Goal: Task Accomplishment & Management: Use online tool/utility

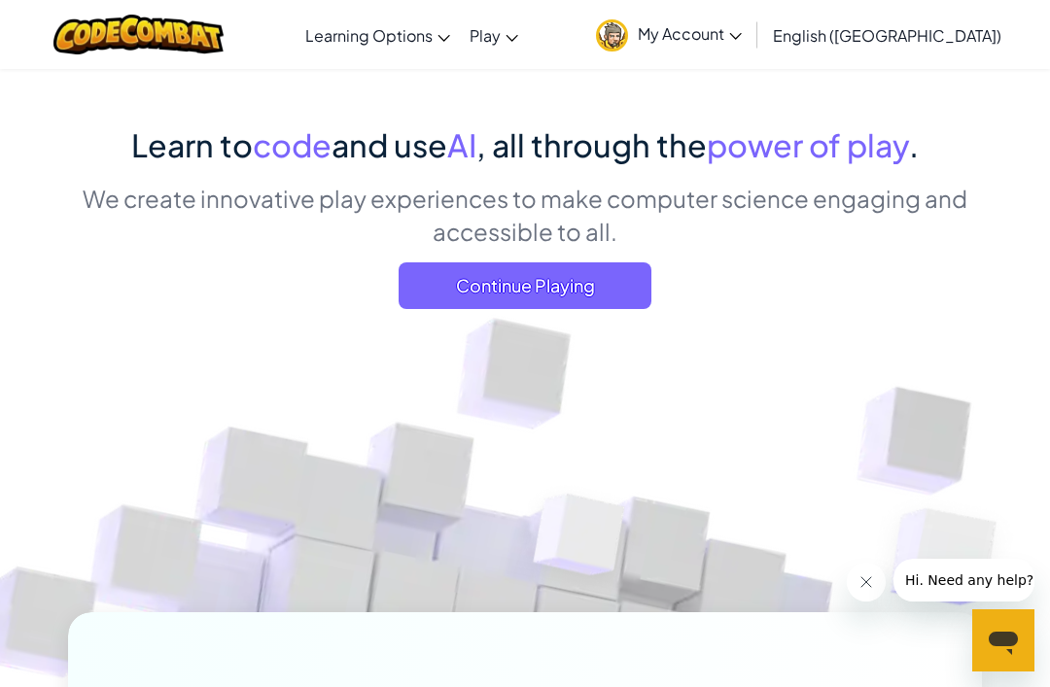
click at [442, 290] on span "Continue Playing" at bounding box center [525, 285] width 253 height 47
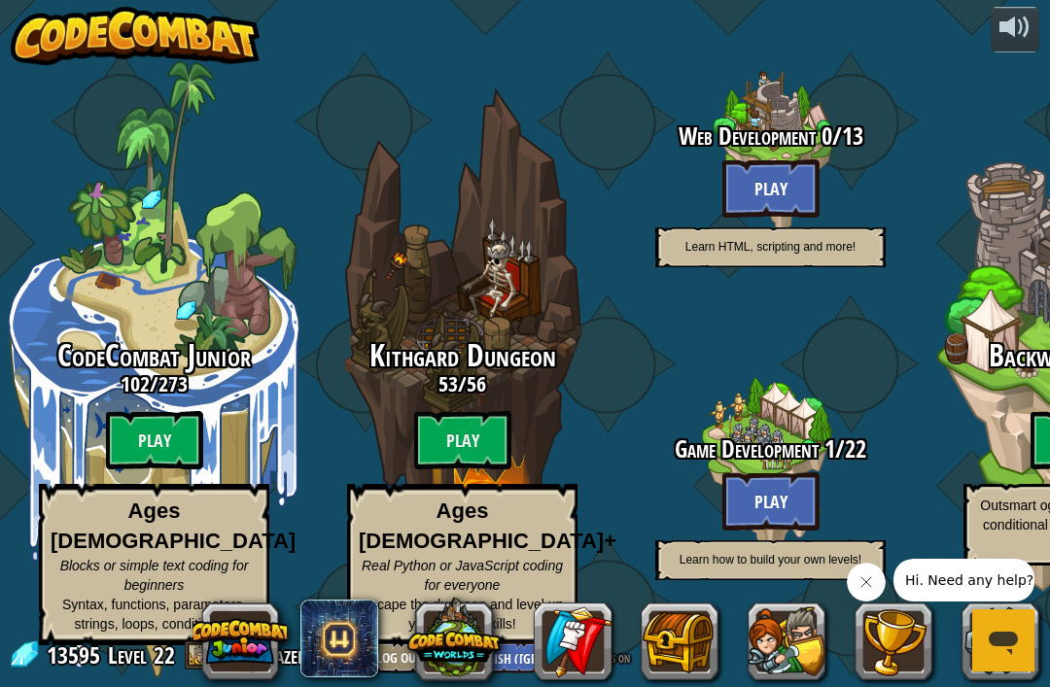
click at [480, 390] on span "56" at bounding box center [476, 383] width 19 height 29
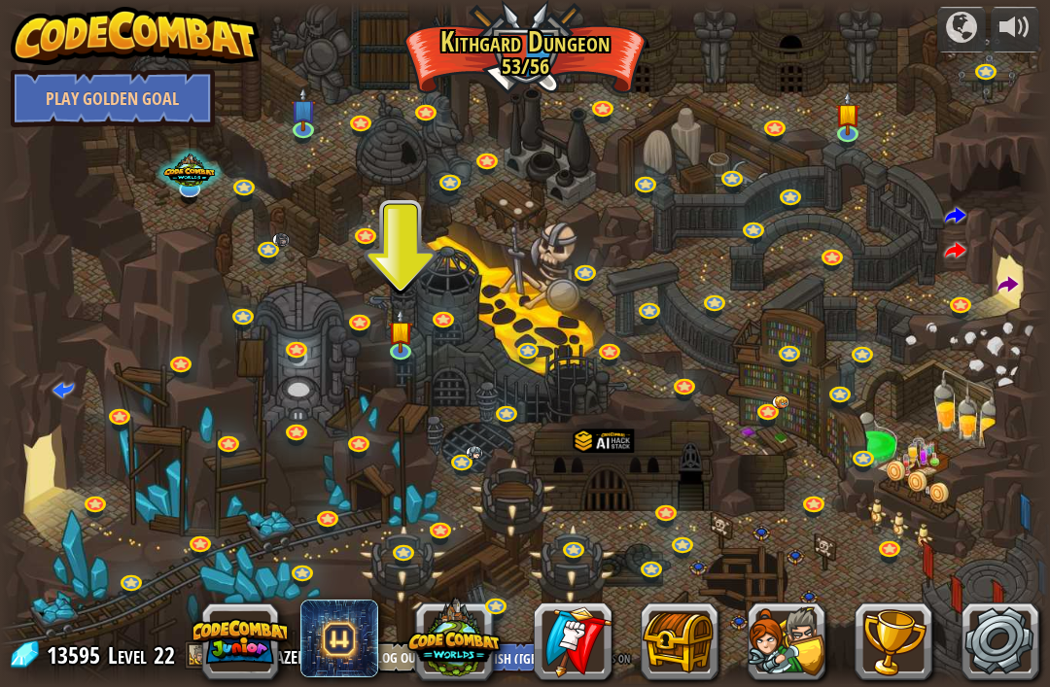
click at [716, 295] on link at bounding box center [716, 305] width 39 height 29
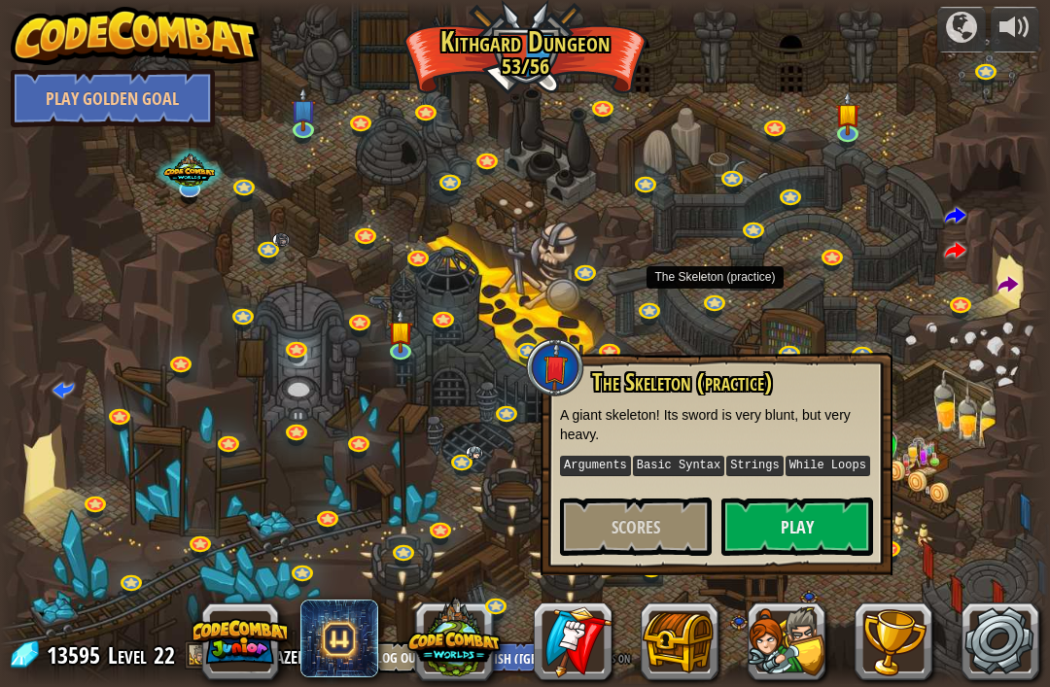
click at [645, 537] on span "Scores" at bounding box center [635, 527] width 49 height 24
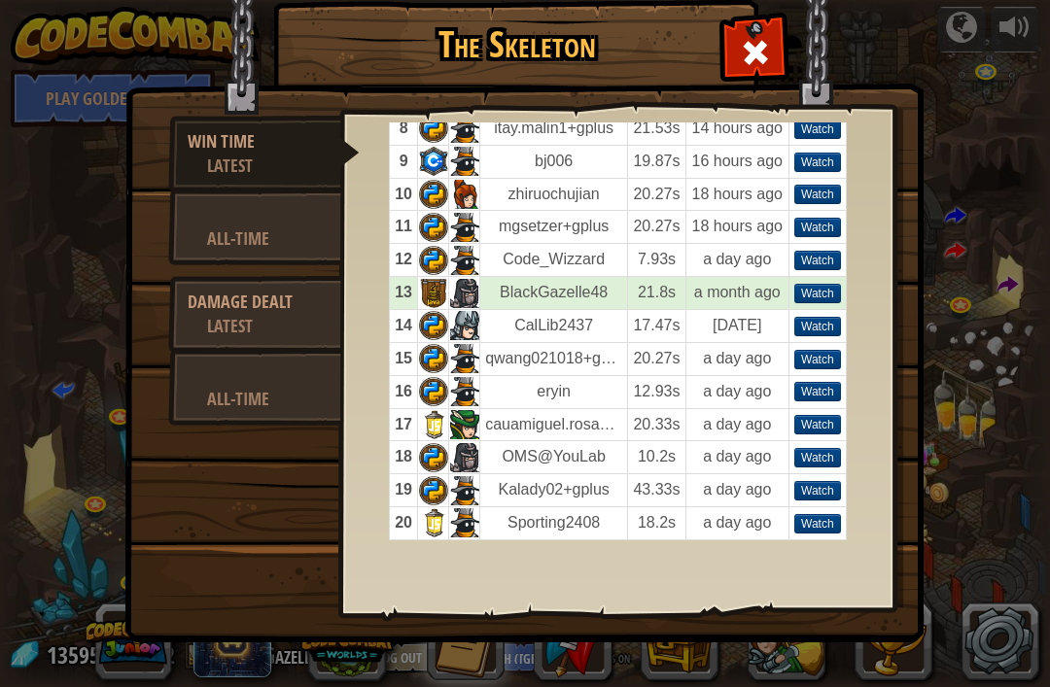
scroll to position [322, 0]
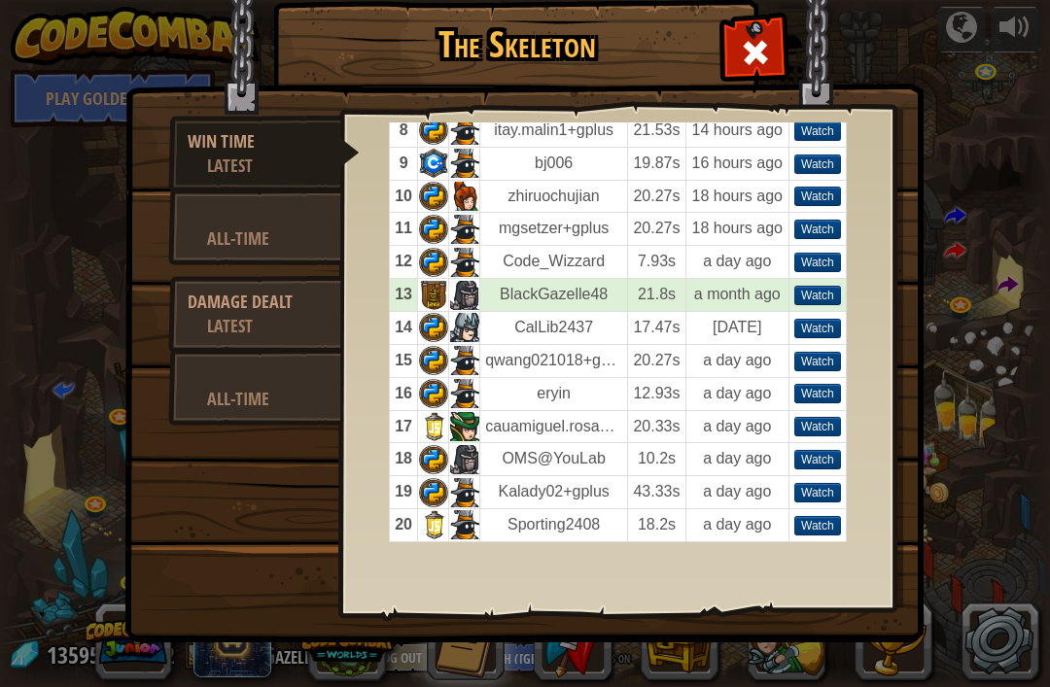
click at [459, 432] on td at bounding box center [464, 426] width 31 height 33
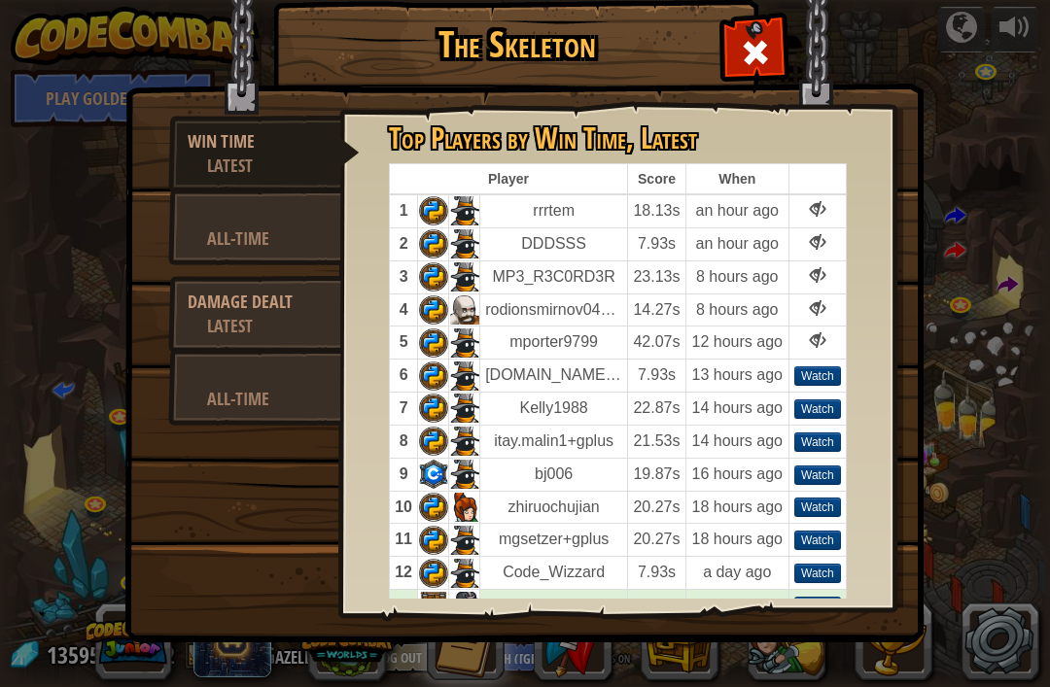
scroll to position [12, 0]
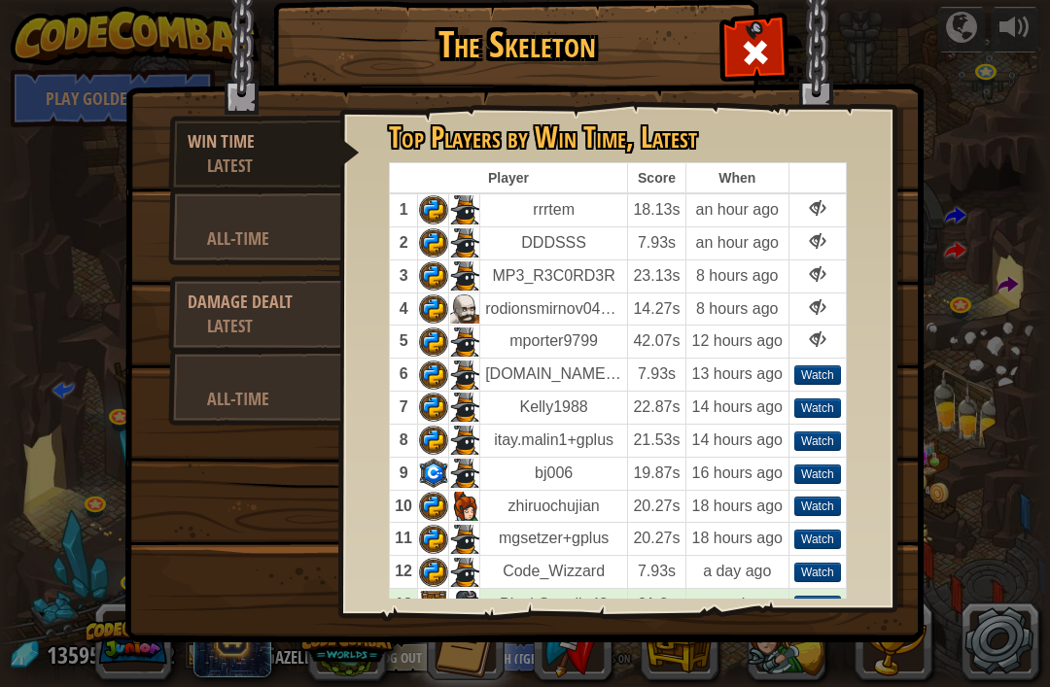
click at [455, 506] on td at bounding box center [464, 506] width 31 height 33
click at [229, 233] on div "All-Time" at bounding box center [264, 239] width 115 height 24
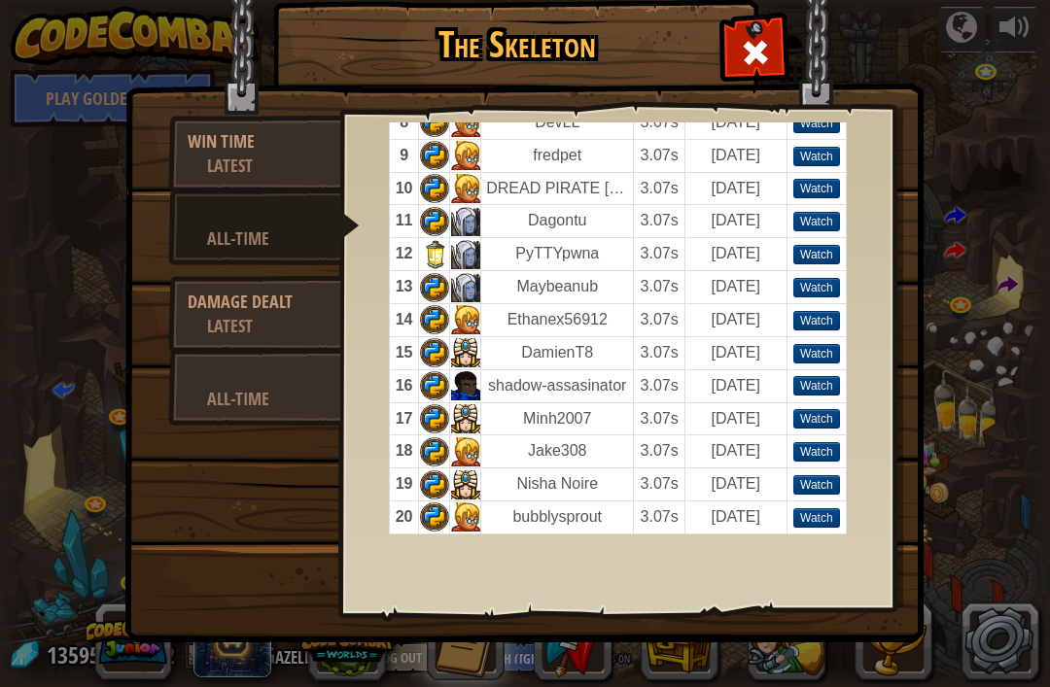
scroll to position [330, 0]
click at [244, 319] on div "Latest" at bounding box center [264, 326] width 115 height 24
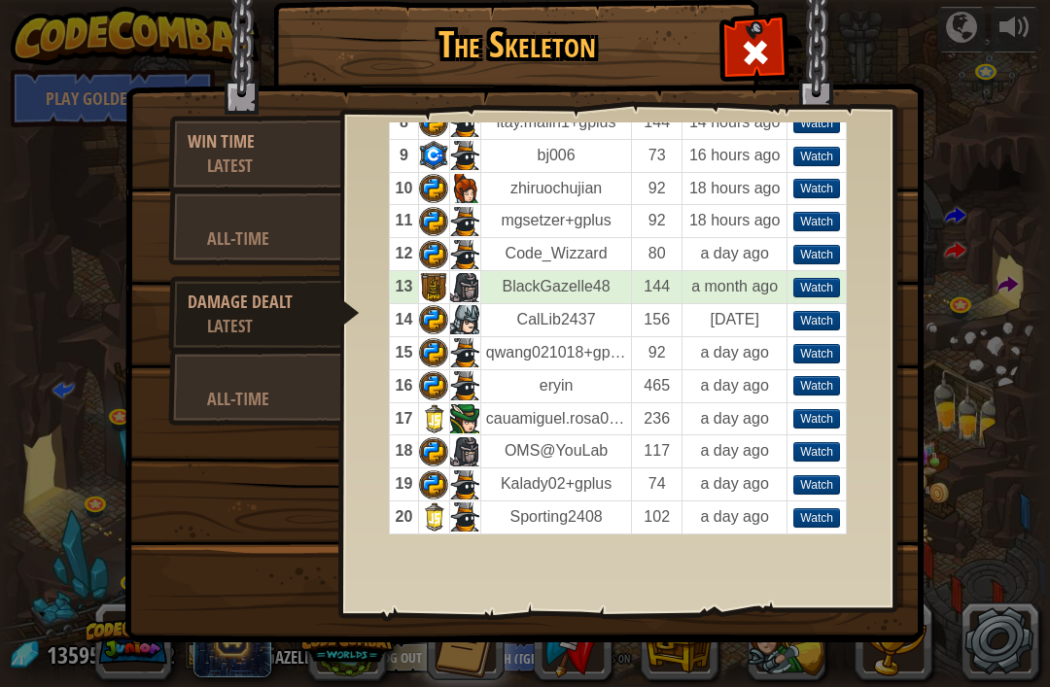
click at [463, 517] on td at bounding box center [464, 518] width 31 height 33
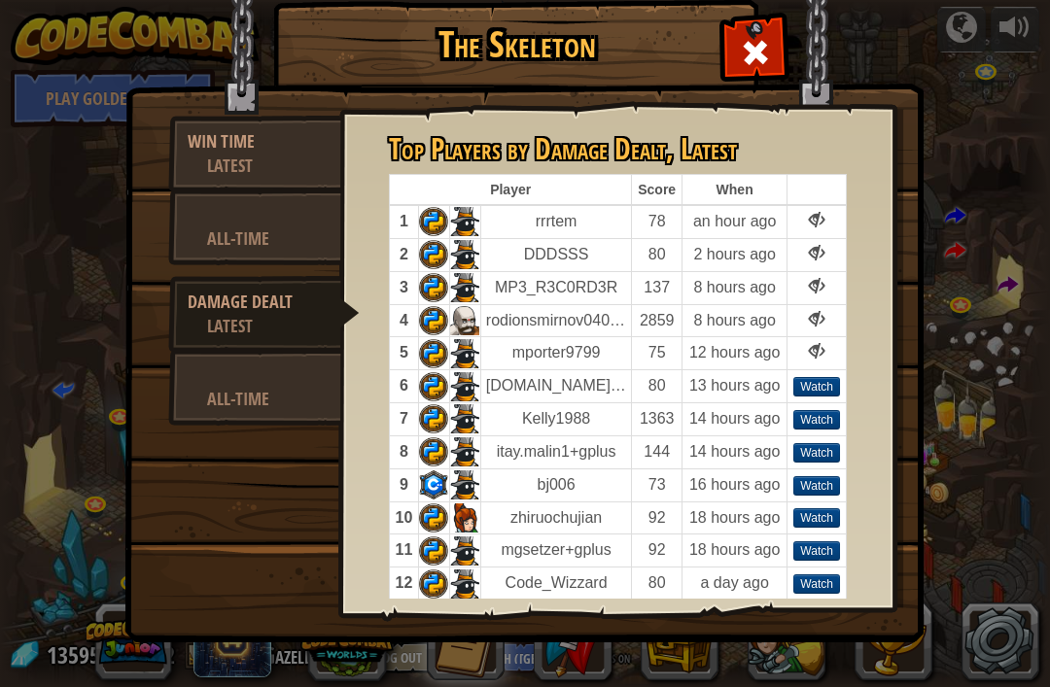
scroll to position [0, 0]
click at [247, 376] on div at bounding box center [255, 375] width 134 height 24
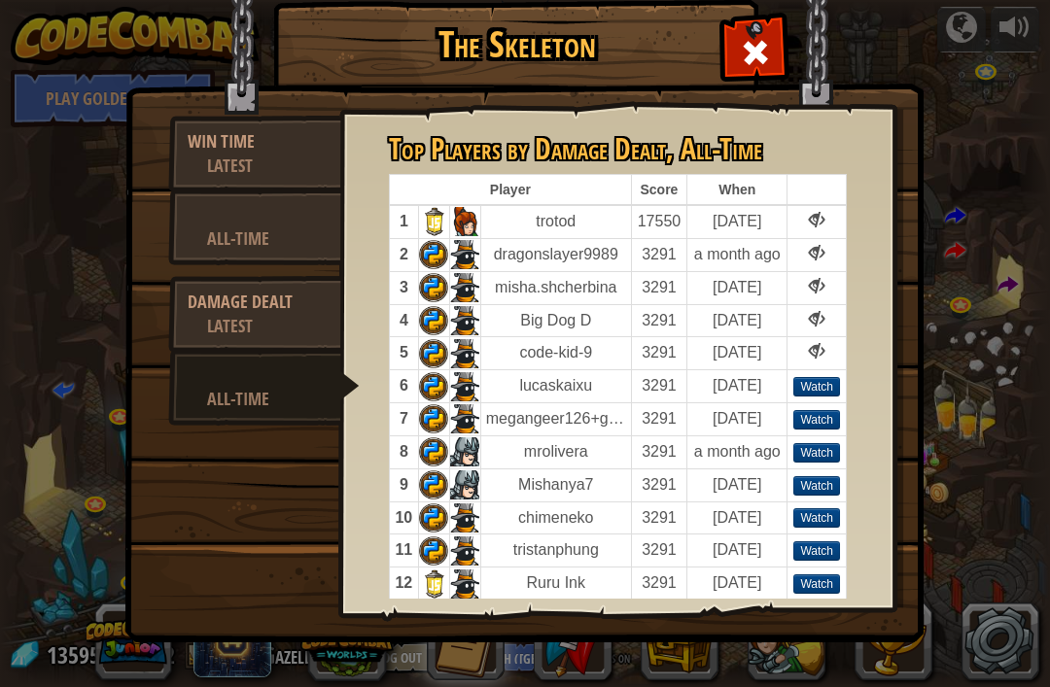
click at [824, 446] on div "Watch" at bounding box center [816, 452] width 47 height 19
click at [786, 38] on img at bounding box center [523, 295] width 799 height 696
click at [751, 68] on span at bounding box center [755, 52] width 31 height 31
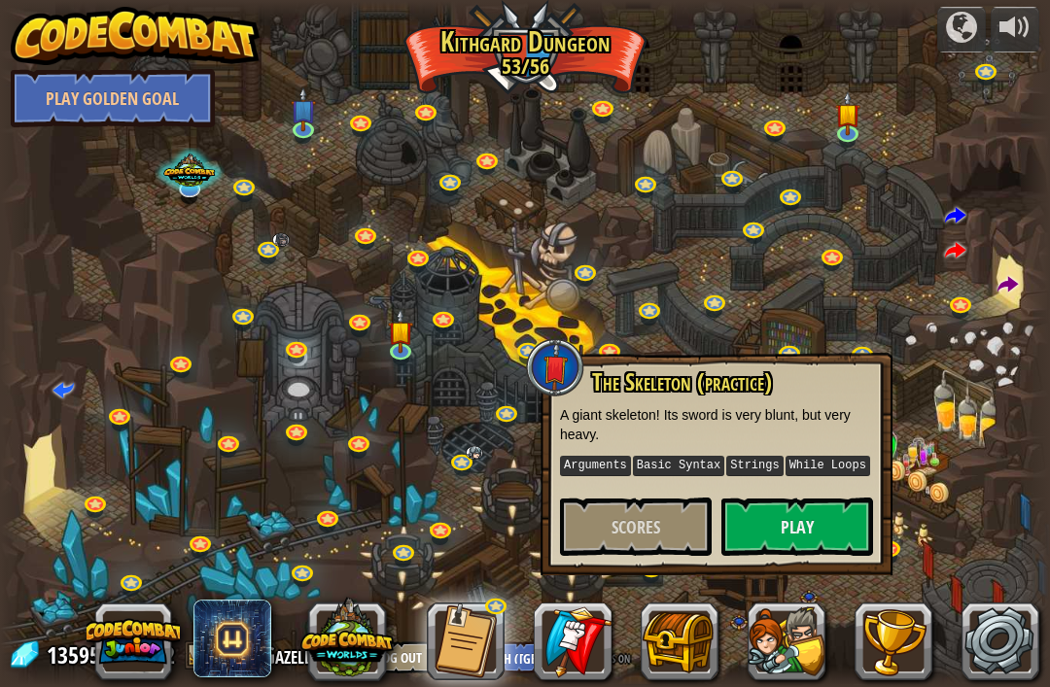
click at [789, 524] on button "Play" at bounding box center [797, 527] width 152 height 58
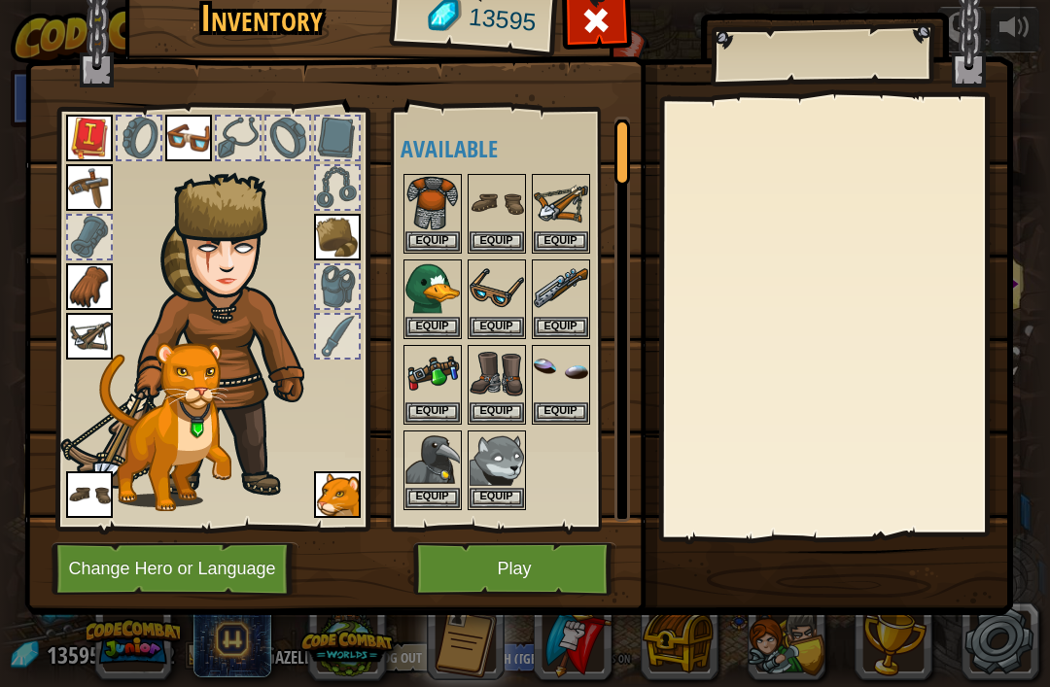
click at [471, 583] on button "Play" at bounding box center [514, 568] width 203 height 53
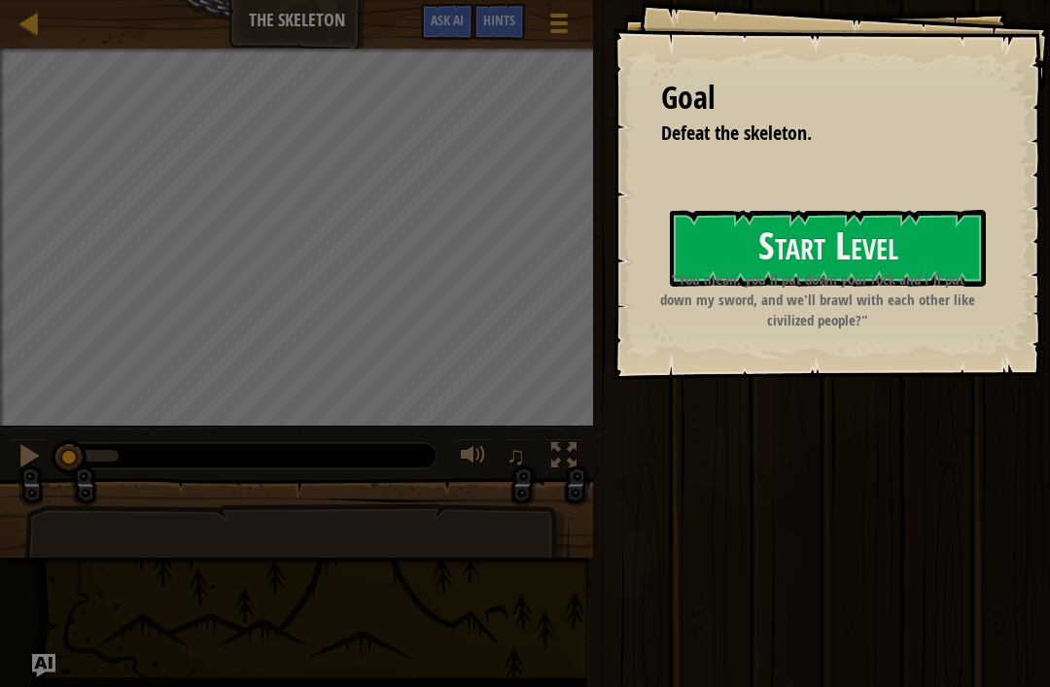
click at [918, 257] on button "Start Level" at bounding box center [828, 248] width 316 height 77
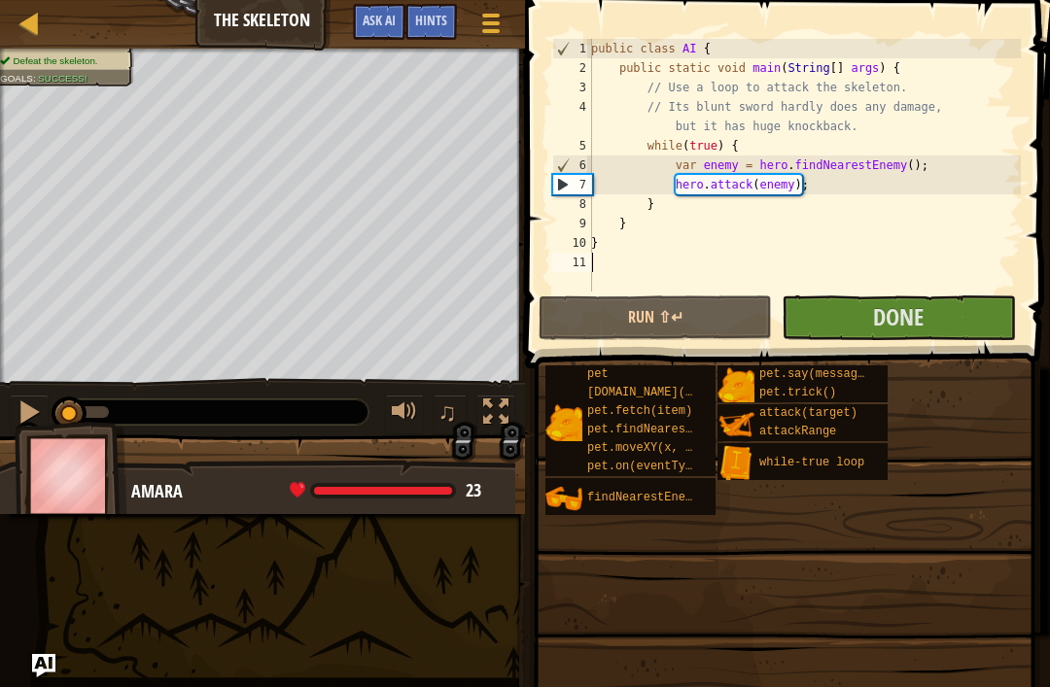
click at [761, 321] on button "Run ⇧↵" at bounding box center [655, 318] width 233 height 45
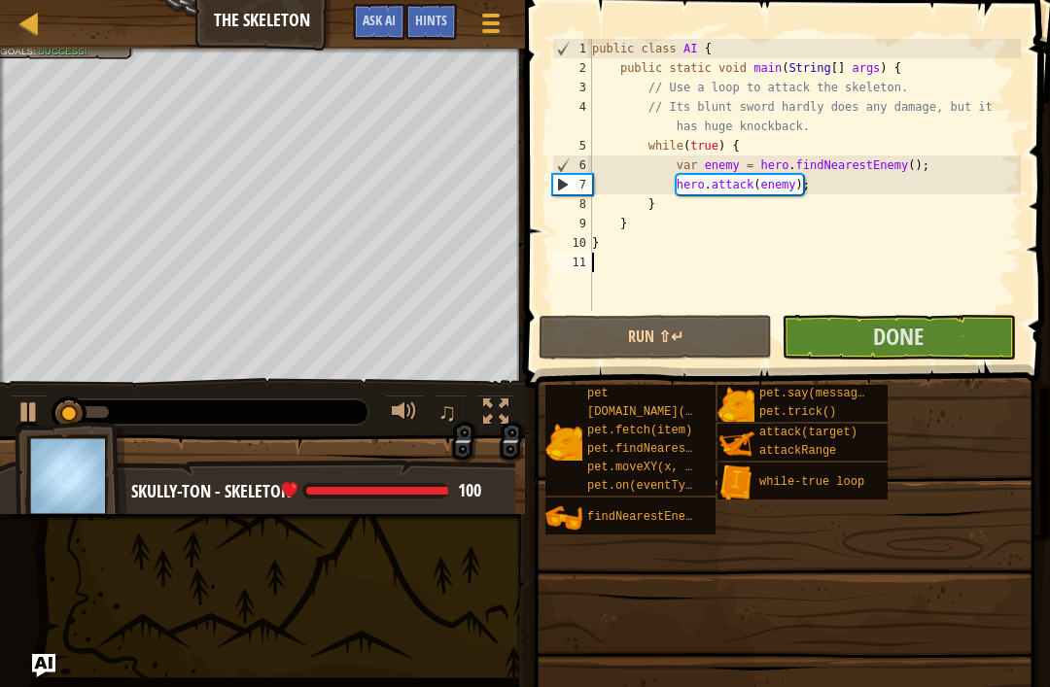
click at [25, 409] on div at bounding box center [29, 412] width 25 height 25
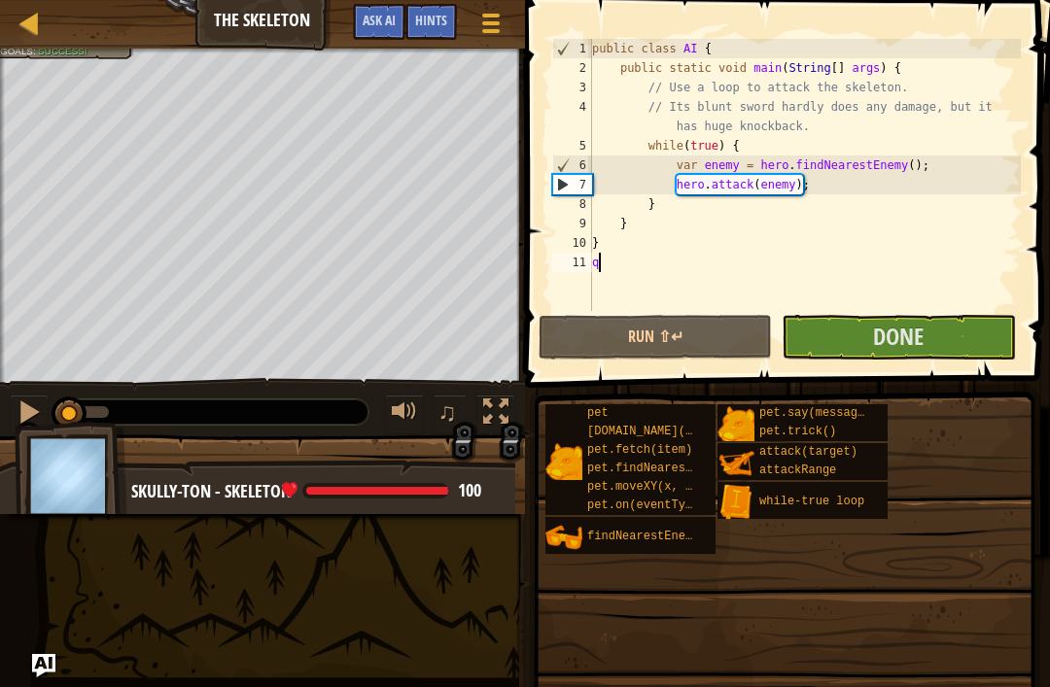
scroll to position [10, 0]
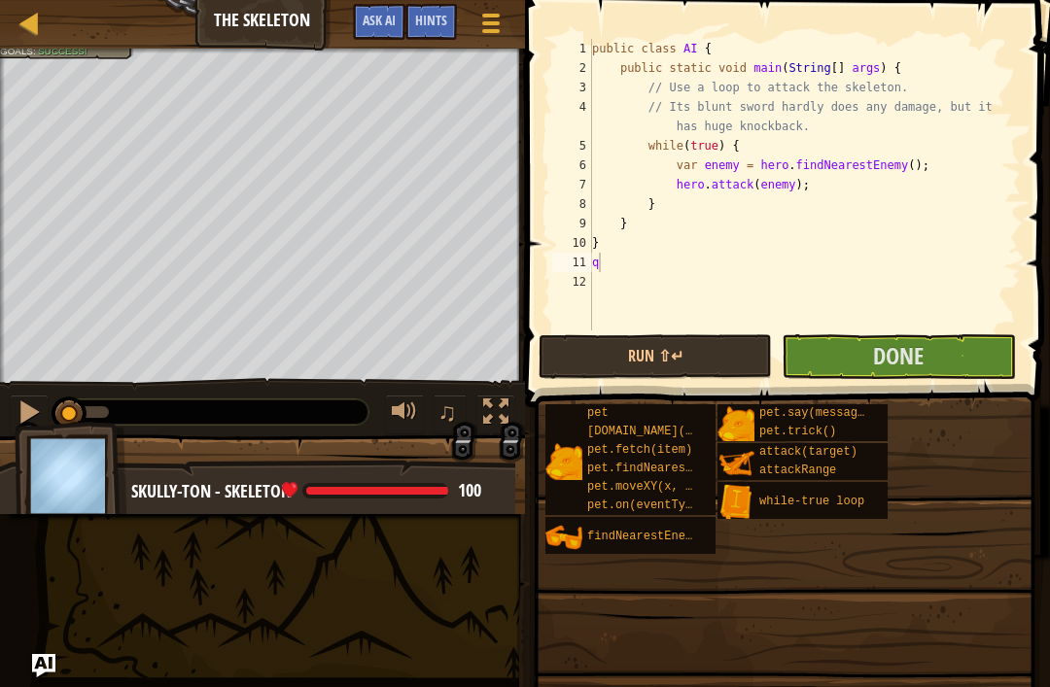
type textarea "q"
click at [38, 389] on div "♫" at bounding box center [262, 407] width 525 height 58
click at [12, 418] on button at bounding box center [29, 415] width 39 height 40
click at [968, 349] on button "Done" at bounding box center [898, 356] width 233 height 45
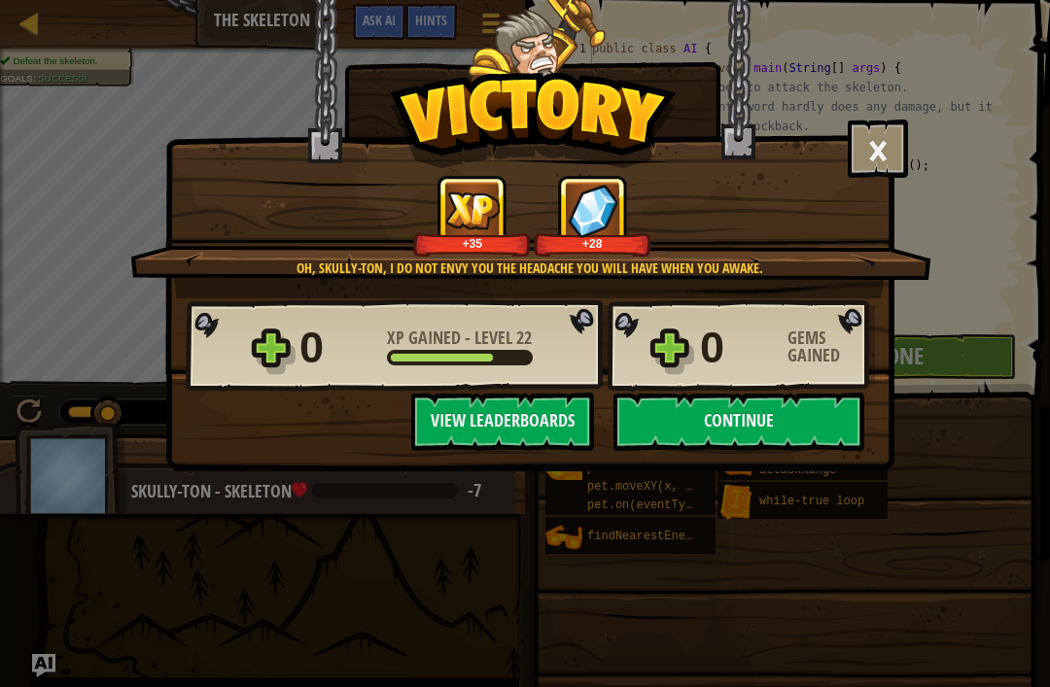
click at [512, 422] on button "View Leaderboards" at bounding box center [502, 422] width 183 height 58
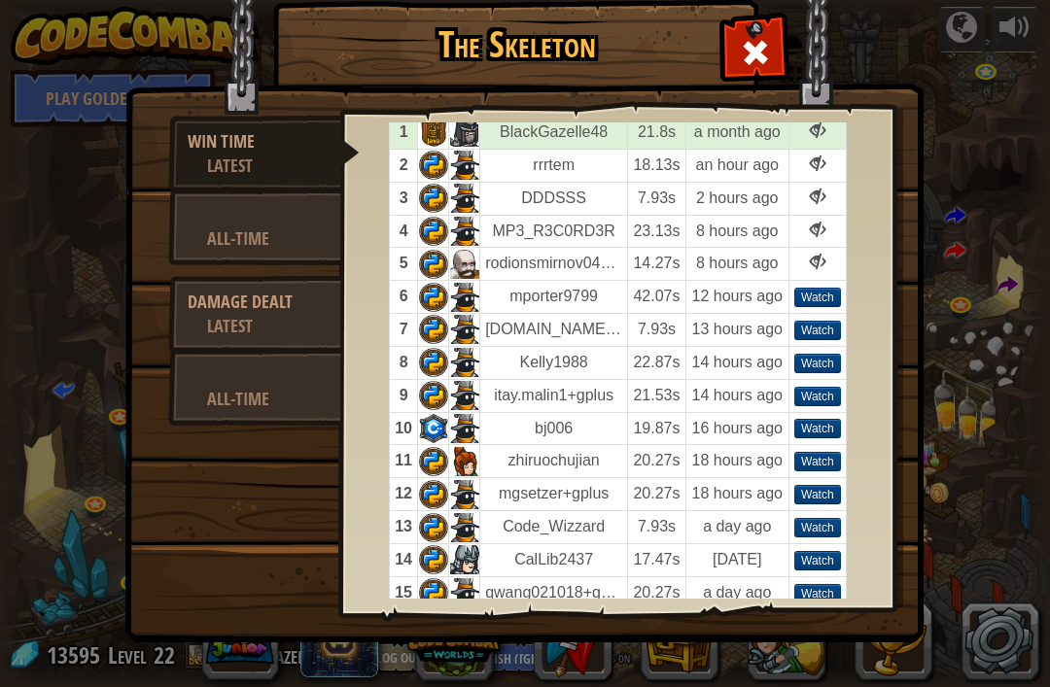
scroll to position [14, 0]
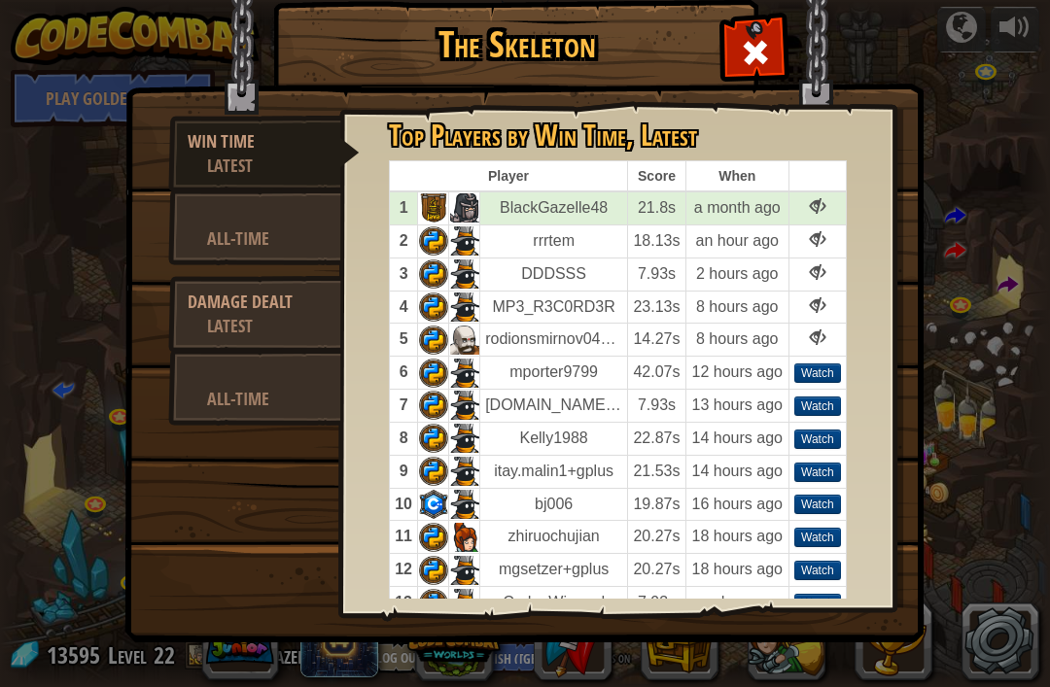
click at [812, 331] on div at bounding box center [818, 339] width 16 height 16
click at [815, 332] on div at bounding box center [818, 339] width 16 height 16
click at [811, 337] on div at bounding box center [818, 339] width 16 height 16
click at [209, 392] on div "All-Time" at bounding box center [264, 399] width 115 height 24
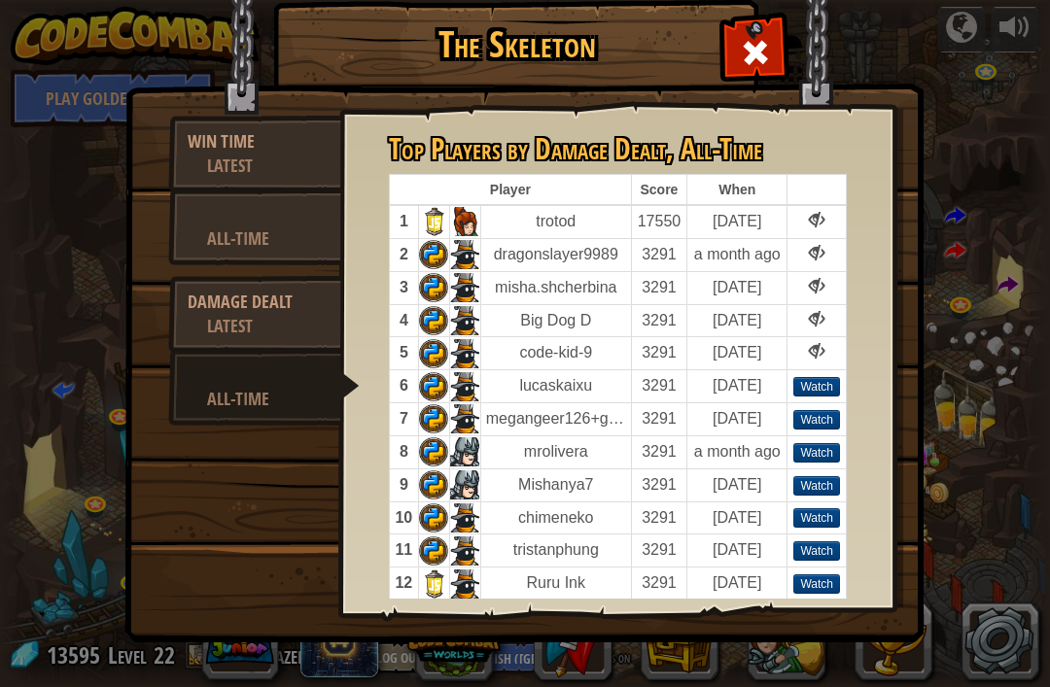
click at [201, 305] on div "Damage Dealt" at bounding box center [255, 302] width 134 height 24
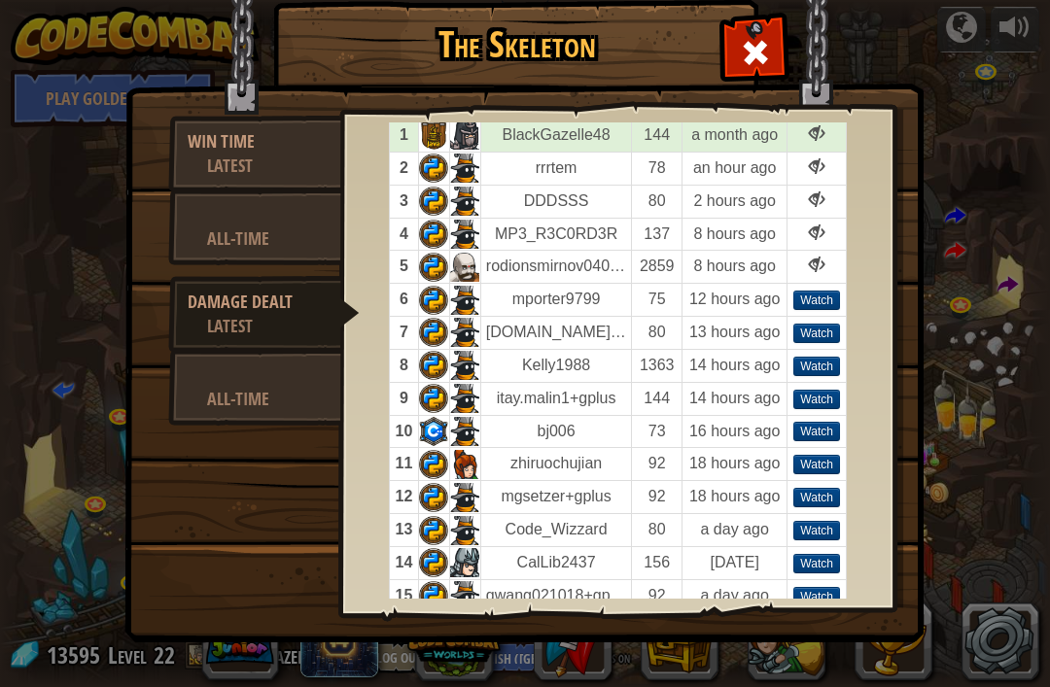
scroll to position [88, 0]
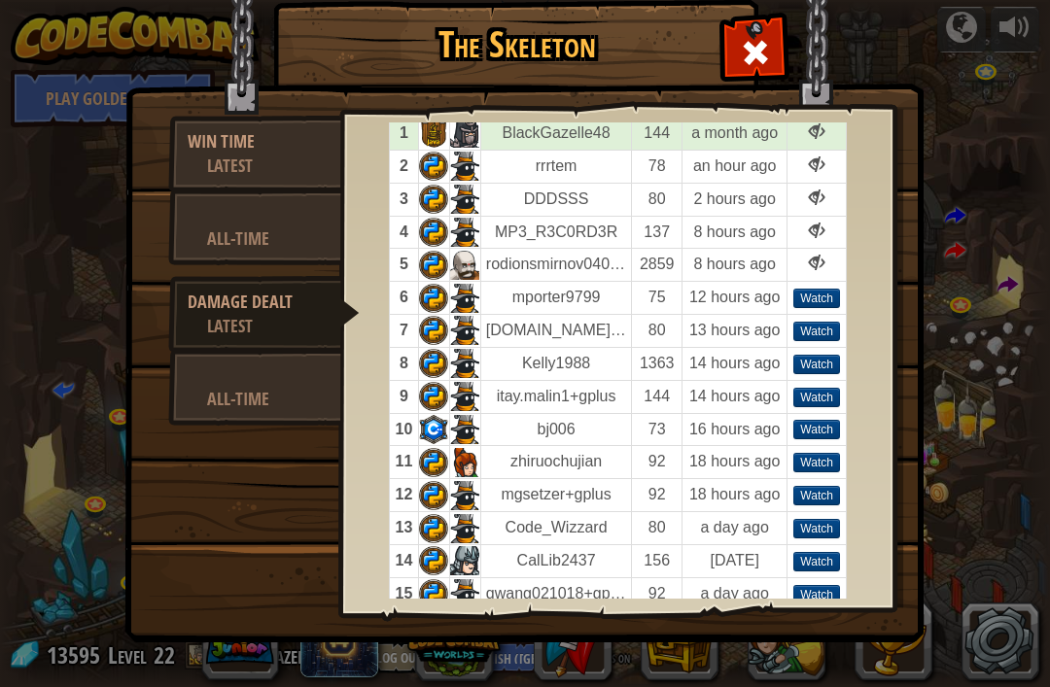
click at [450, 446] on td at bounding box center [464, 462] width 31 height 33
click at [742, 34] on div at bounding box center [754, 47] width 61 height 61
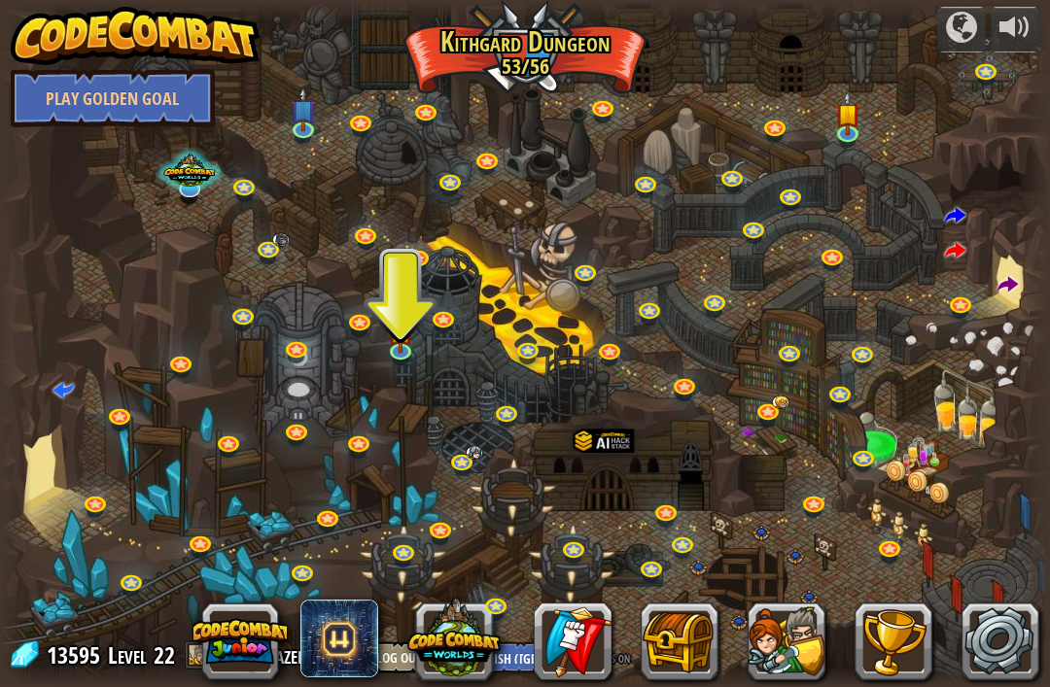
click at [755, 220] on link at bounding box center [755, 231] width 39 height 29
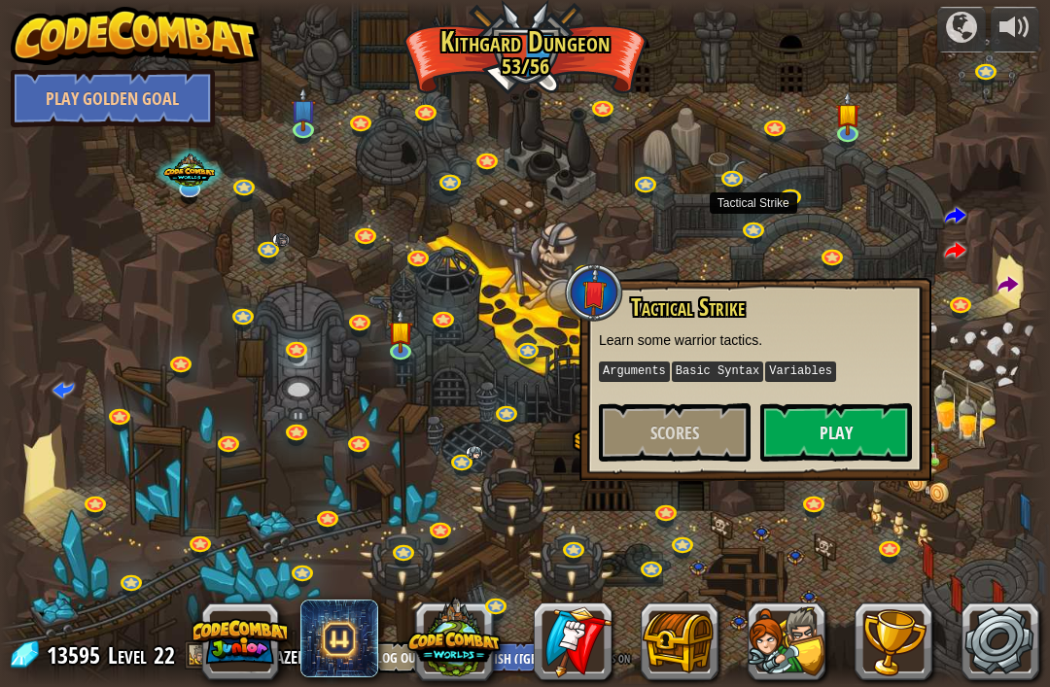
click at [698, 417] on button "Scores" at bounding box center [675, 432] width 152 height 58
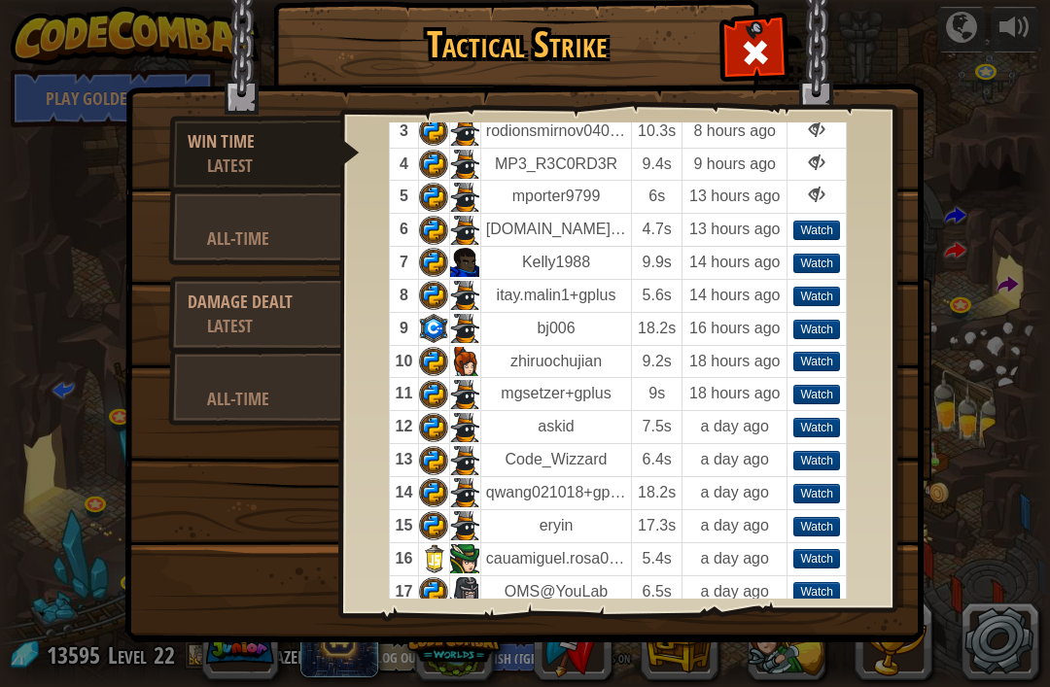
scroll to position [157, 0]
click at [808, 278] on td "Watch" at bounding box center [816, 294] width 59 height 33
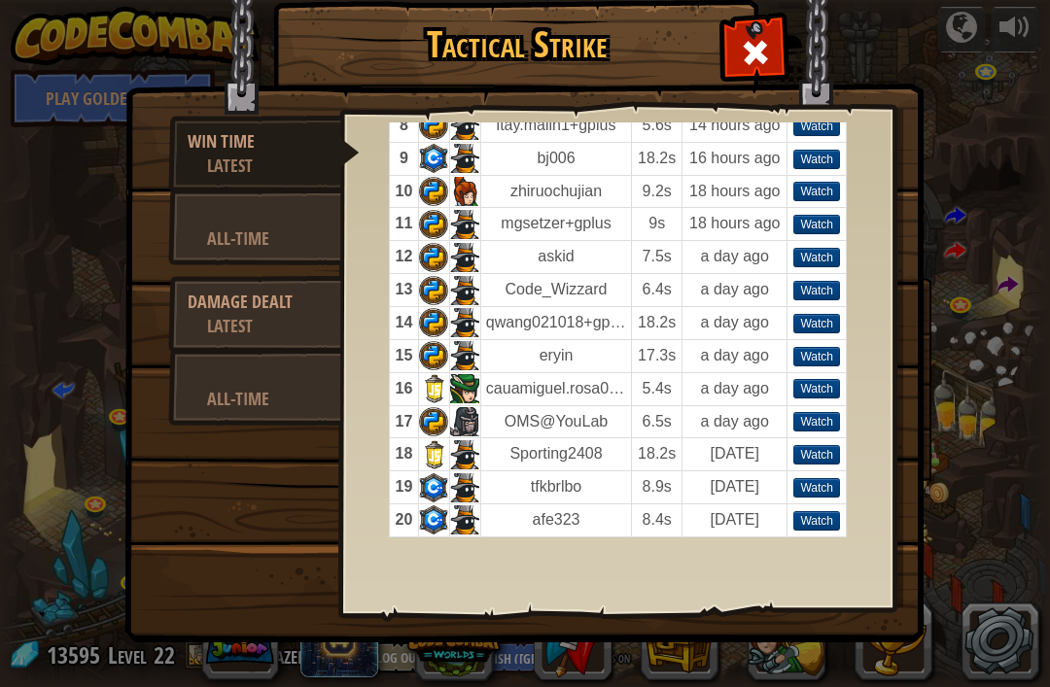
scroll to position [328, 0]
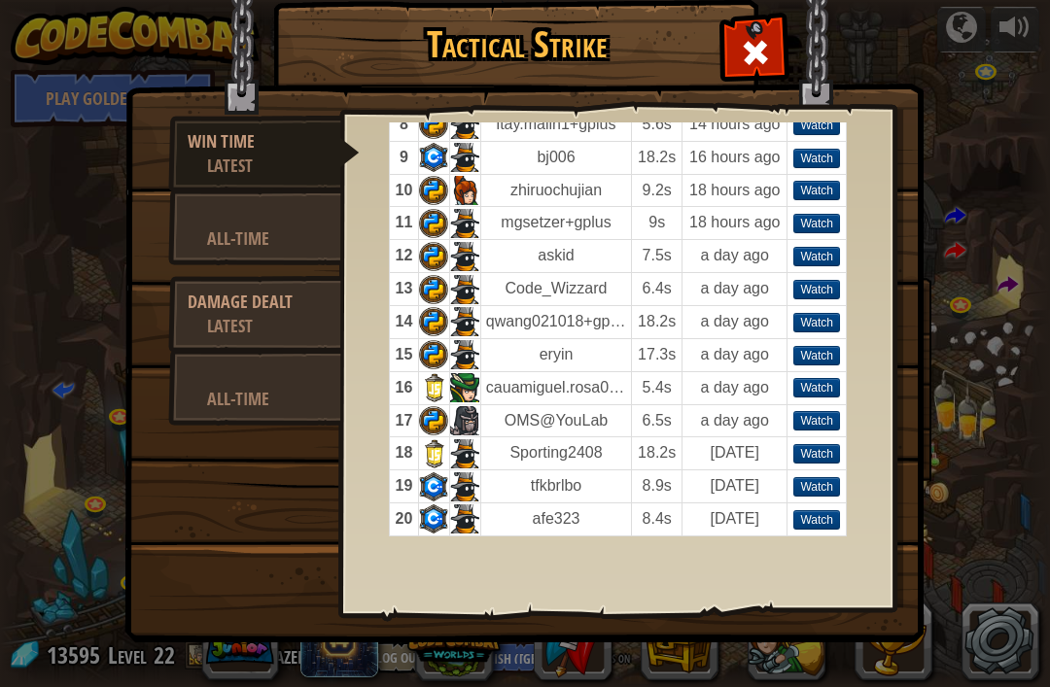
click at [831, 374] on td "Watch" at bounding box center [816, 387] width 59 height 33
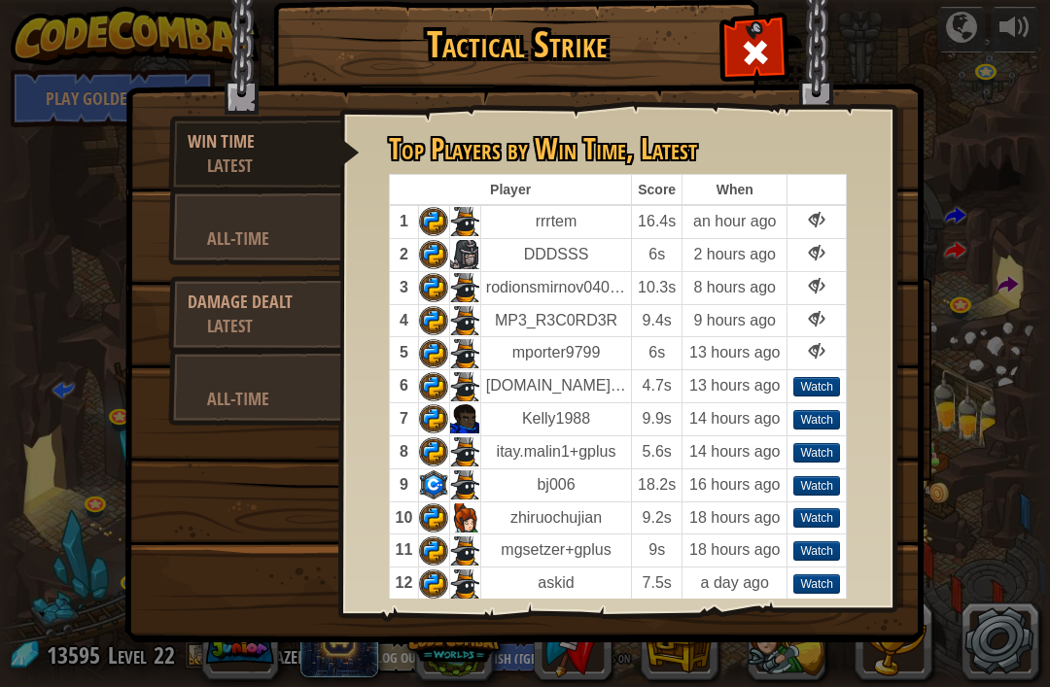
scroll to position [0, 0]
click at [442, 404] on td at bounding box center [433, 419] width 31 height 33
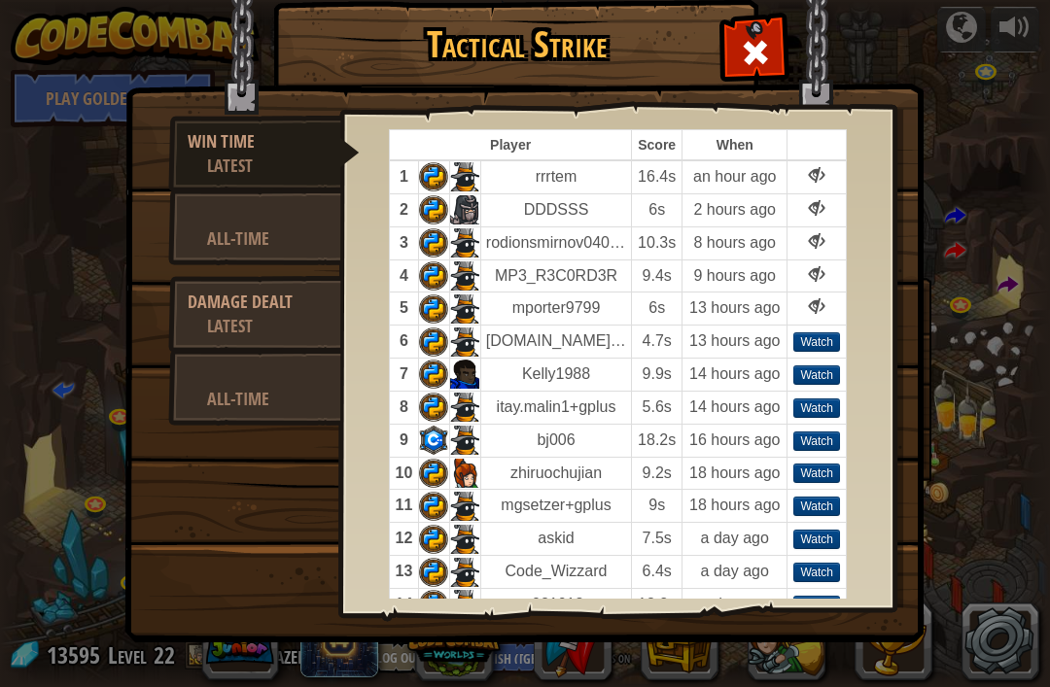
scroll to position [56, 0]
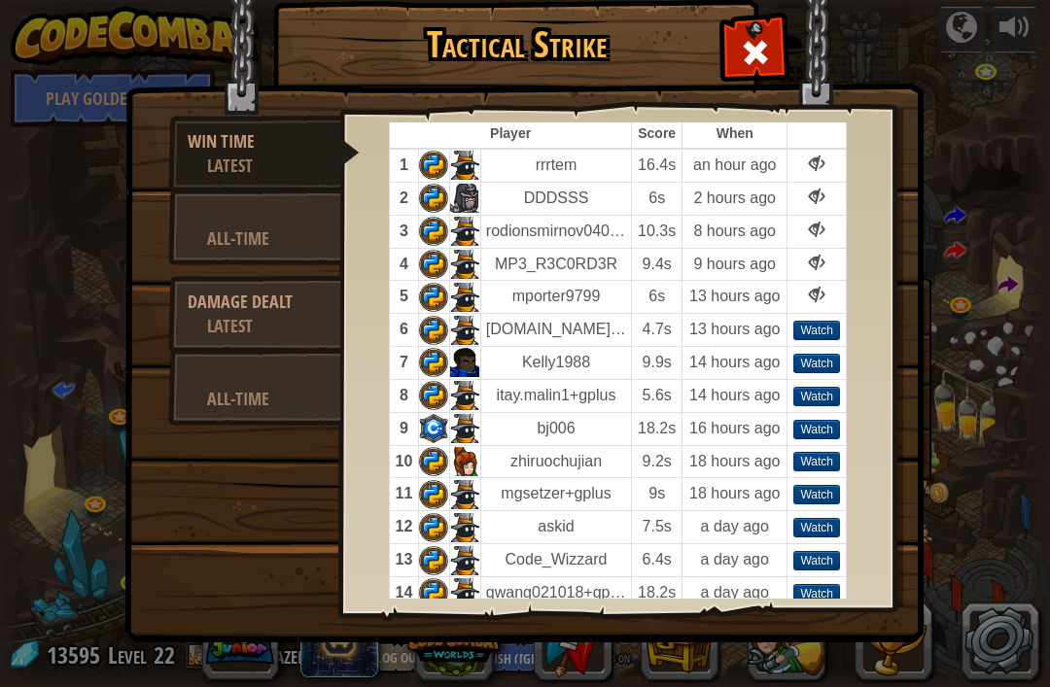
click at [823, 328] on div "Watch" at bounding box center [816, 330] width 47 height 19
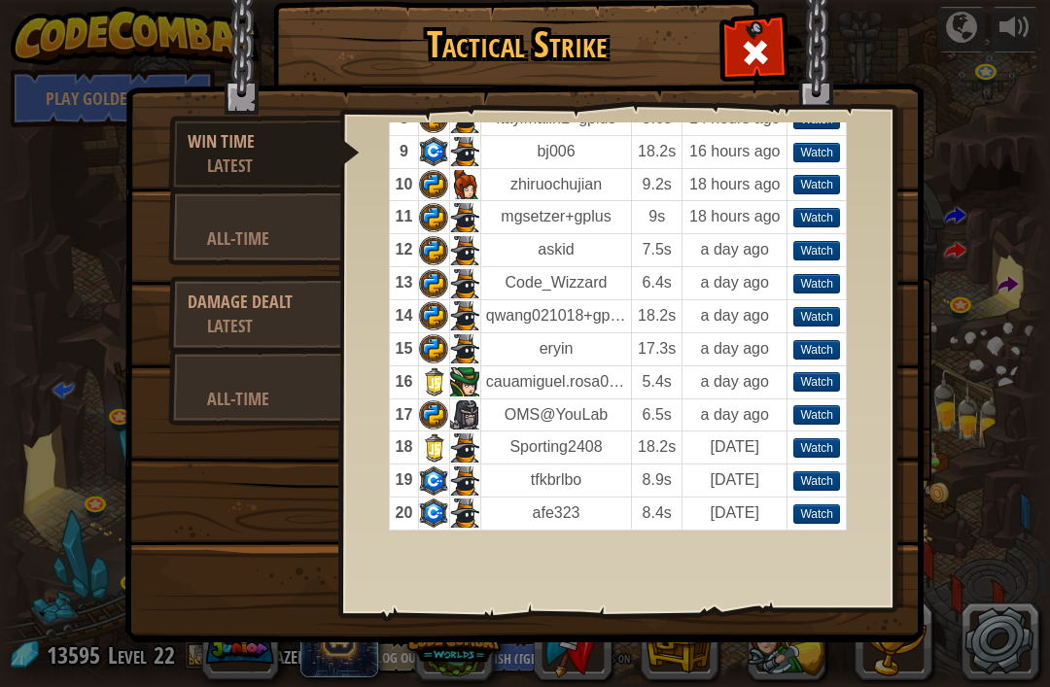
scroll to position [330, 0]
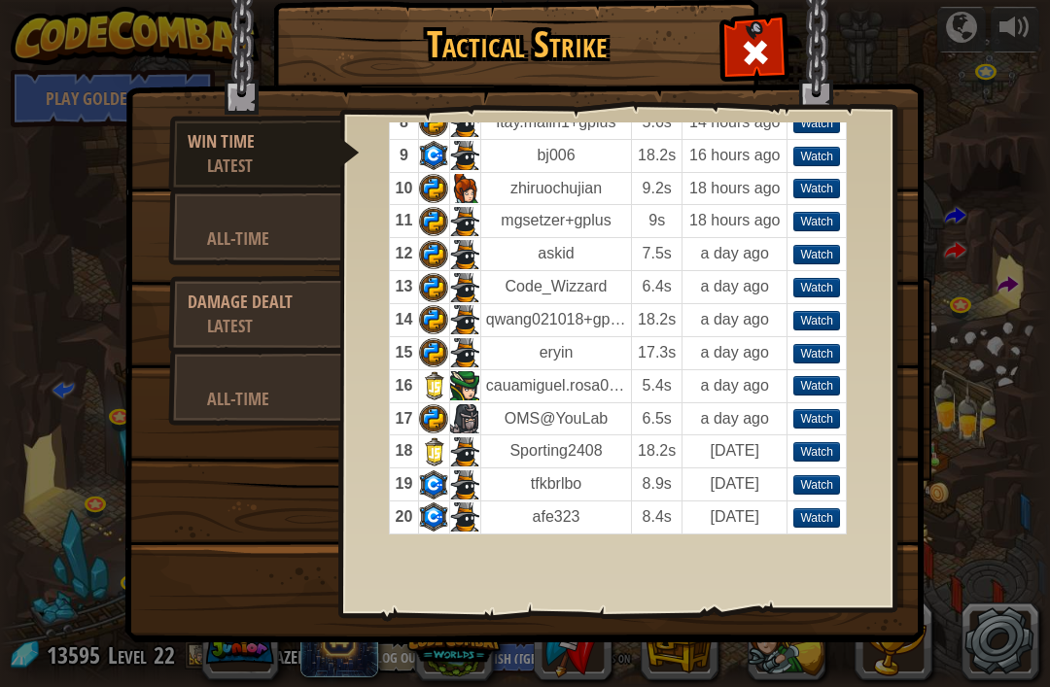
click at [196, 228] on link "All-Time" at bounding box center [254, 227] width 173 height 76
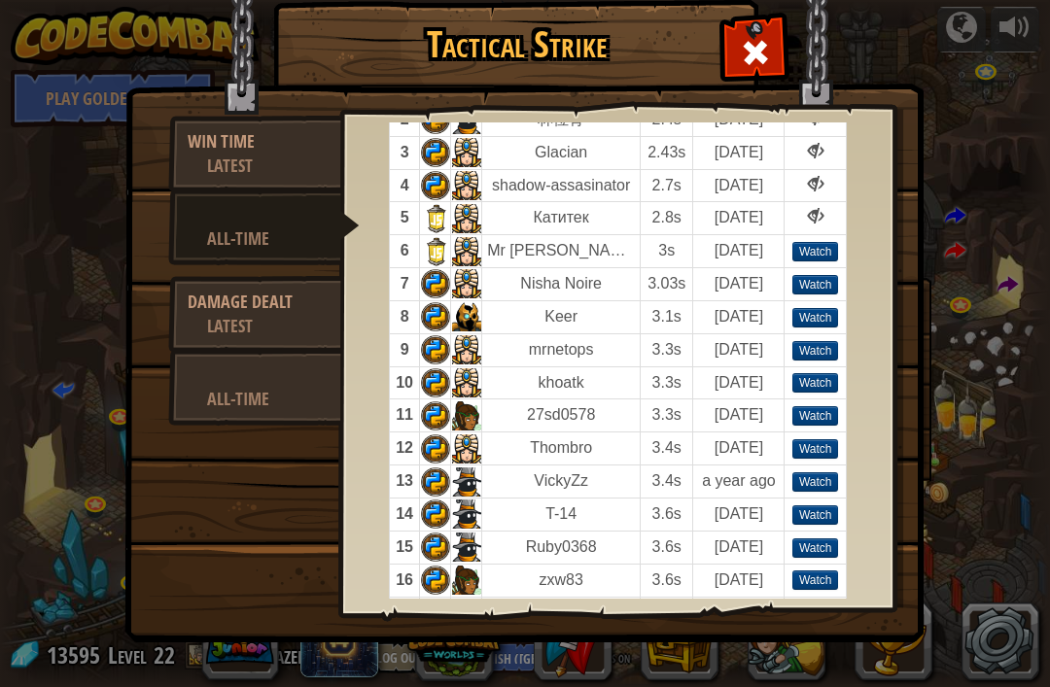
scroll to position [136, 0]
click at [825, 314] on div "Watch" at bounding box center [815, 316] width 47 height 19
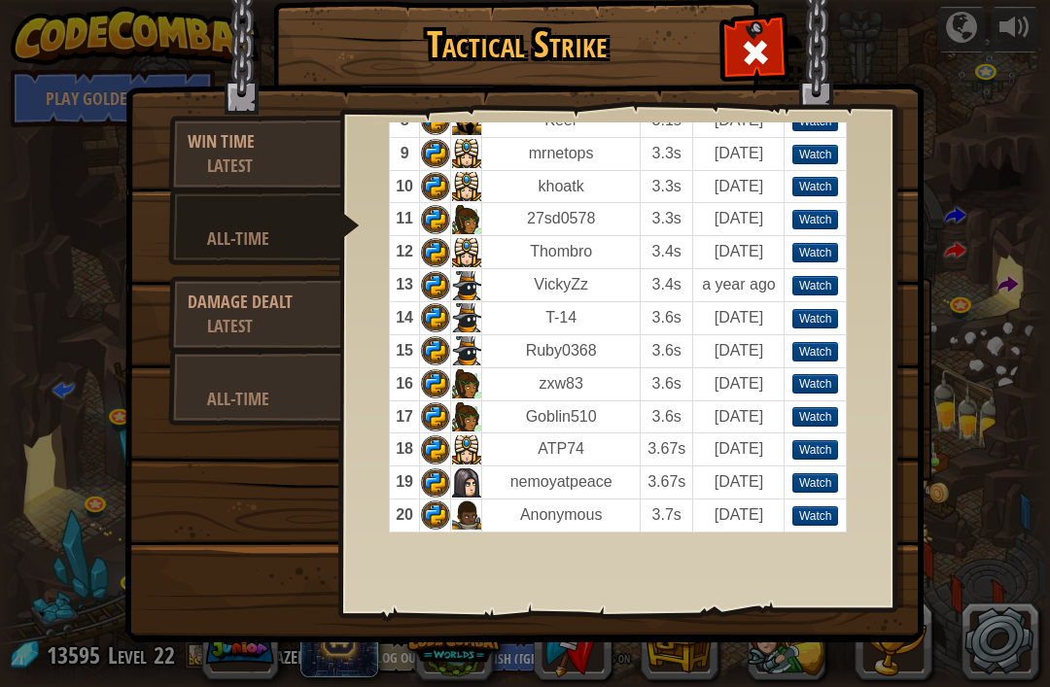
scroll to position [330, 0]
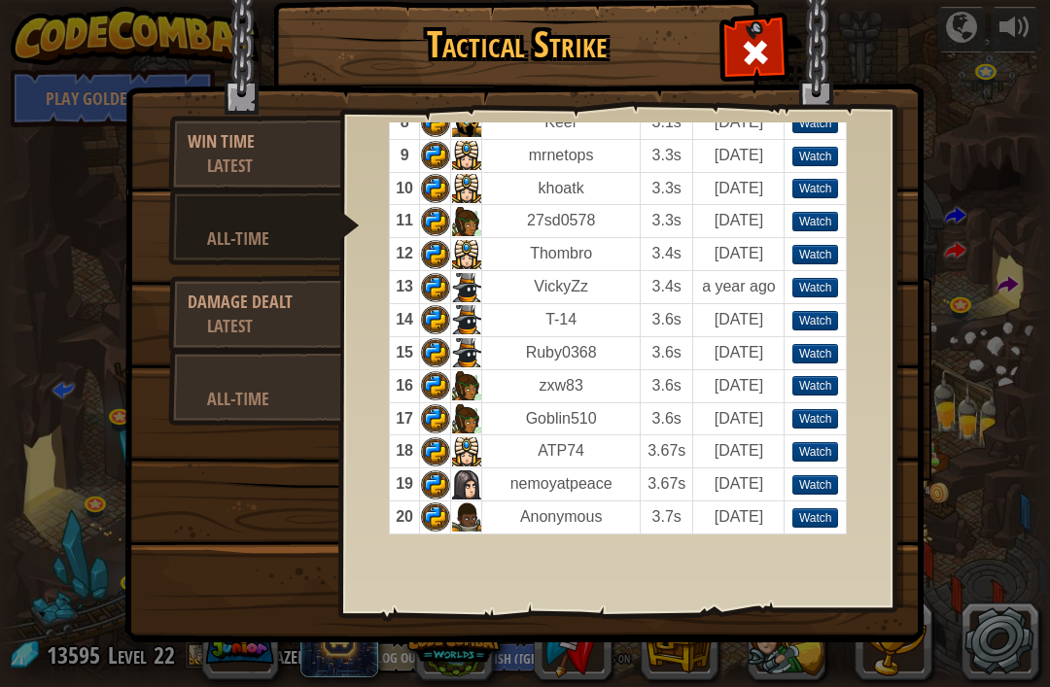
click at [432, 406] on td at bounding box center [435, 418] width 31 height 33
click at [829, 60] on img at bounding box center [523, 295] width 799 height 696
click at [722, 84] on img at bounding box center [523, 295] width 799 height 696
click at [721, 64] on img at bounding box center [523, 295] width 799 height 696
click at [736, 87] on img at bounding box center [523, 295] width 799 height 696
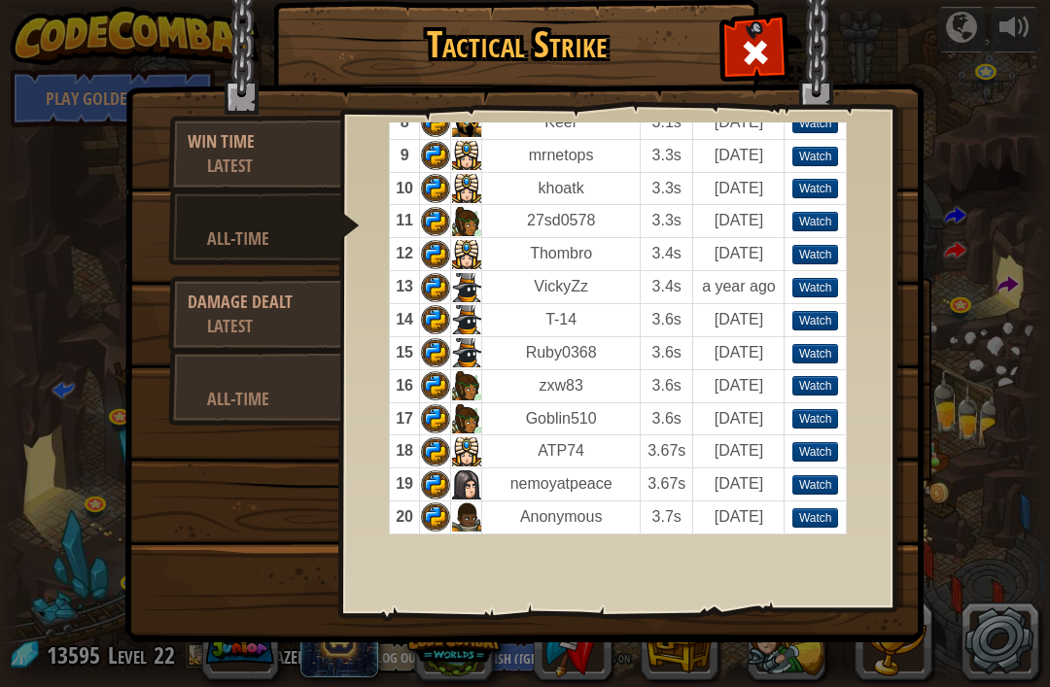
click at [753, 58] on span at bounding box center [755, 52] width 31 height 31
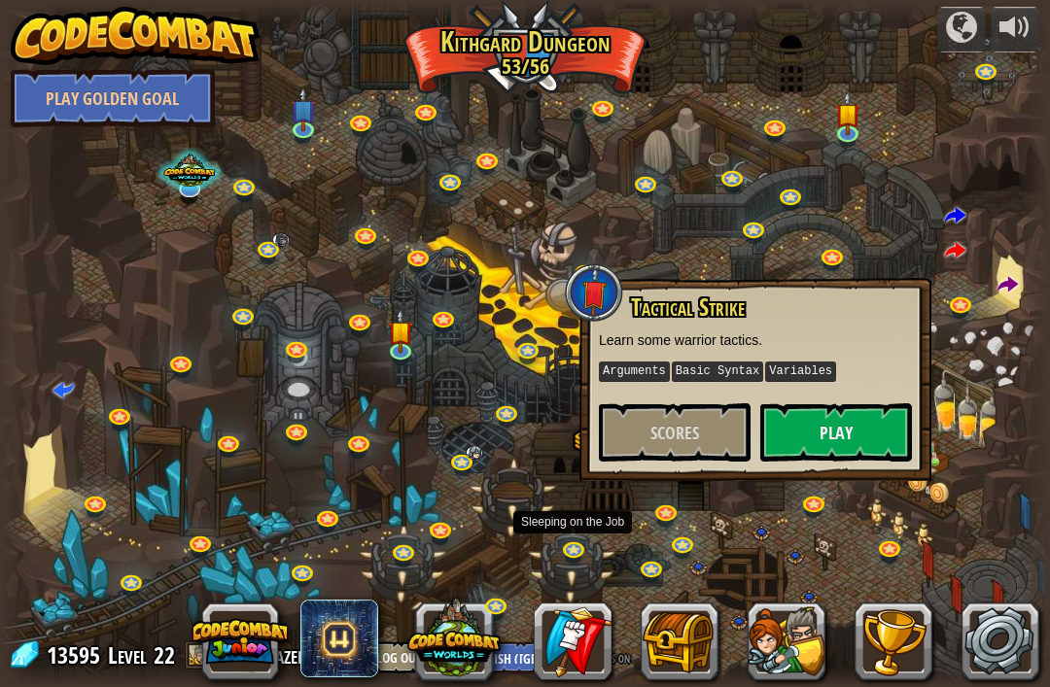
click at [573, 543] on link at bounding box center [575, 551] width 39 height 29
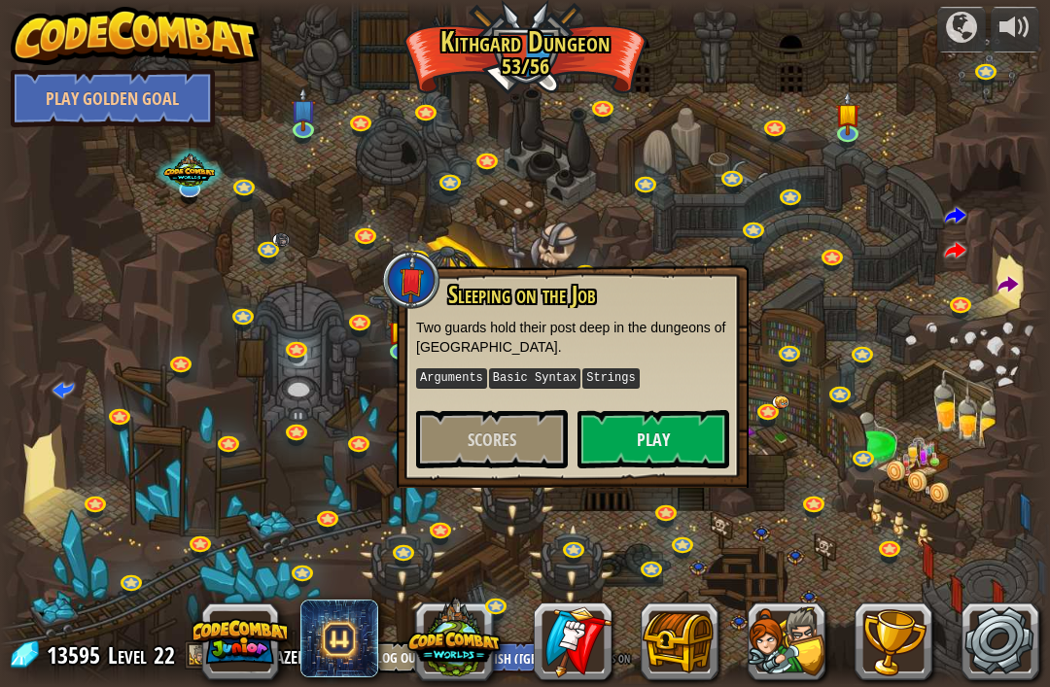
click at [625, 542] on div at bounding box center [525, 344] width 1050 height 686
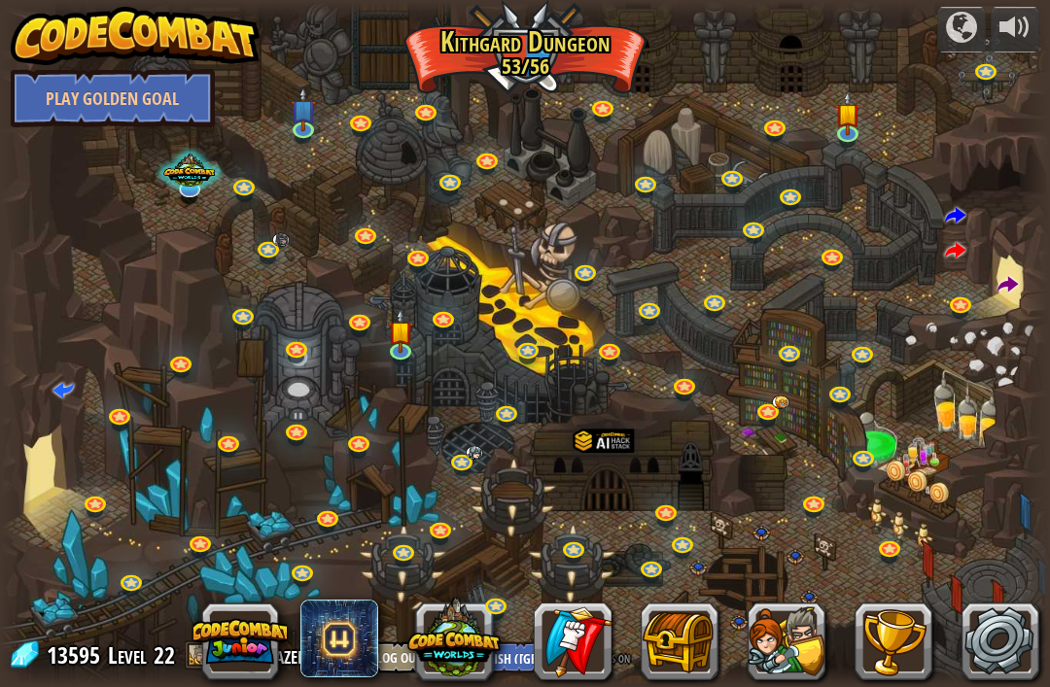
click at [660, 512] on link at bounding box center [667, 515] width 39 height 29
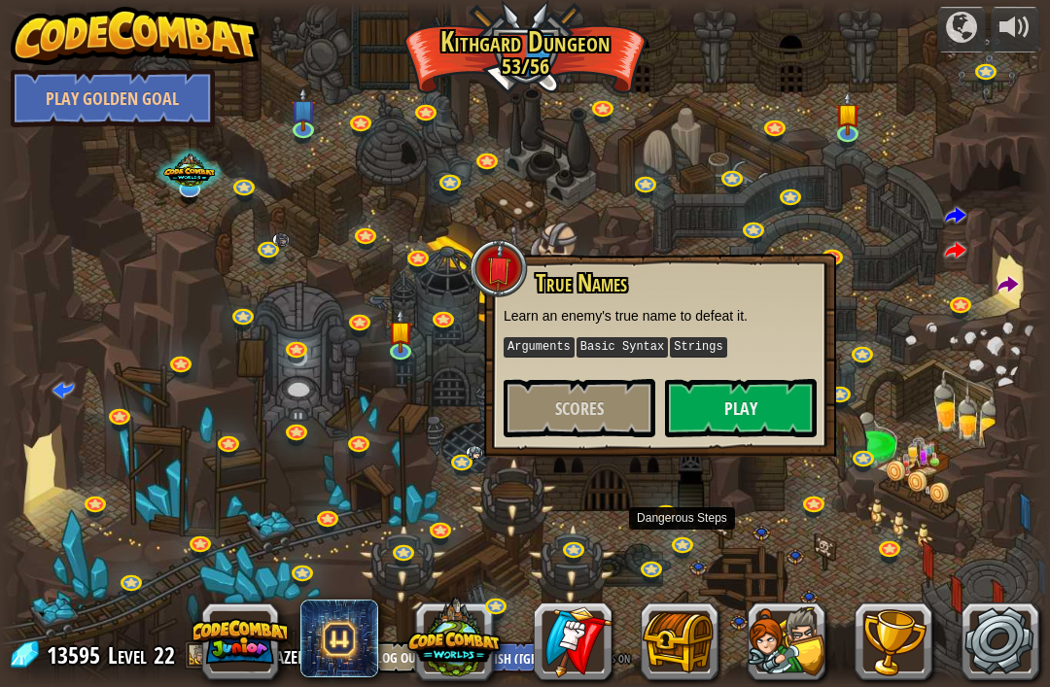
click at [681, 546] on link at bounding box center [684, 546] width 39 height 29
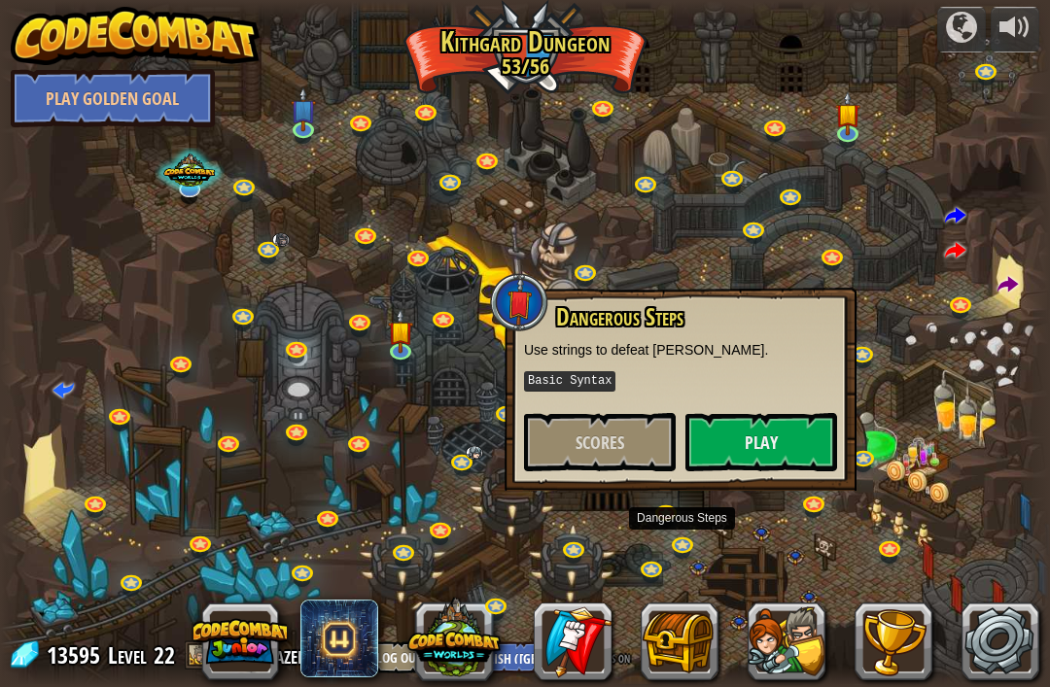
click at [663, 550] on div at bounding box center [525, 344] width 1050 height 686
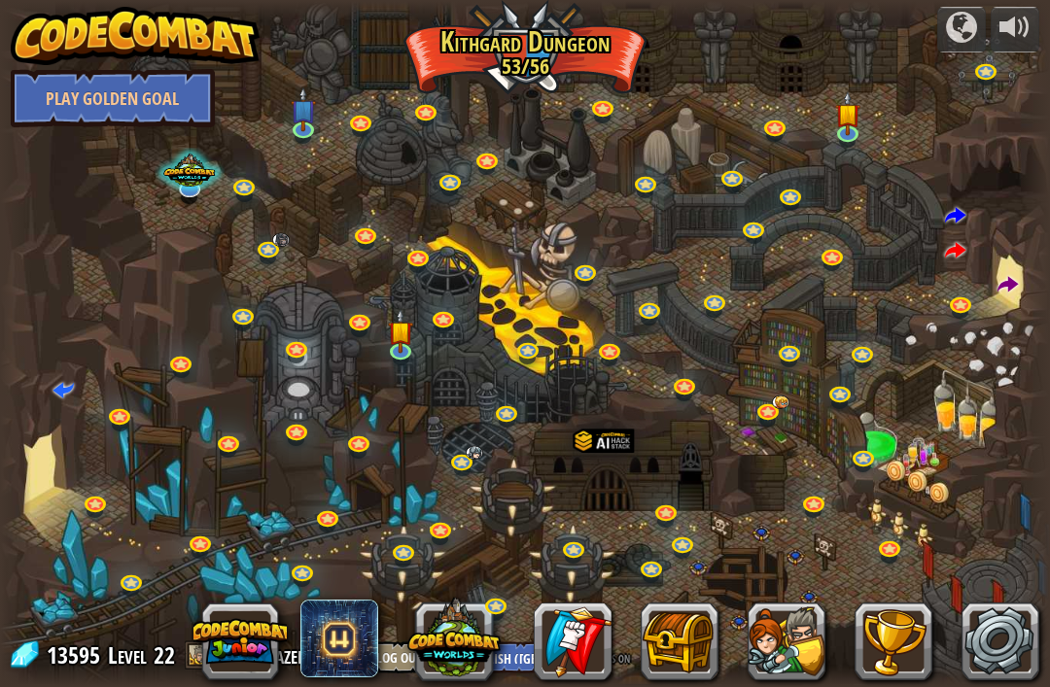
click at [662, 550] on div at bounding box center [525, 344] width 1050 height 686
click at [647, 563] on link at bounding box center [653, 570] width 39 height 29
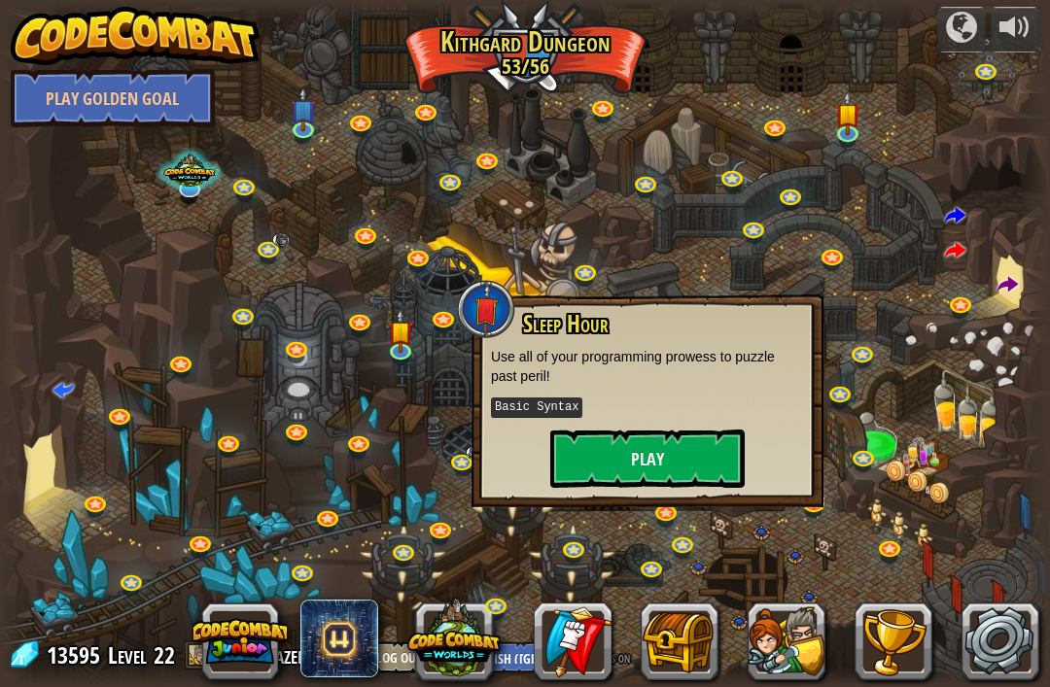
click at [463, 521] on div at bounding box center [525, 344] width 1050 height 686
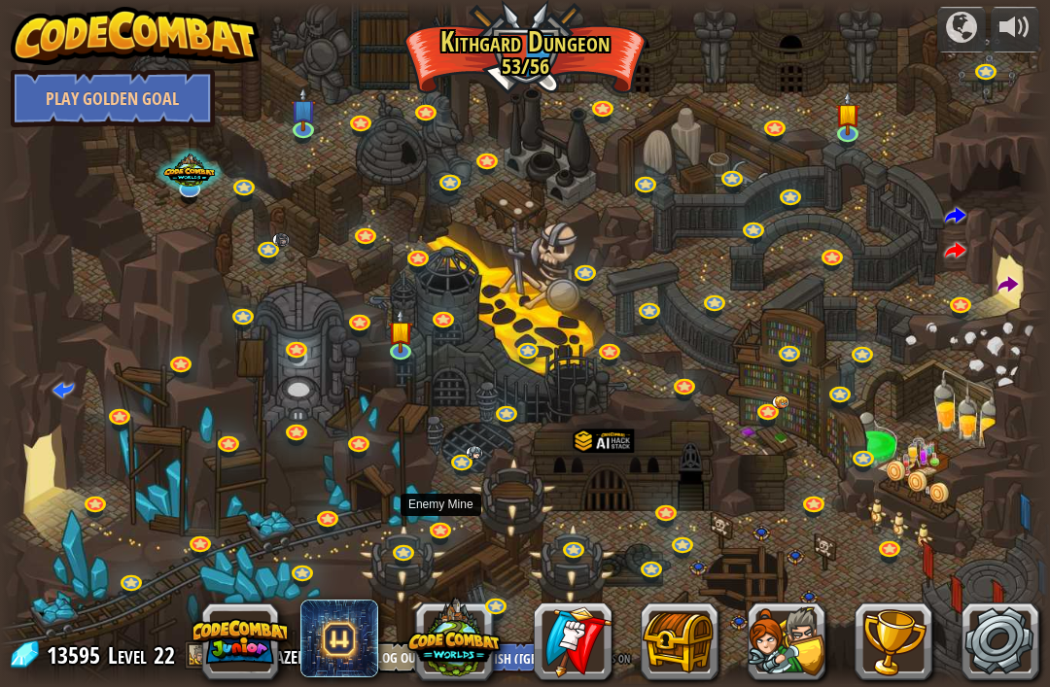
click at [436, 521] on link at bounding box center [442, 532] width 39 height 29
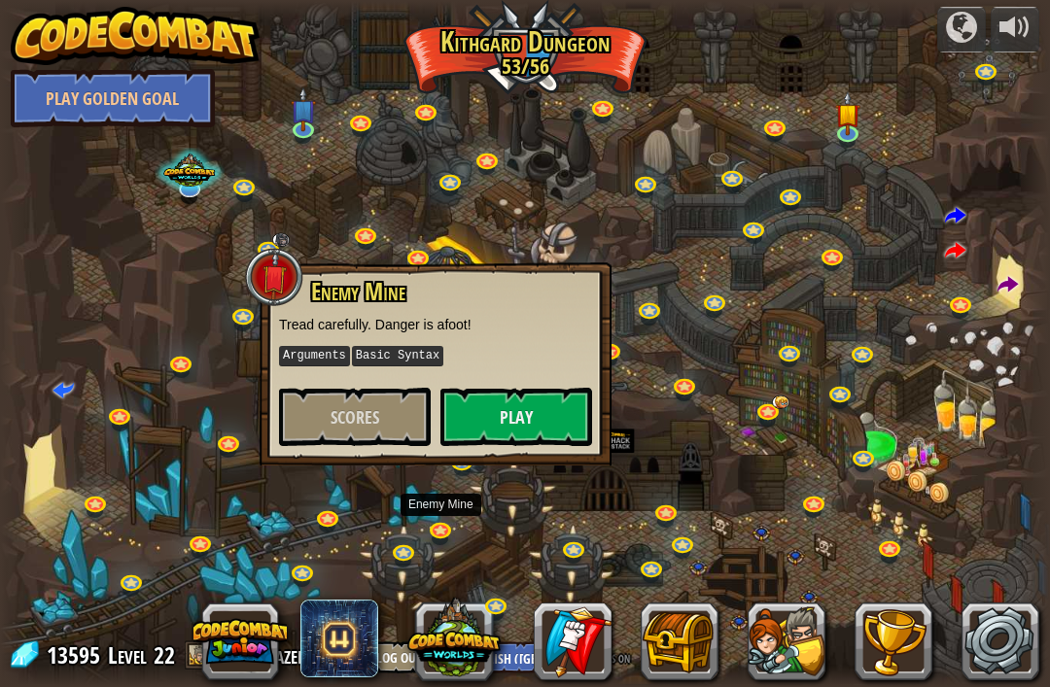
click at [407, 544] on link at bounding box center [405, 555] width 39 height 29
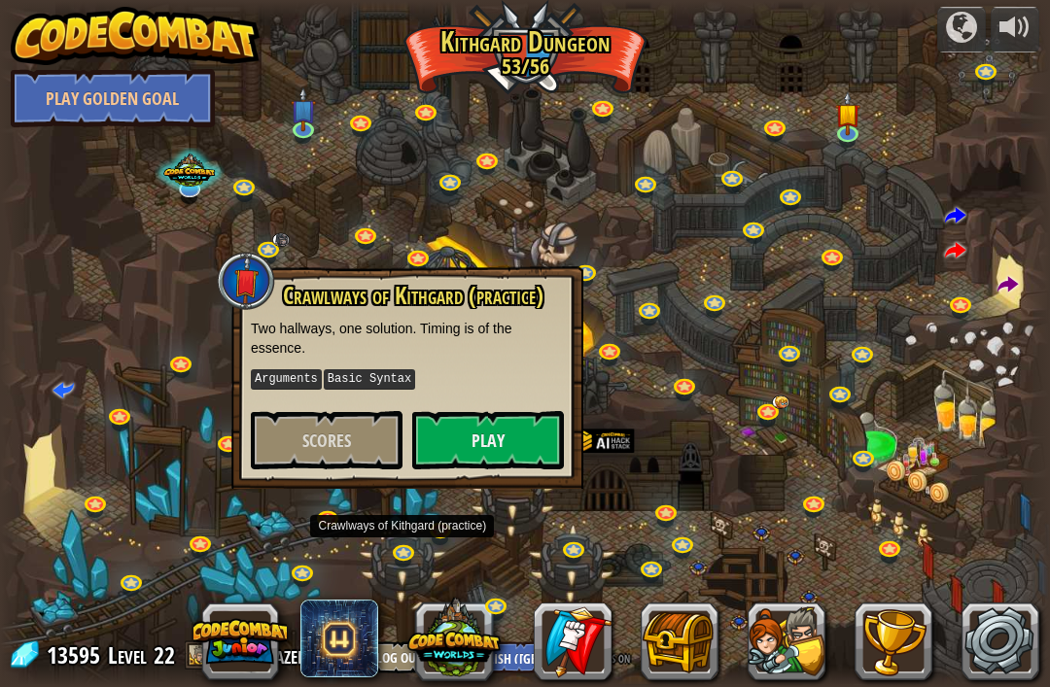
click at [803, 504] on link at bounding box center [815, 505] width 39 height 29
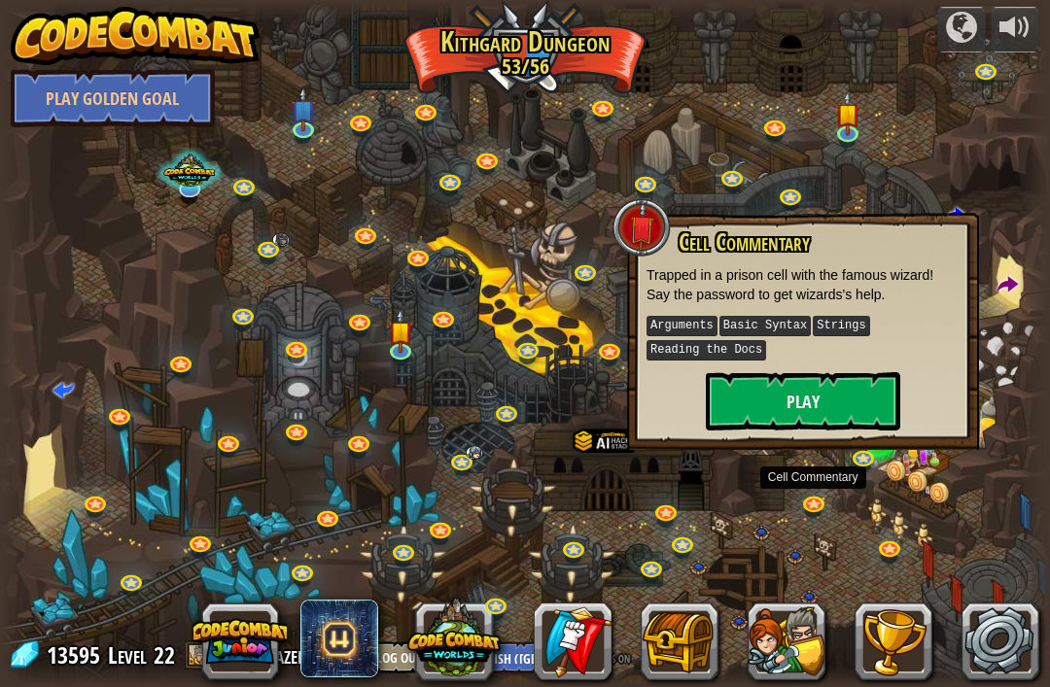
click at [898, 561] on link at bounding box center [891, 551] width 39 height 29
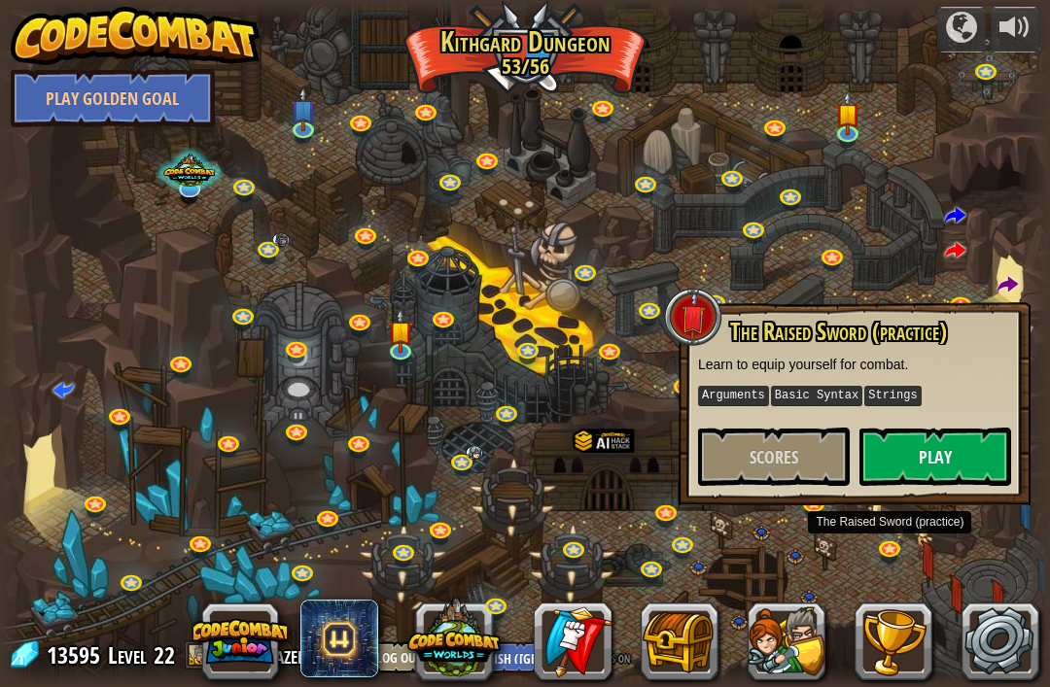
click at [753, 453] on span "Scores" at bounding box center [774, 457] width 49 height 24
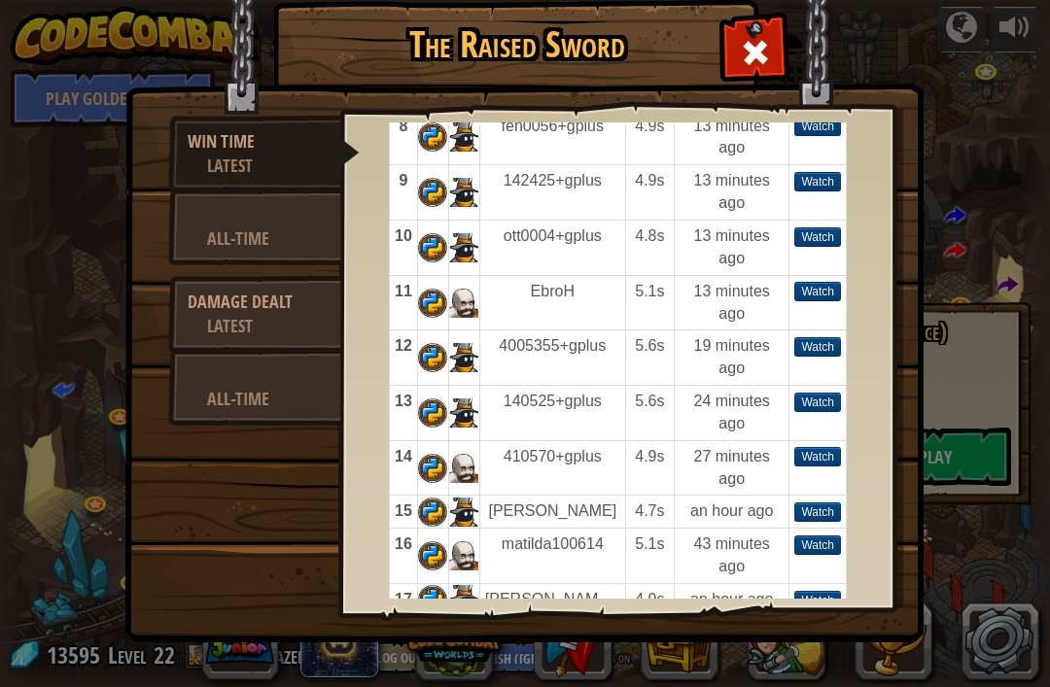
scroll to position [366, 0]
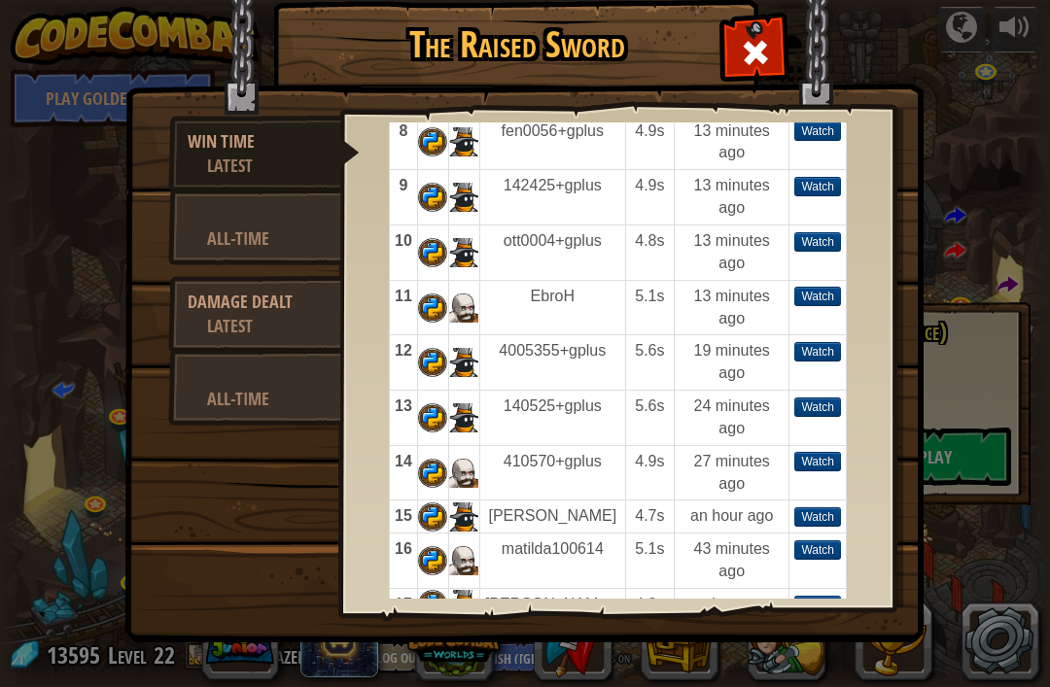
click at [464, 305] on td at bounding box center [463, 307] width 31 height 55
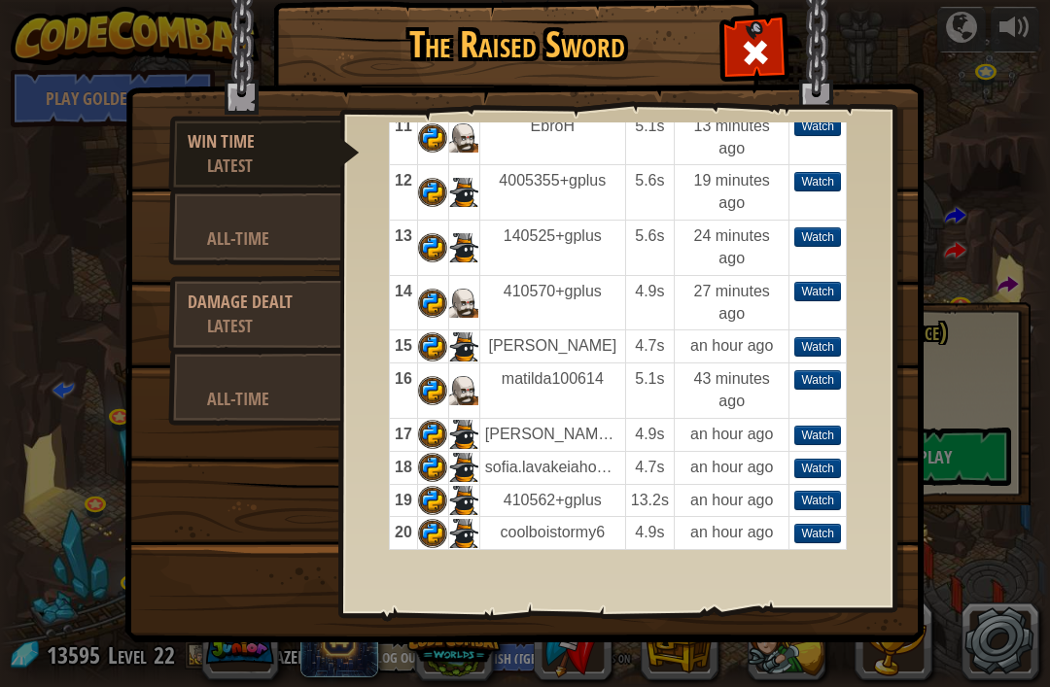
scroll to position [535, 0]
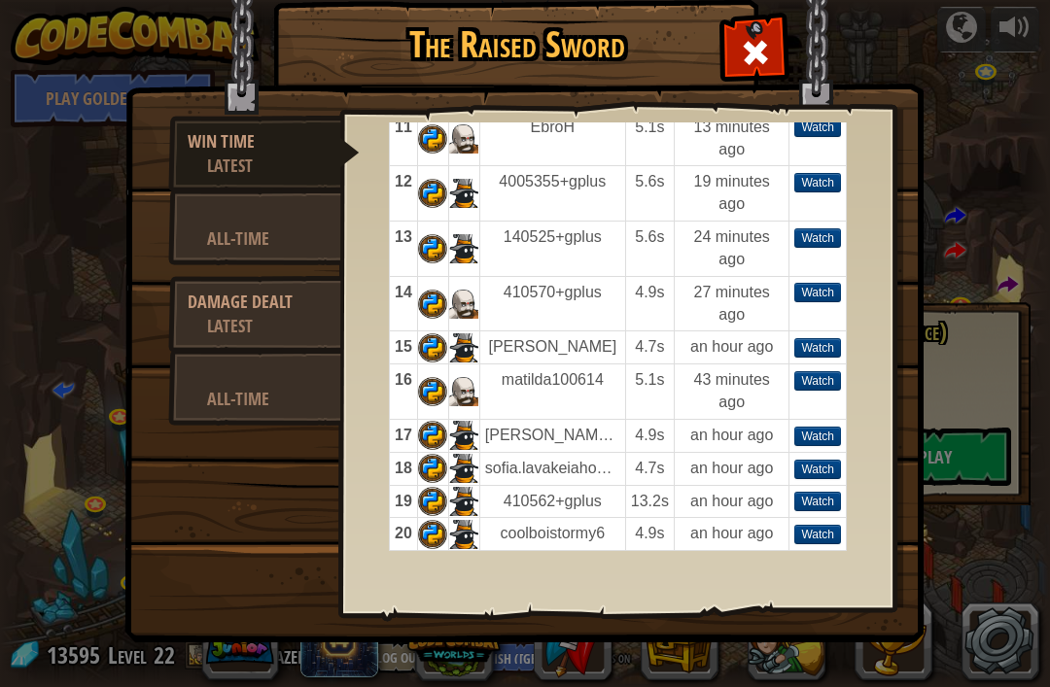
click at [209, 218] on div at bounding box center [255, 214] width 134 height 24
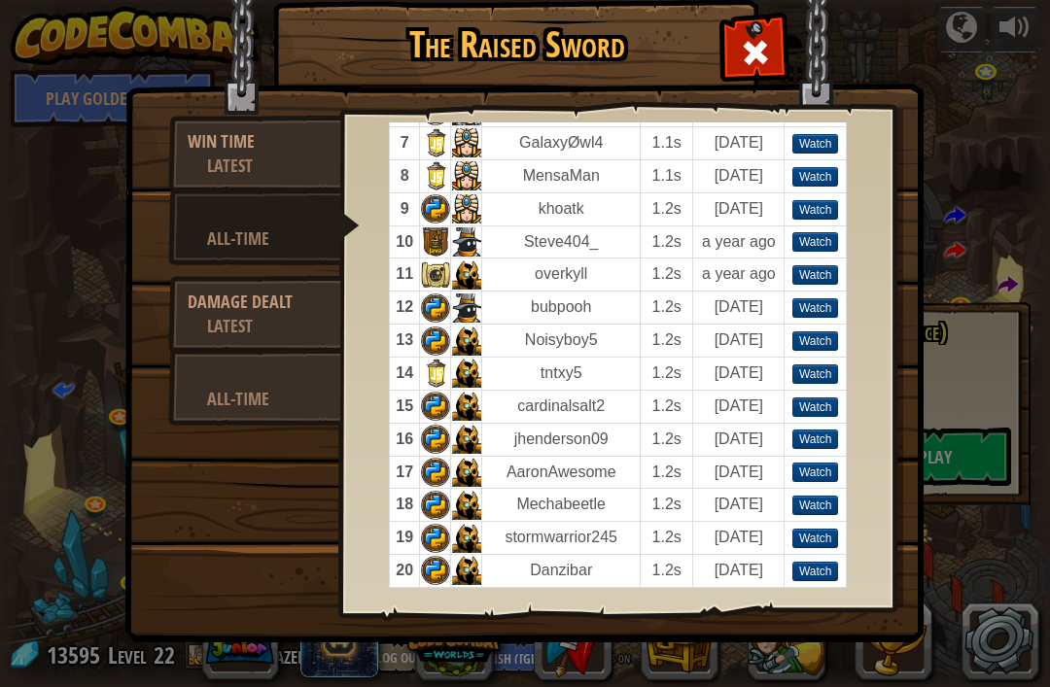
scroll to position [277, 0]
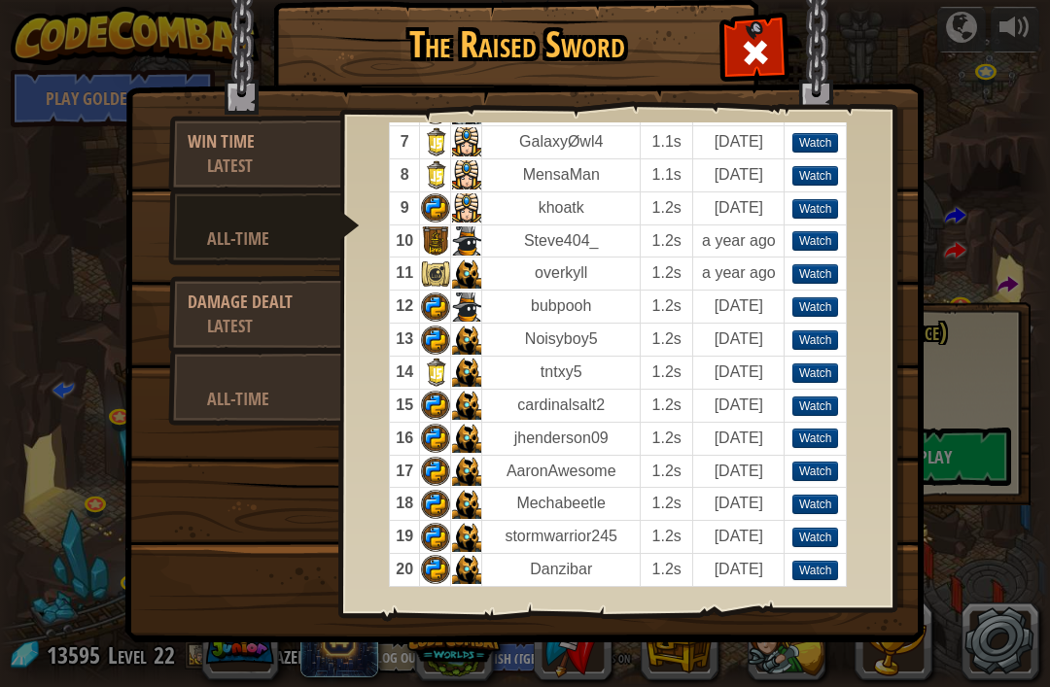
click at [427, 263] on td at bounding box center [435, 274] width 31 height 33
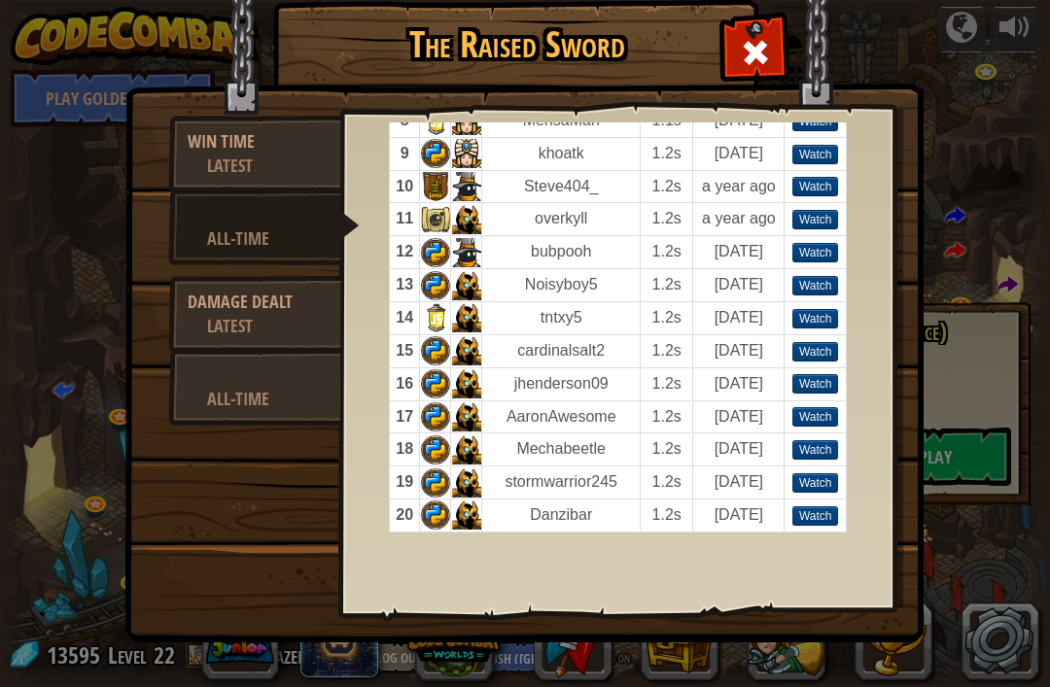
scroll to position [330, 0]
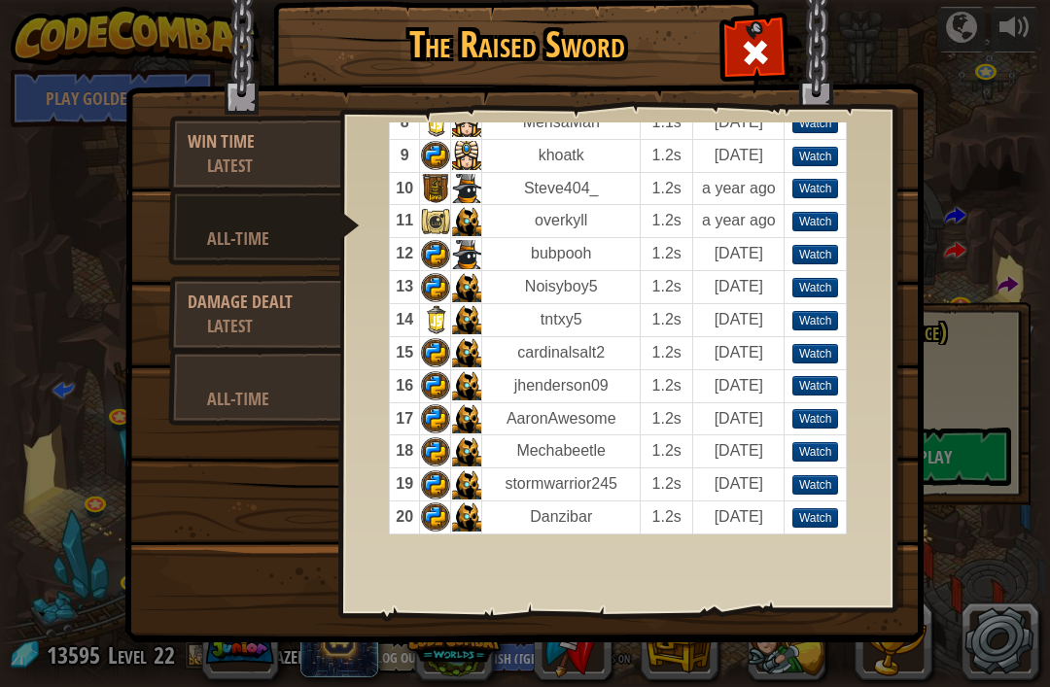
click at [242, 337] on div "Latest" at bounding box center [264, 326] width 115 height 24
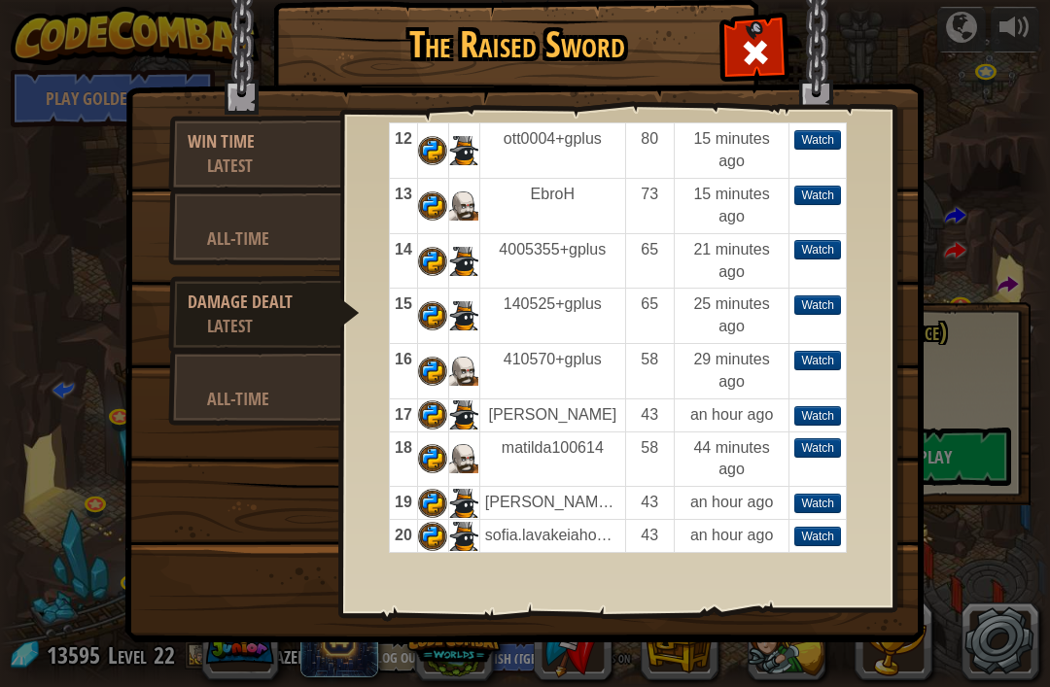
scroll to position [576, 0]
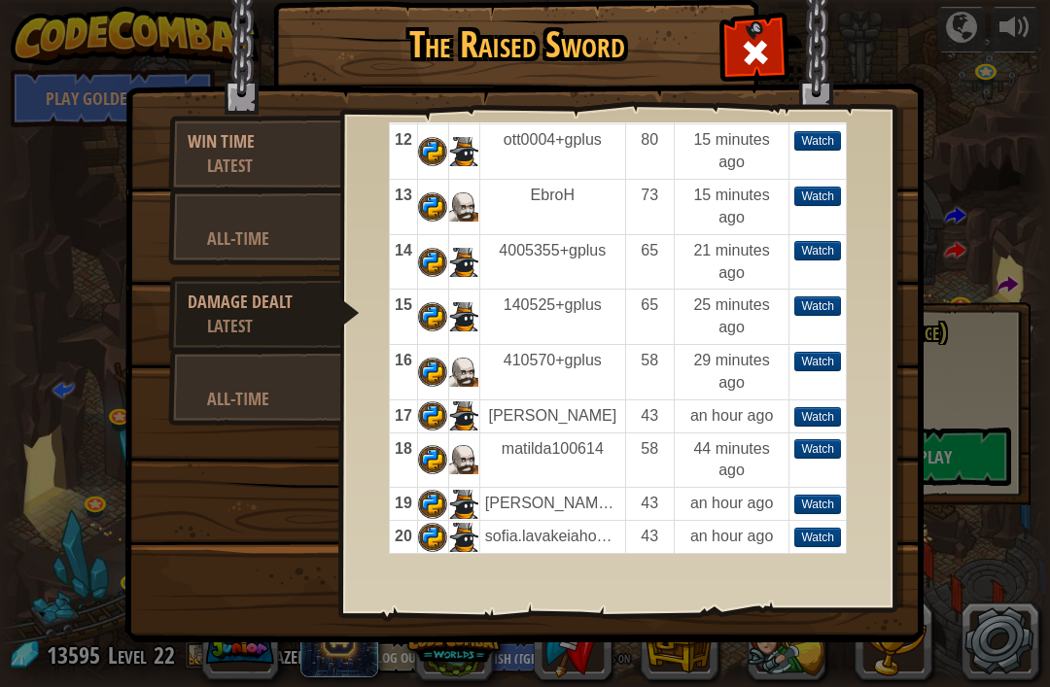
click at [232, 370] on div at bounding box center [255, 375] width 134 height 24
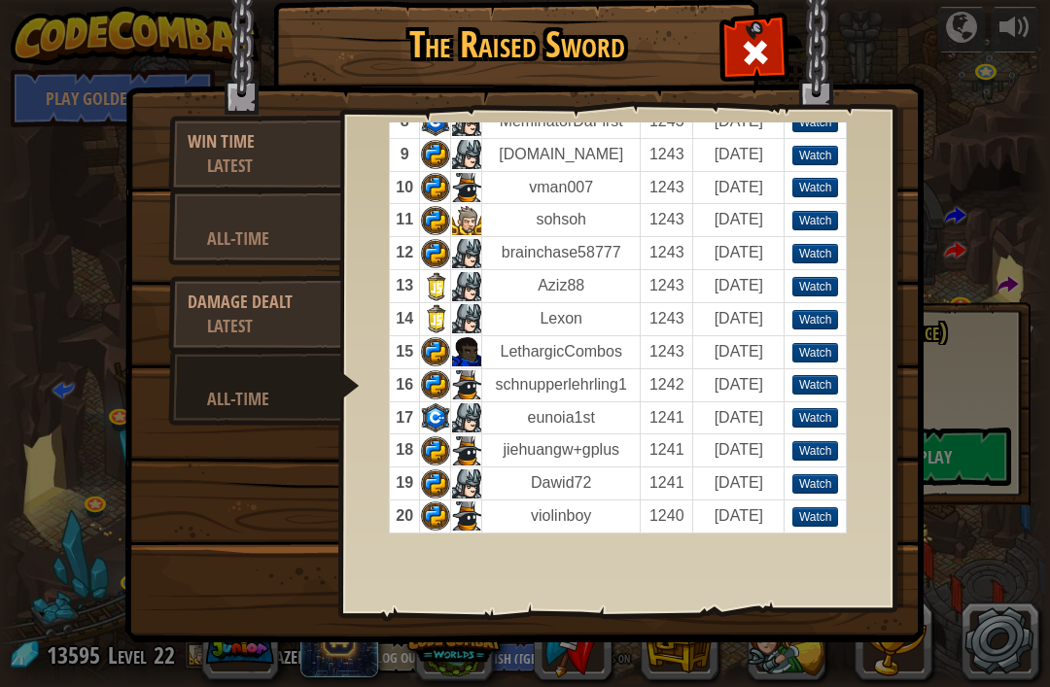
scroll to position [330, 0]
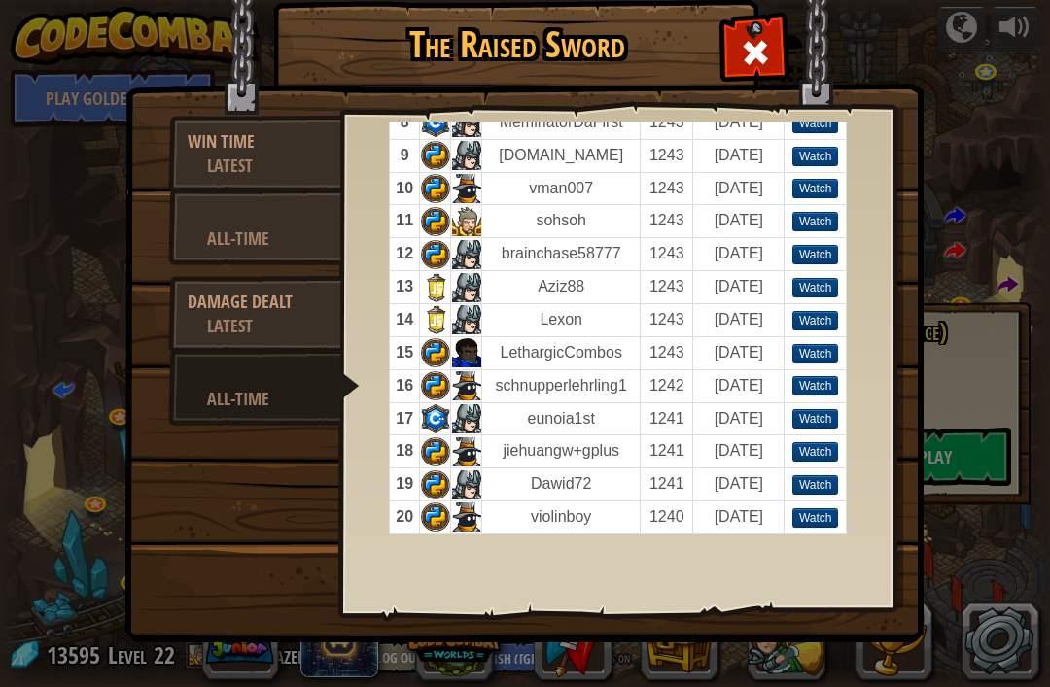
click at [460, 354] on td at bounding box center [466, 352] width 31 height 33
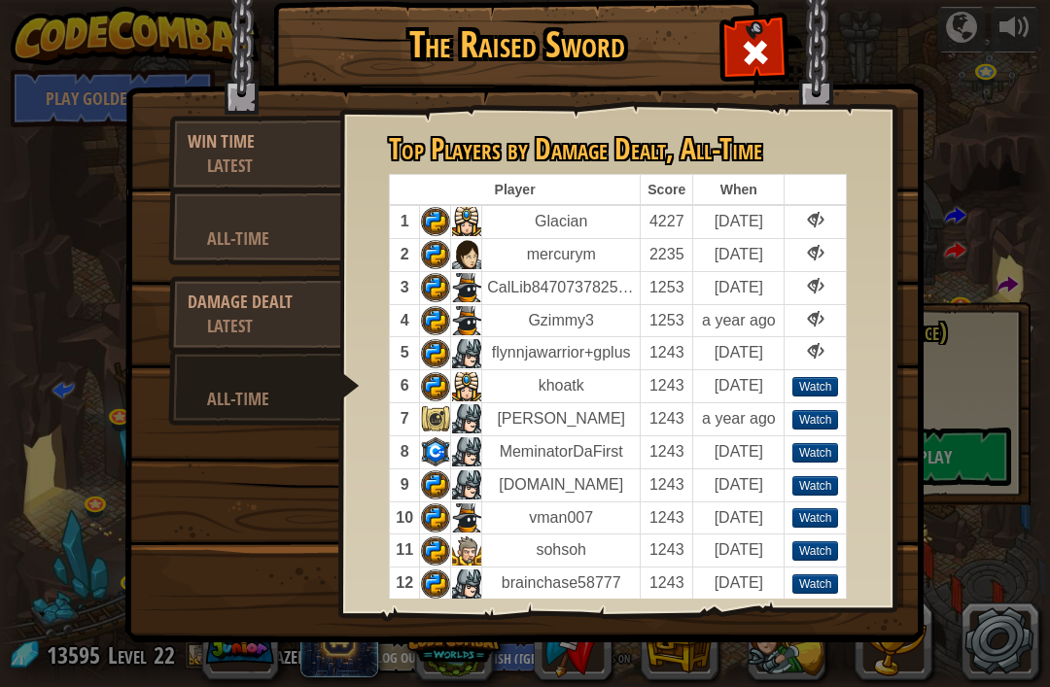
scroll to position [0, 0]
click at [796, 16] on img at bounding box center [523, 295] width 799 height 696
click at [763, 41] on span at bounding box center [755, 52] width 31 height 31
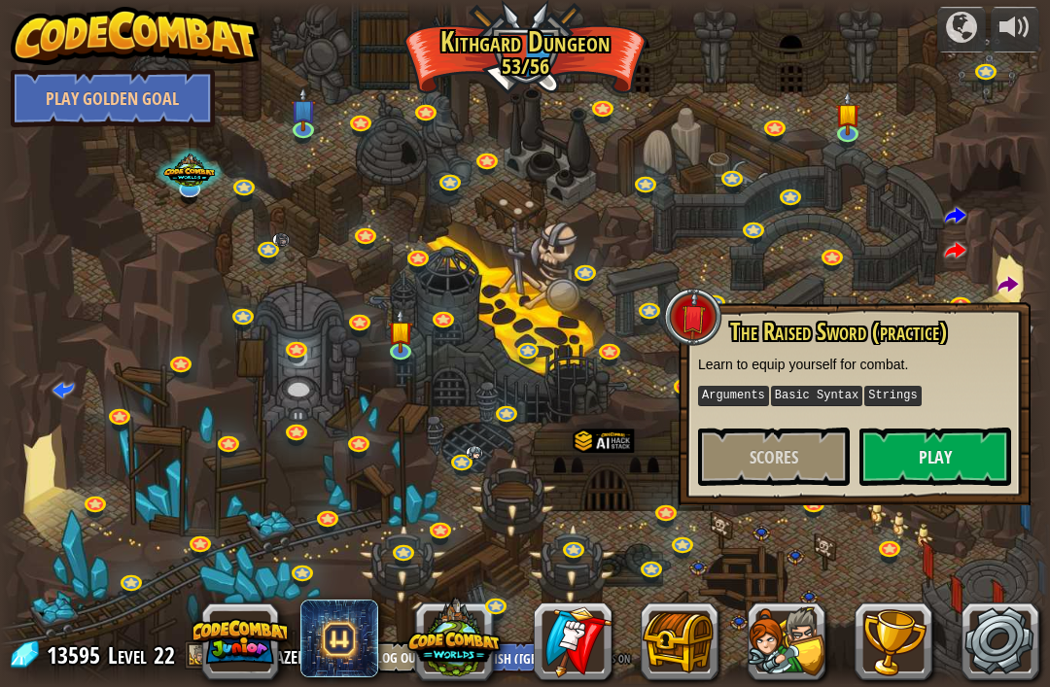
click at [883, 539] on link at bounding box center [891, 551] width 39 height 29
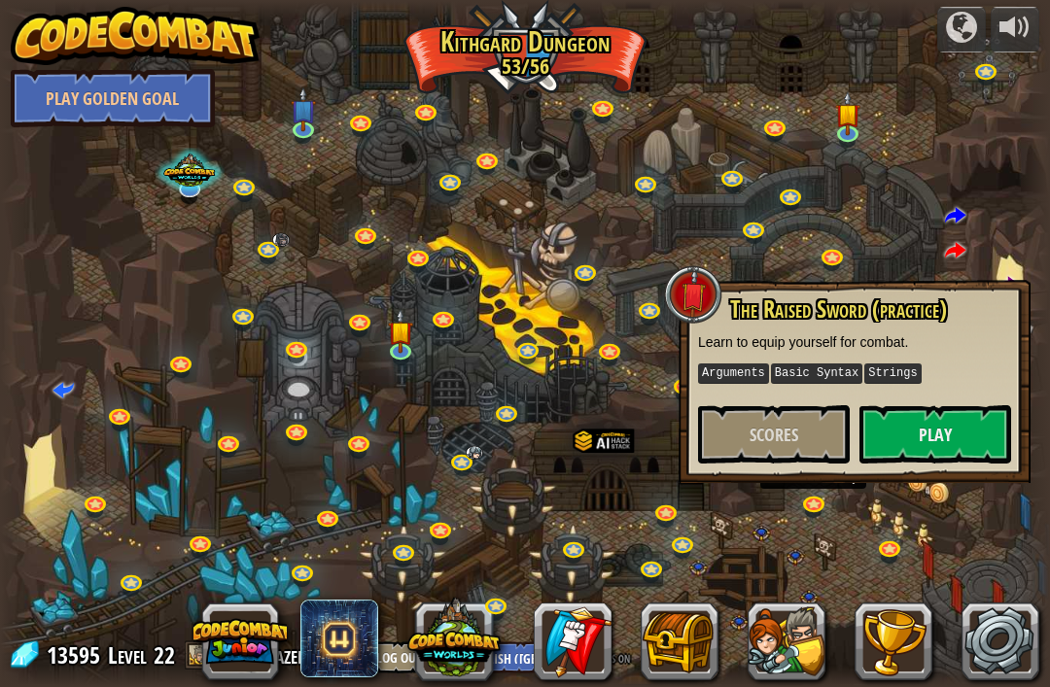
click at [813, 501] on link at bounding box center [815, 505] width 39 height 29
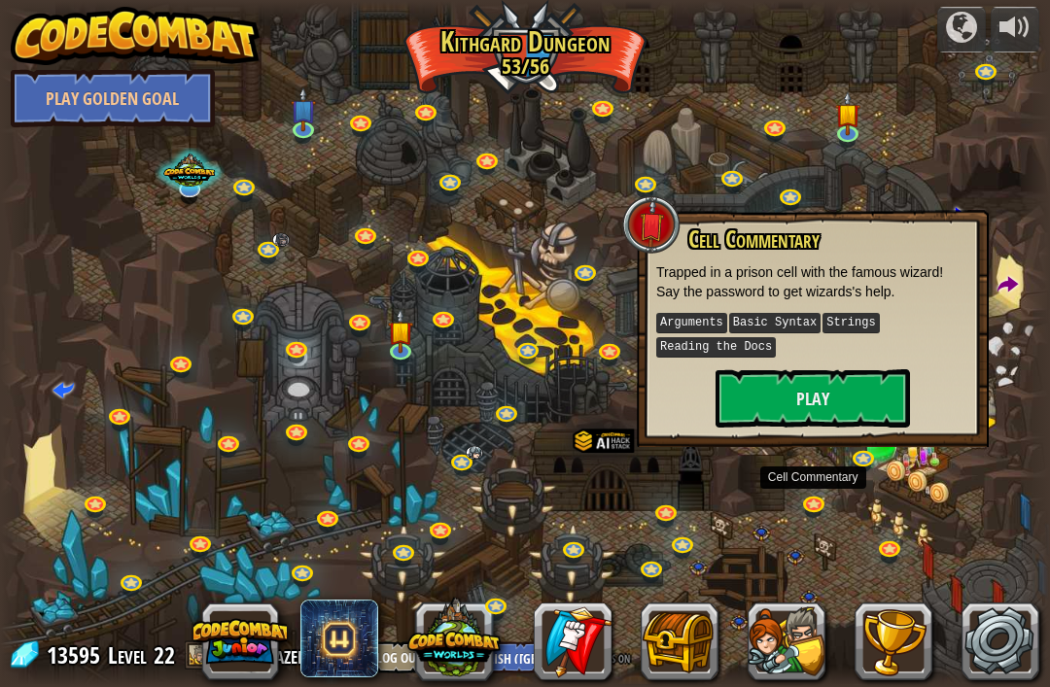
click at [893, 462] on div at bounding box center [525, 344] width 1050 height 686
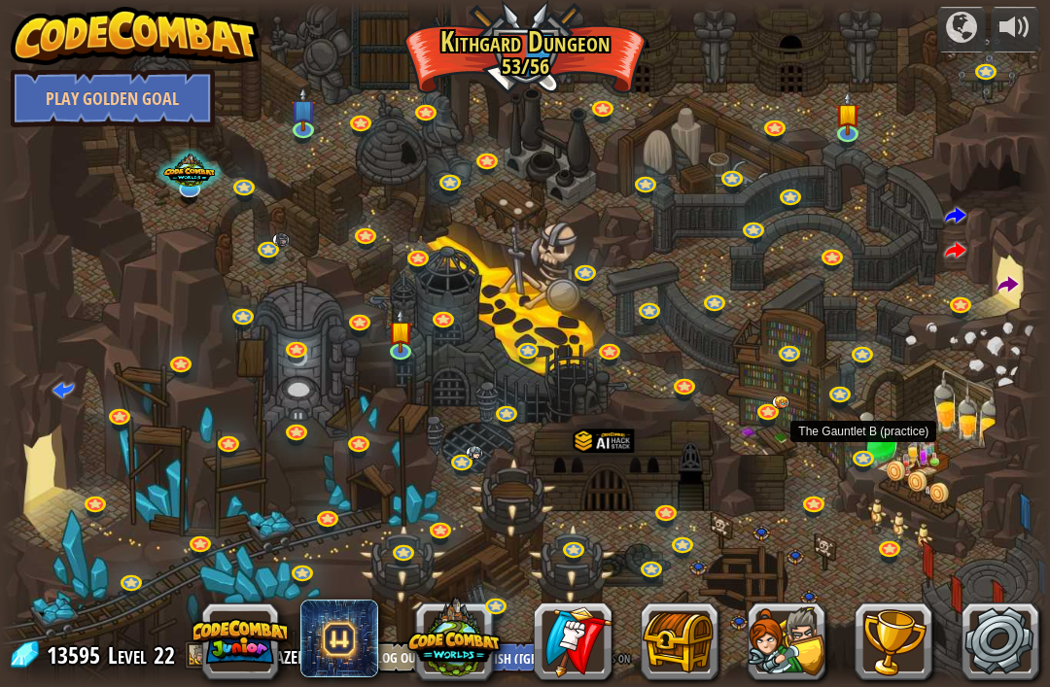
click at [866, 453] on link at bounding box center [865, 459] width 39 height 29
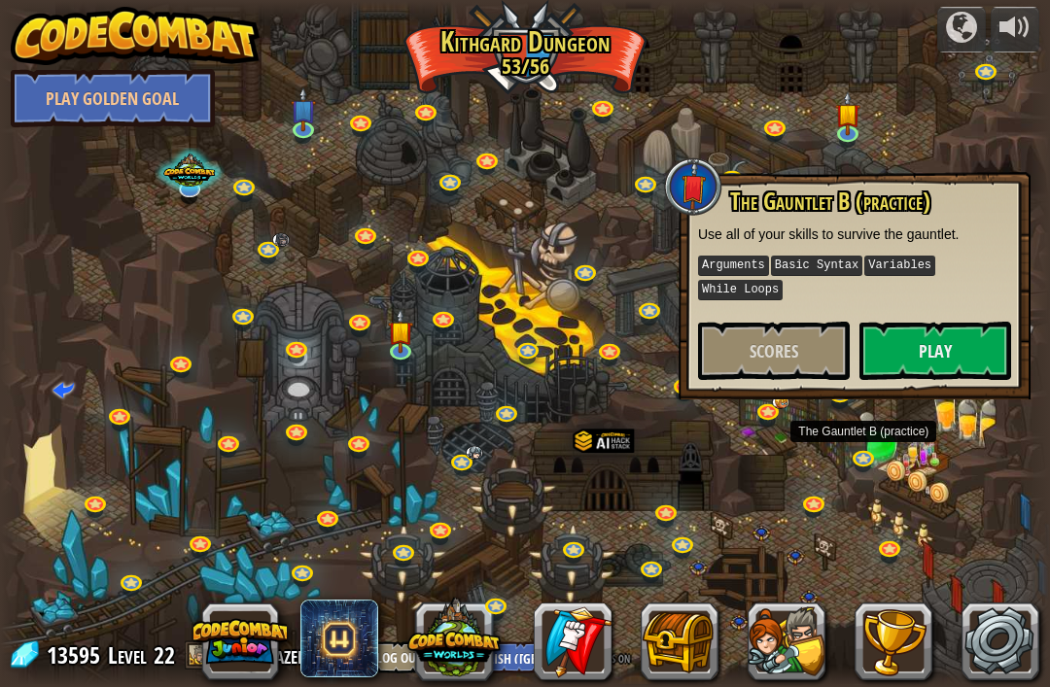
click at [799, 436] on div at bounding box center [525, 344] width 1050 height 686
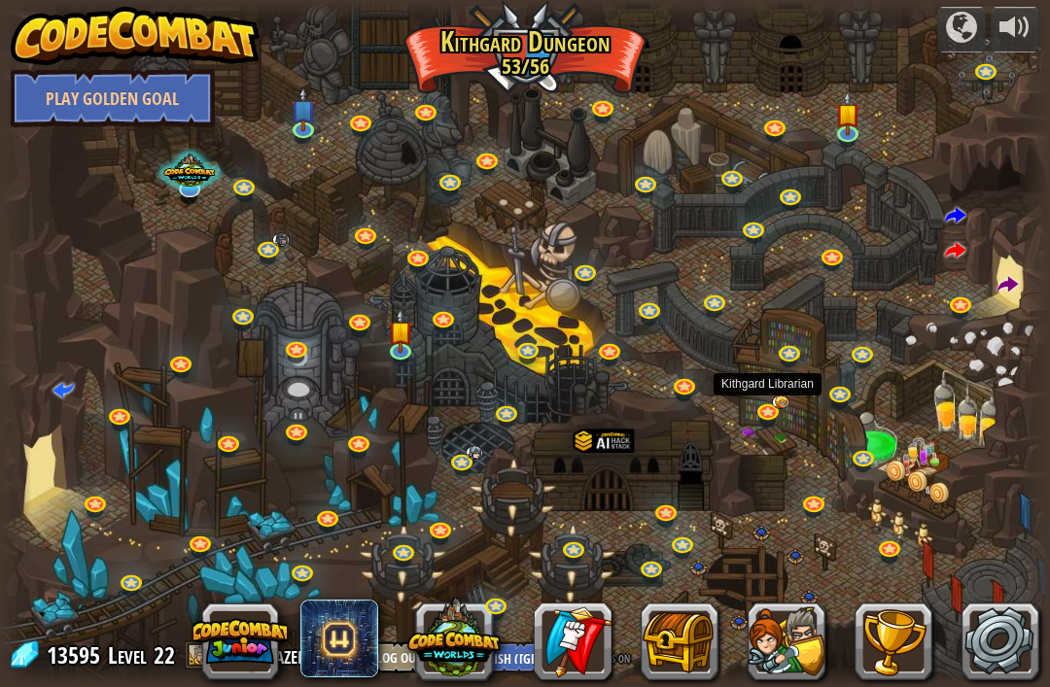
click at [780, 418] on link at bounding box center [770, 414] width 39 height 29
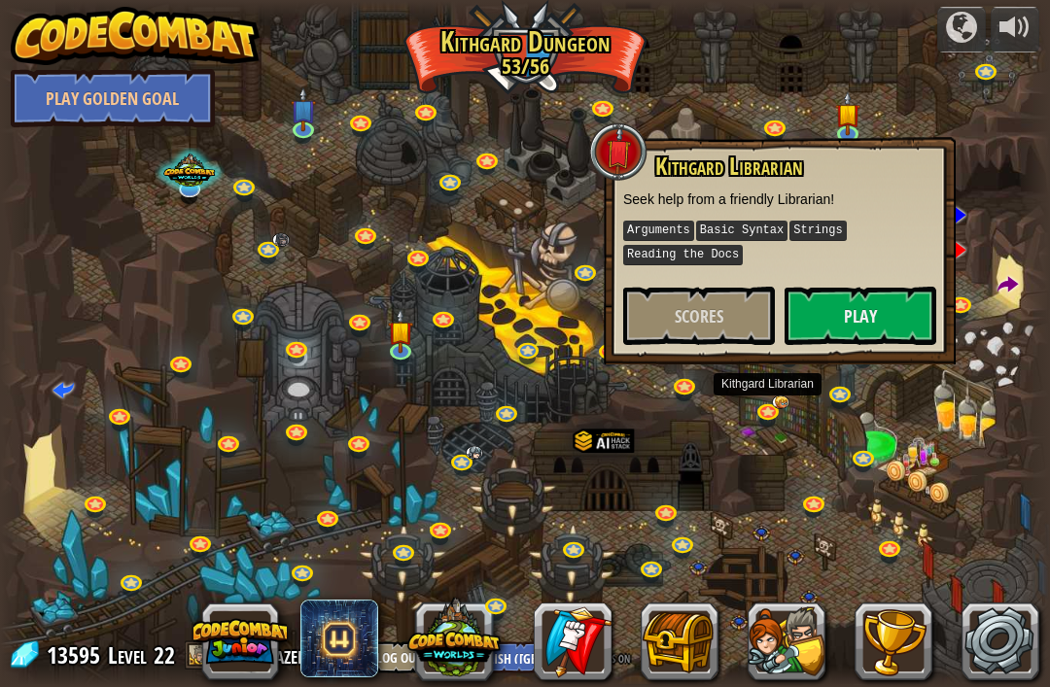
click at [700, 394] on link at bounding box center [686, 388] width 39 height 29
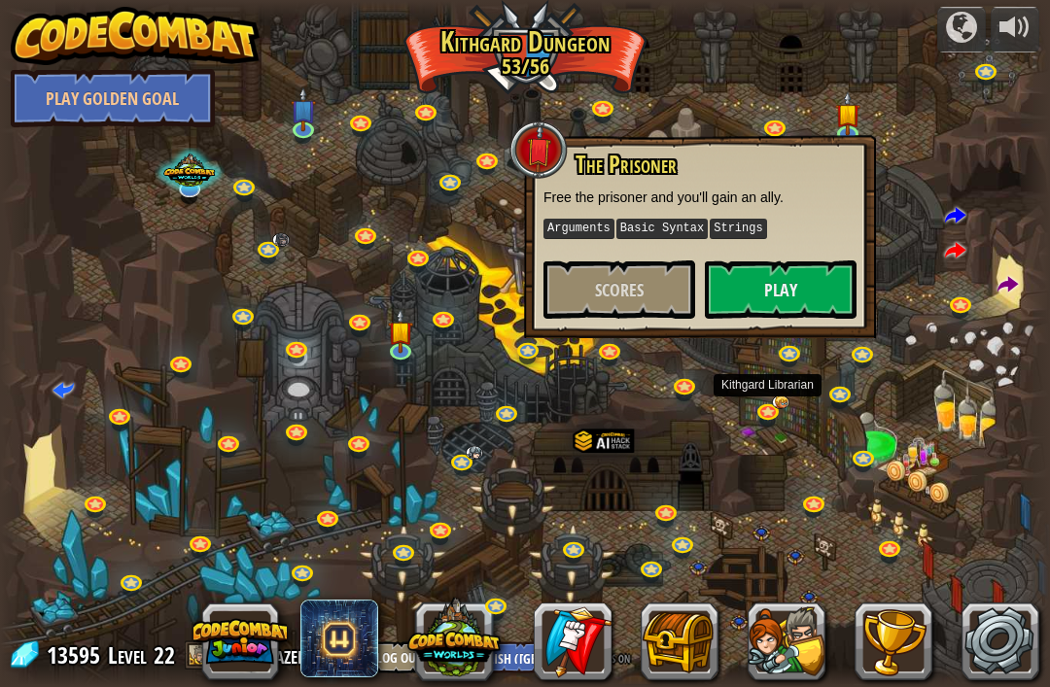
click at [769, 413] on link at bounding box center [770, 414] width 39 height 29
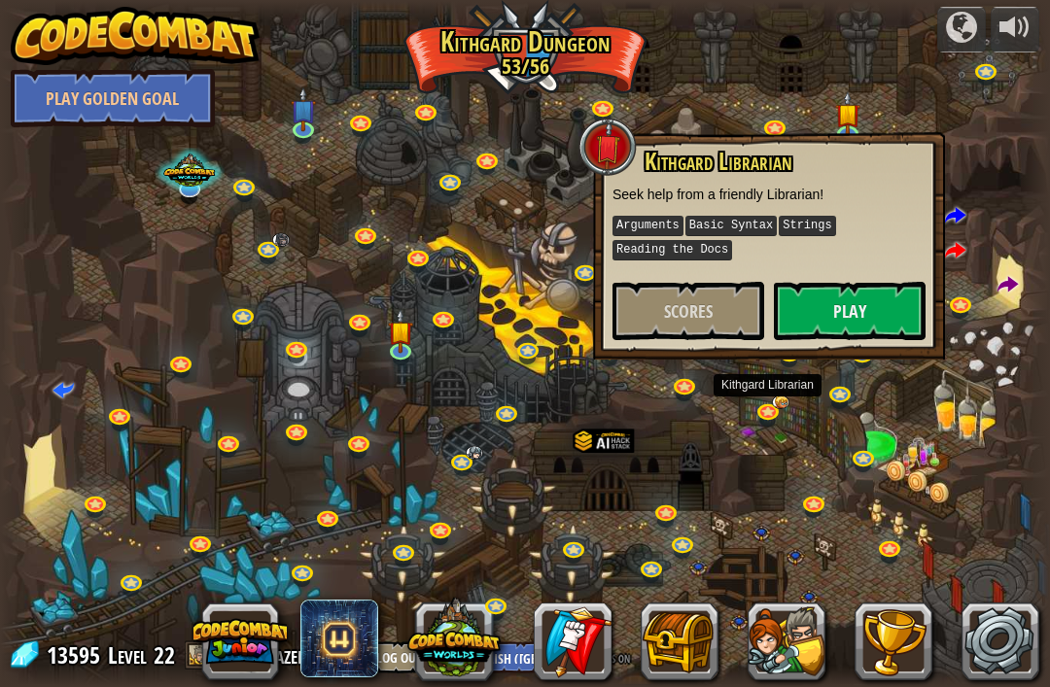
click at [700, 386] on link at bounding box center [686, 388] width 39 height 29
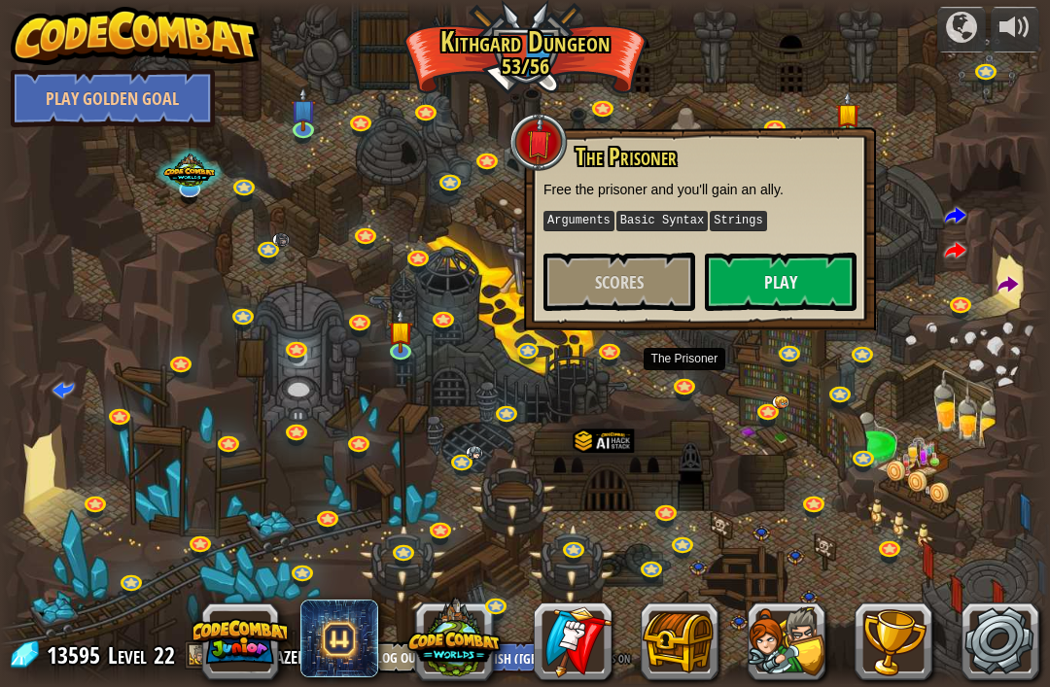
click at [597, 344] on link at bounding box center [611, 353] width 39 height 29
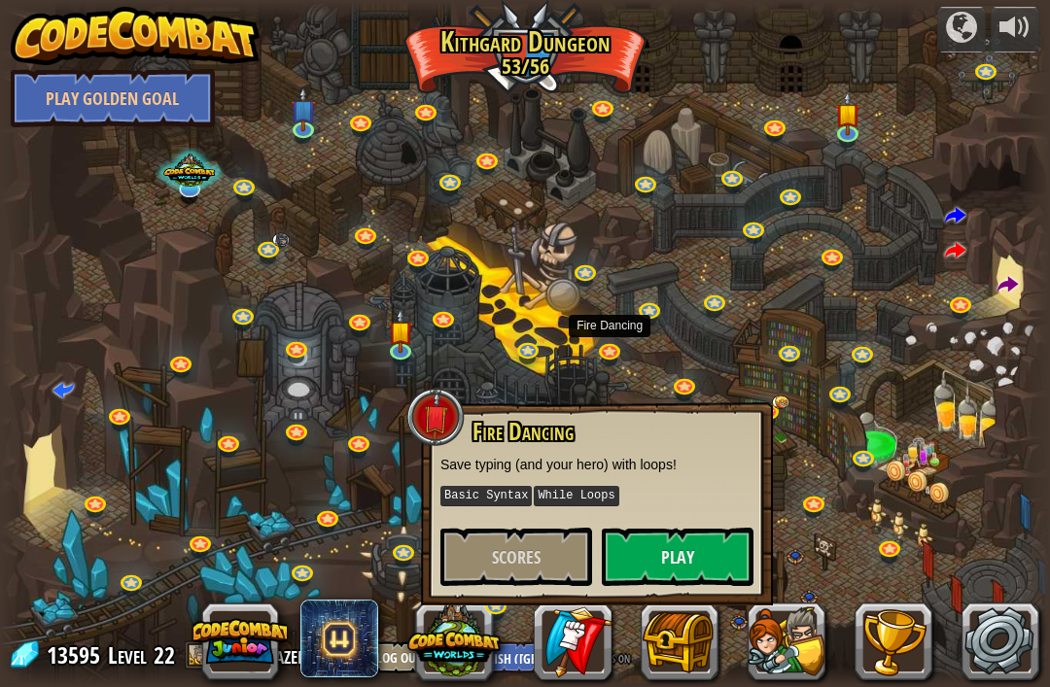
click at [530, 338] on link at bounding box center [529, 351] width 39 height 29
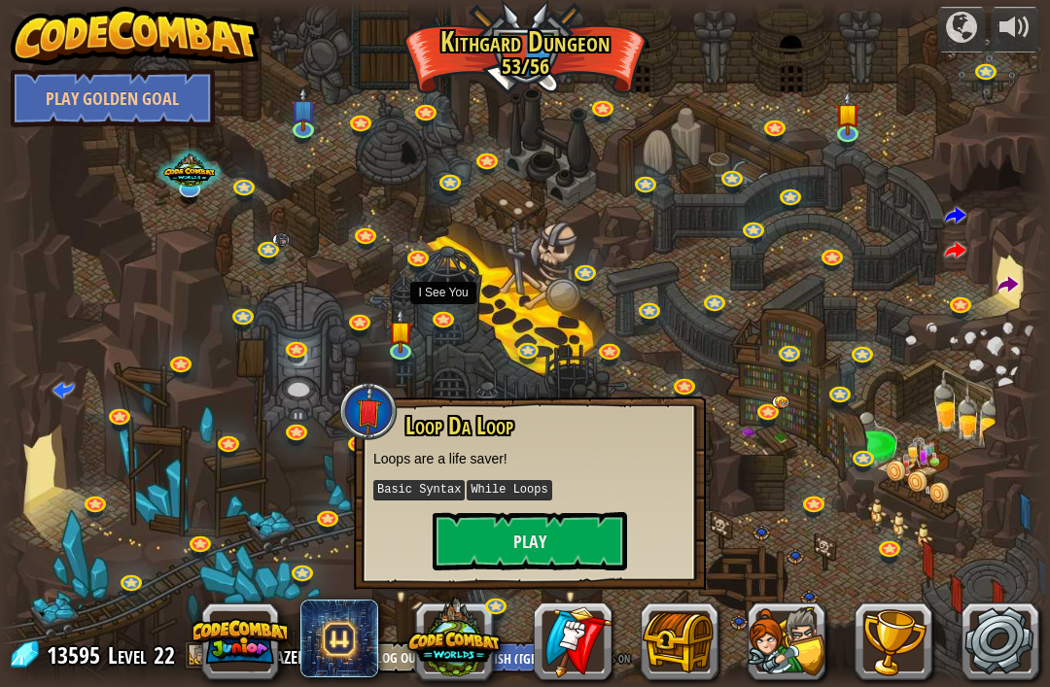
click at [447, 324] on link at bounding box center [445, 320] width 39 height 29
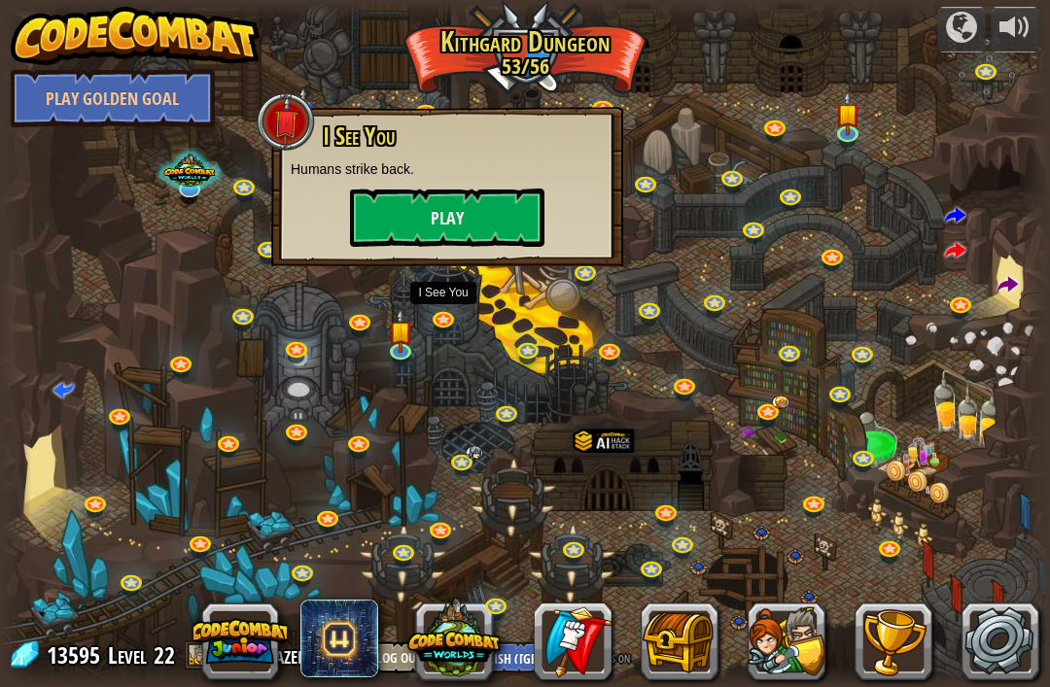
click at [493, 309] on div at bounding box center [525, 344] width 1050 height 686
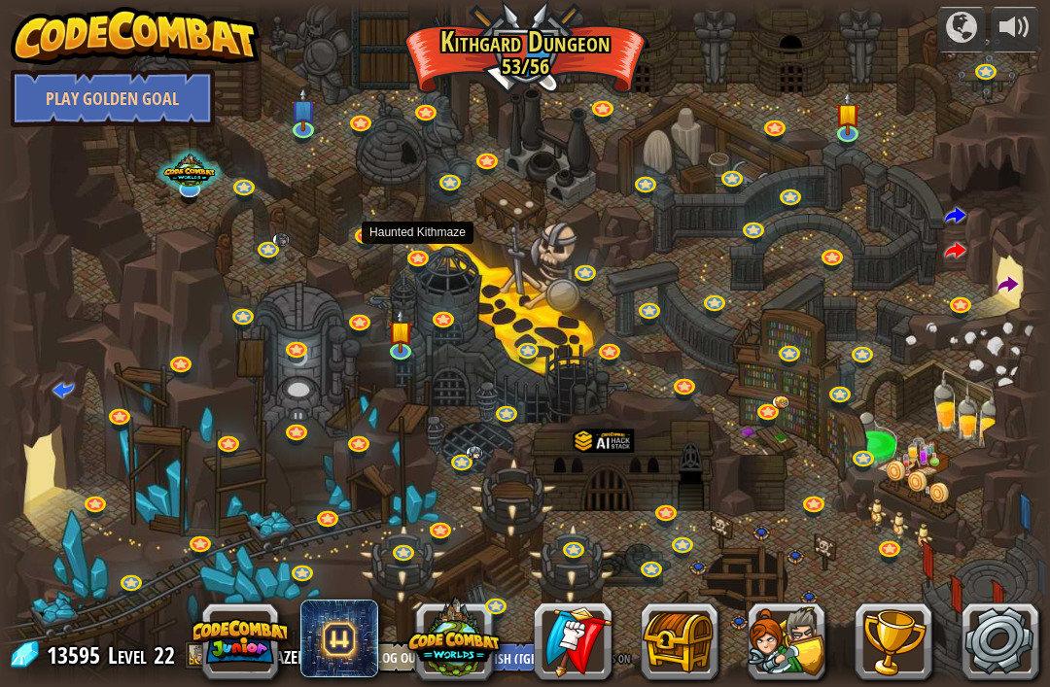
click at [417, 255] on link at bounding box center [420, 260] width 39 height 29
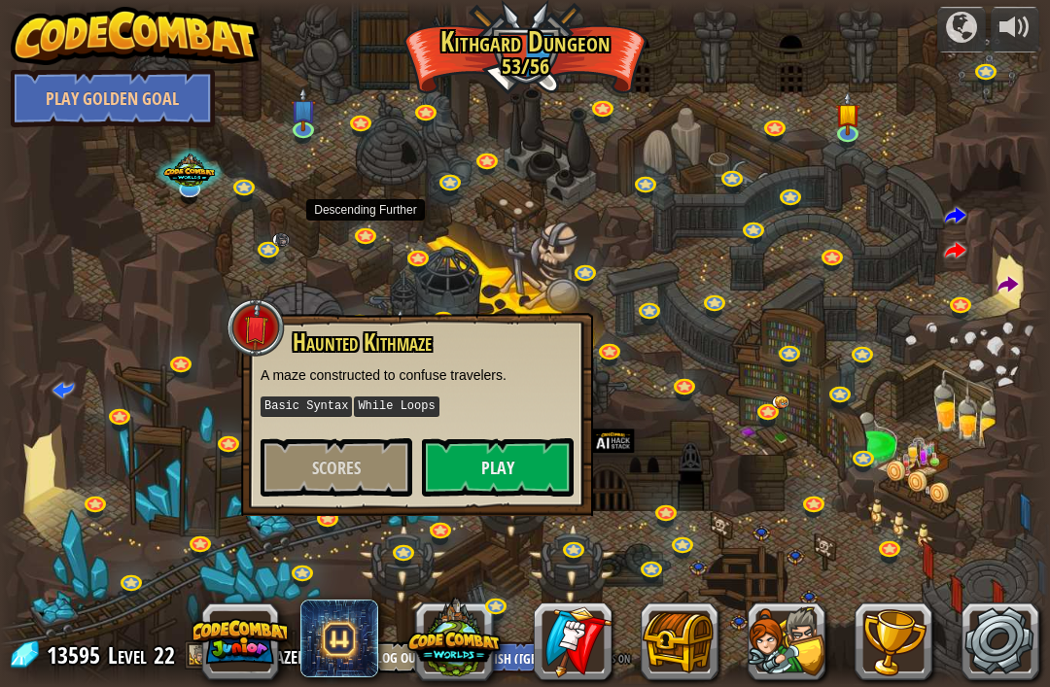
click at [354, 233] on link at bounding box center [367, 237] width 39 height 29
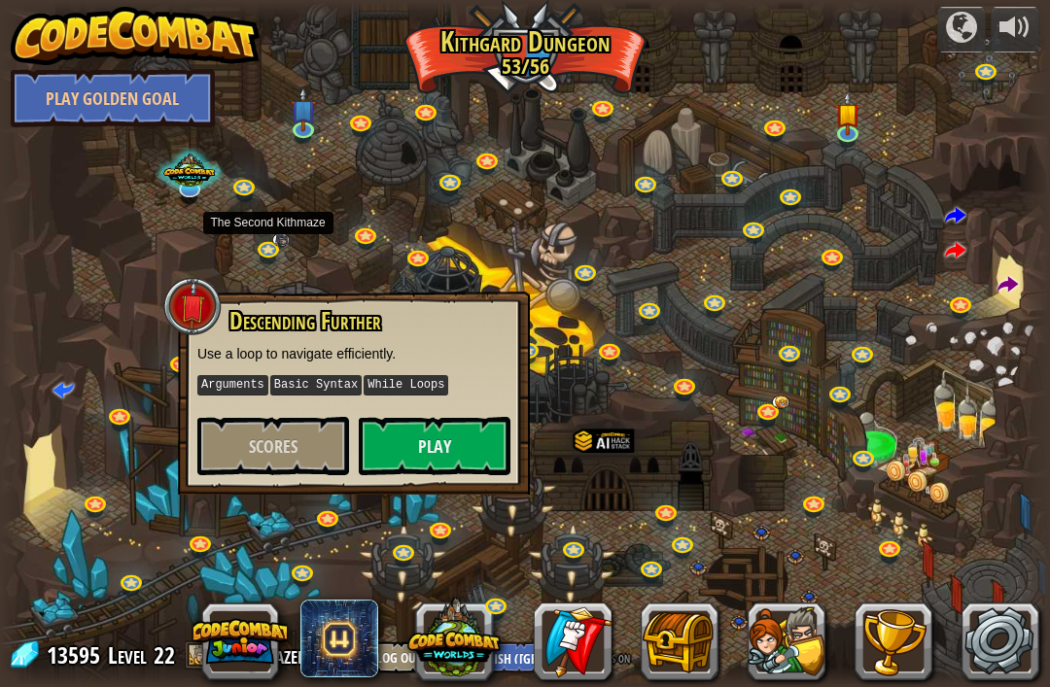
click at [263, 254] on link at bounding box center [270, 251] width 39 height 29
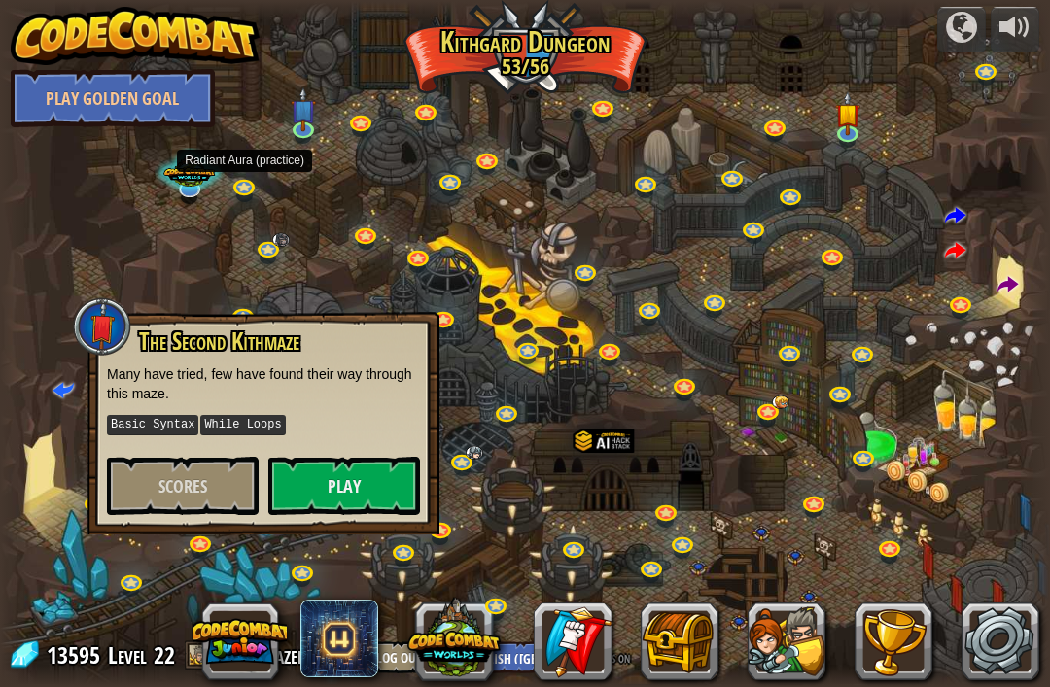
click at [243, 181] on link at bounding box center [246, 189] width 39 height 29
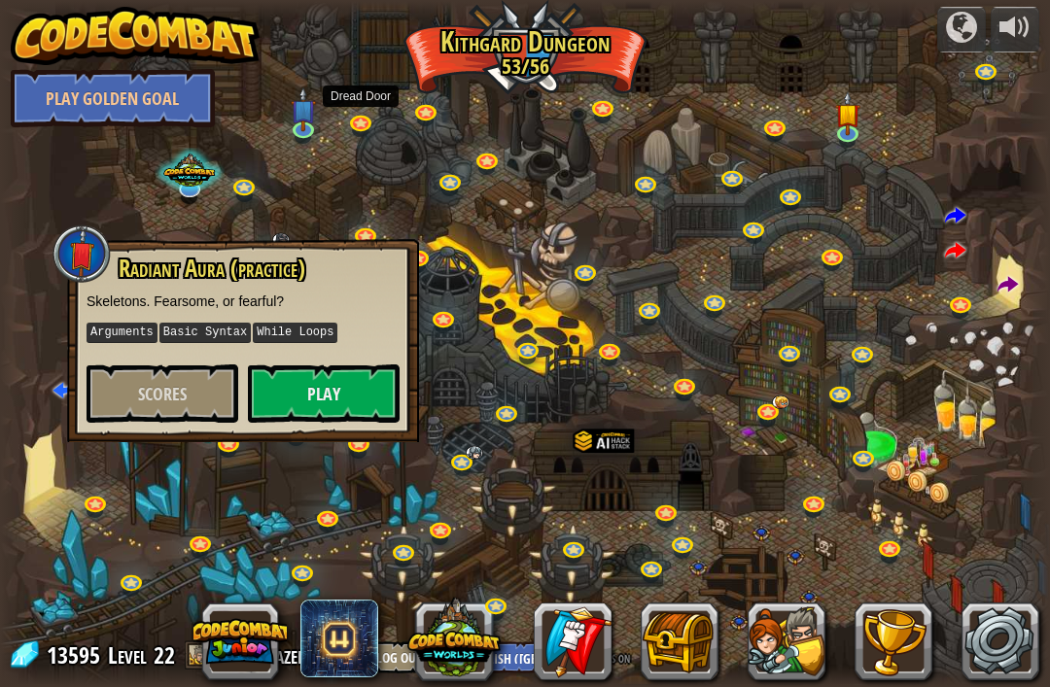
click at [375, 118] on link at bounding box center [362, 124] width 39 height 29
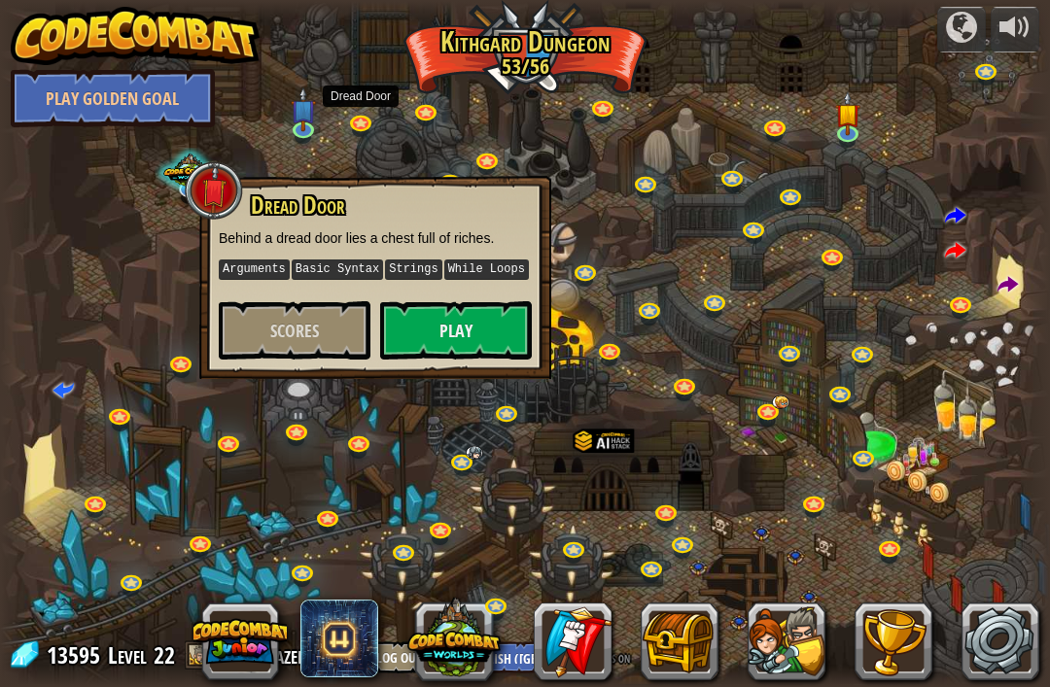
click at [442, 96] on div at bounding box center [525, 344] width 1050 height 686
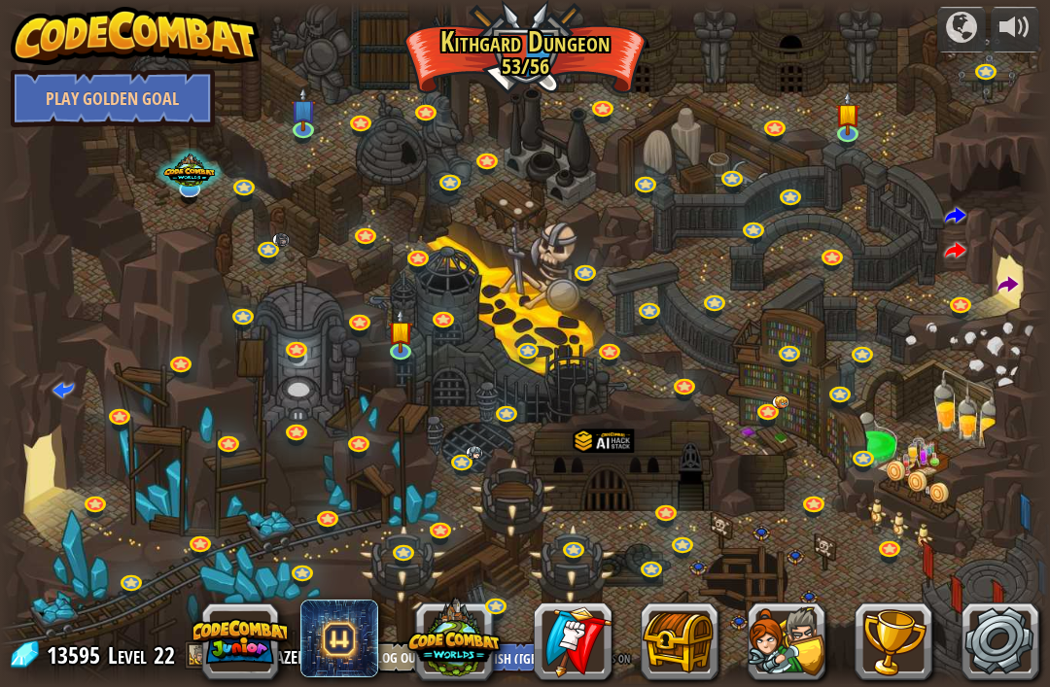
click at [420, 106] on link at bounding box center [427, 113] width 39 height 29
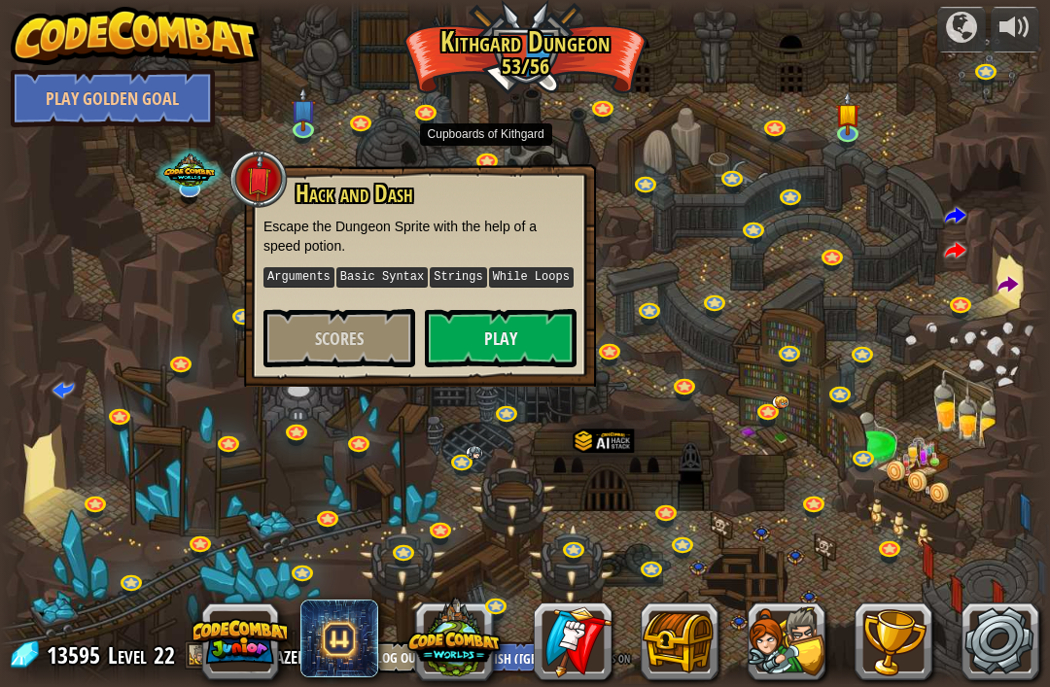
click at [496, 157] on link at bounding box center [489, 162] width 39 height 29
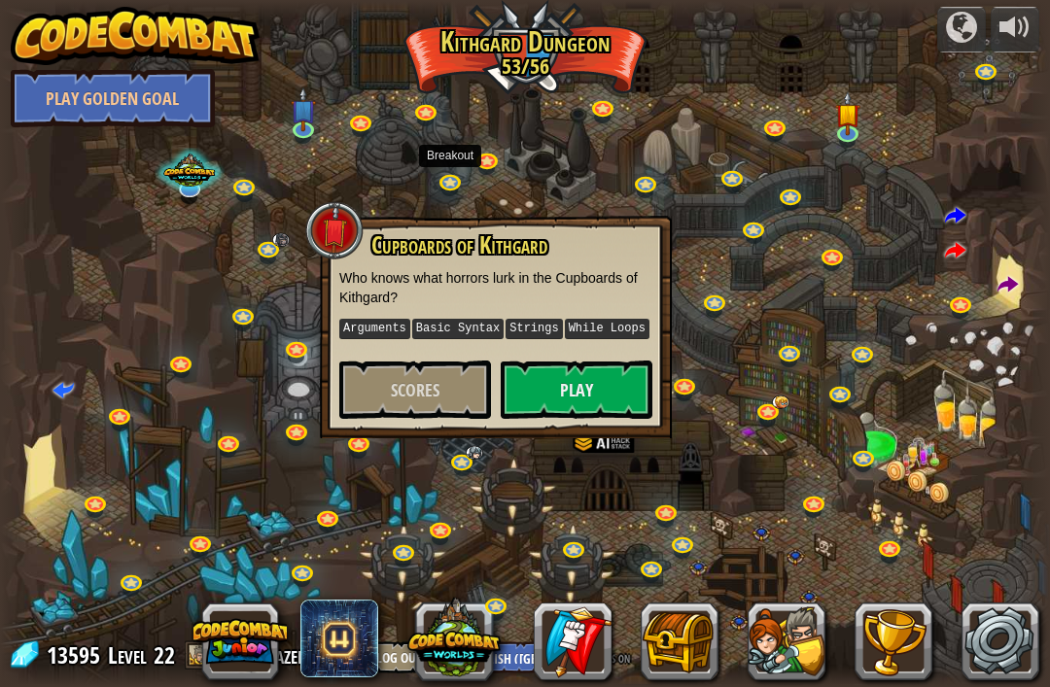
click at [454, 179] on link at bounding box center [452, 184] width 39 height 29
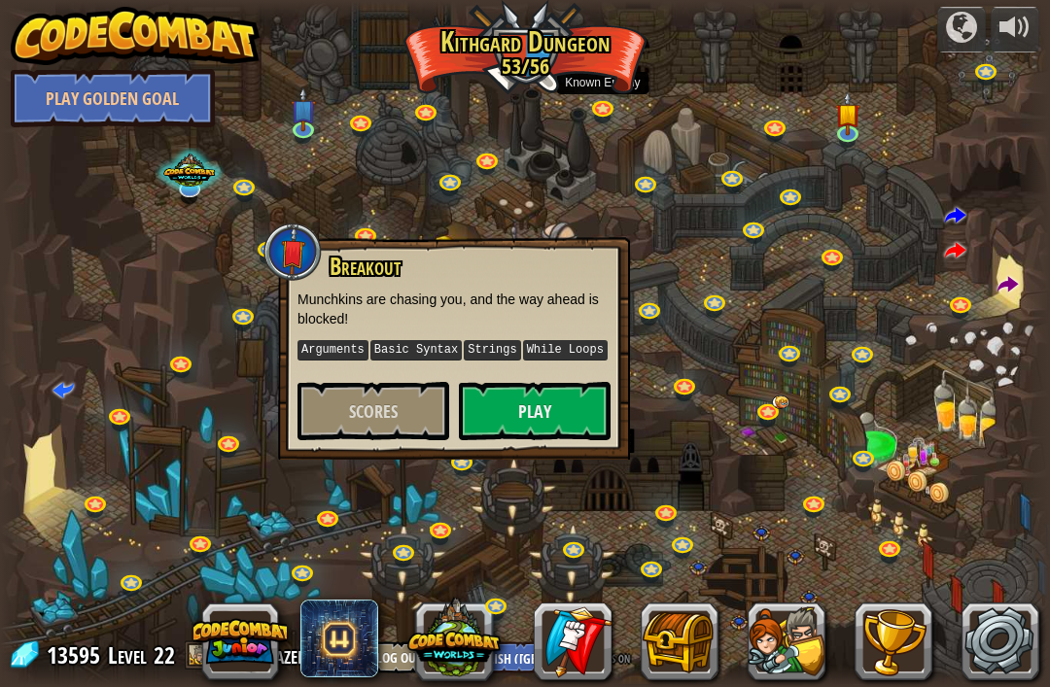
click at [591, 100] on link at bounding box center [604, 110] width 39 height 29
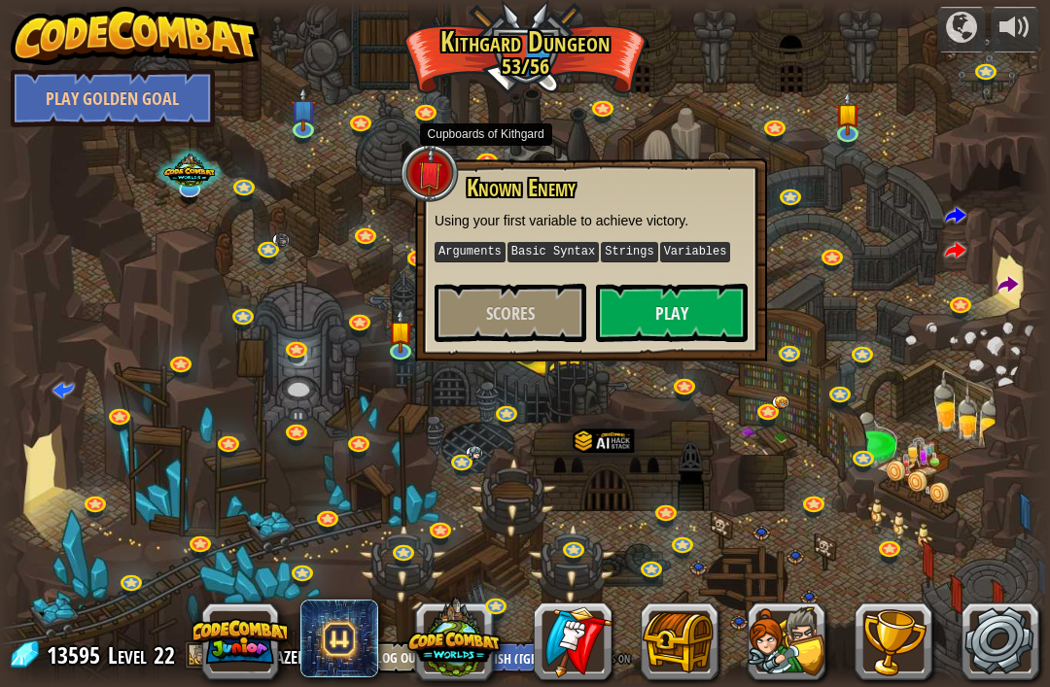
click at [491, 157] on link at bounding box center [489, 162] width 39 height 29
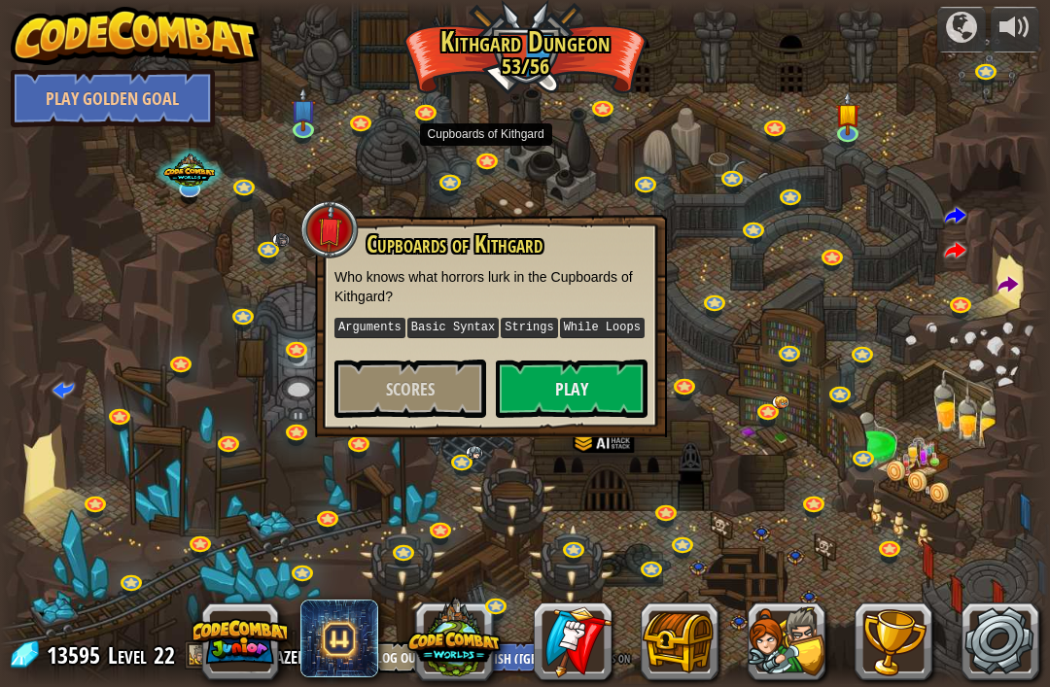
click at [371, 374] on button "Scores" at bounding box center [410, 389] width 152 height 58
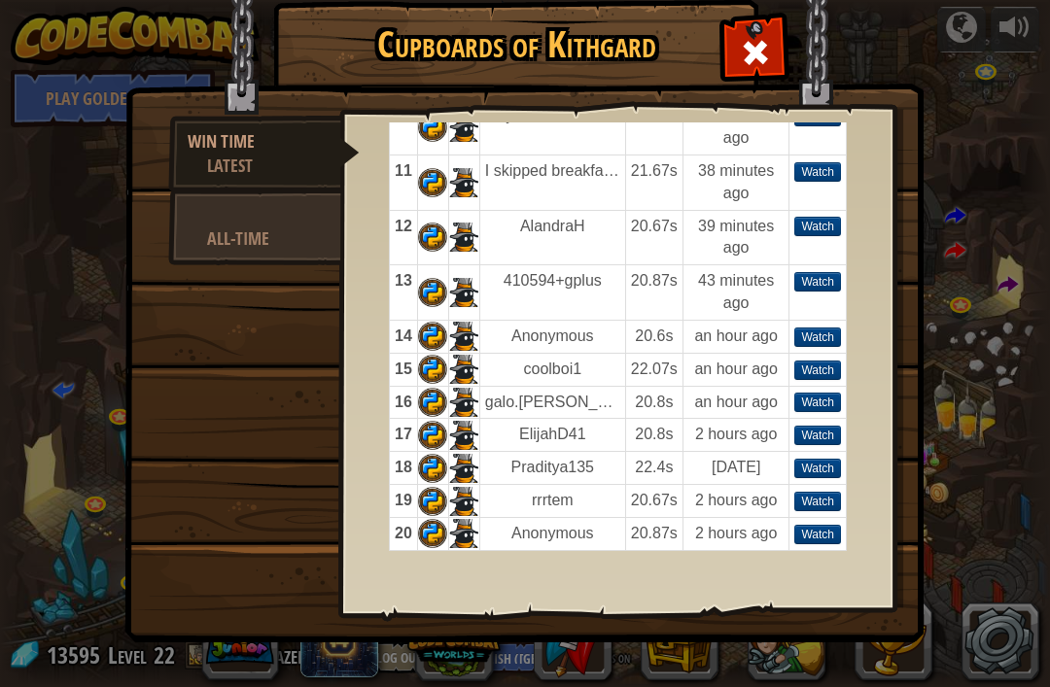
scroll to position [601, 0]
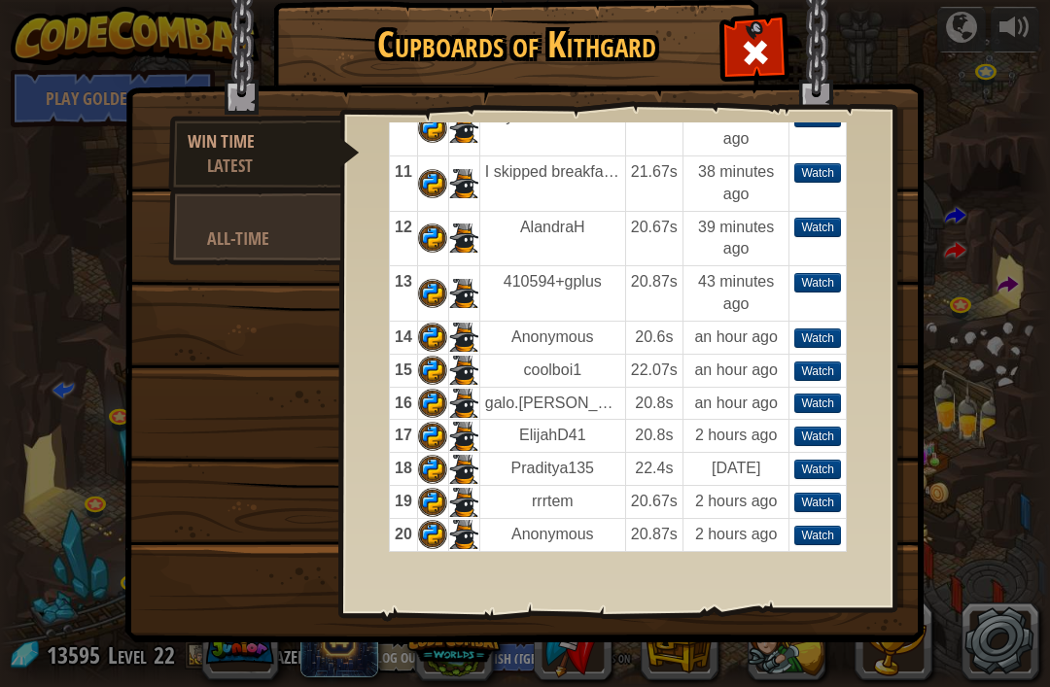
click at [205, 236] on link "All-Time" at bounding box center [254, 227] width 173 height 76
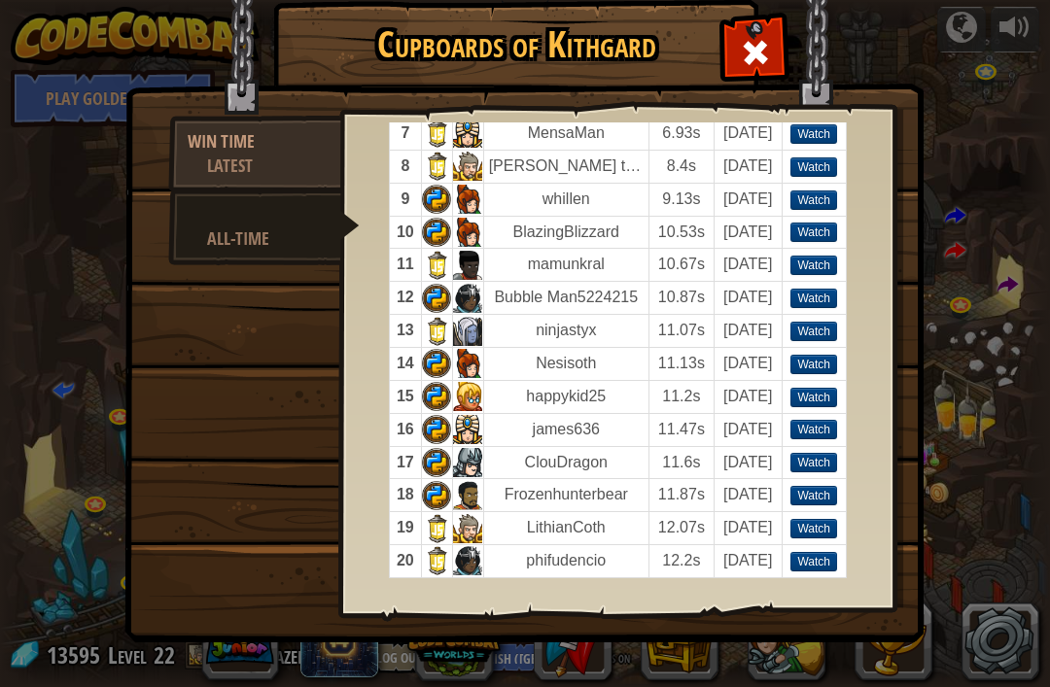
scroll to position [288, 0]
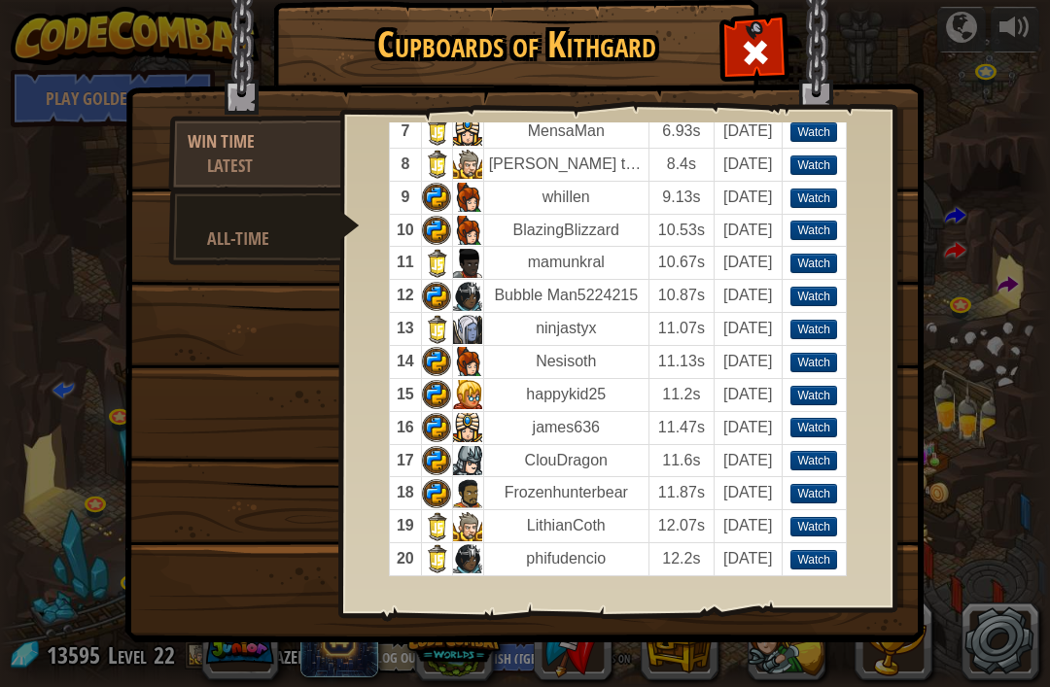
click at [834, 291] on div "Watch" at bounding box center [813, 296] width 47 height 19
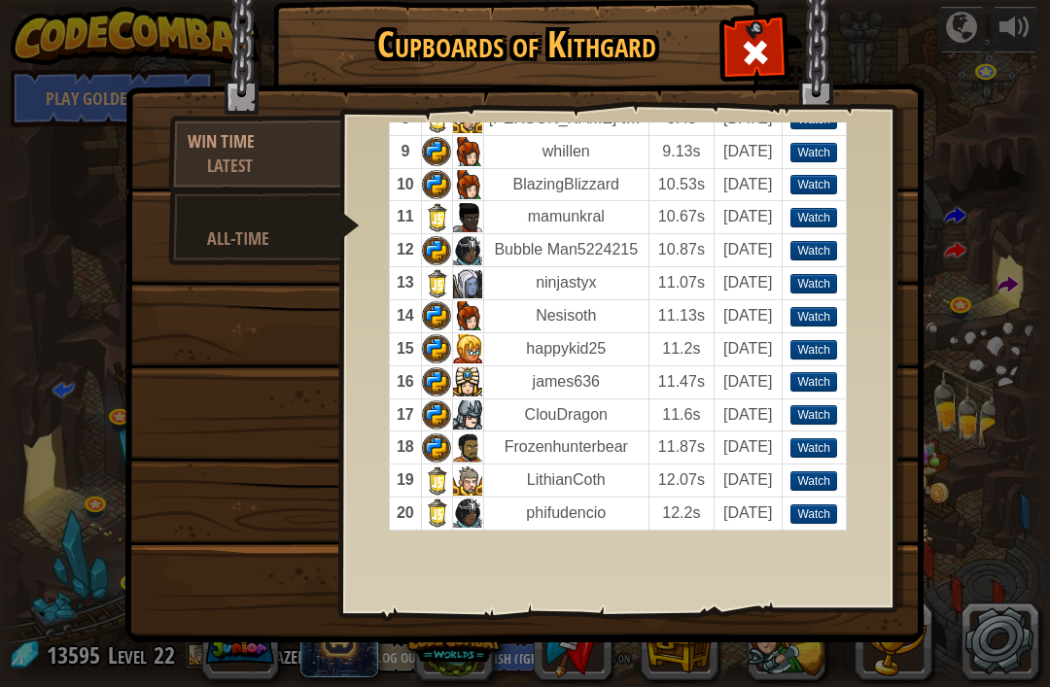
scroll to position [350, 0]
click at [824, 352] on div "Watch" at bounding box center [813, 349] width 47 height 19
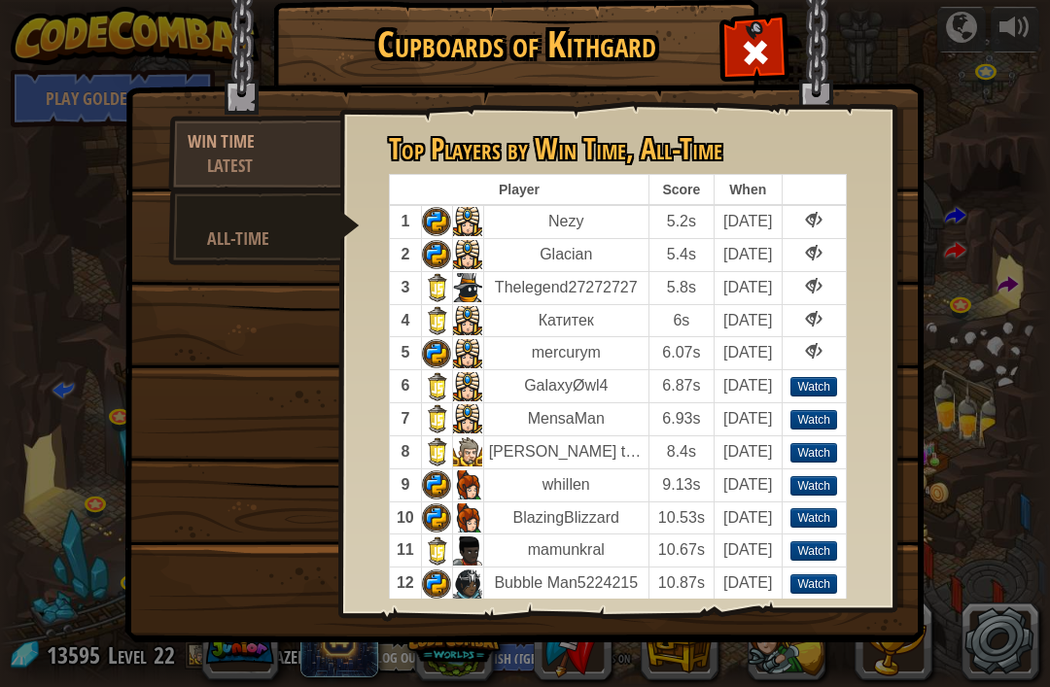
scroll to position [0, 0]
click at [821, 372] on td "Watch" at bounding box center [814, 386] width 64 height 33
click at [741, 47] on span at bounding box center [755, 52] width 31 height 31
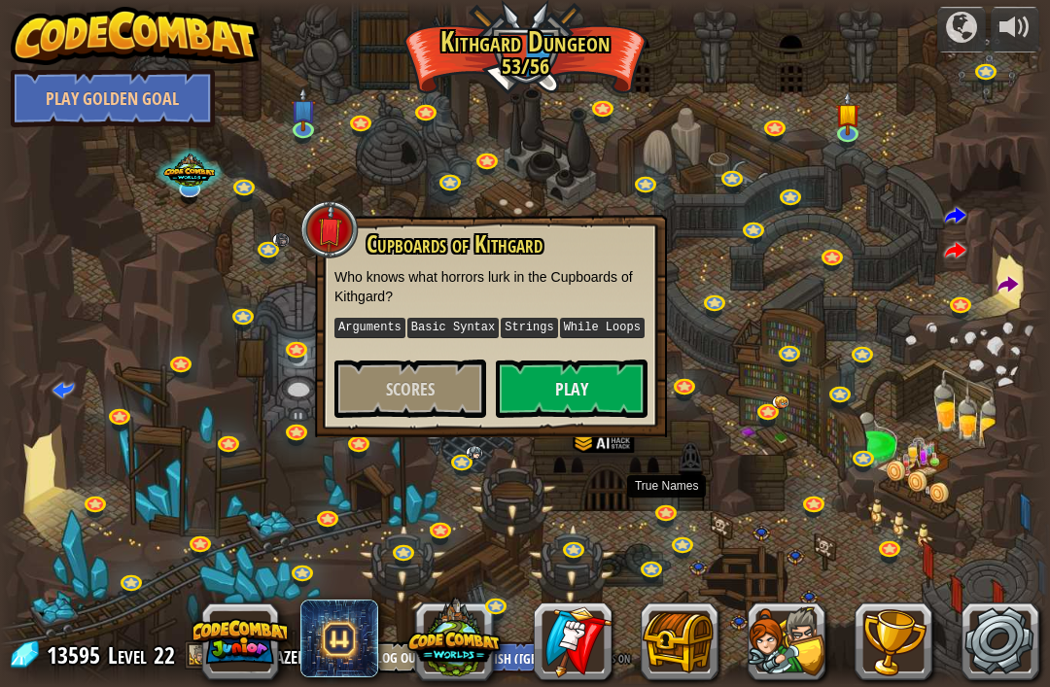
click at [667, 525] on link at bounding box center [667, 515] width 39 height 29
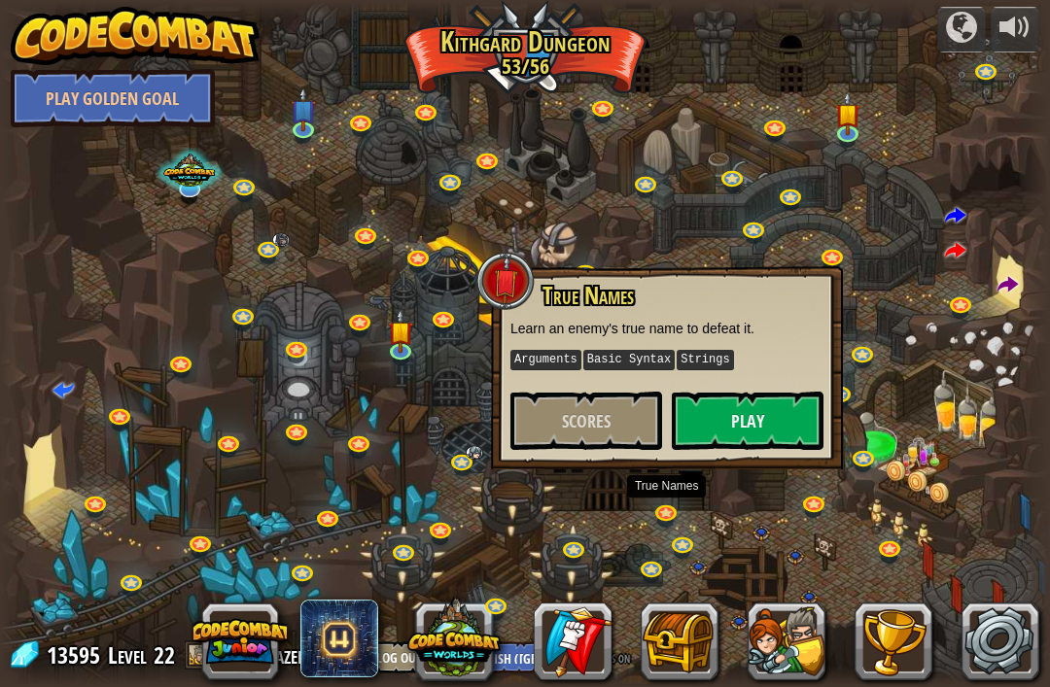
click at [369, 446] on link at bounding box center [360, 446] width 39 height 29
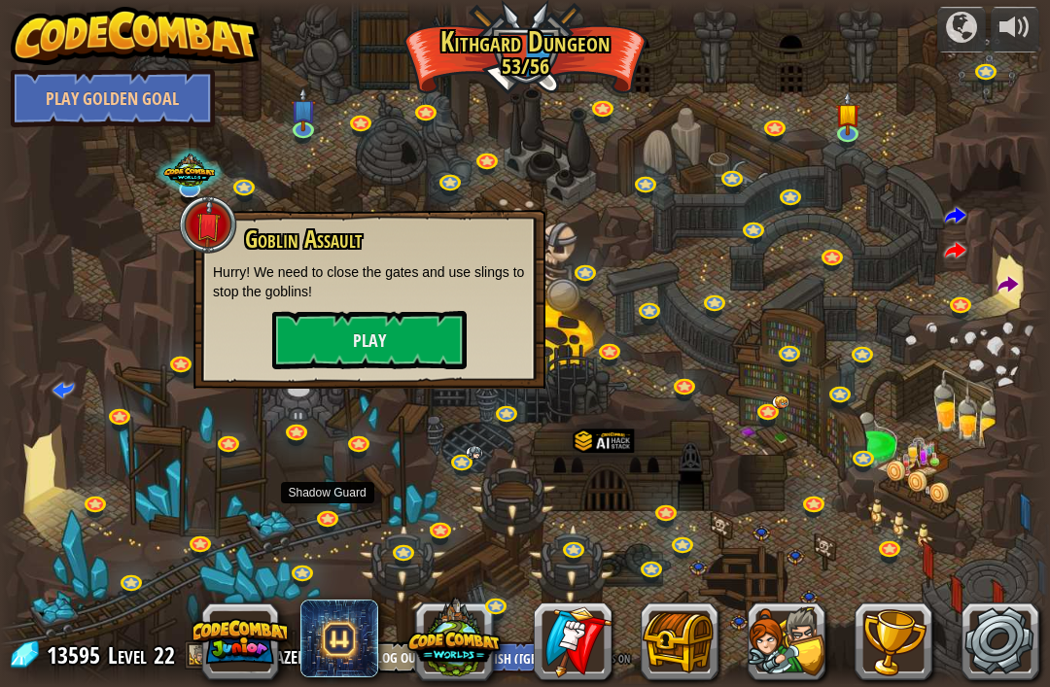
click at [334, 534] on div at bounding box center [525, 344] width 1050 height 686
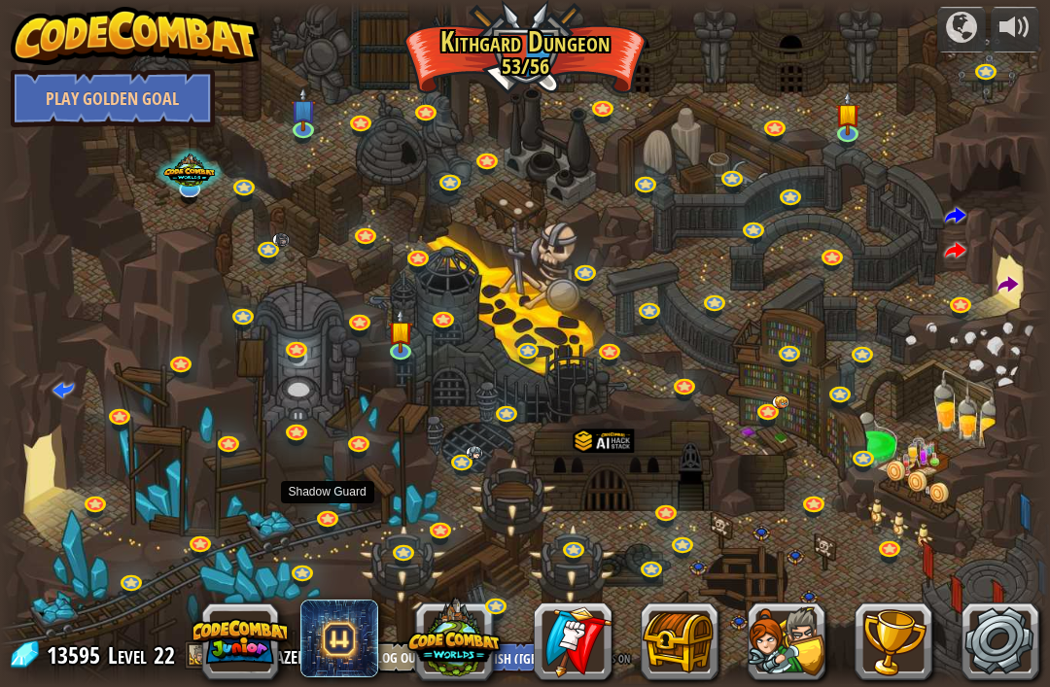
click at [333, 511] on link at bounding box center [329, 520] width 39 height 29
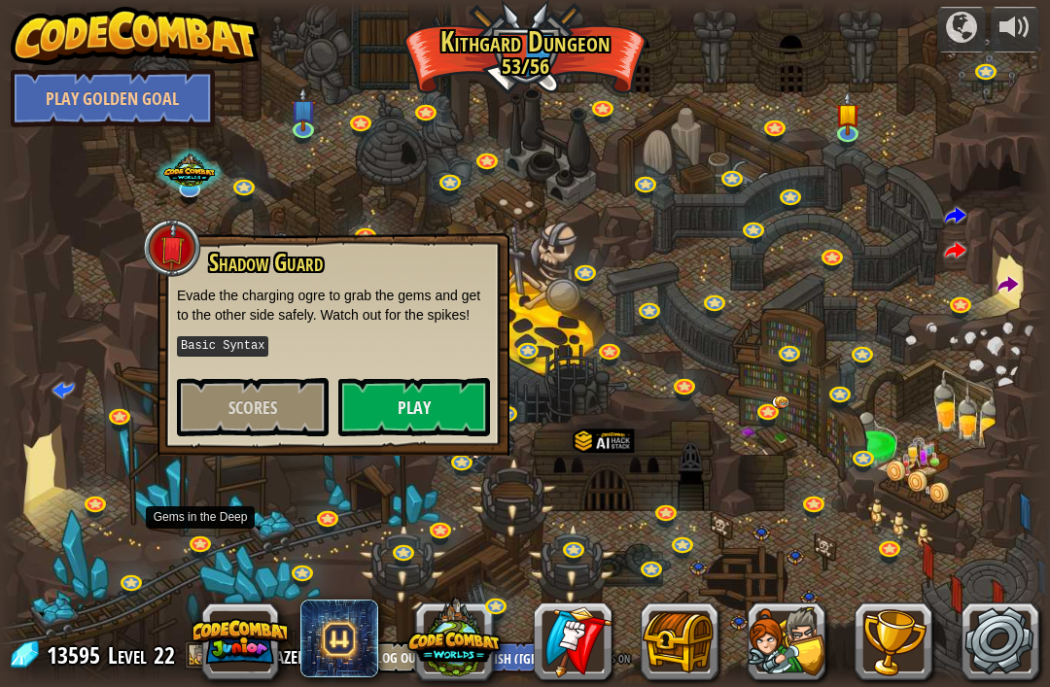
click at [218, 541] on link at bounding box center [202, 546] width 39 height 29
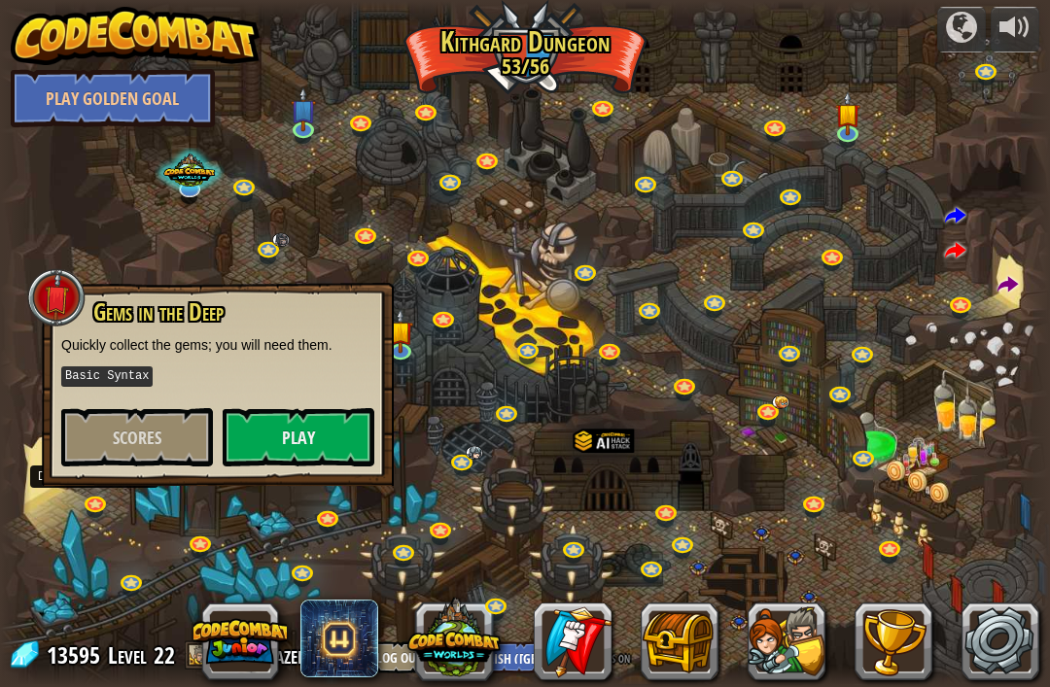
click at [108, 505] on link at bounding box center [97, 505] width 39 height 29
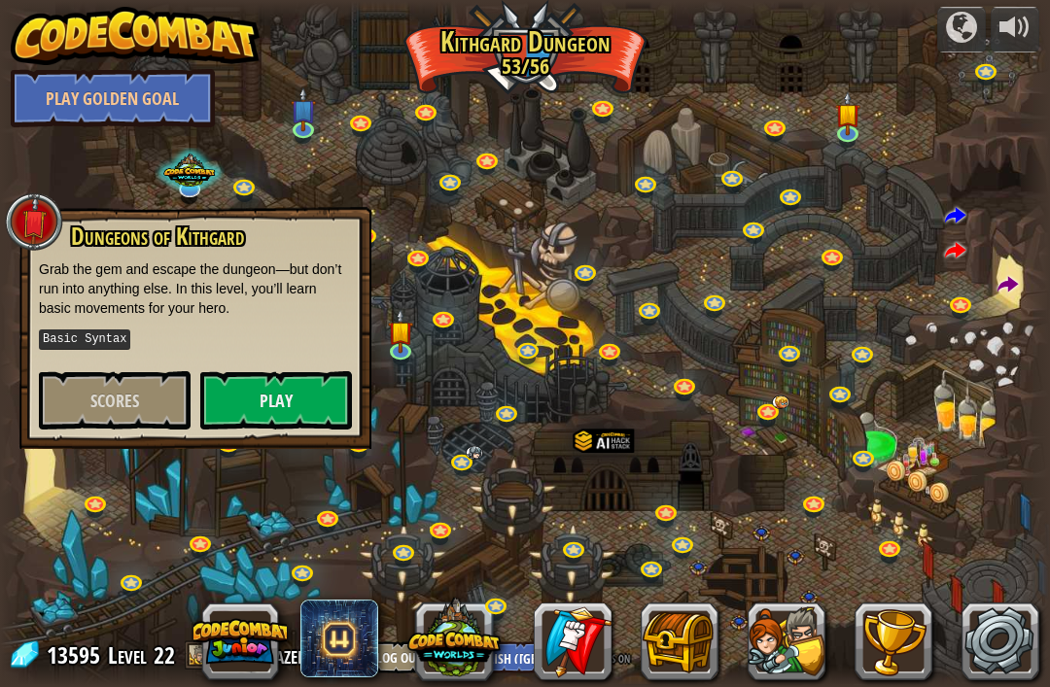
click at [228, 513] on div at bounding box center [525, 344] width 1050 height 686
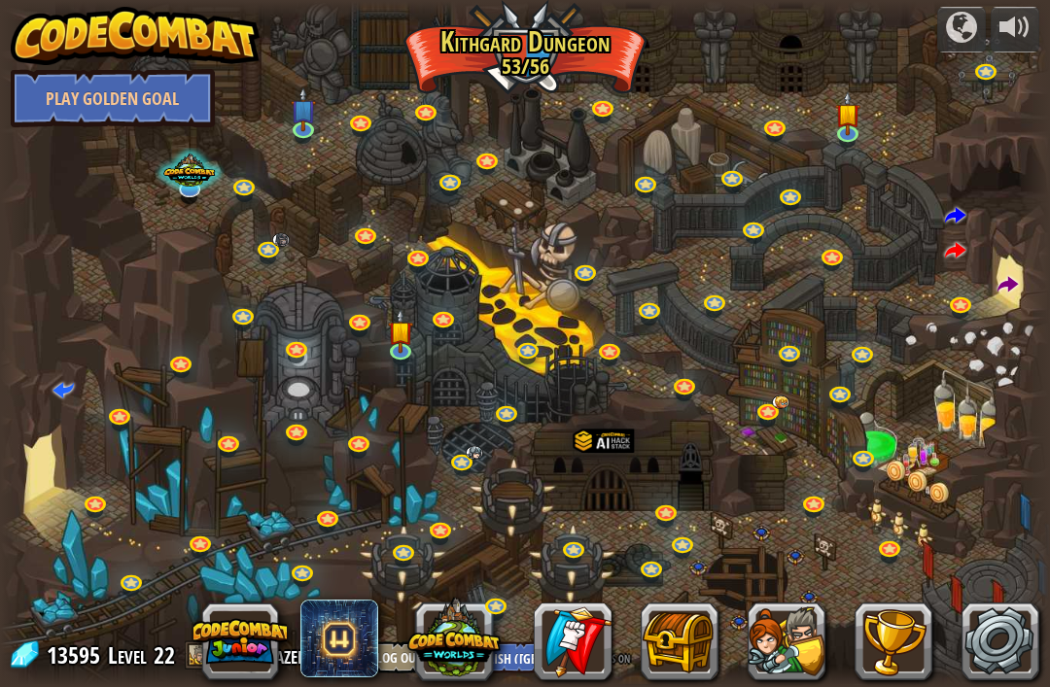
click at [223, 448] on link at bounding box center [230, 445] width 39 height 29
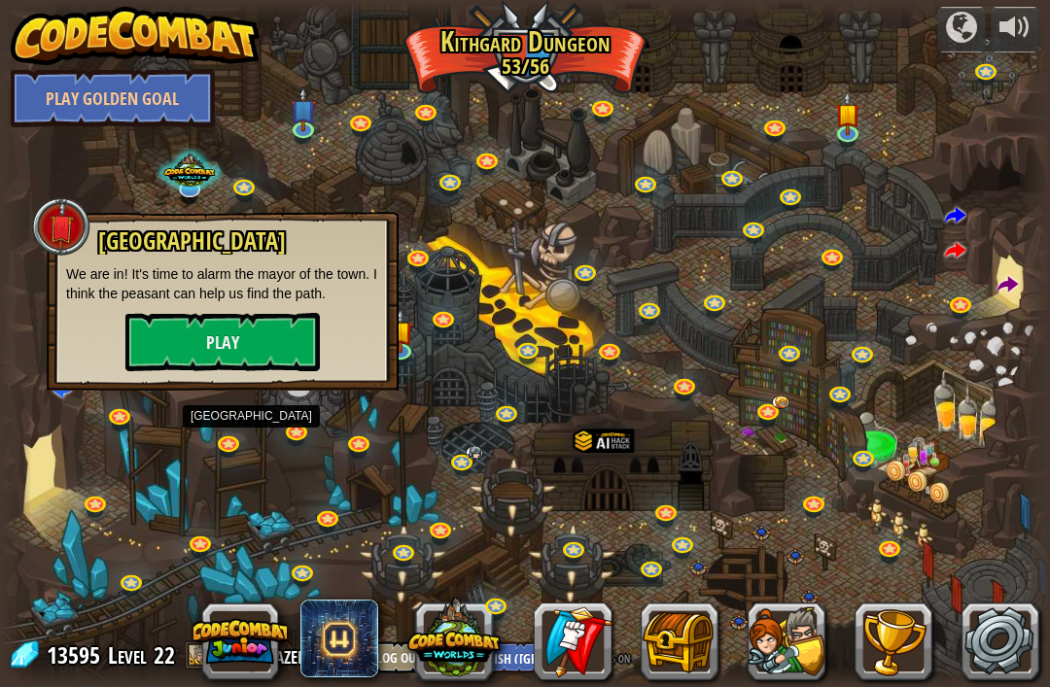
click at [115, 428] on link at bounding box center [121, 418] width 39 height 29
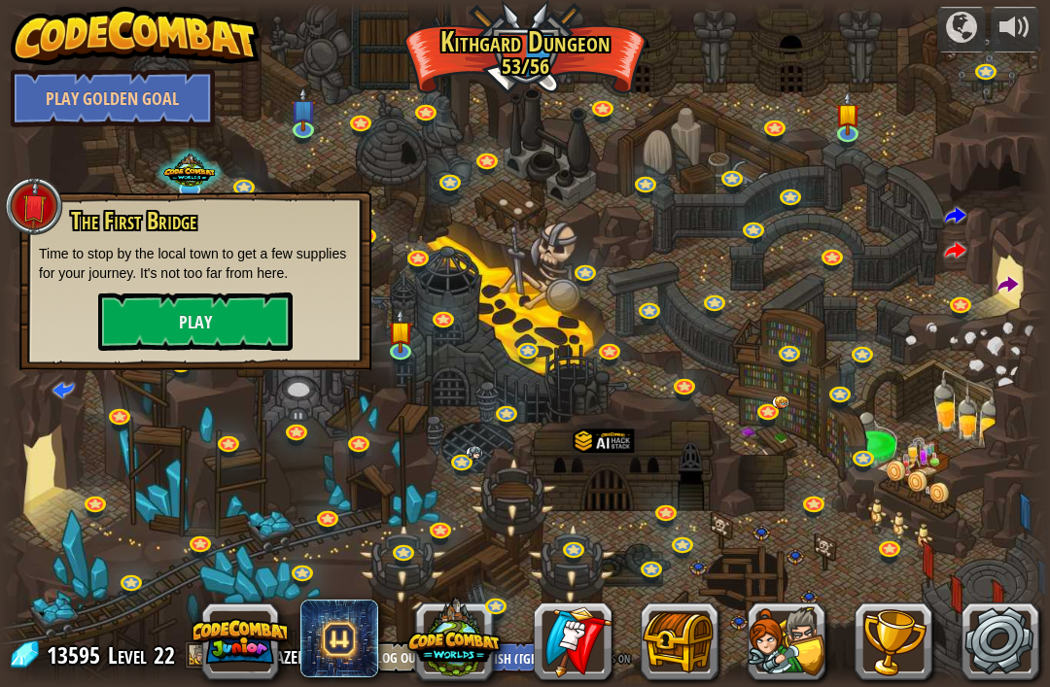
click at [250, 417] on div at bounding box center [525, 344] width 1050 height 686
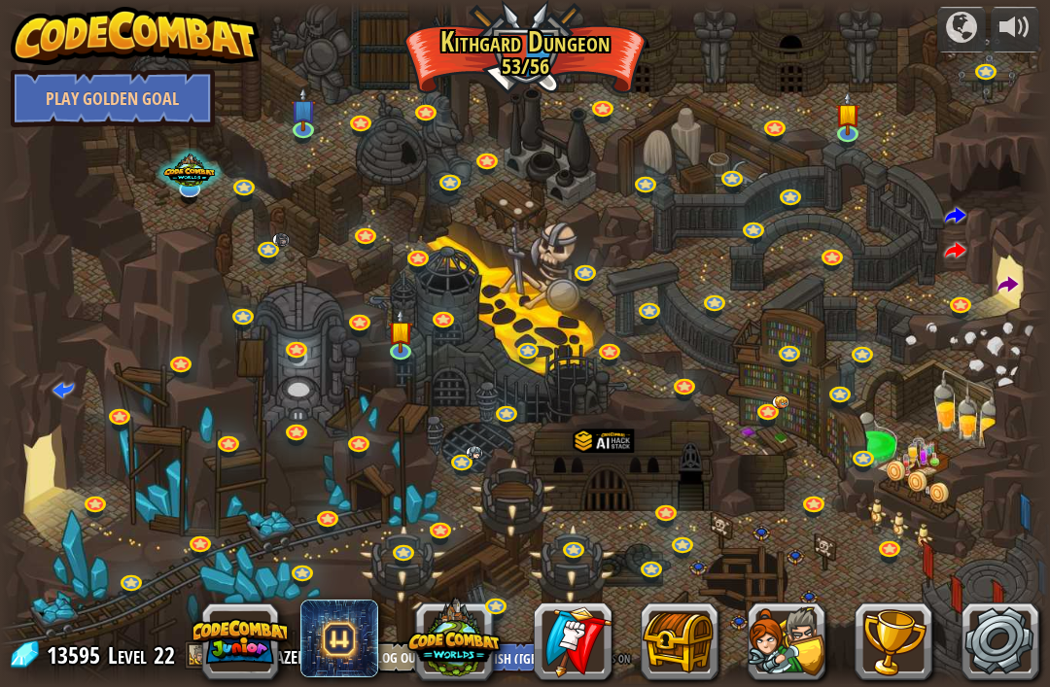
click at [301, 424] on link at bounding box center [298, 434] width 39 height 29
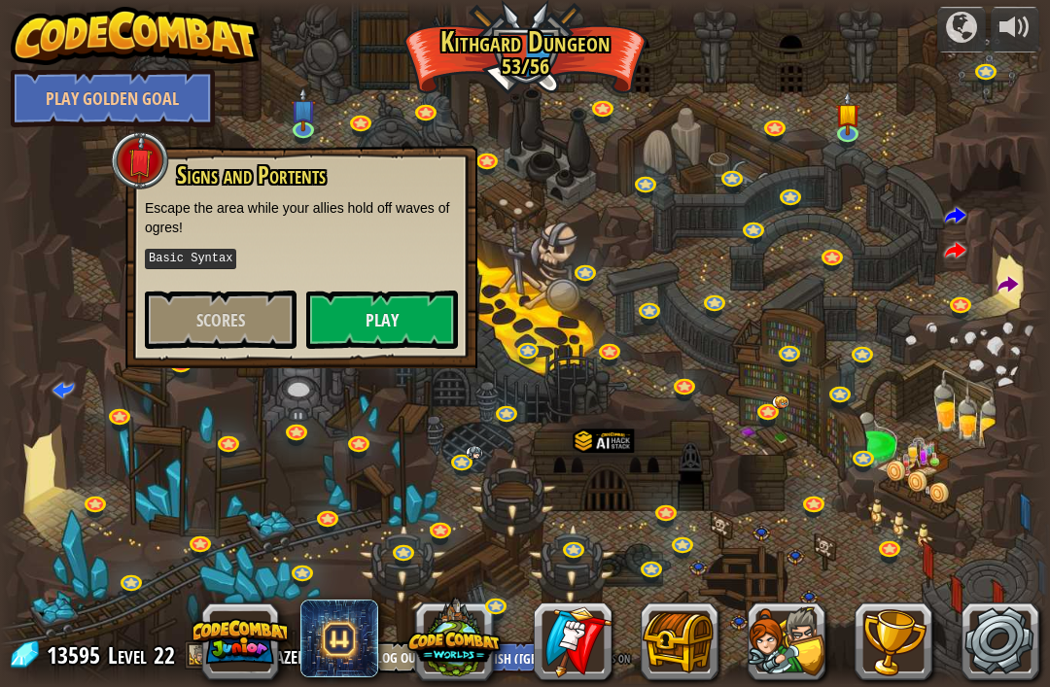
click at [240, 401] on div at bounding box center [525, 344] width 1050 height 686
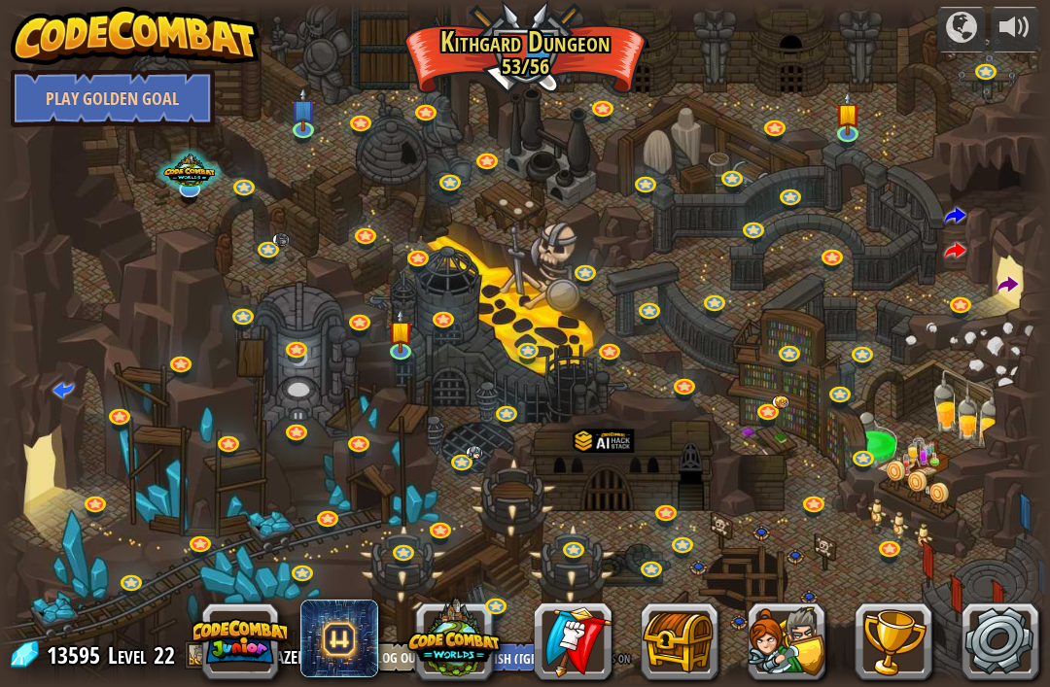
click at [182, 364] on link at bounding box center [182, 365] width 39 height 29
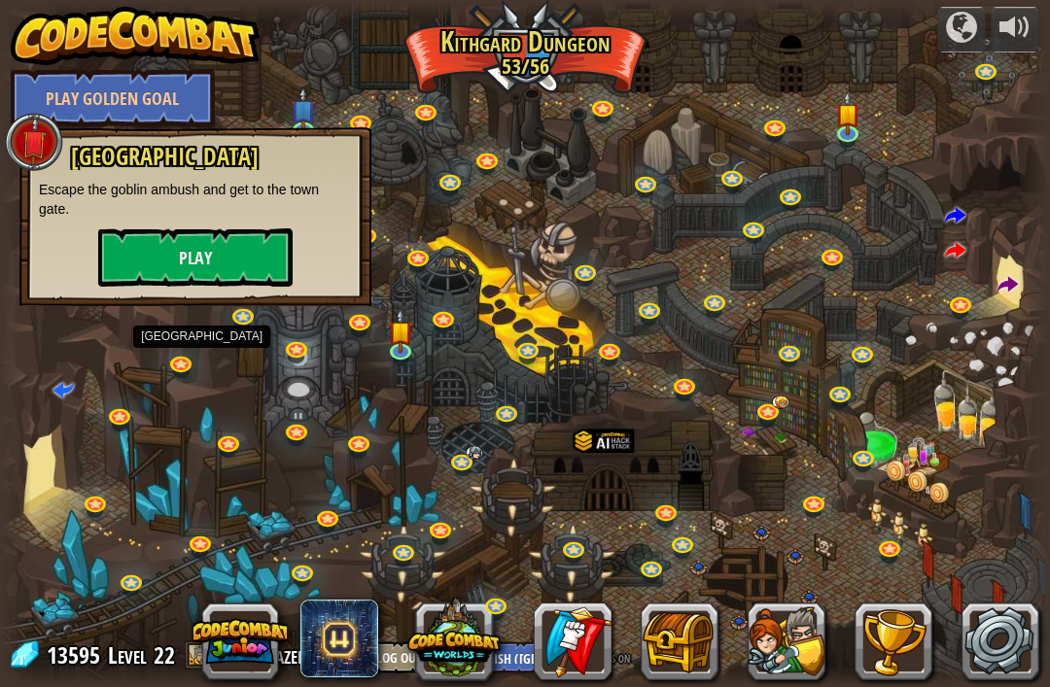
click at [607, 611] on link at bounding box center [573, 642] width 78 height 78
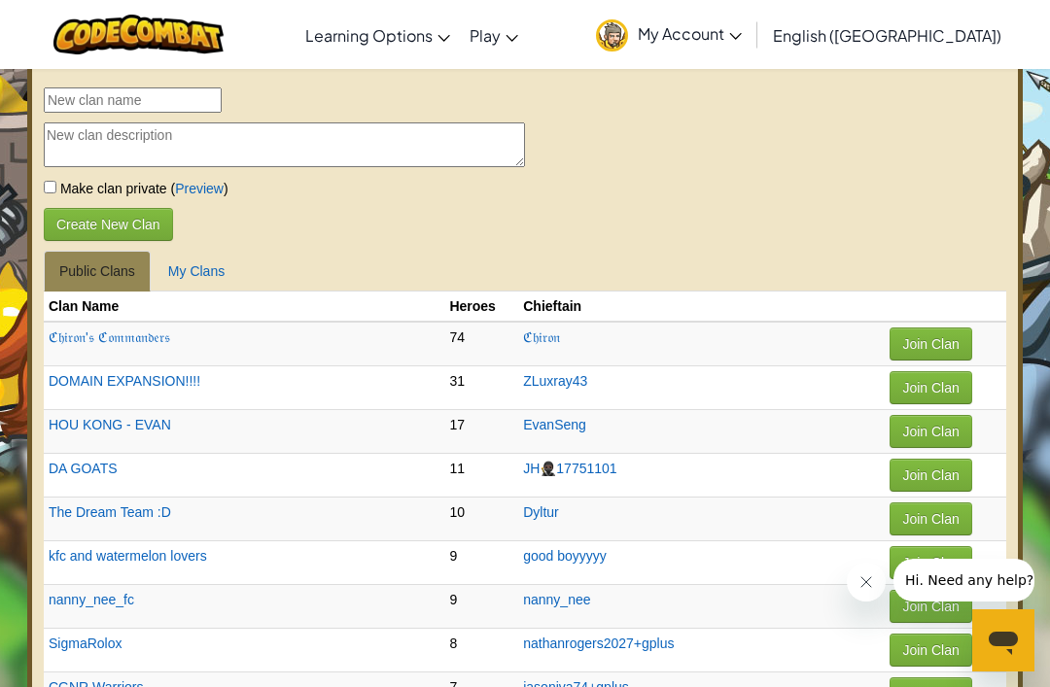
click at [724, 58] on link "My Account" at bounding box center [668, 34] width 165 height 61
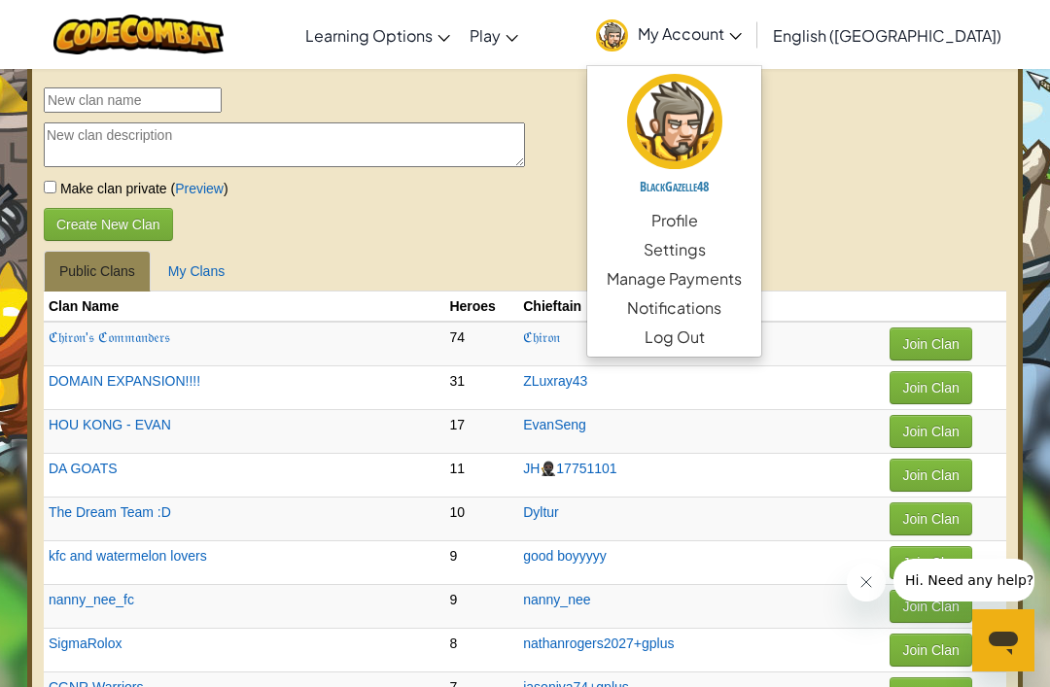
click at [0, 0] on link "CodeCombat Home" at bounding box center [0, 0] width 0 height 0
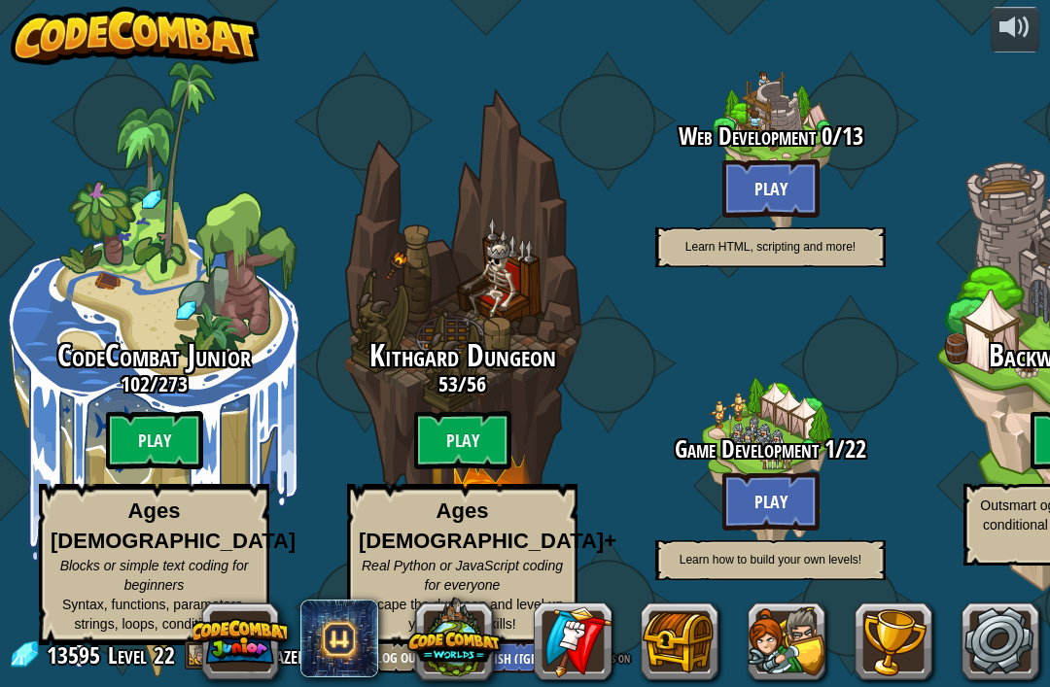
click at [470, 431] on btn "Play" at bounding box center [462, 440] width 97 height 58
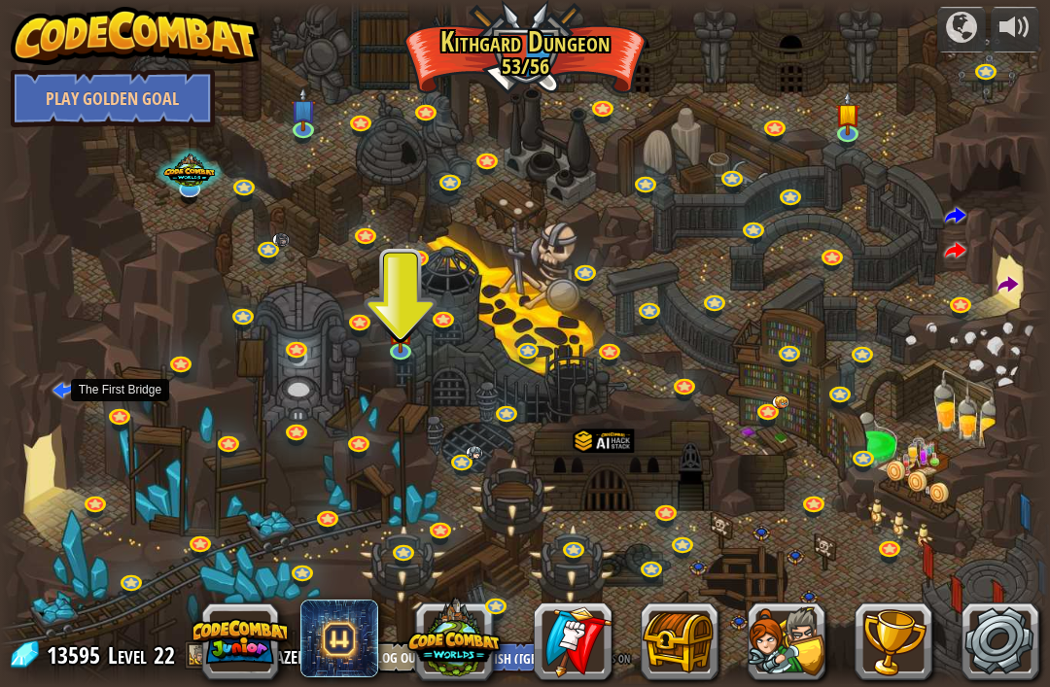
click at [119, 418] on link at bounding box center [121, 418] width 39 height 29
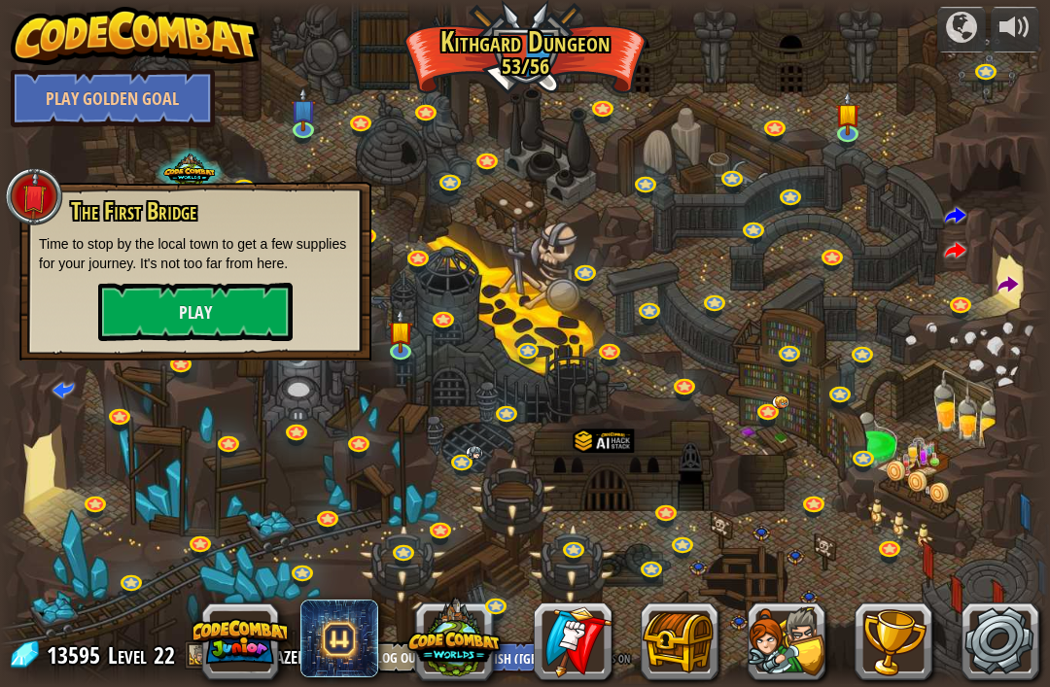
click at [84, 443] on div at bounding box center [525, 344] width 1050 height 686
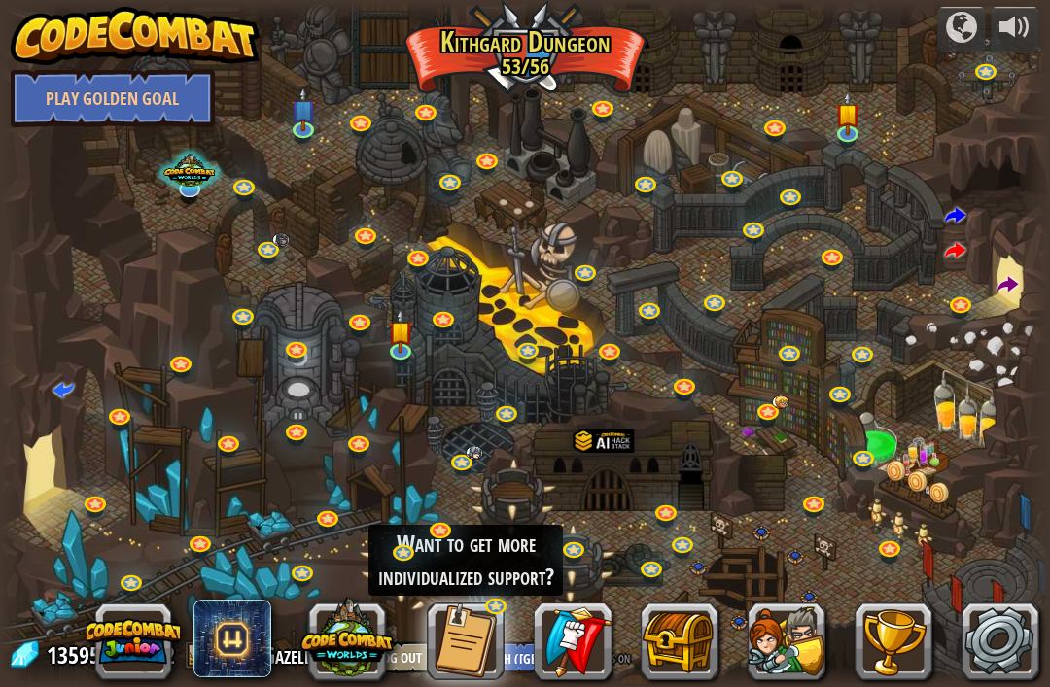
click at [440, 527] on link at bounding box center [442, 532] width 39 height 29
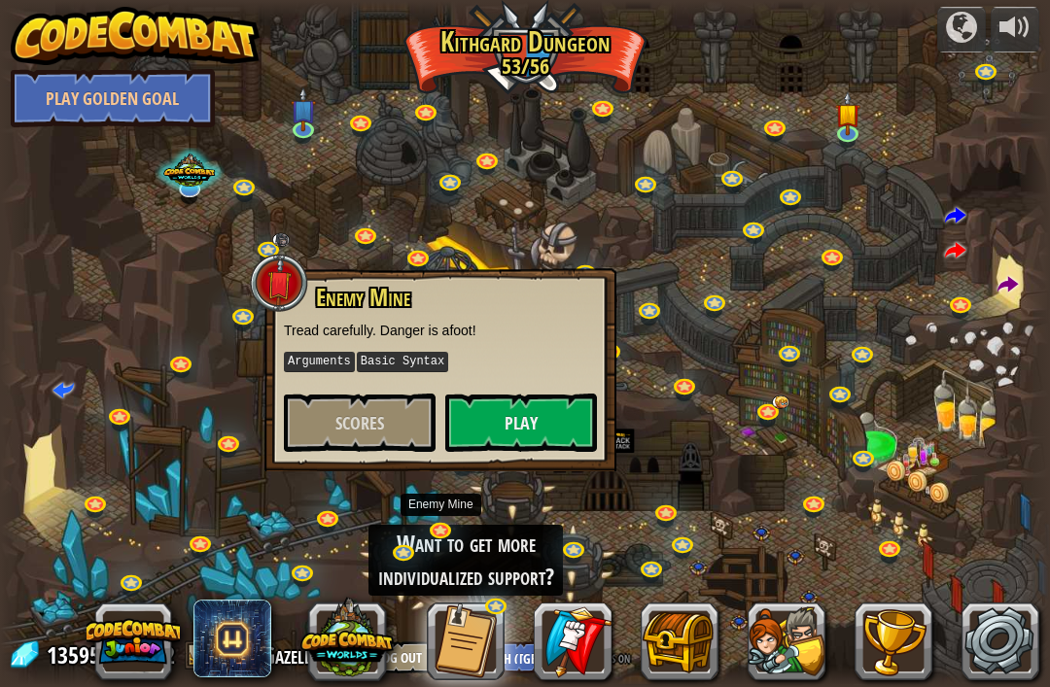
click at [346, 436] on button "Scores" at bounding box center [360, 423] width 152 height 58
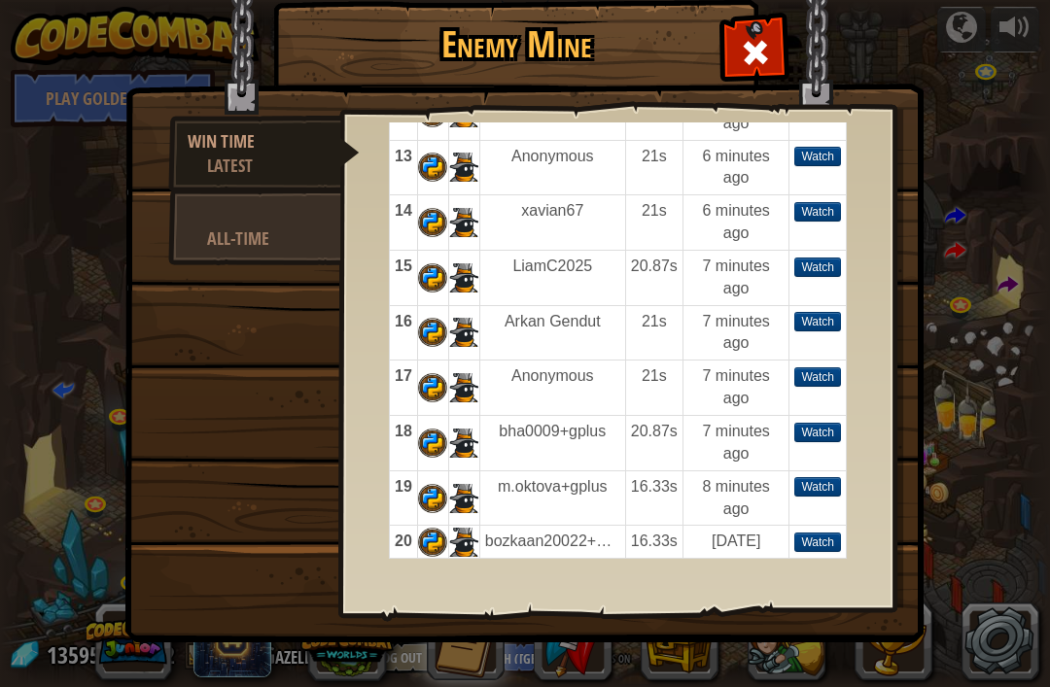
scroll to position [681, 0]
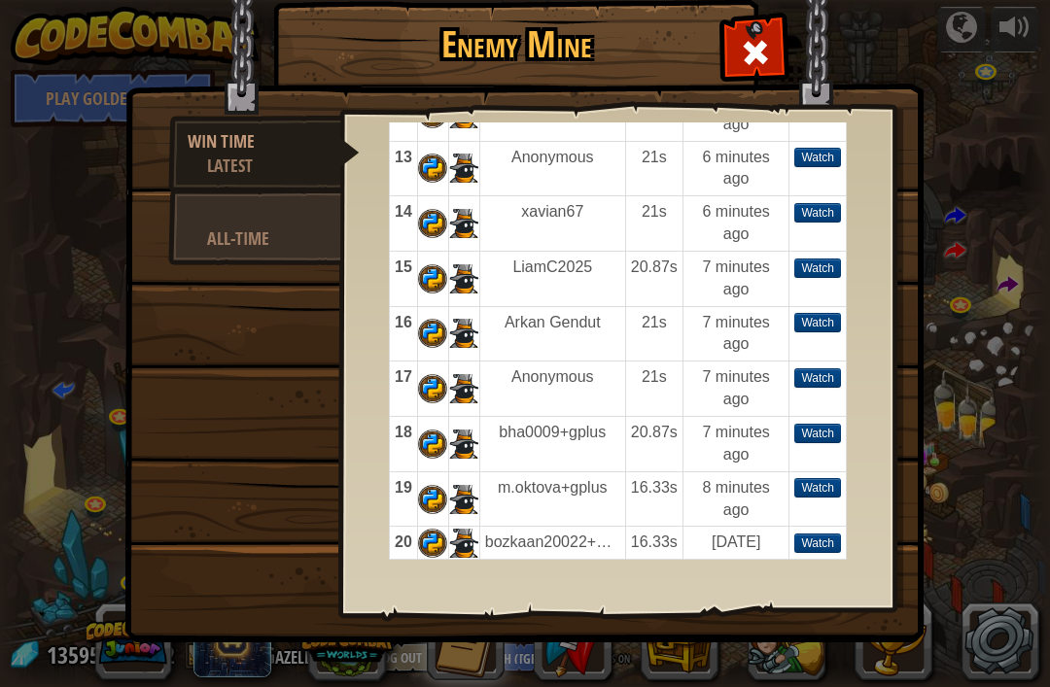
click at [238, 227] on div "All-Time" at bounding box center [264, 239] width 115 height 24
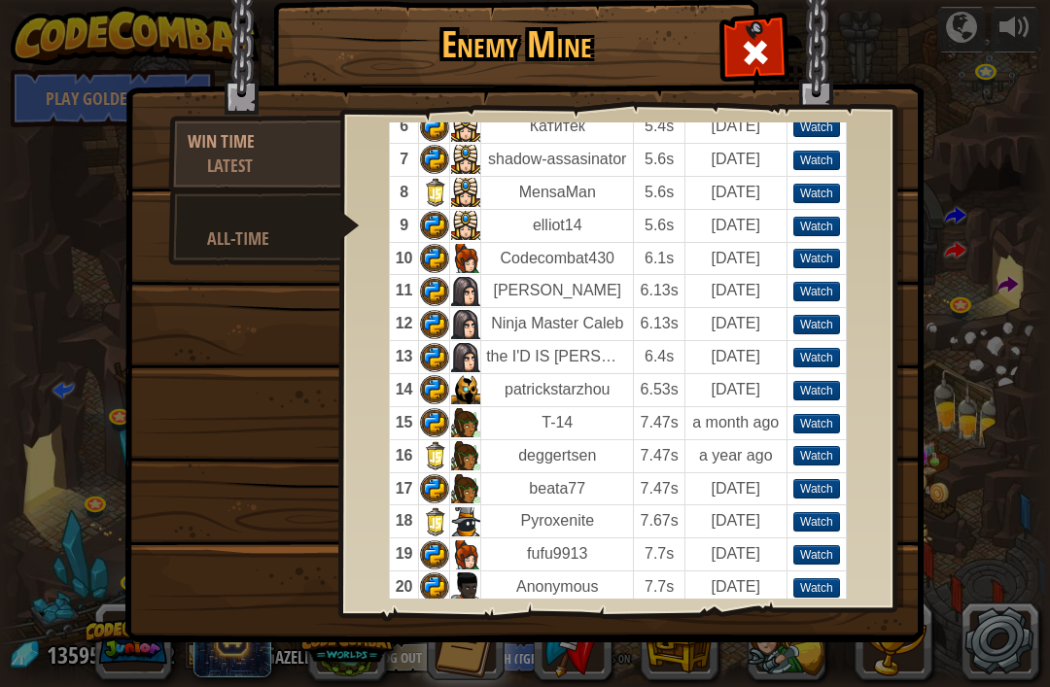
scroll to position [263, 0]
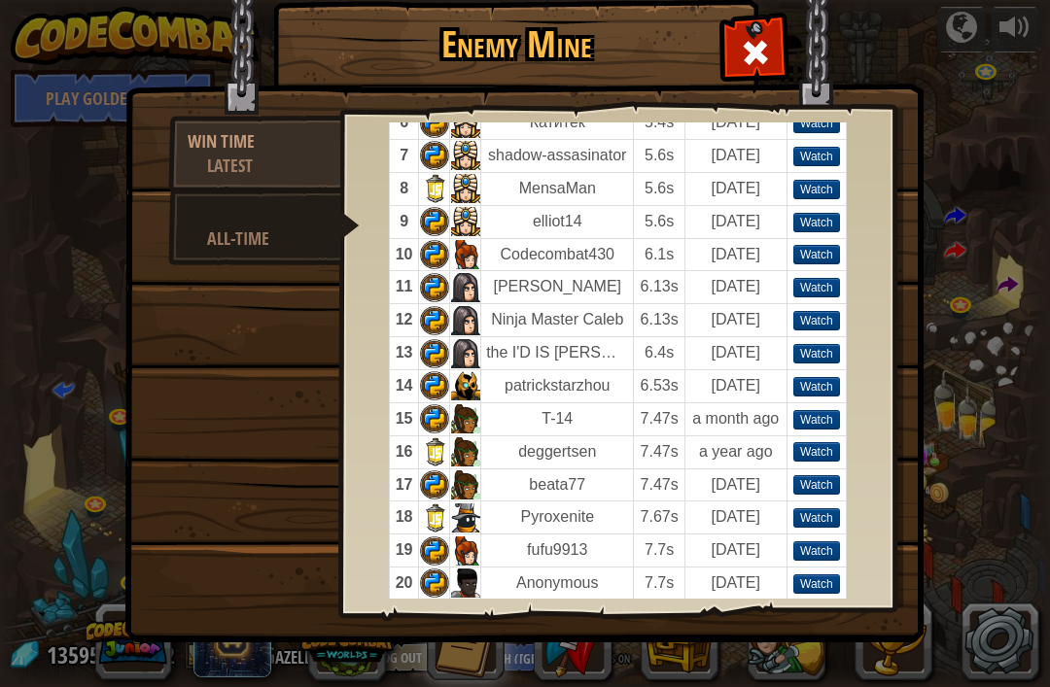
click at [430, 373] on td at bounding box center [434, 385] width 31 height 33
click at [732, 41] on div at bounding box center [754, 47] width 61 height 61
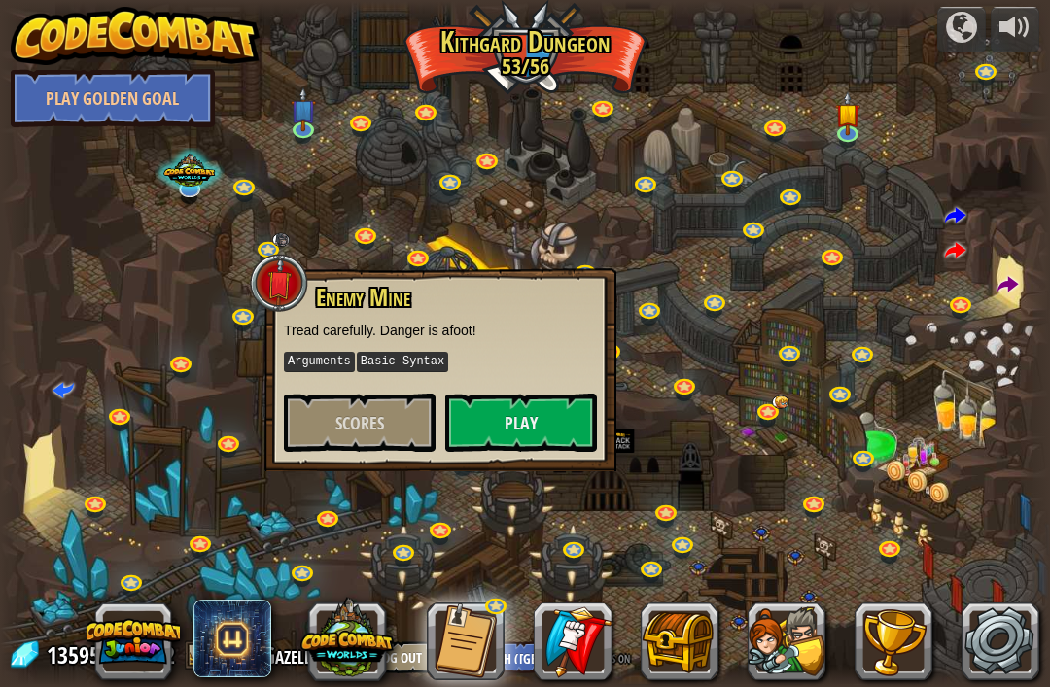
click at [494, 416] on button "Play" at bounding box center [521, 423] width 152 height 58
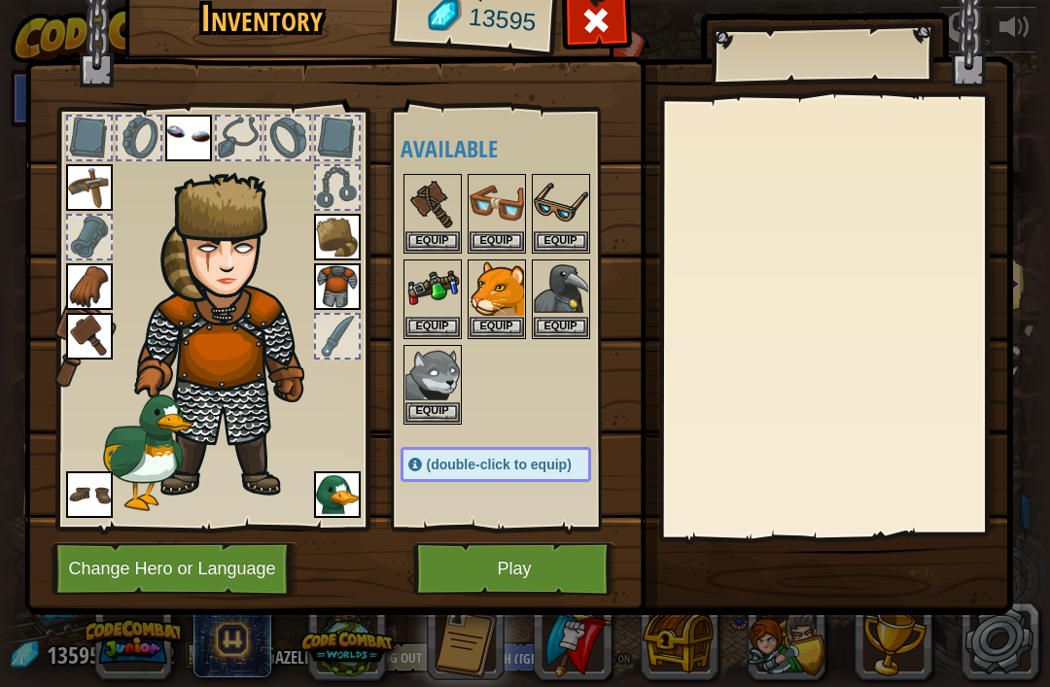
click at [180, 558] on button "Change Hero or Language" at bounding box center [175, 568] width 247 height 53
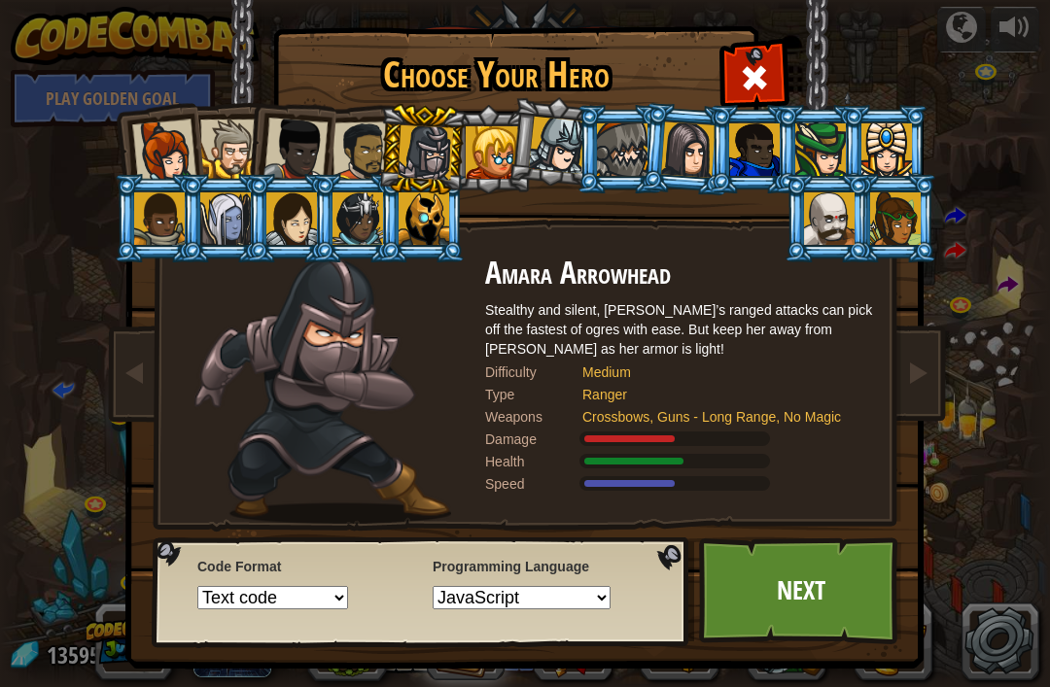
click at [162, 153] on div at bounding box center [164, 152] width 64 height 64
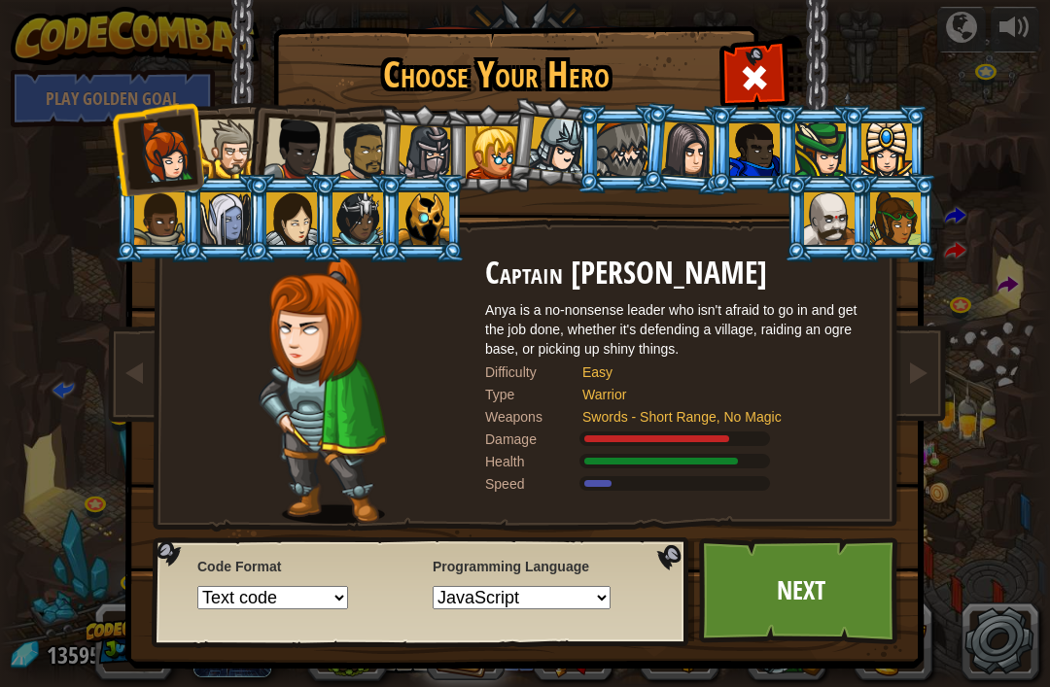
click at [815, 583] on link "Next" at bounding box center [800, 591] width 203 height 107
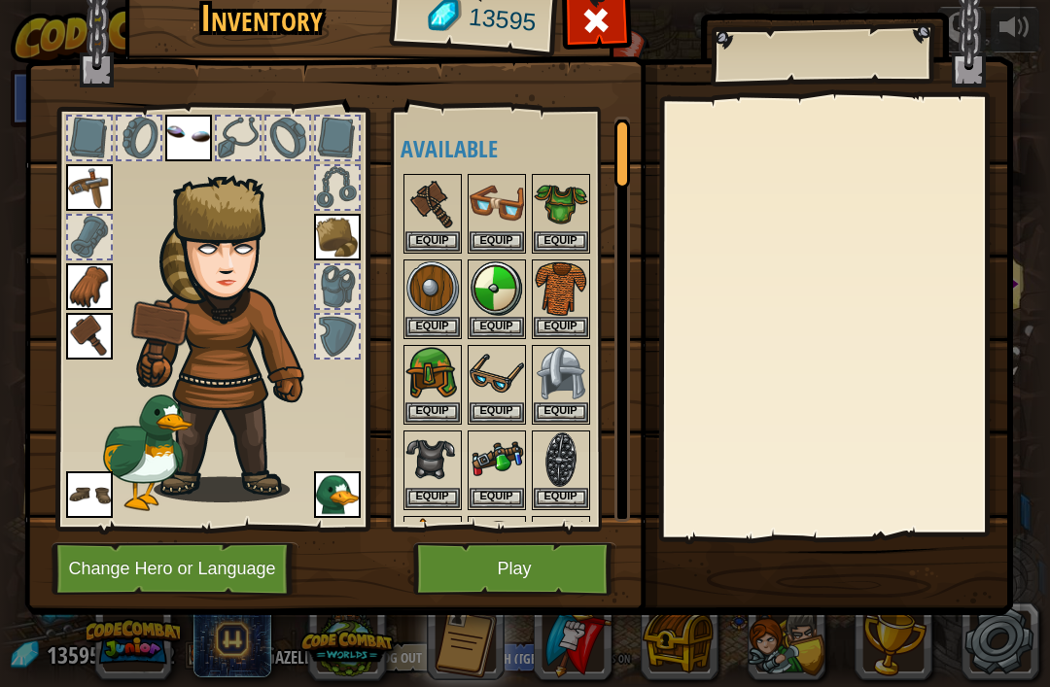
click at [566, 402] on button "Equip" at bounding box center [561, 412] width 54 height 20
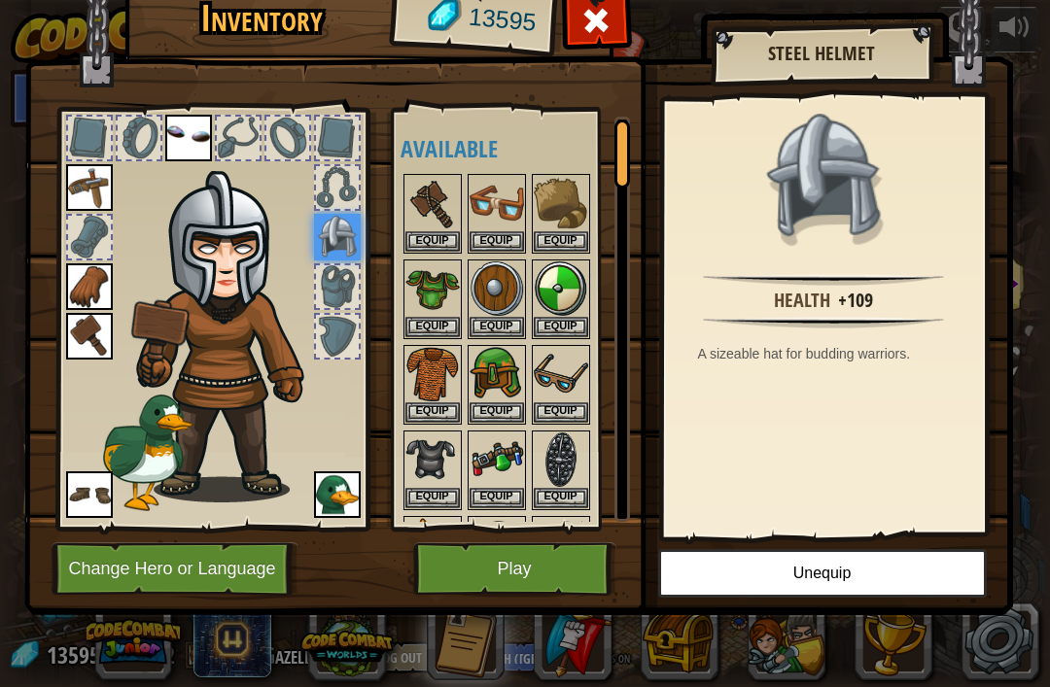
click at [428, 493] on button "Equip" at bounding box center [432, 498] width 54 height 20
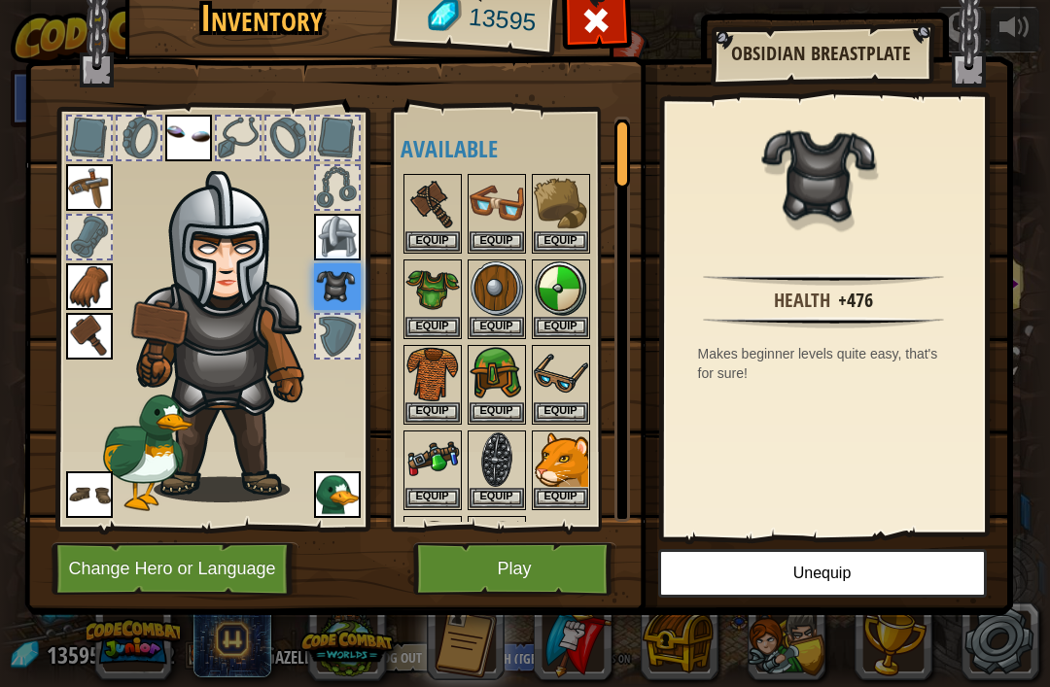
click at [504, 503] on button "Equip" at bounding box center [497, 498] width 54 height 20
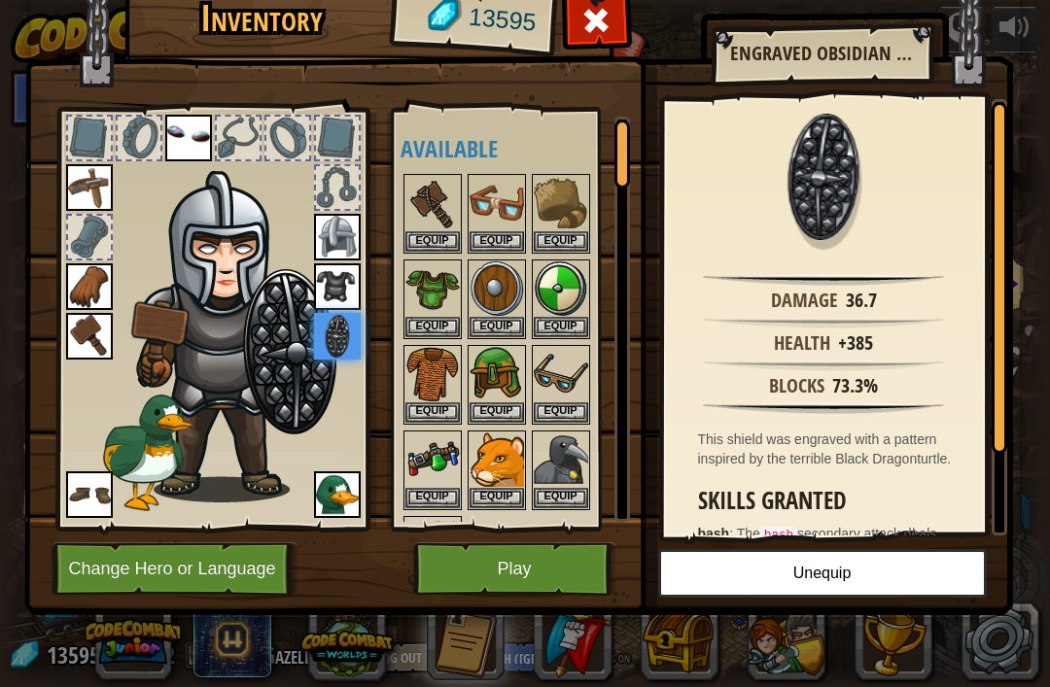
click at [508, 496] on button "Equip" at bounding box center [497, 498] width 54 height 20
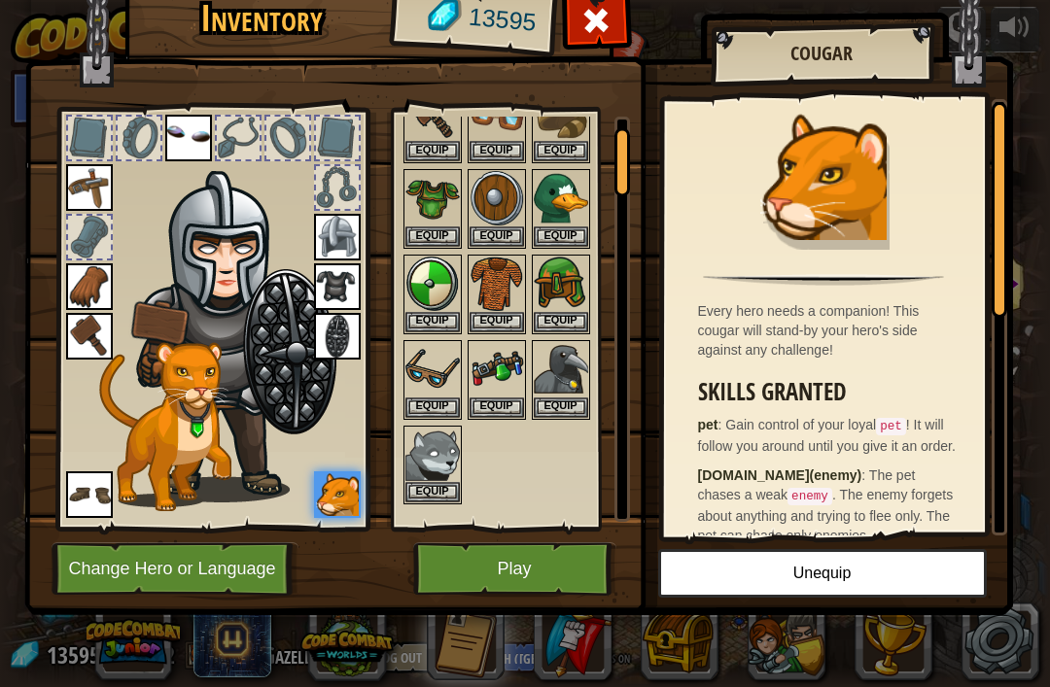
click at [590, 92] on img at bounding box center [518, 263] width 989 height 706
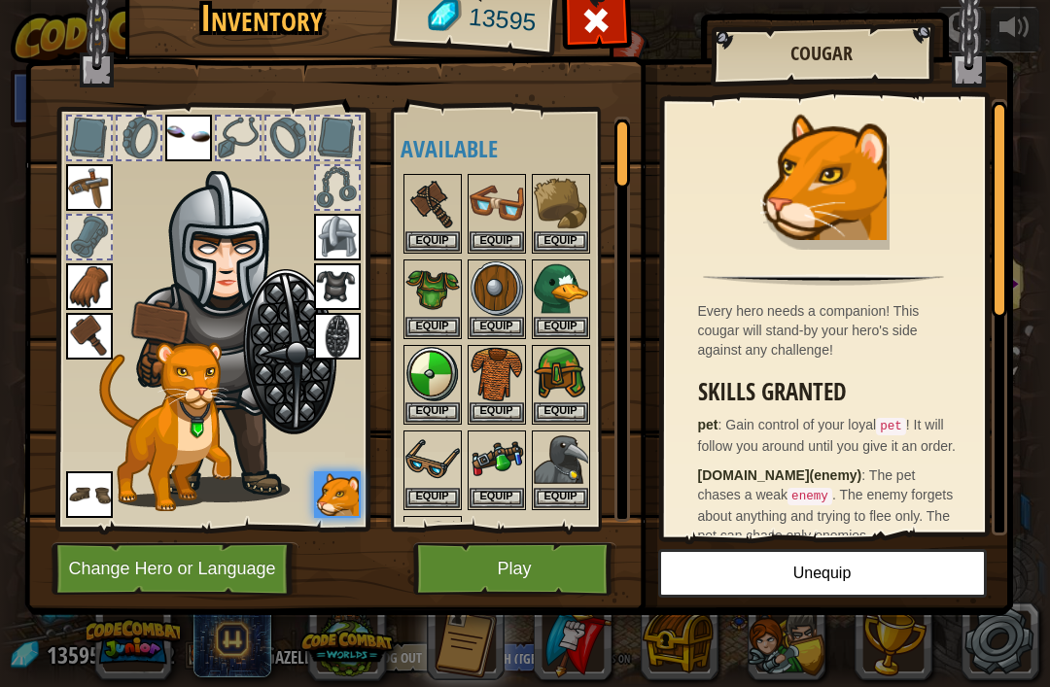
scroll to position [0, 0]
click at [84, 324] on img at bounding box center [89, 336] width 47 height 47
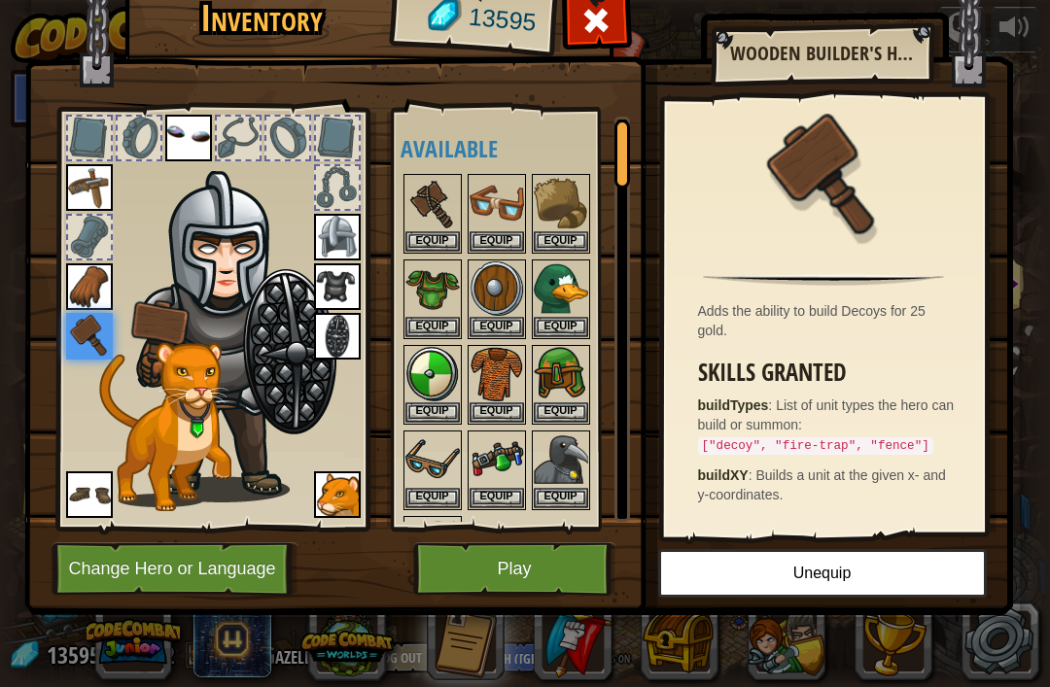
click at [550, 106] on img at bounding box center [518, 263] width 989 height 706
click at [496, 397] on img at bounding box center [497, 374] width 54 height 54
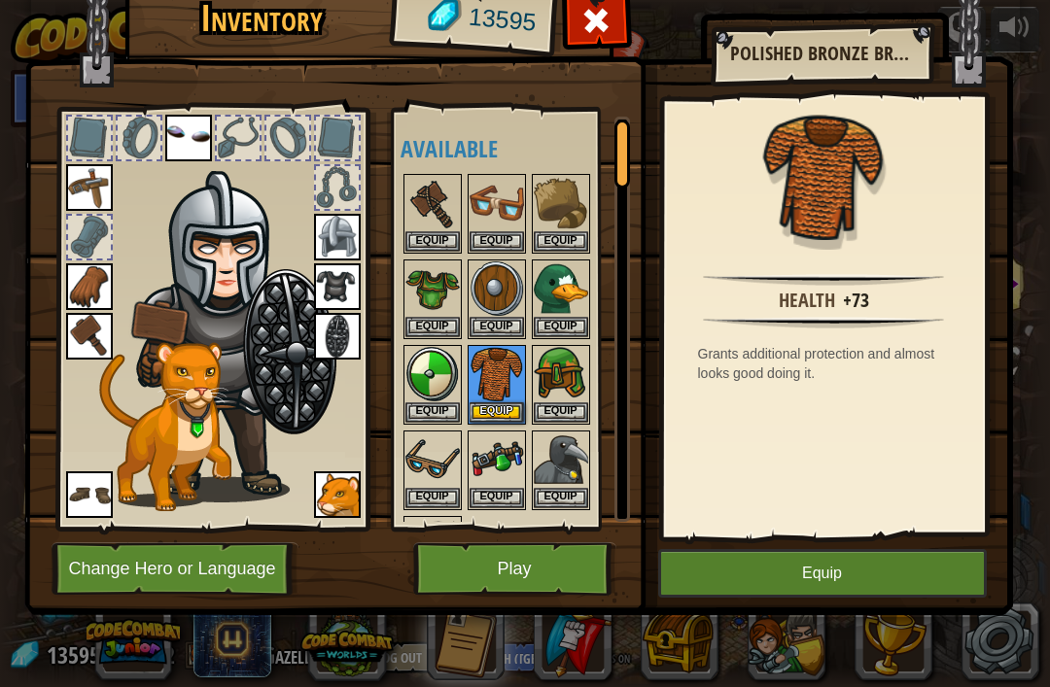
click at [501, 412] on button "Equip" at bounding box center [497, 412] width 54 height 20
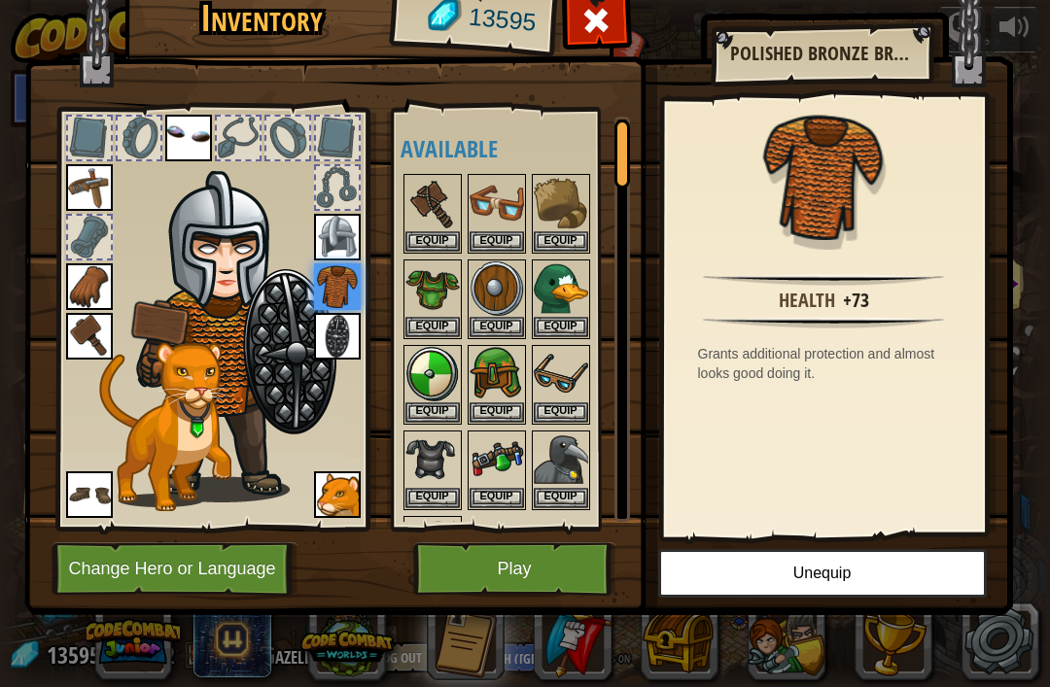
click at [439, 490] on button "Equip" at bounding box center [432, 498] width 54 height 20
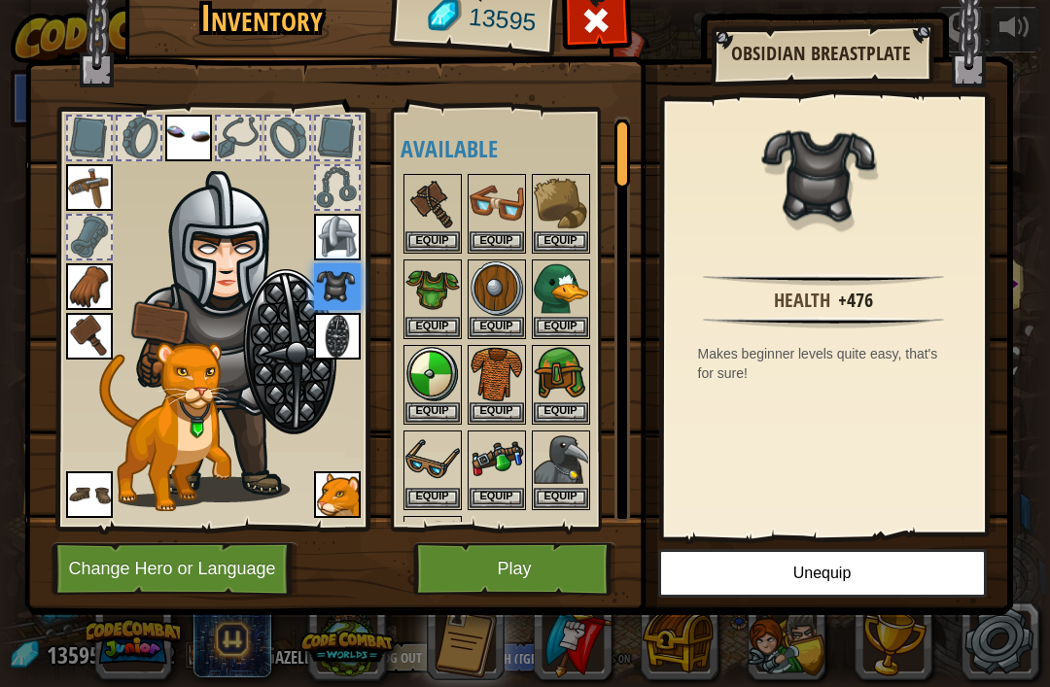
click at [489, 577] on button "Play" at bounding box center [514, 568] width 203 height 53
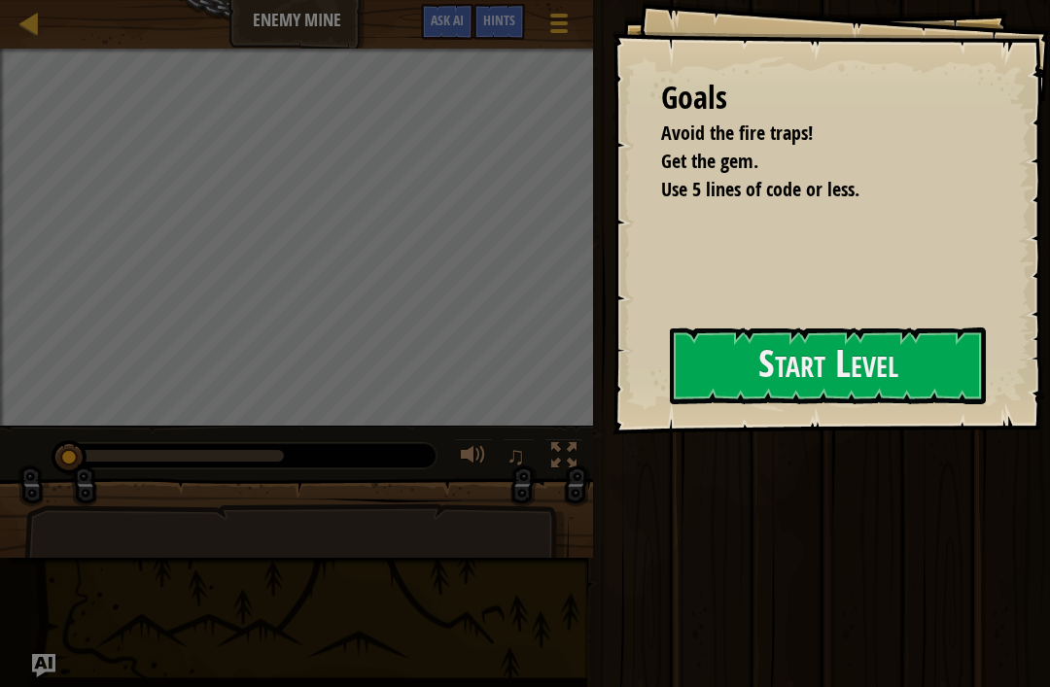
click at [792, 356] on button "Start Level" at bounding box center [828, 366] width 316 height 77
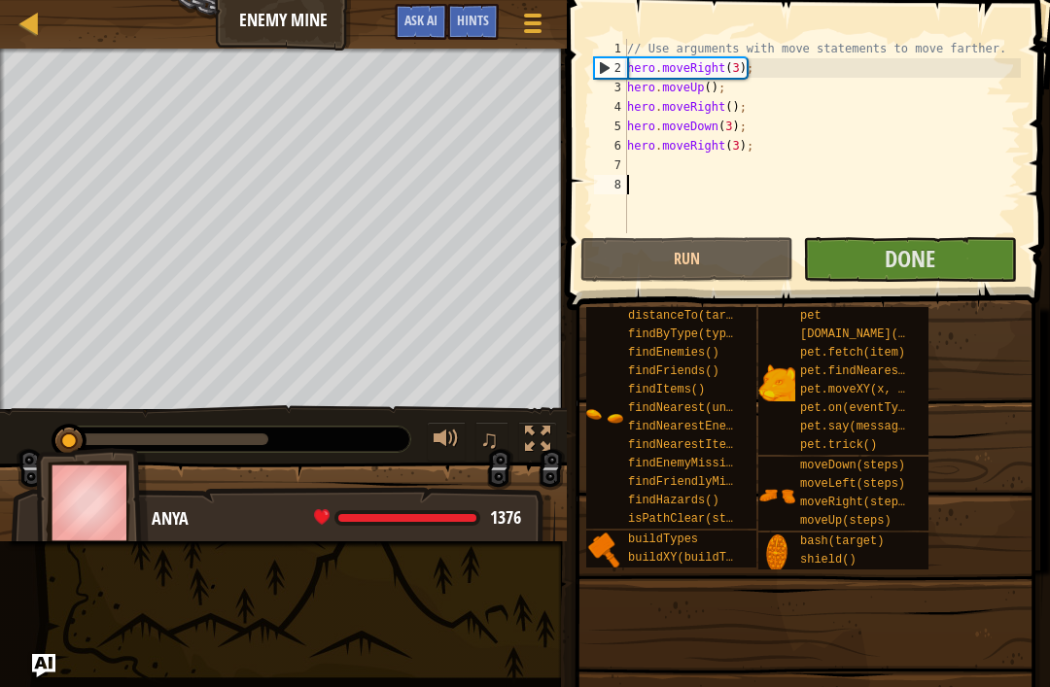
click at [748, 269] on button "Run" at bounding box center [686, 259] width 213 height 45
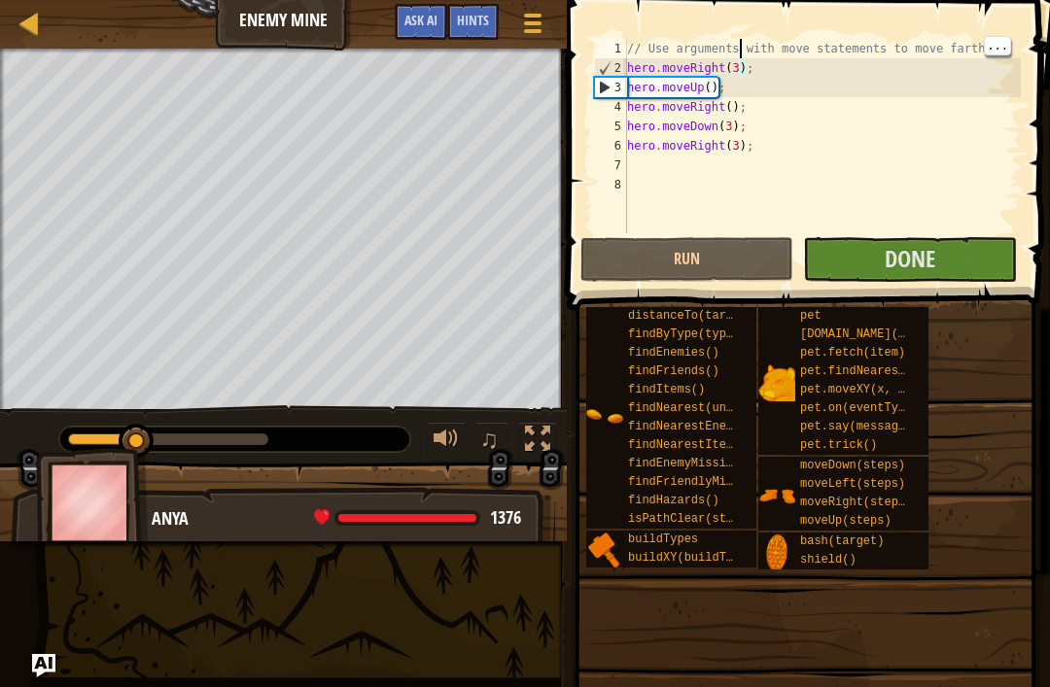
click at [740, 57] on div "// Use arguments with move statements to move farther. hero . moveRight ( 3 ) ;…" at bounding box center [822, 155] width 398 height 233
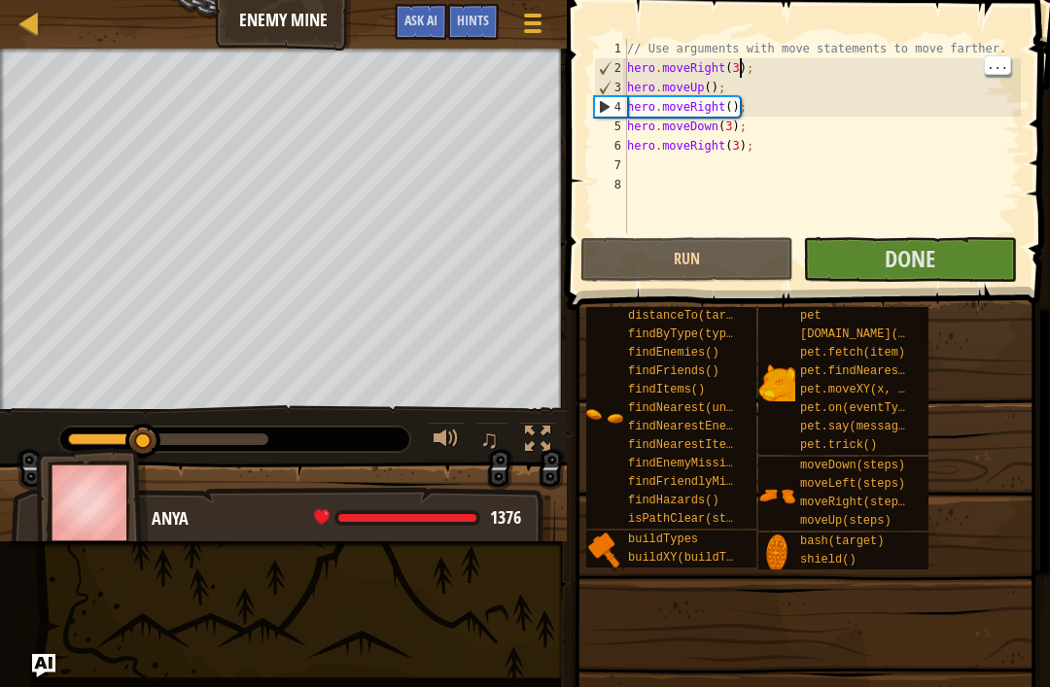
click at [736, 63] on div "// Use arguments with move statements to move farther. hero . moveRight ( 3 ) ;…" at bounding box center [822, 155] width 398 height 233
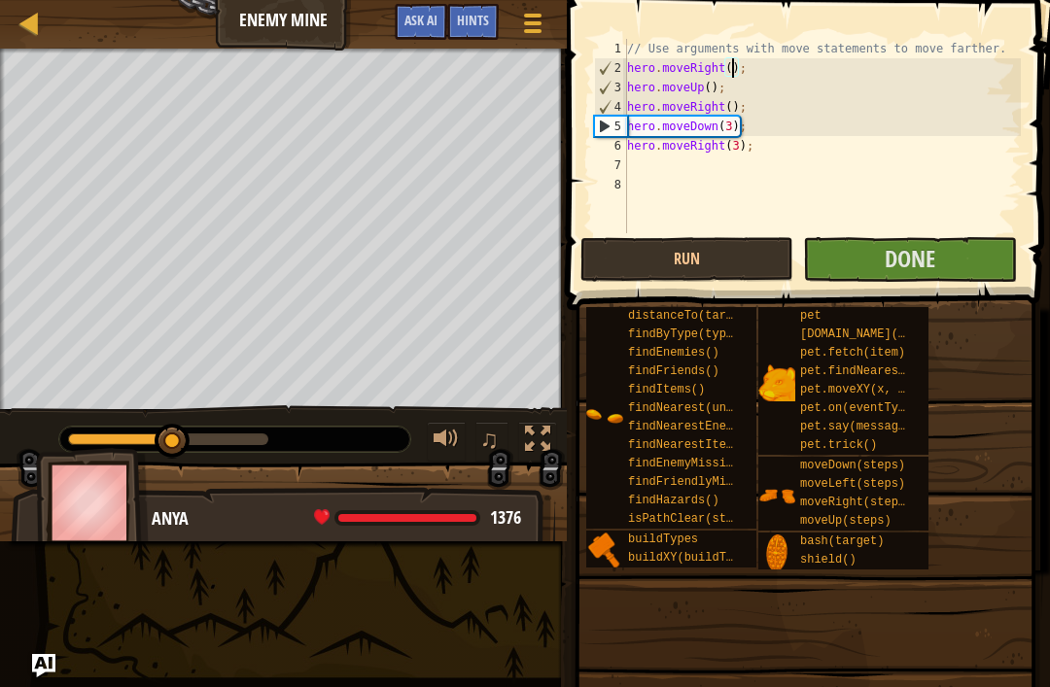
scroll to position [10, 10]
click at [662, 272] on button "Run" at bounding box center [686, 259] width 213 height 45
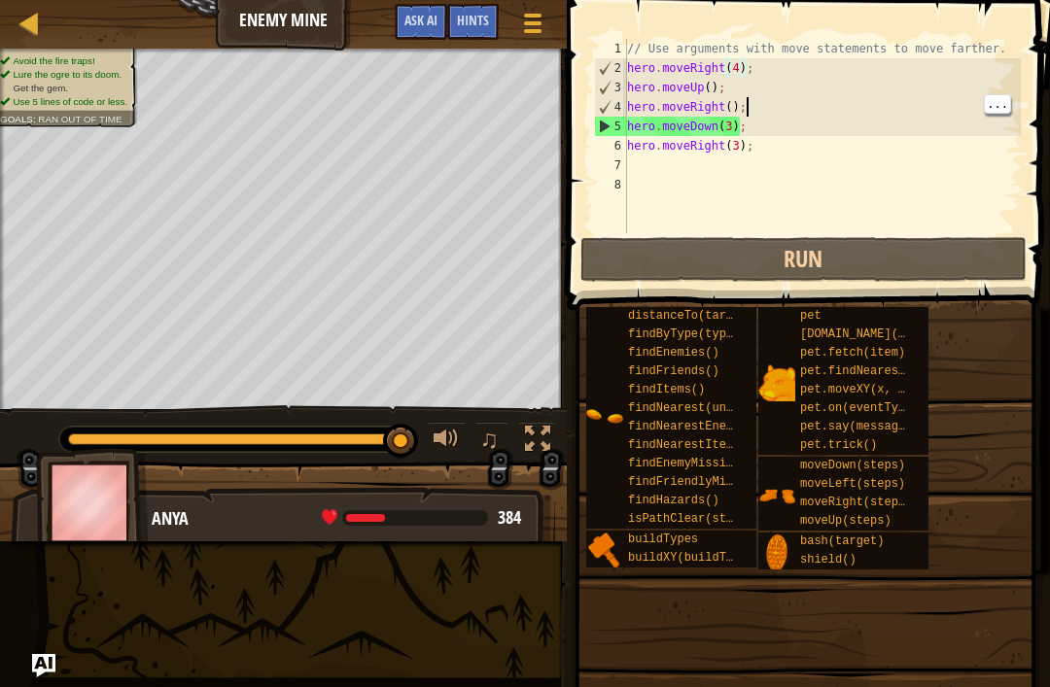
scroll to position [10, 9]
type textarea "hero.moveRight(4);"
click at [751, 64] on div "// Use arguments with move statements to move farther. hero . moveRight ( 4 ) ;…" at bounding box center [822, 155] width 398 height 233
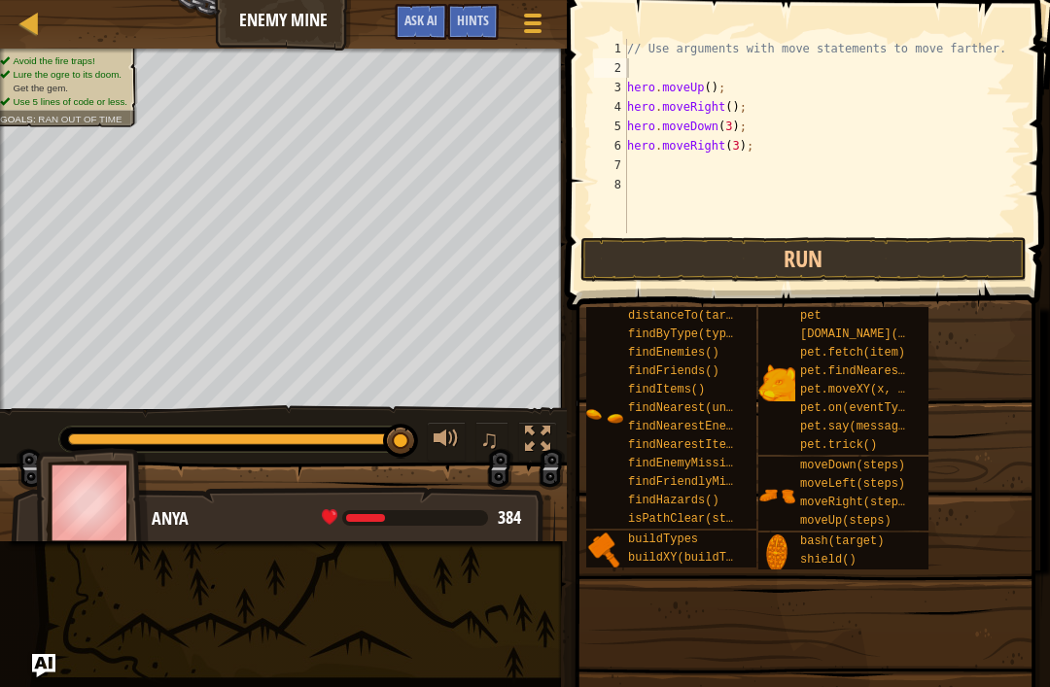
click at [883, 261] on button "Run" at bounding box center [803, 259] width 446 height 45
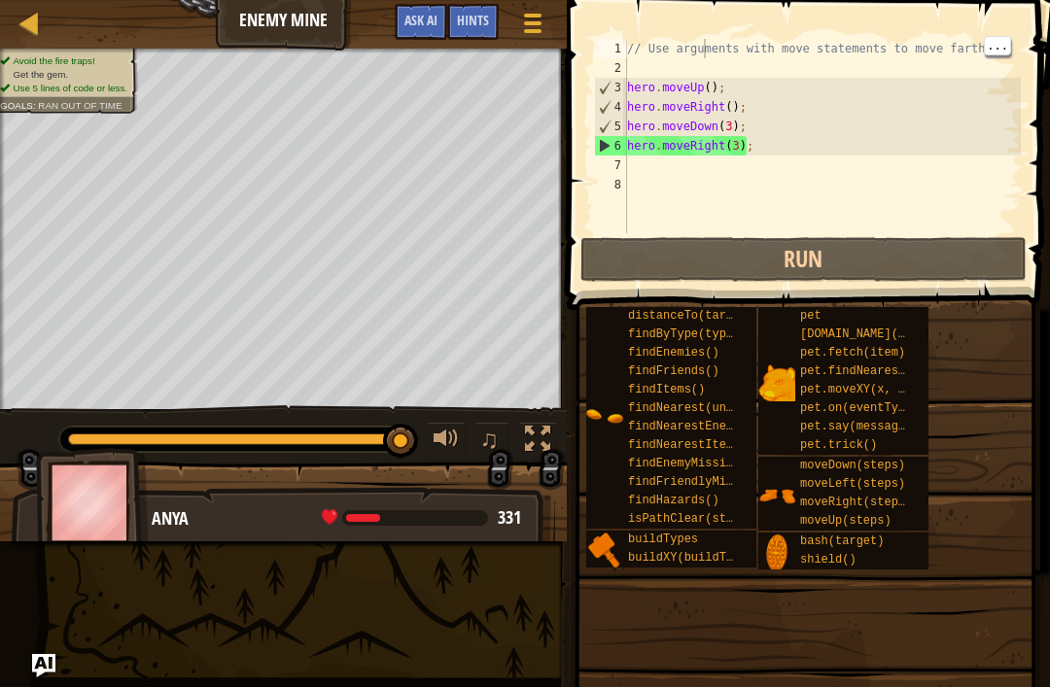
click at [718, 60] on div "// Use arguments with move statements to move farther. hero . moveUp ( ) ; hero…" at bounding box center [822, 155] width 398 height 233
click at [742, 56] on div "// Use arguments with move statements to move farther. hero . moveUp ( ) ; hero…" at bounding box center [822, 155] width 398 height 233
click at [625, 52] on div "1" at bounding box center [610, 48] width 33 height 19
type textarea "// Use arguments with move statements to move farther."
click at [623, 60] on div "2" at bounding box center [610, 67] width 33 height 19
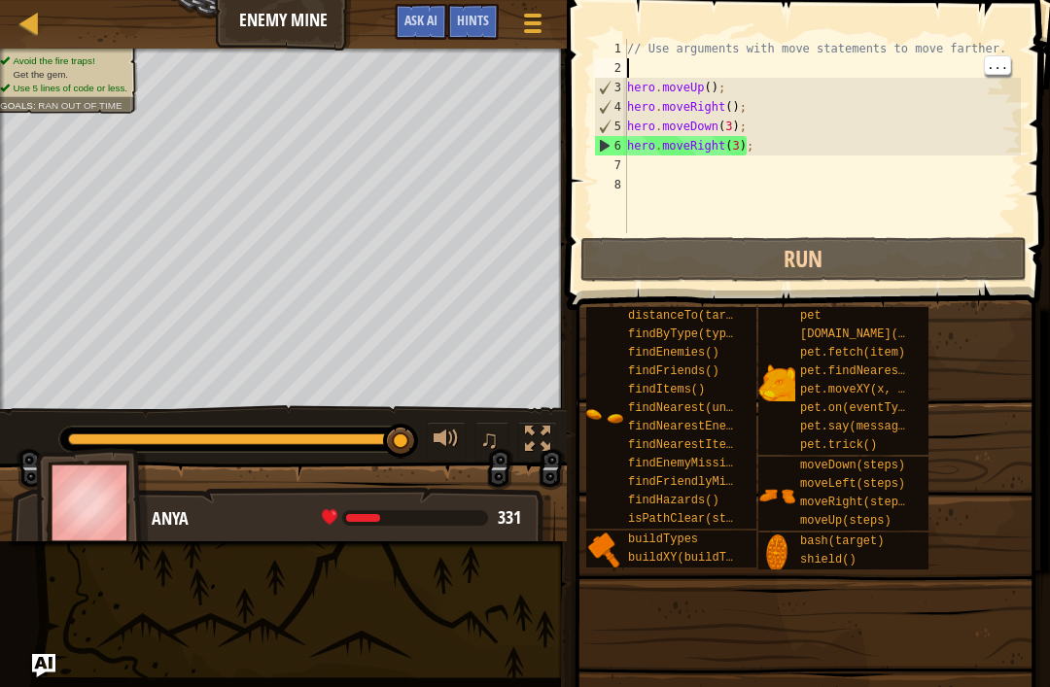
type textarea "h"
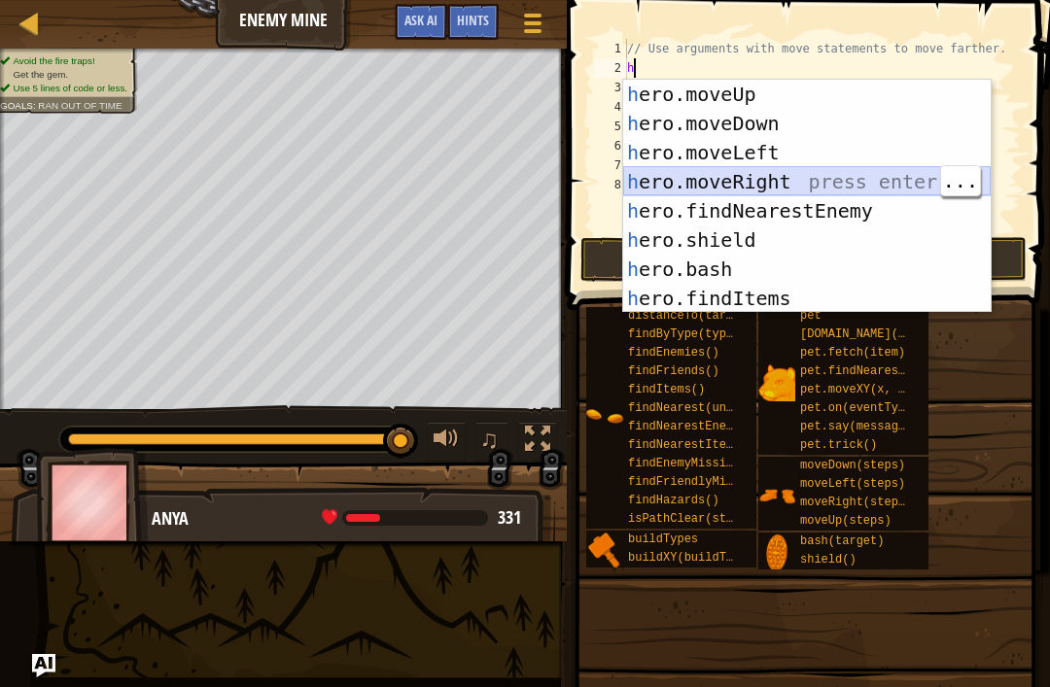
click at [879, 184] on div "h ero.moveUp press enter h ero.moveDown press enter h ero.moveLeft press enter …" at bounding box center [806, 226] width 367 height 292
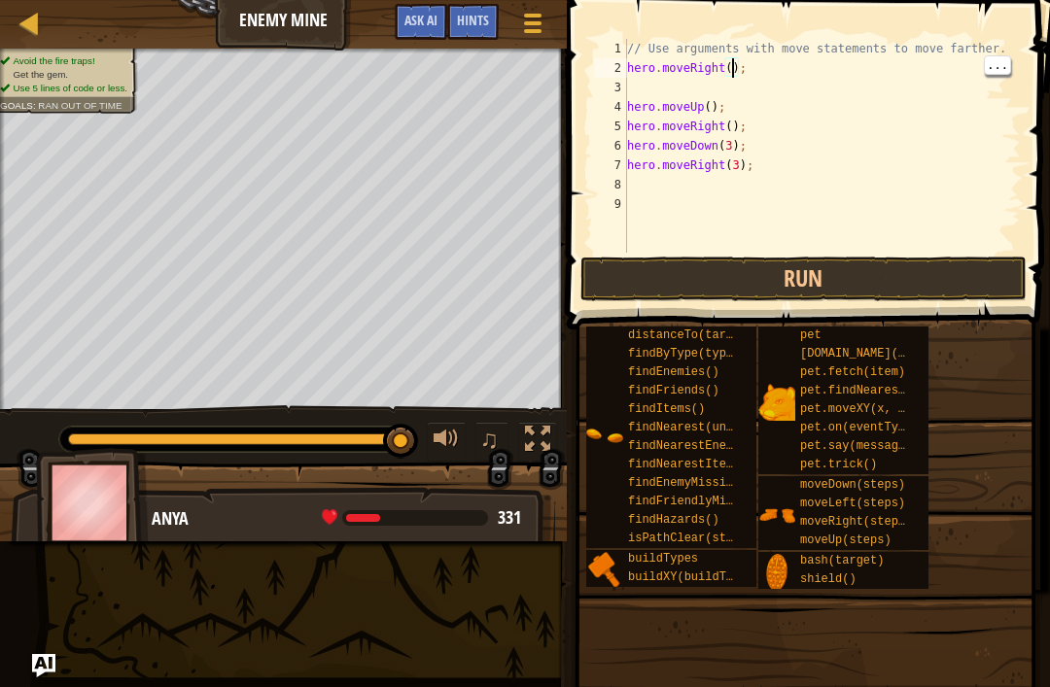
scroll to position [10, 10]
click at [674, 275] on button "Run" at bounding box center [803, 279] width 446 height 45
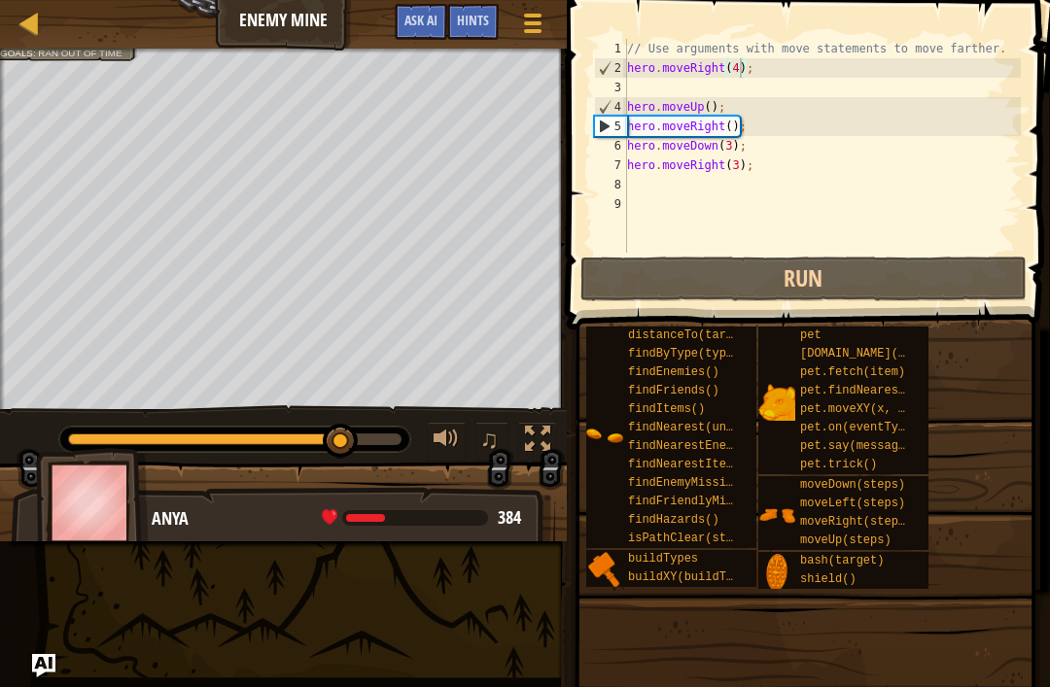
type textarea "hero.moveRight();"
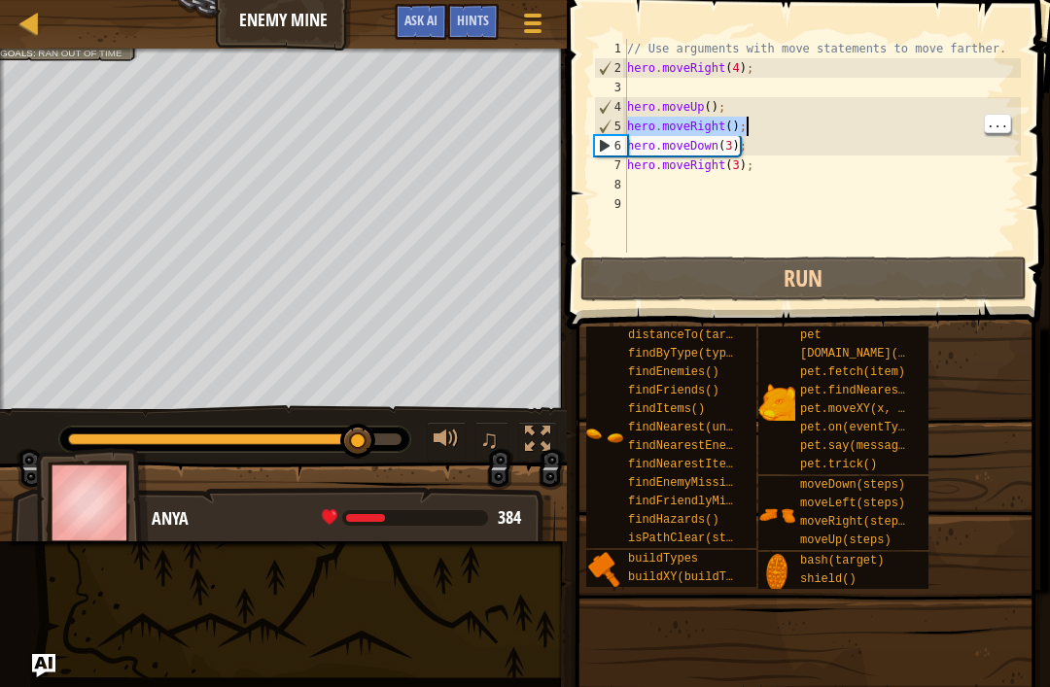
click at [769, 128] on div "// Use arguments with move statements to move farther. hero . moveRight ( 4 ) ;…" at bounding box center [822, 165] width 398 height 253
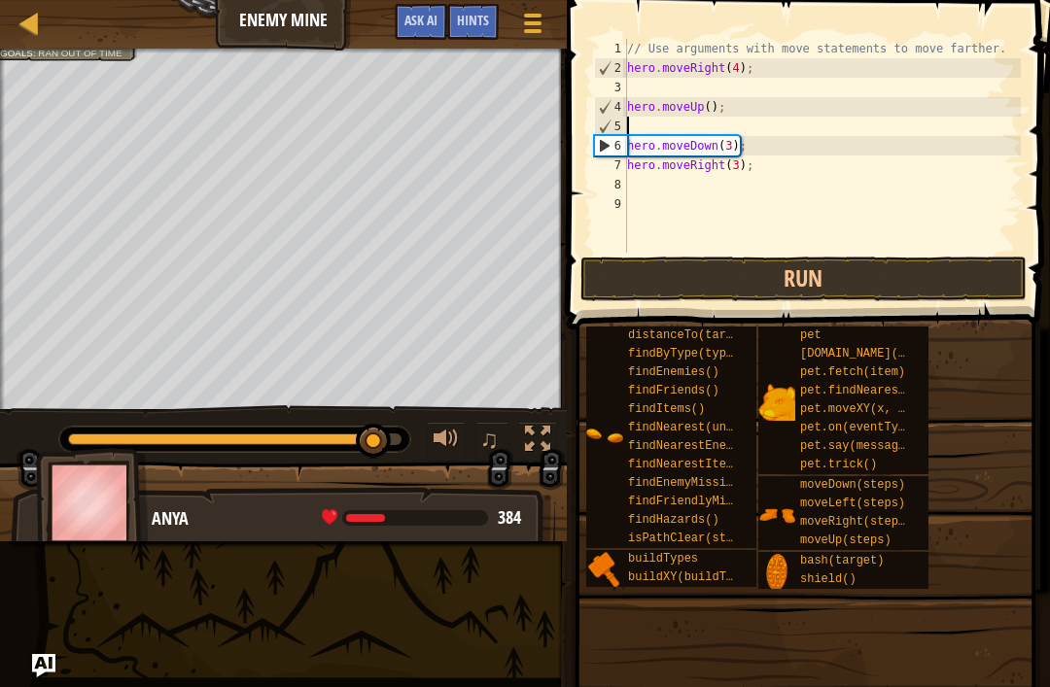
scroll to position [10, 0]
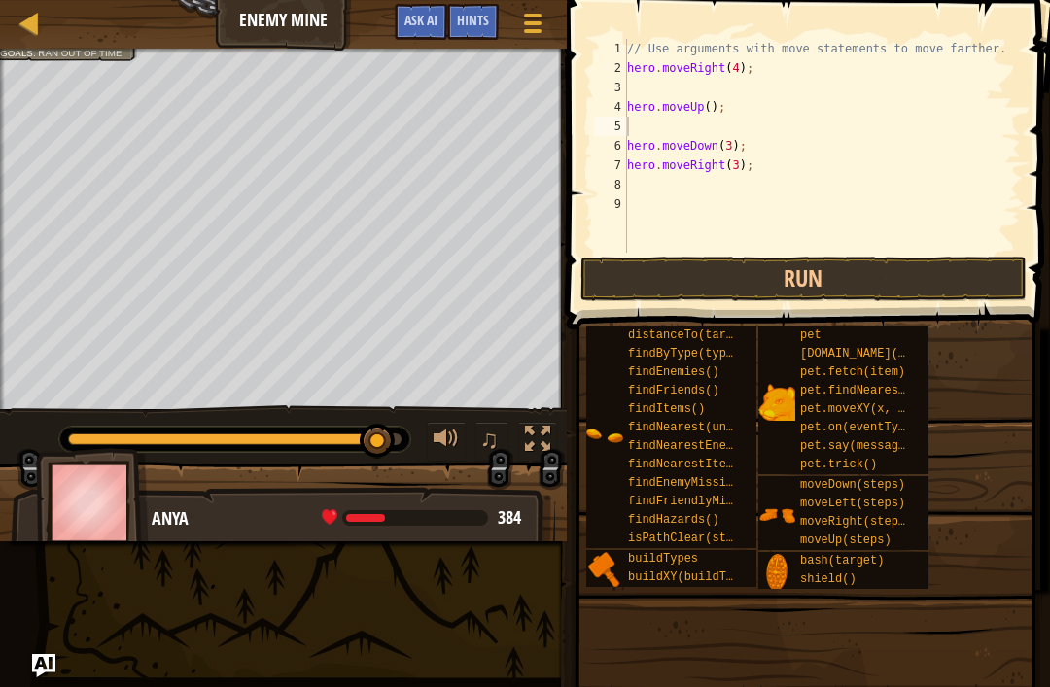
click at [641, 270] on button "Run" at bounding box center [803, 279] width 446 height 45
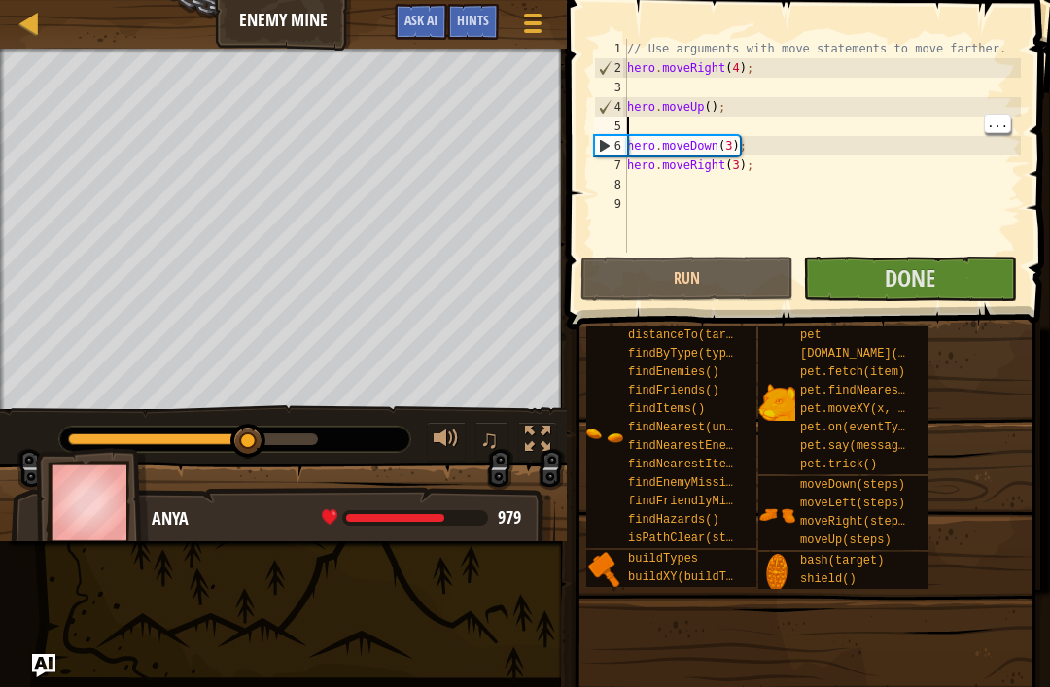
click at [747, 100] on div "// Use arguments with move statements to move farther. hero . moveRight ( 4 ) ;…" at bounding box center [822, 165] width 398 height 253
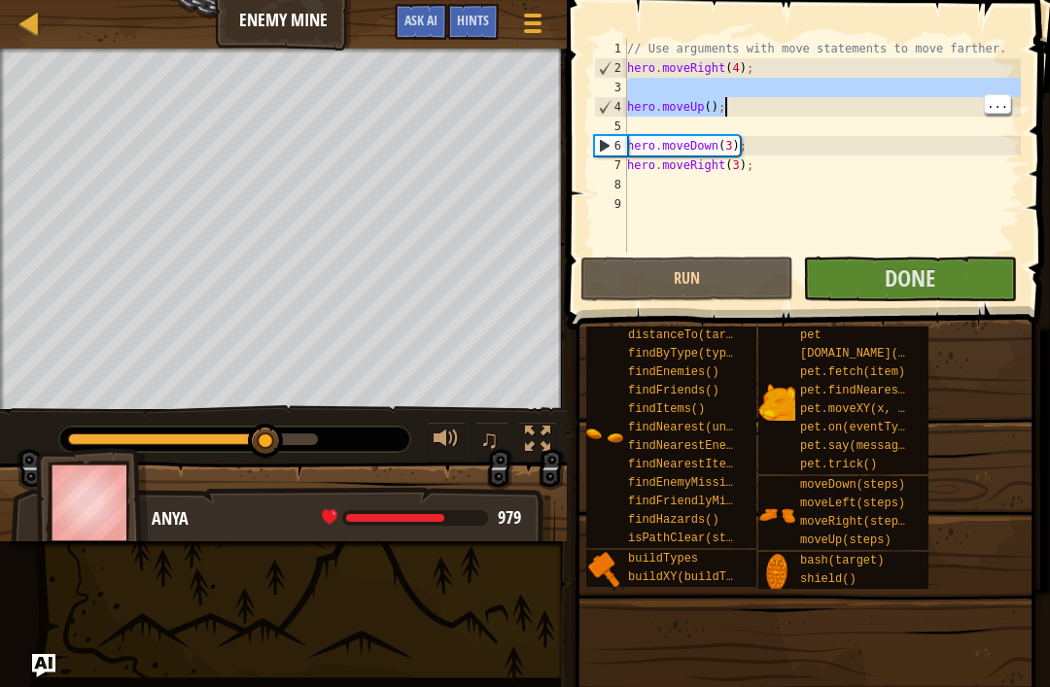
type textarea "hero.moveUp();"
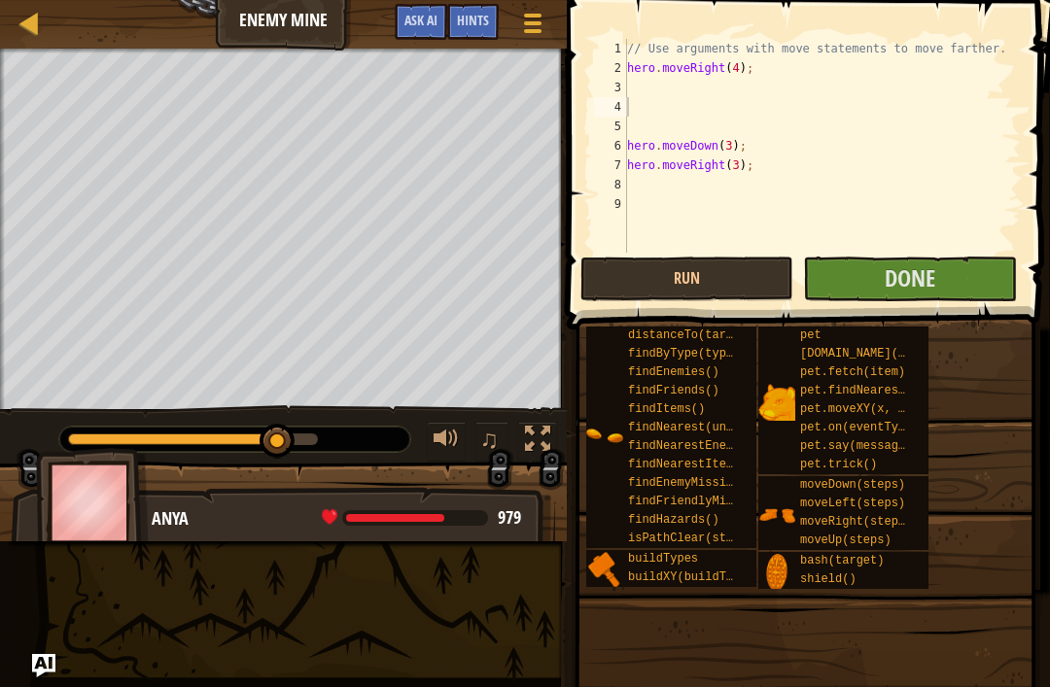
click at [659, 280] on button "Run" at bounding box center [686, 279] width 213 height 45
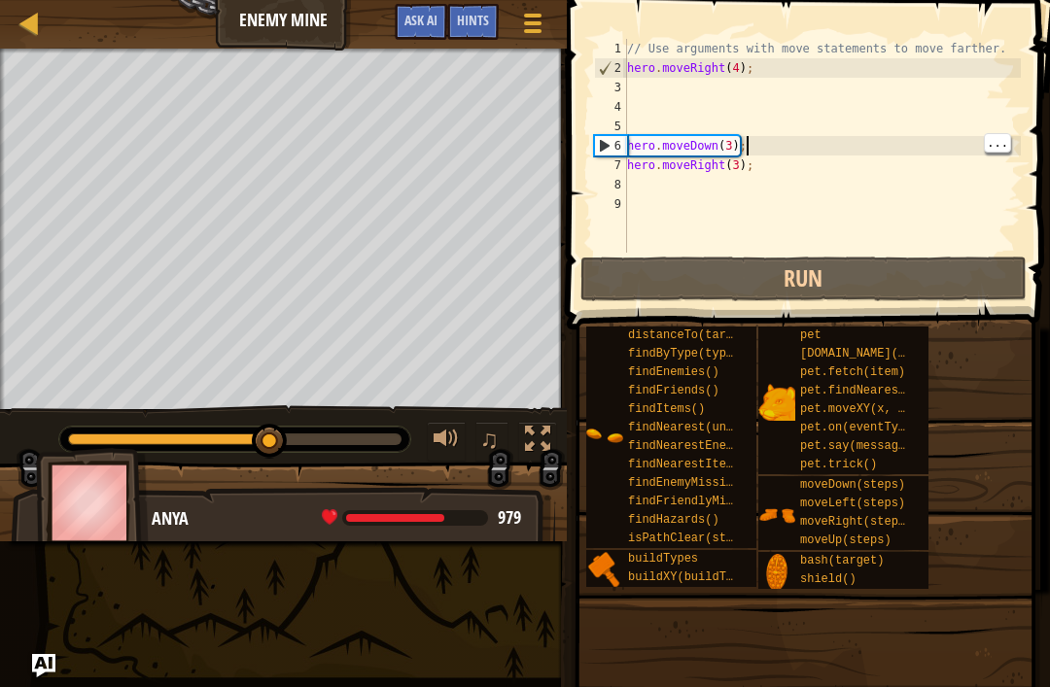
click at [733, 137] on div "// Use arguments with move statements to move farther. hero . moveRight ( 4 ) ;…" at bounding box center [822, 165] width 398 height 253
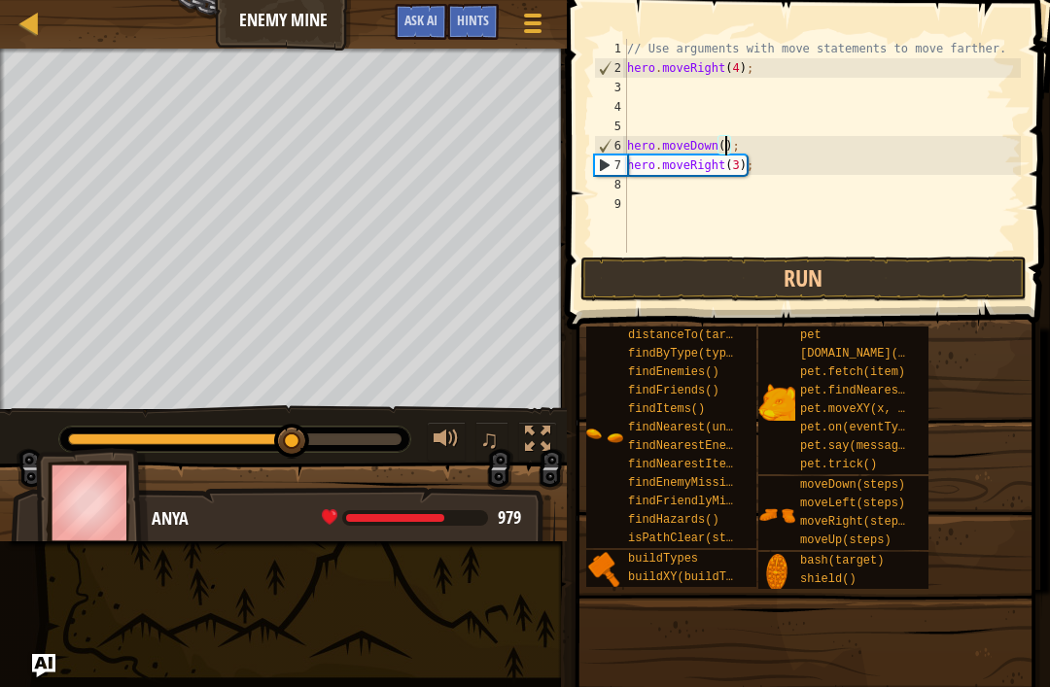
scroll to position [10, 9]
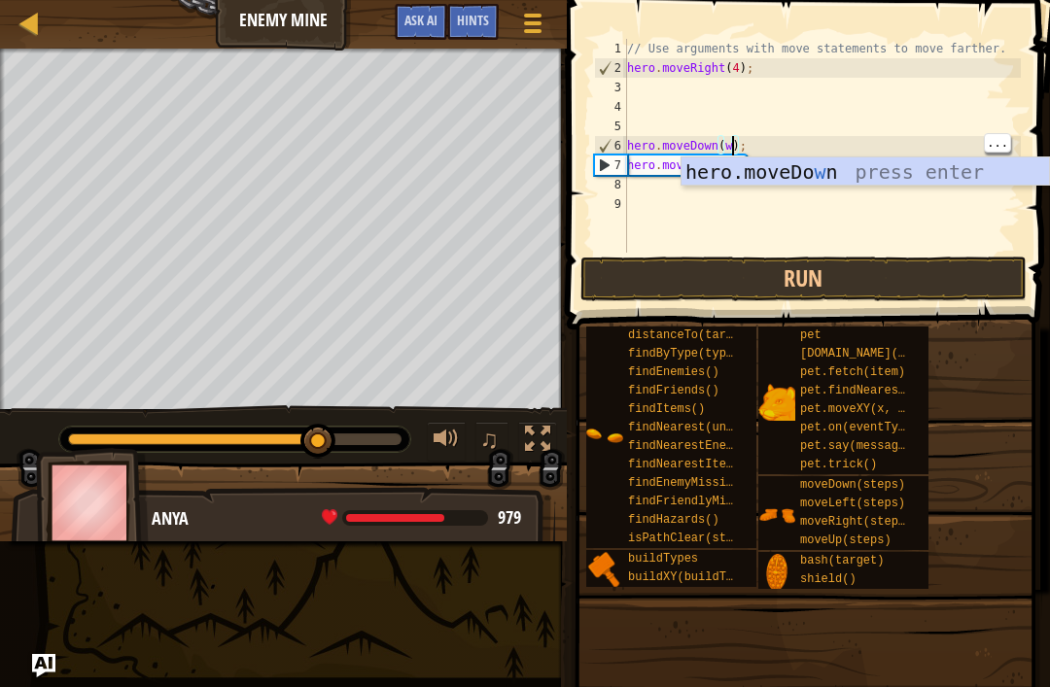
click at [724, 143] on div "// Use arguments with move statements to move farther. hero . moveRight ( 4 ) ;…" at bounding box center [822, 165] width 398 height 253
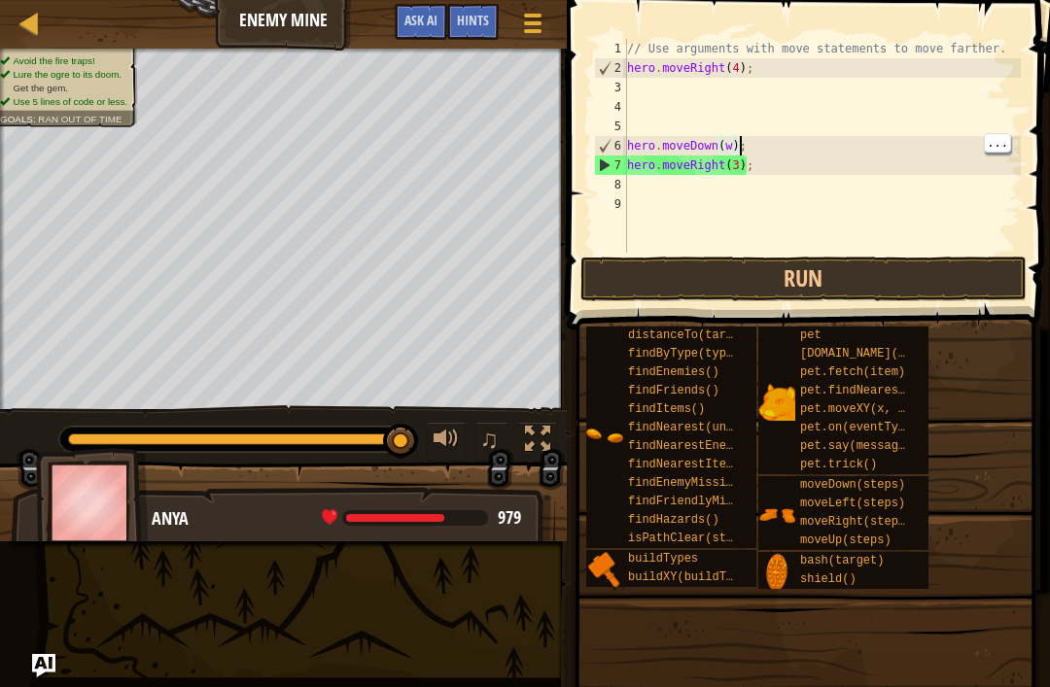
click at [735, 146] on div "// Use arguments with move statements to move farther. hero . moveRight ( 4 ) ;…" at bounding box center [822, 165] width 398 height 253
type textarea "hero.moveDown();"
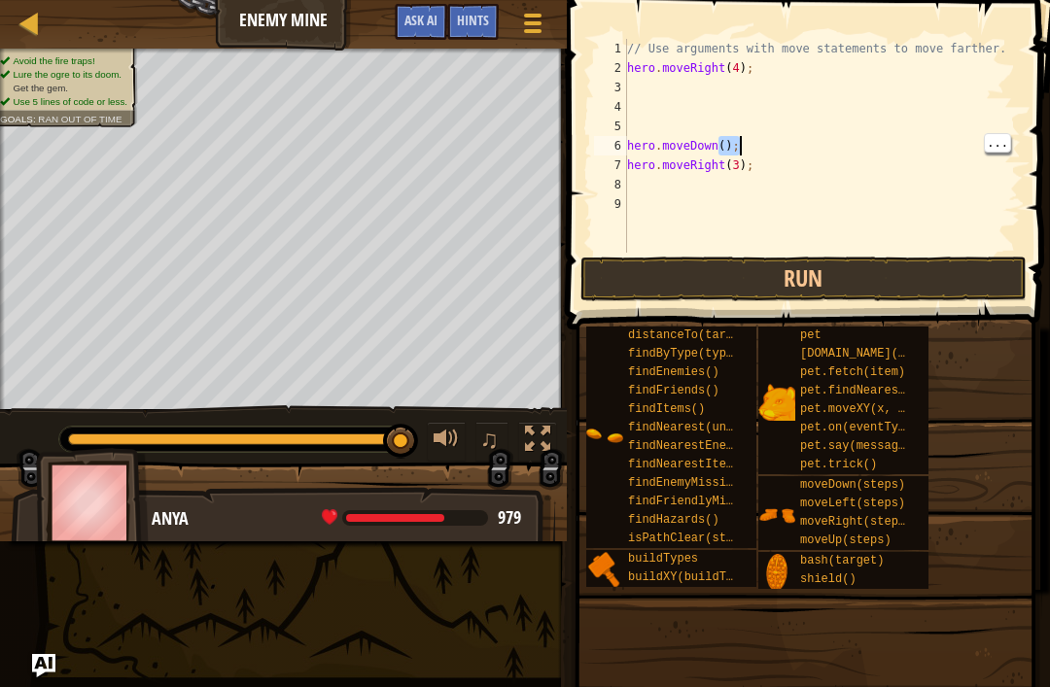
scroll to position [10, 0]
click at [733, 114] on div "// Use arguments with move statements to move farther. hero . moveRight ( 4 ) ;…" at bounding box center [822, 165] width 398 height 253
click at [718, 143] on div "// Use arguments with move statements to move farther. hero . moveRight ( 4 ) ;…" at bounding box center [822, 165] width 398 height 253
click at [730, 154] on div "// Use arguments with move statements to move farther. hero . moveRight ( 4 ) ;…" at bounding box center [822, 165] width 398 height 253
click at [726, 137] on div "// Use arguments with move statements to move farther. hero . moveRight ( 4 ) ;…" at bounding box center [822, 165] width 398 height 253
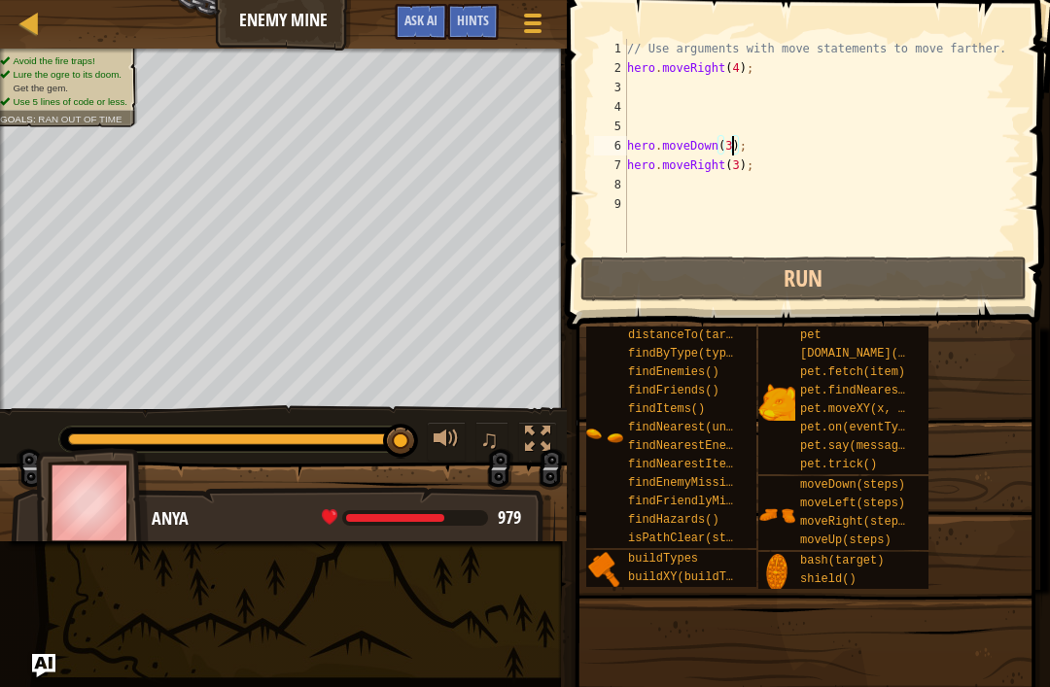
scroll to position [10, 9]
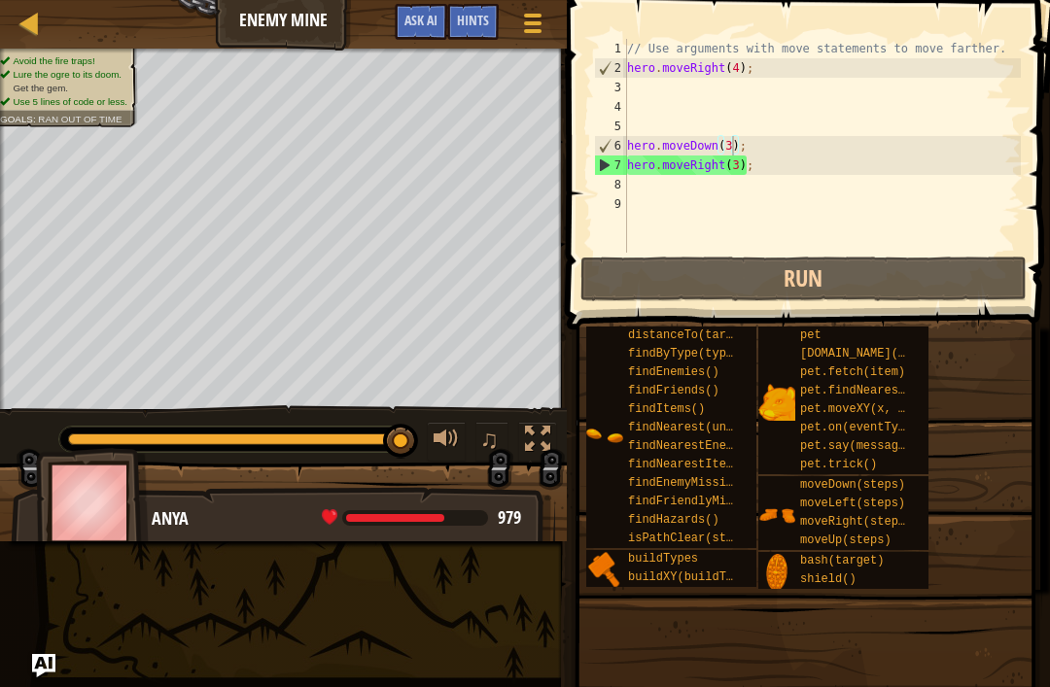
click at [691, 288] on button "Run" at bounding box center [803, 279] width 446 height 45
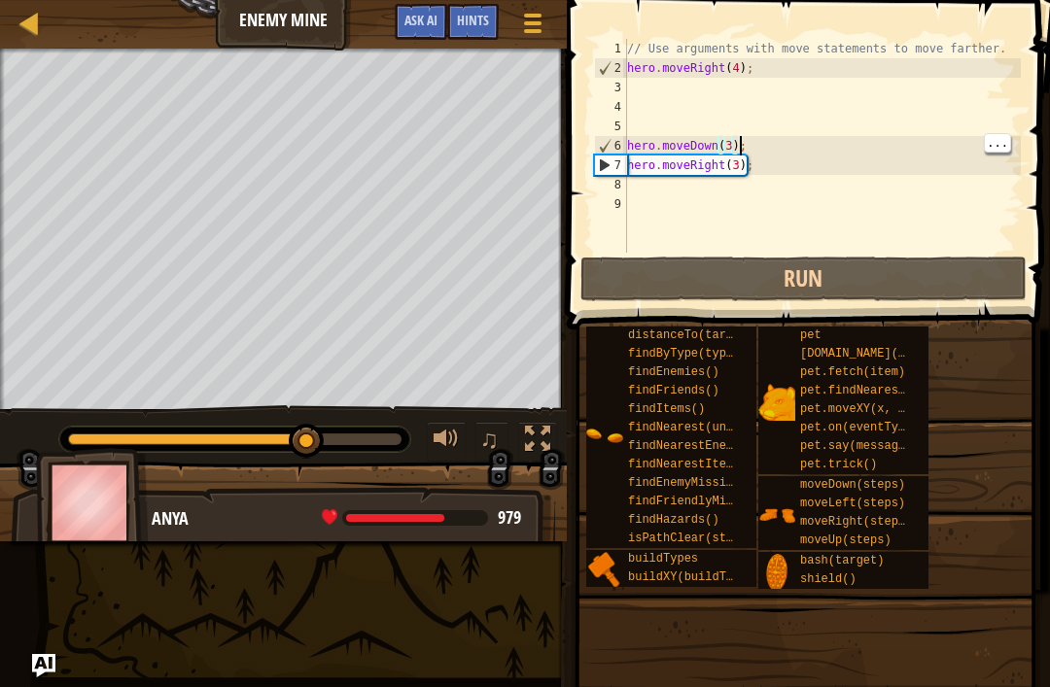
click at [731, 138] on div "// Use arguments with move statements to move farther. hero . moveRight ( 4 ) ;…" at bounding box center [822, 165] width 398 height 253
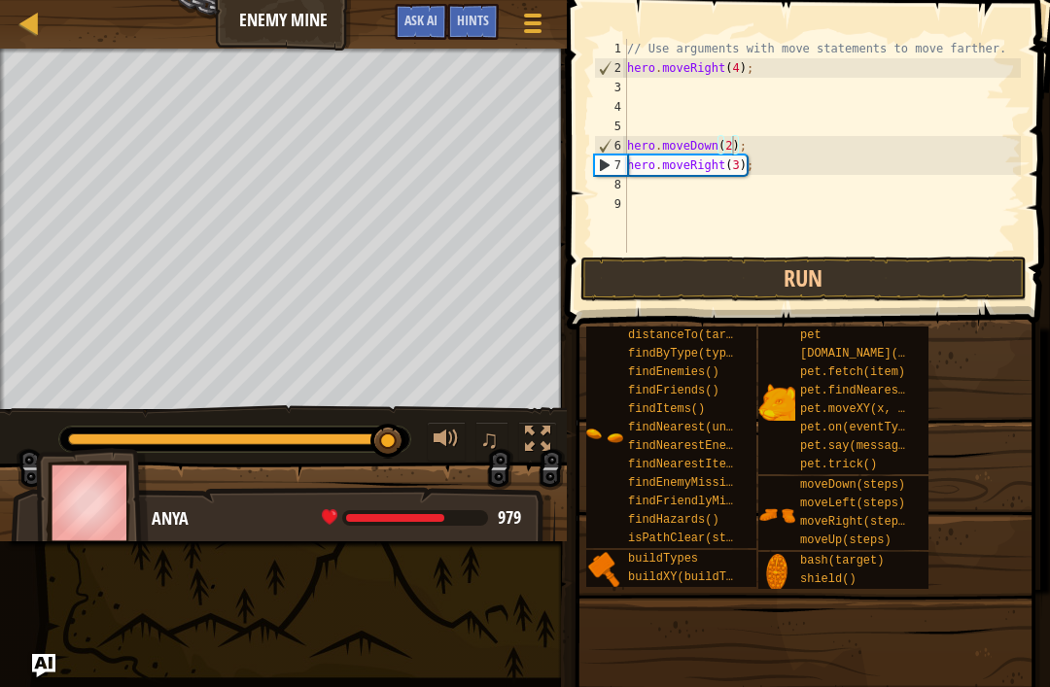
type textarea "hero.moveDown(2);"
click at [716, 281] on button "Run" at bounding box center [803, 279] width 446 height 45
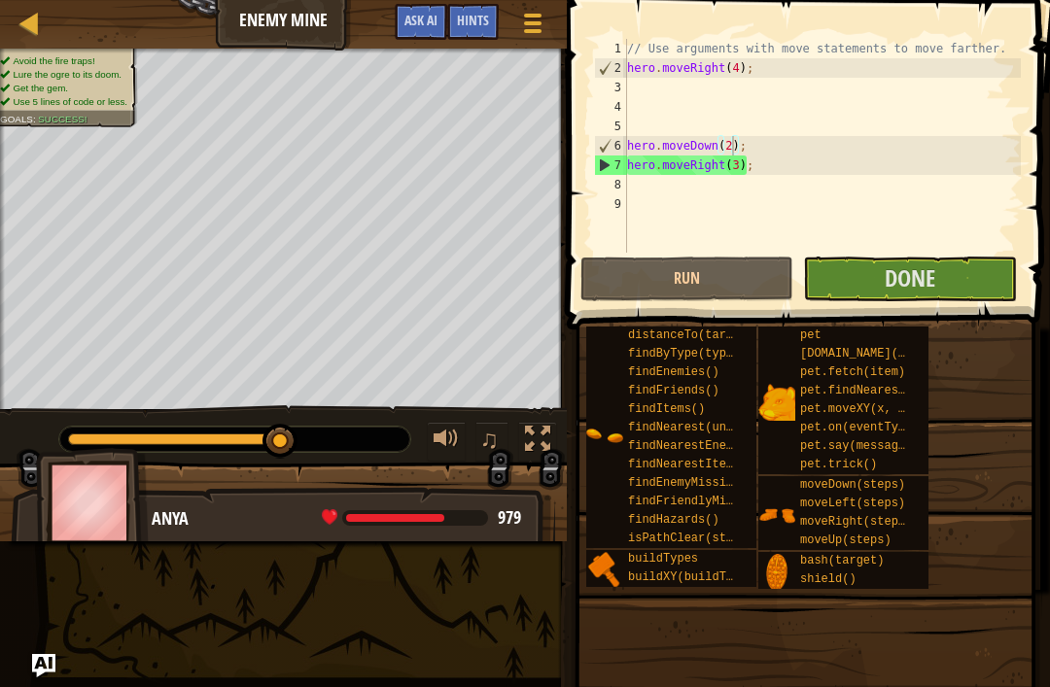
click at [960, 287] on button "Done" at bounding box center [909, 279] width 213 height 45
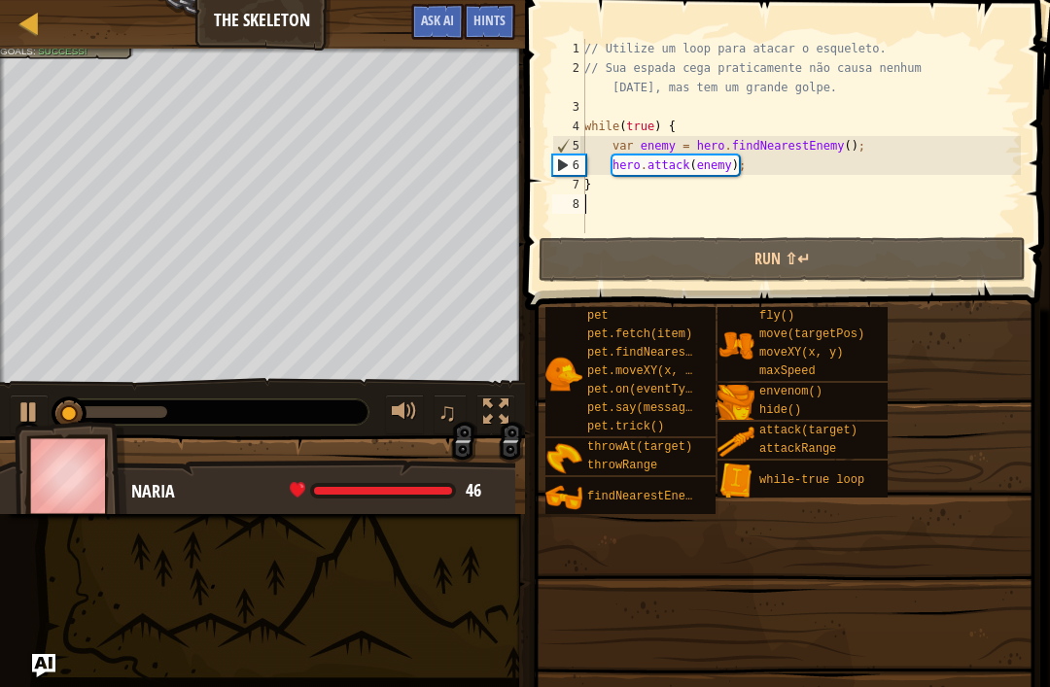
click at [902, 266] on button "Run ⇧↵" at bounding box center [782, 259] width 487 height 45
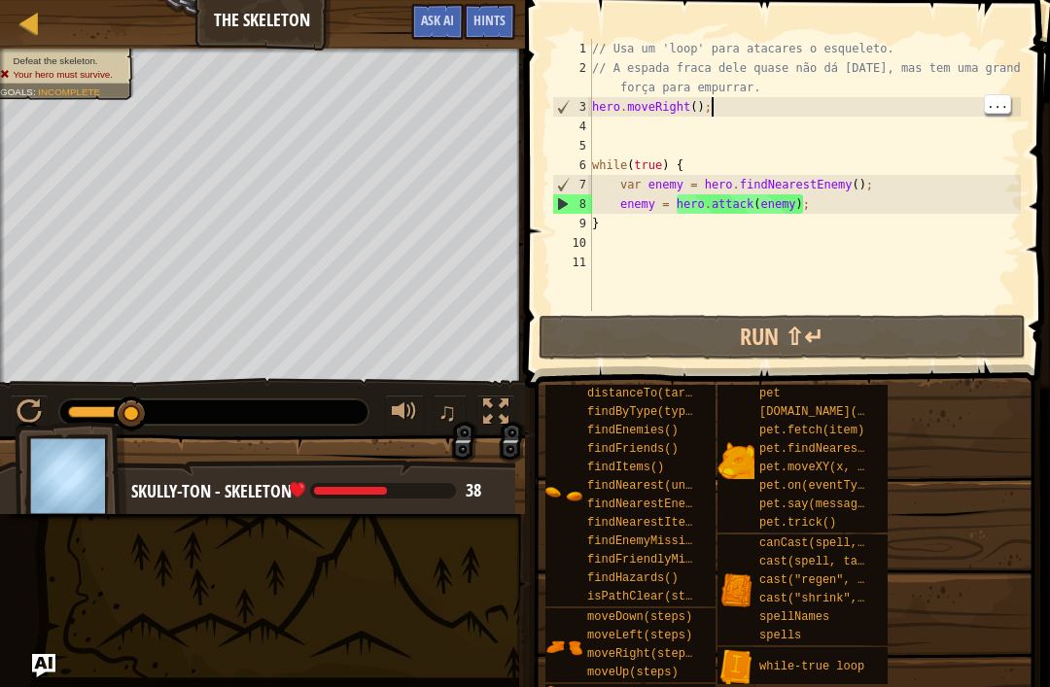
click at [729, 109] on div "// Usa um 'loop' para atacares o esqueleto. // A espada fraca dele quase não dá…" at bounding box center [804, 194] width 433 height 311
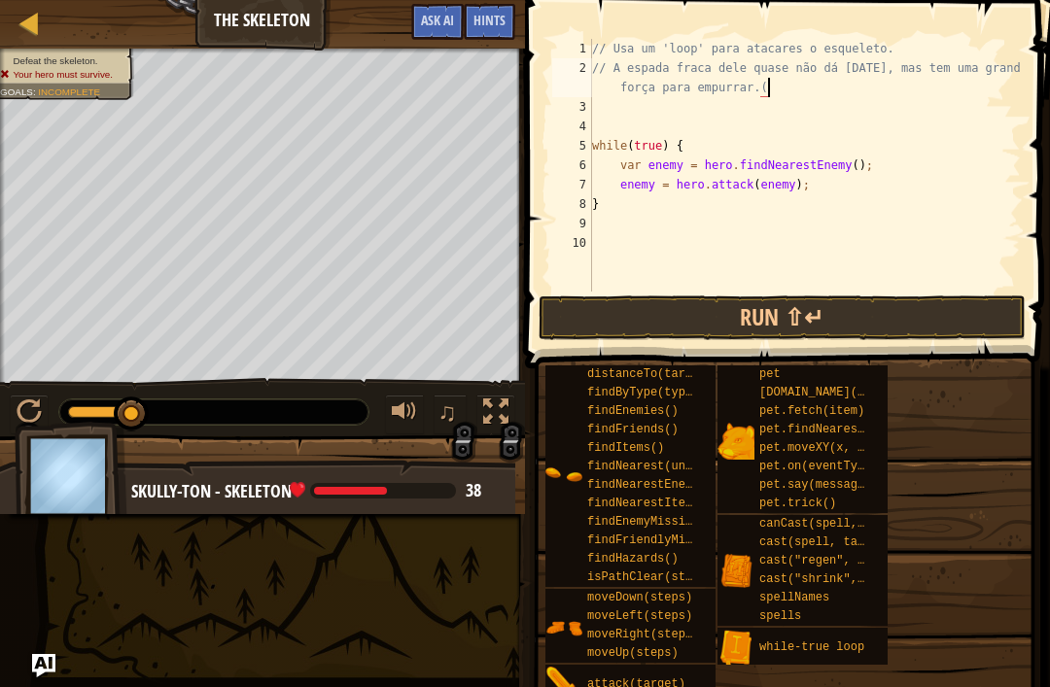
type textarea "// A espada fraca dele quase não dá dano, mas tem uma grande força para empurra…"
click at [674, 337] on button "Run ⇧↵" at bounding box center [782, 318] width 487 height 45
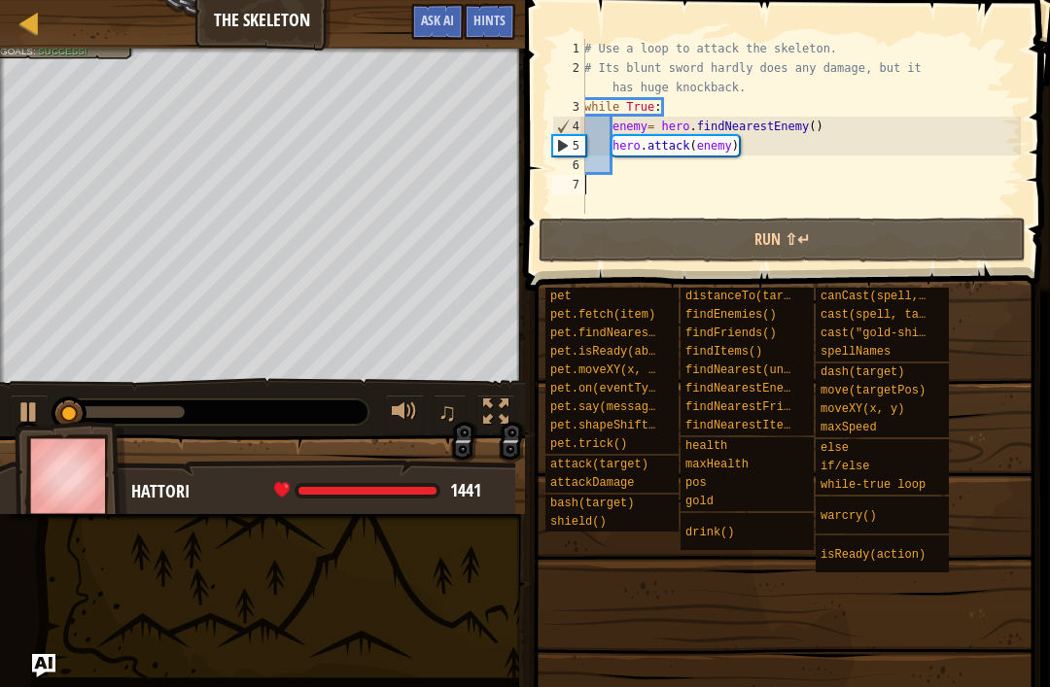
click at [925, 227] on button "Run ⇧↵" at bounding box center [782, 240] width 487 height 45
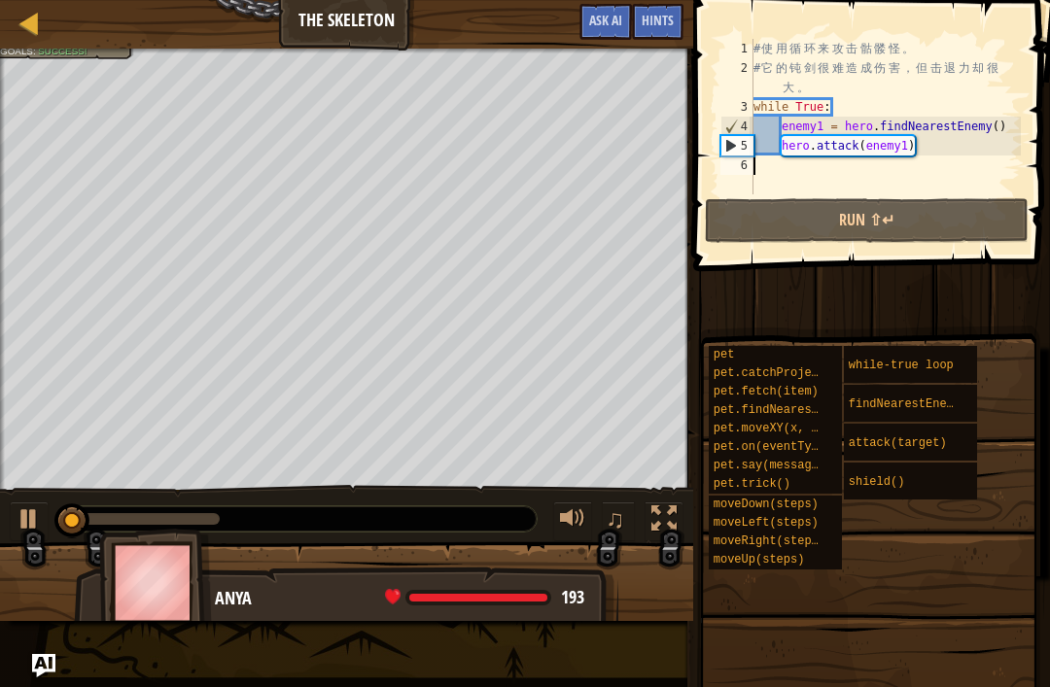
click at [964, 217] on button "Run ⇧↵" at bounding box center [867, 220] width 324 height 45
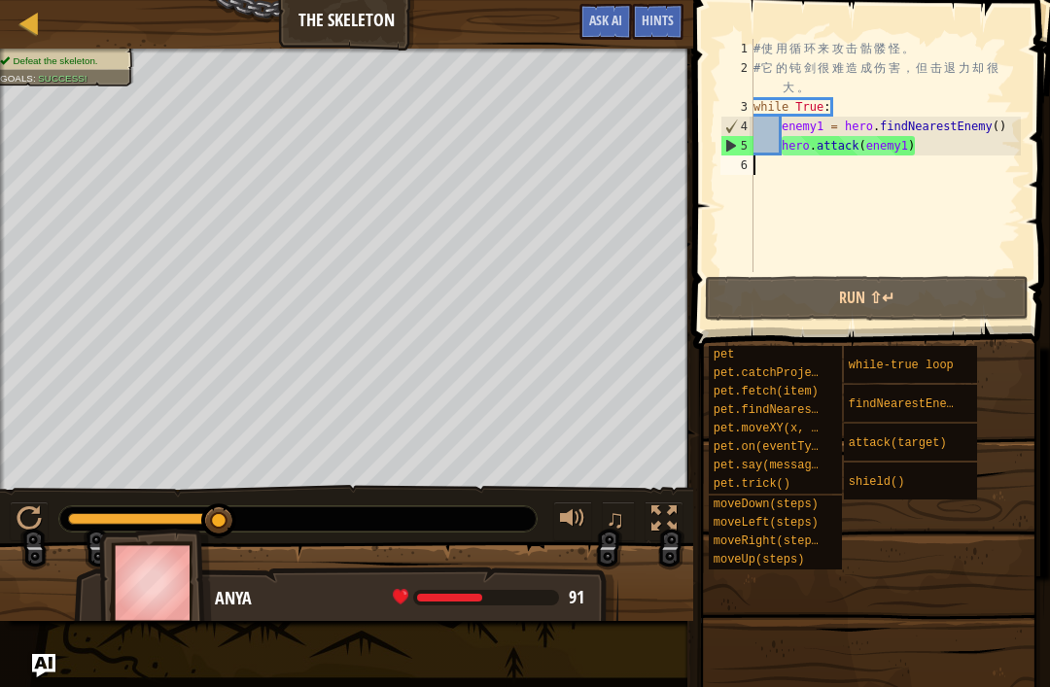
click at [946, 292] on button "Run ⇧↵" at bounding box center [867, 298] width 324 height 45
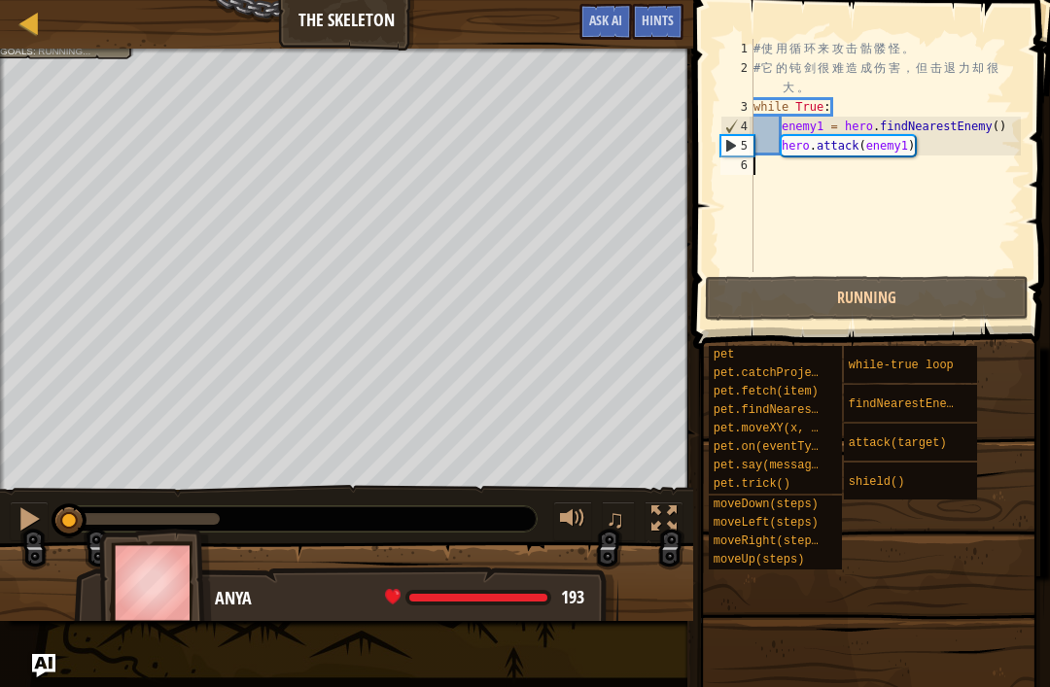
click at [942, 297] on button "Running" at bounding box center [867, 298] width 324 height 45
click at [932, 282] on button "Running" at bounding box center [867, 298] width 324 height 45
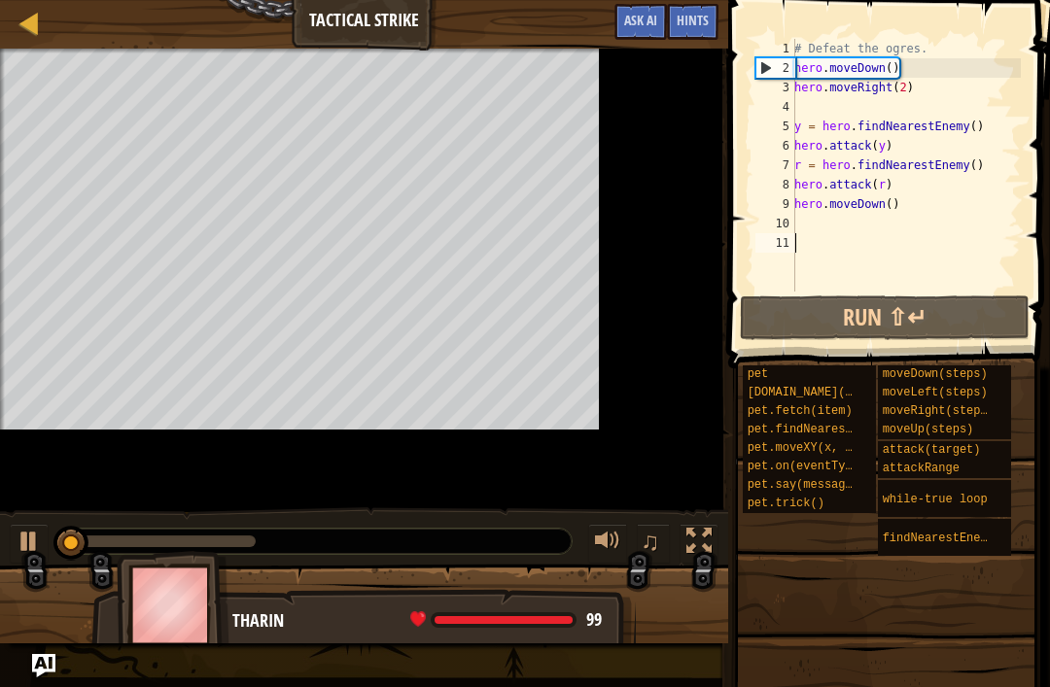
click at [924, 323] on button "Run ⇧↵" at bounding box center [885, 318] width 290 height 45
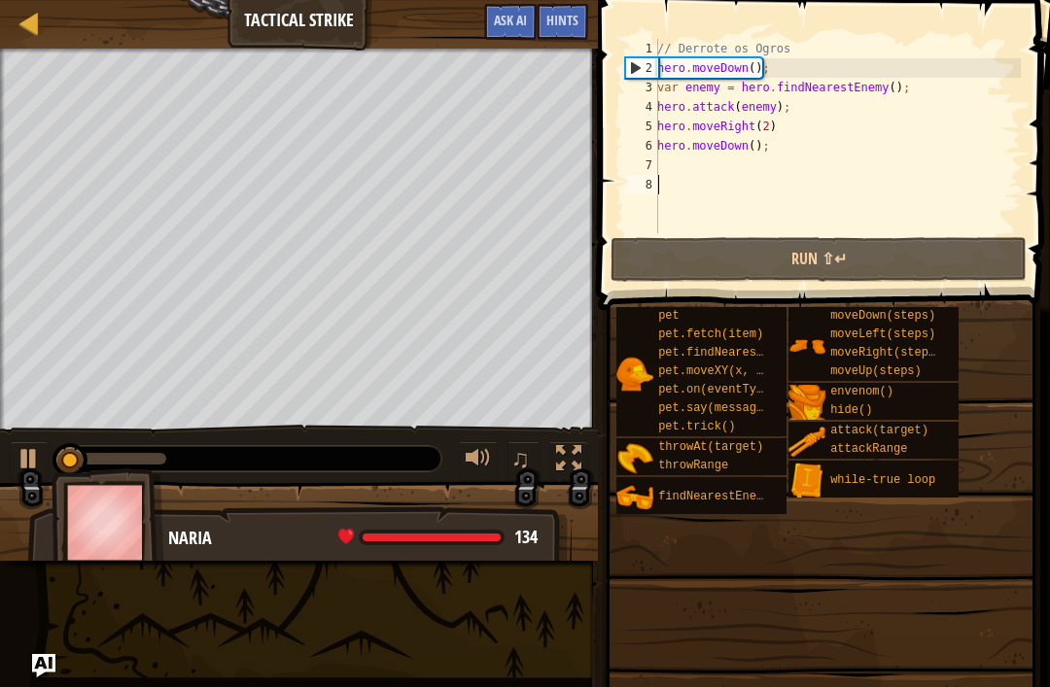
click at [893, 251] on button "Run ⇧↵" at bounding box center [819, 259] width 416 height 45
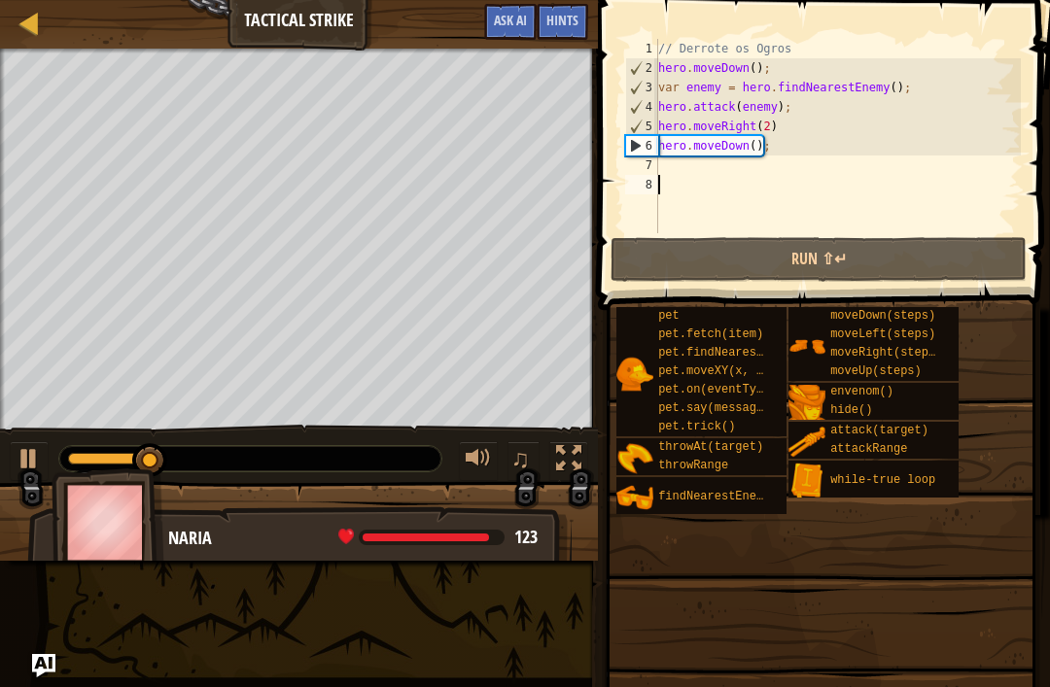
click at [22, 436] on div "♫" at bounding box center [299, 454] width 598 height 58
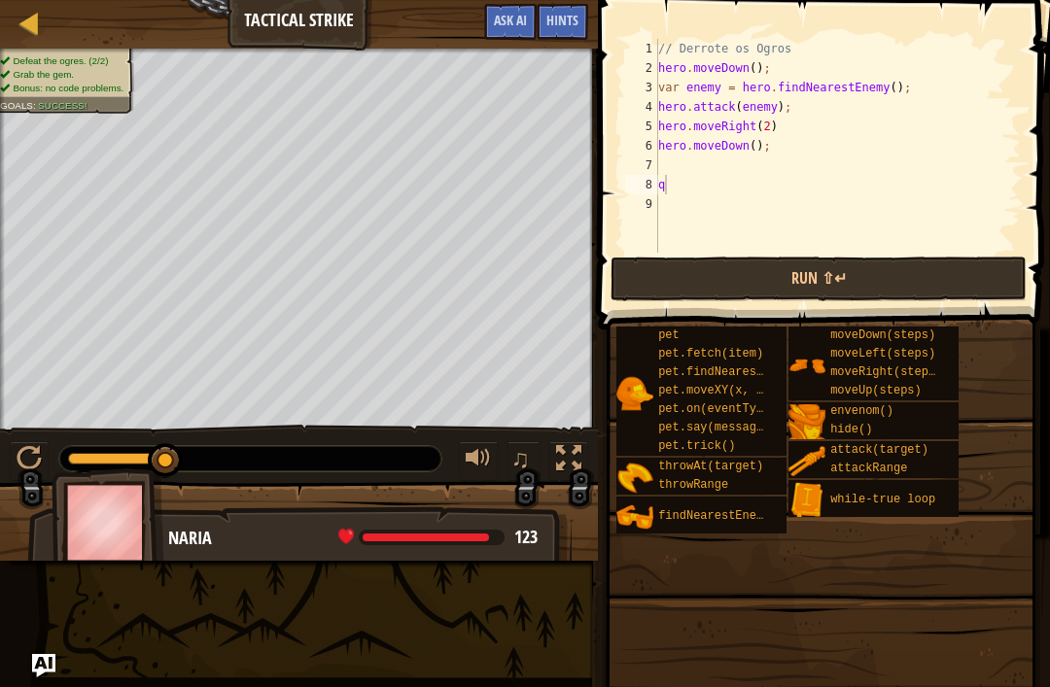
type textarea "q"
click at [25, 451] on div at bounding box center [29, 458] width 25 height 25
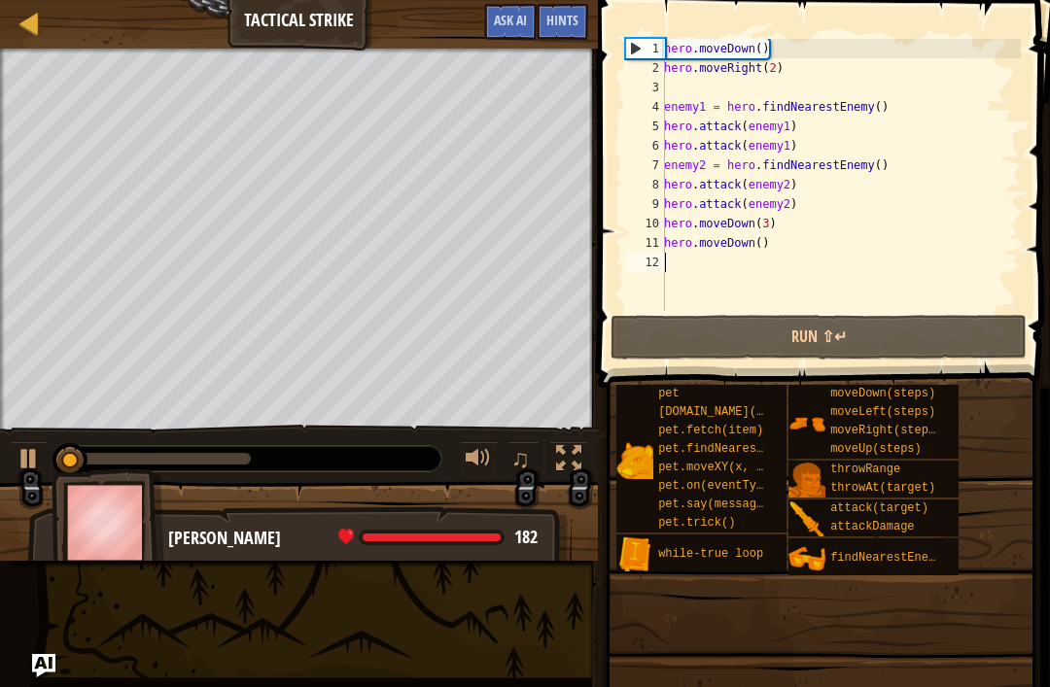
click at [894, 331] on button "Run ⇧↵" at bounding box center [819, 337] width 416 height 45
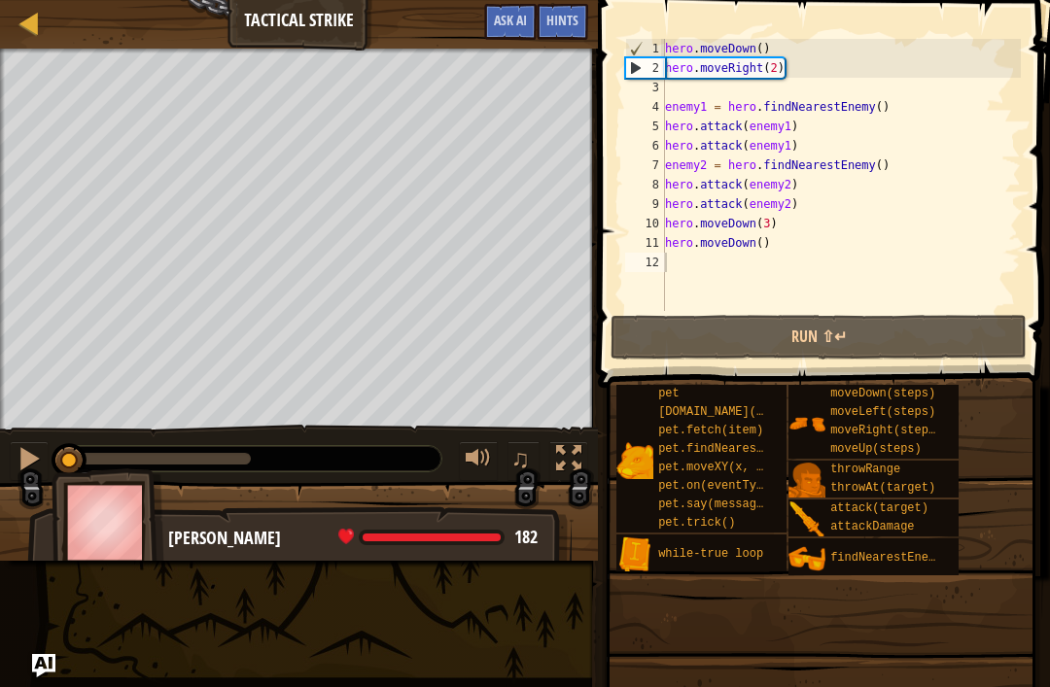
click at [41, 446] on div at bounding box center [29, 458] width 25 height 25
type textarea "hero.moveDown()"
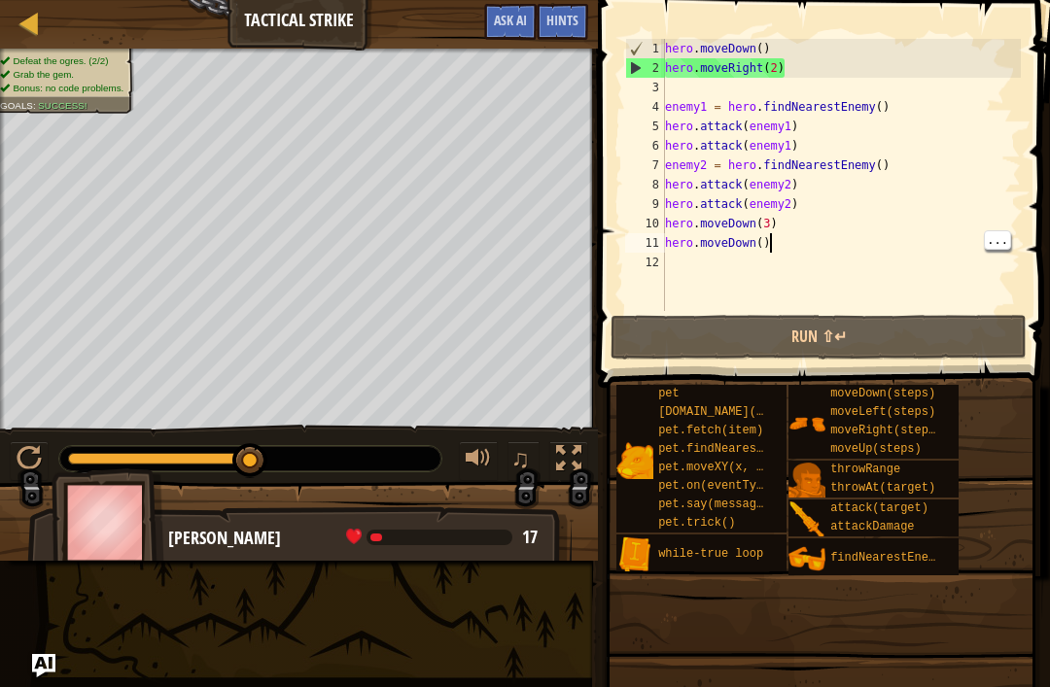
click at [934, 249] on div "hero . moveDown ( ) hero . moveRight ( 2 ) enemy1 = hero . findNearestEnemy ( )…" at bounding box center [841, 194] width 360 height 311
click at [680, 260] on div "hero . moveDown ( ) hero . moveRight ( 2 ) enemy1 = hero . findNearestEnemy ( )…" at bounding box center [841, 194] width 360 height 311
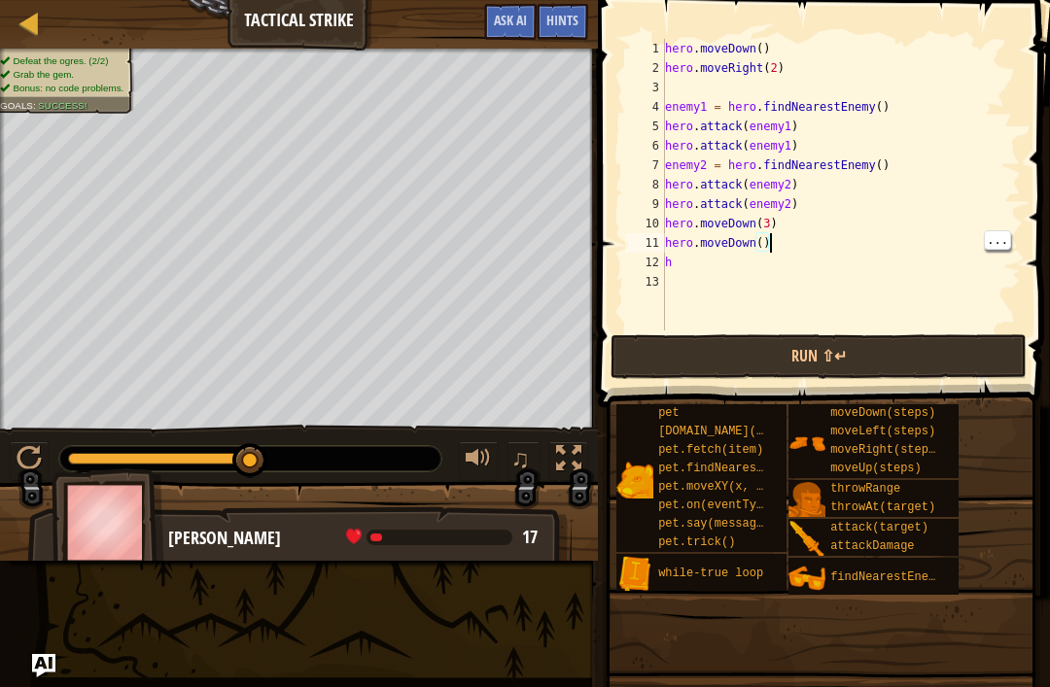
click at [939, 245] on div "hero . moveDown ( ) hero . moveRight ( 2 ) enemy1 = hero . findNearestEnemy ( )…" at bounding box center [841, 204] width 360 height 331
type textarea "h"
click at [854, 268] on div "hero . moveDown ( ) hero . moveRight ( 2 ) enemy1 = hero . findNearestEnemy ( )…" at bounding box center [841, 204] width 360 height 331
click at [39, 35] on div at bounding box center [29, 23] width 24 height 24
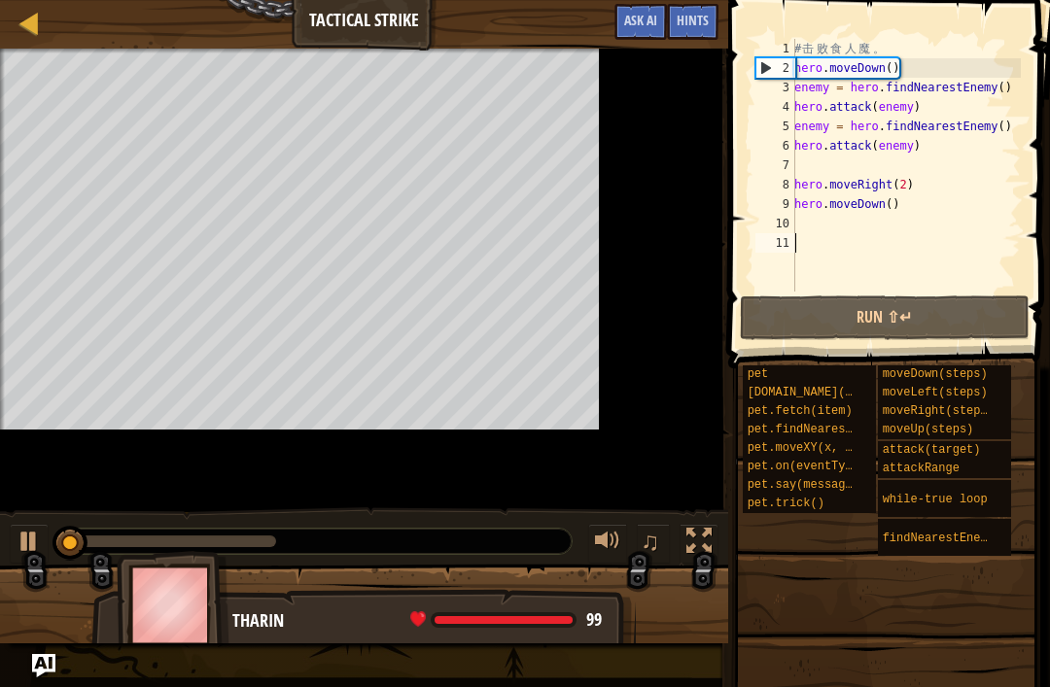
click at [927, 304] on button "Run ⇧↵" at bounding box center [885, 318] width 290 height 45
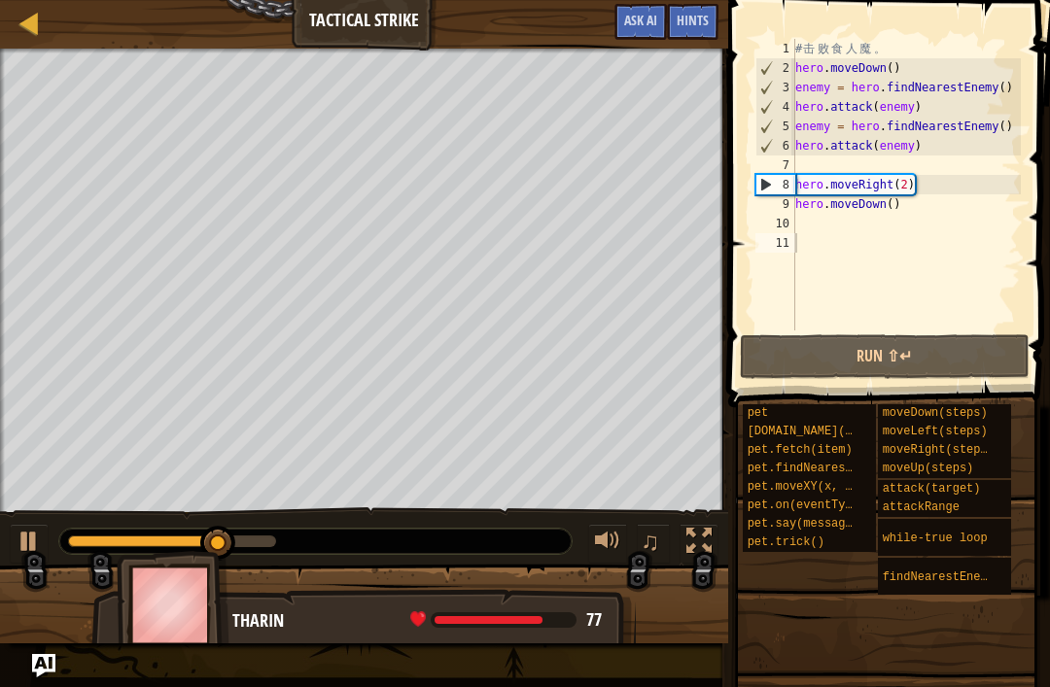
click at [910, 369] on button "Run ⇧↵" at bounding box center [885, 356] width 290 height 45
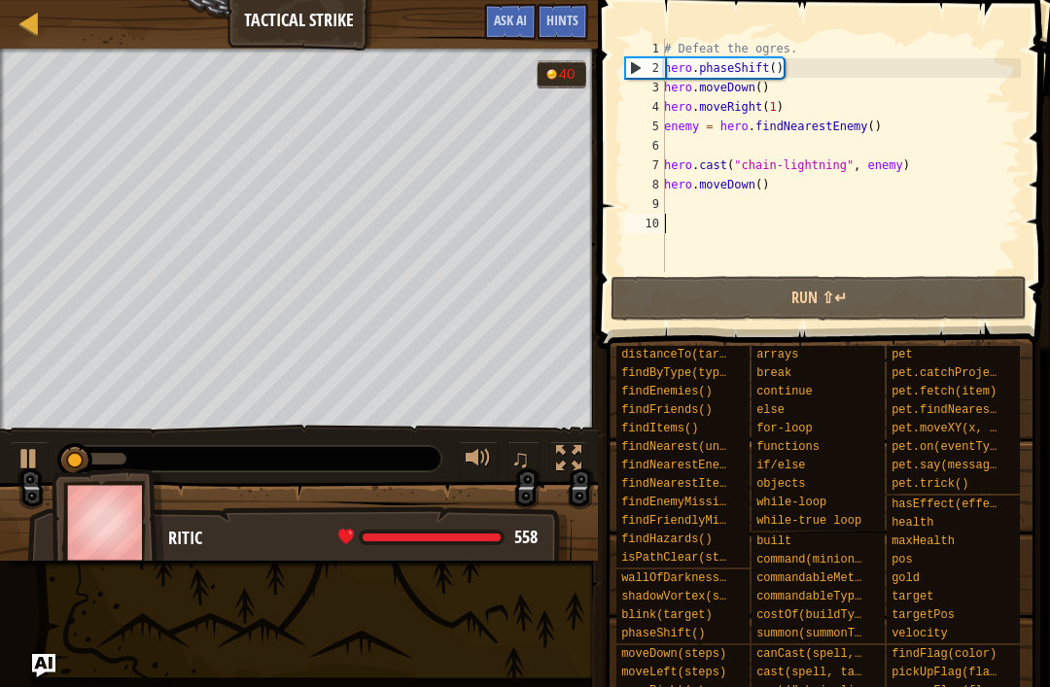
click at [927, 300] on button "Run ⇧↵" at bounding box center [819, 298] width 416 height 45
click at [20, 449] on div at bounding box center [29, 458] width 25 height 25
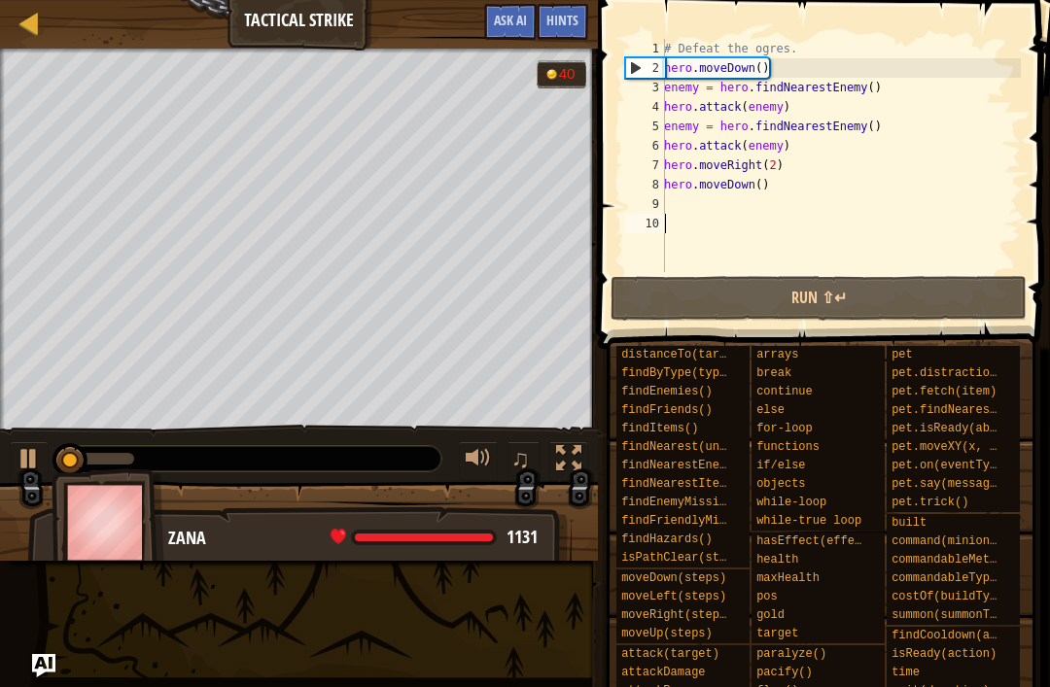
click at [884, 286] on button "Run ⇧↵" at bounding box center [819, 298] width 416 height 45
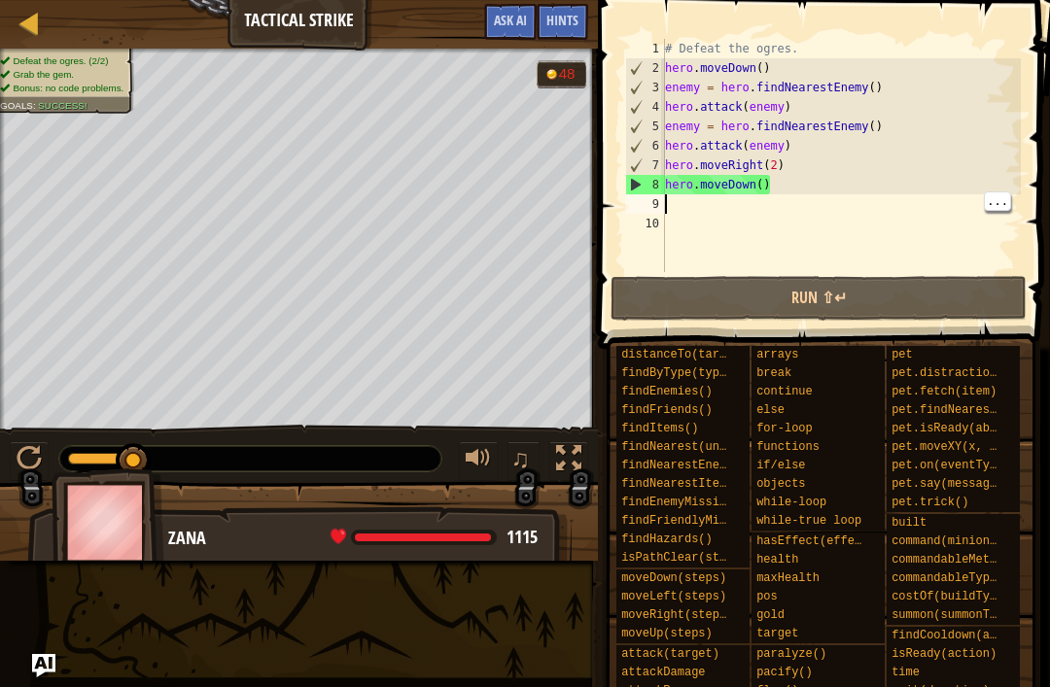
click at [814, 212] on div "# Defeat the ogres. hero . moveDown ( ) enemy = hero . findNearestEnemy ( ) her…" at bounding box center [841, 175] width 360 height 272
click at [844, 220] on div "# Defeat the ogres. hero . moveDown ( ) enemy = hero . findNearestEnemy ( ) her…" at bounding box center [841, 175] width 360 height 272
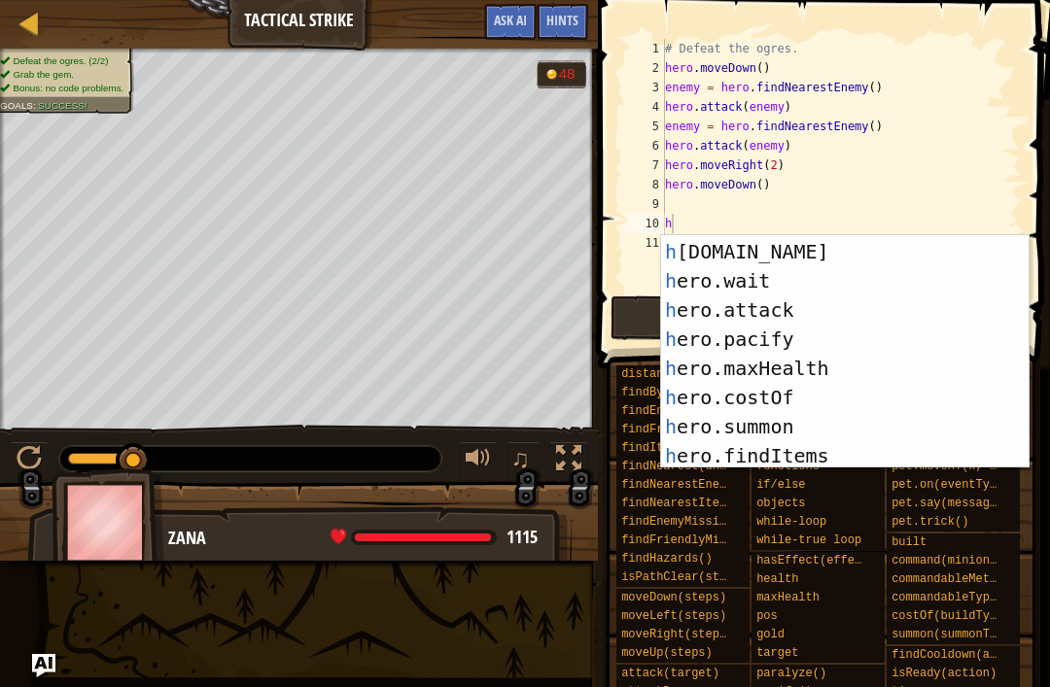
scroll to position [260, 0]
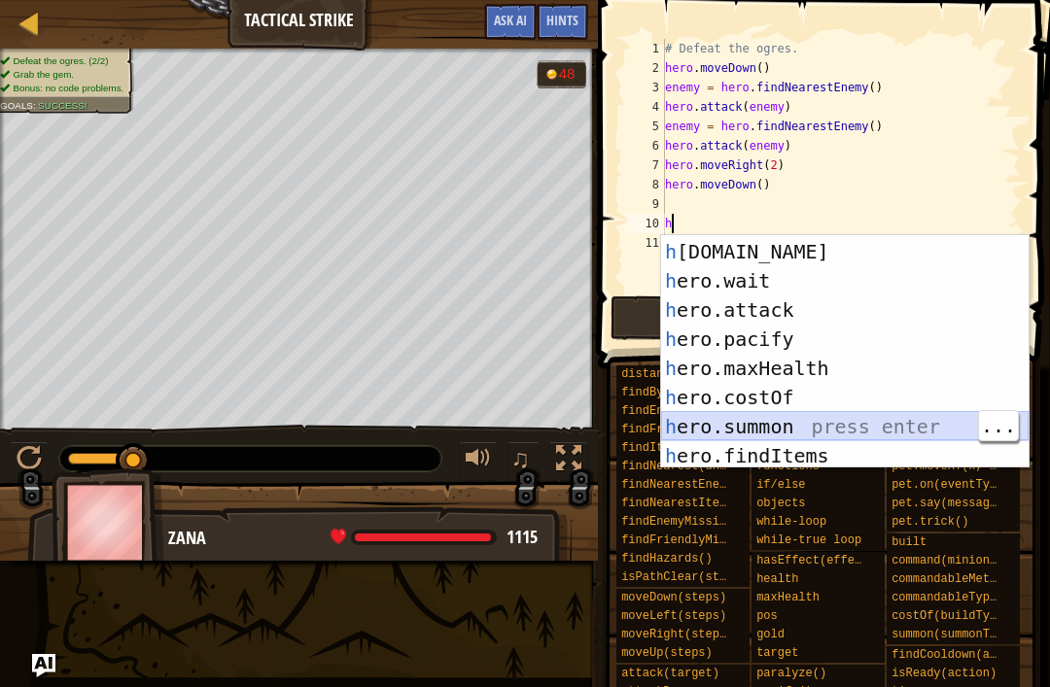
click at [855, 417] on div "h ero.health press enter h ero.target press enter h ero.wait press enter h ero.…" at bounding box center [844, 354] width 367 height 292
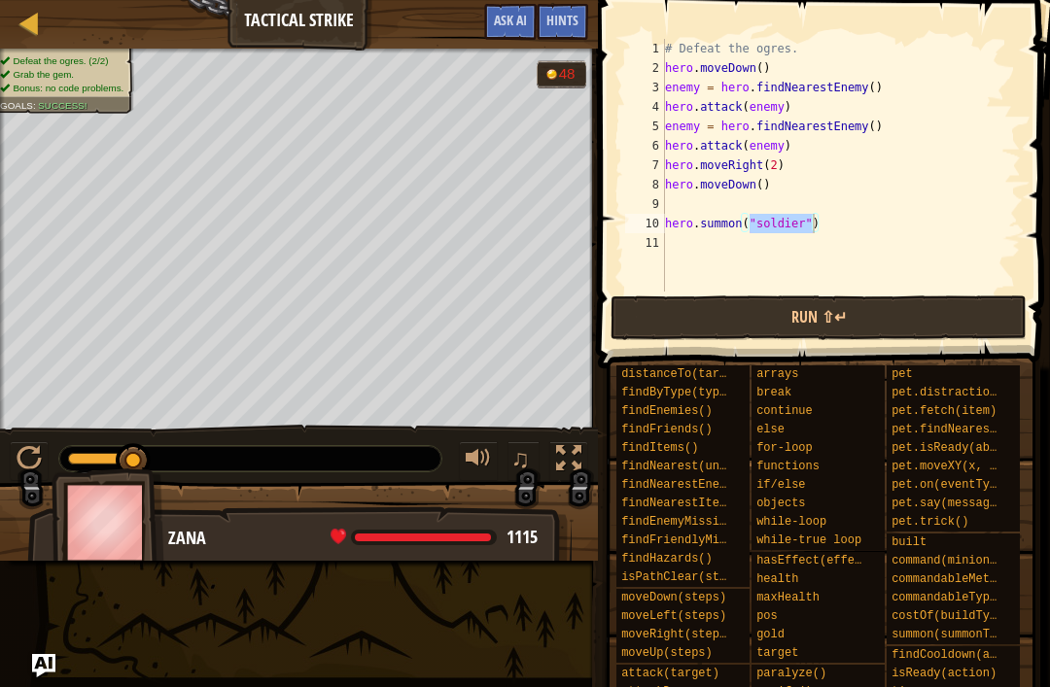
click at [648, 329] on button "Run ⇧↵" at bounding box center [819, 318] width 416 height 45
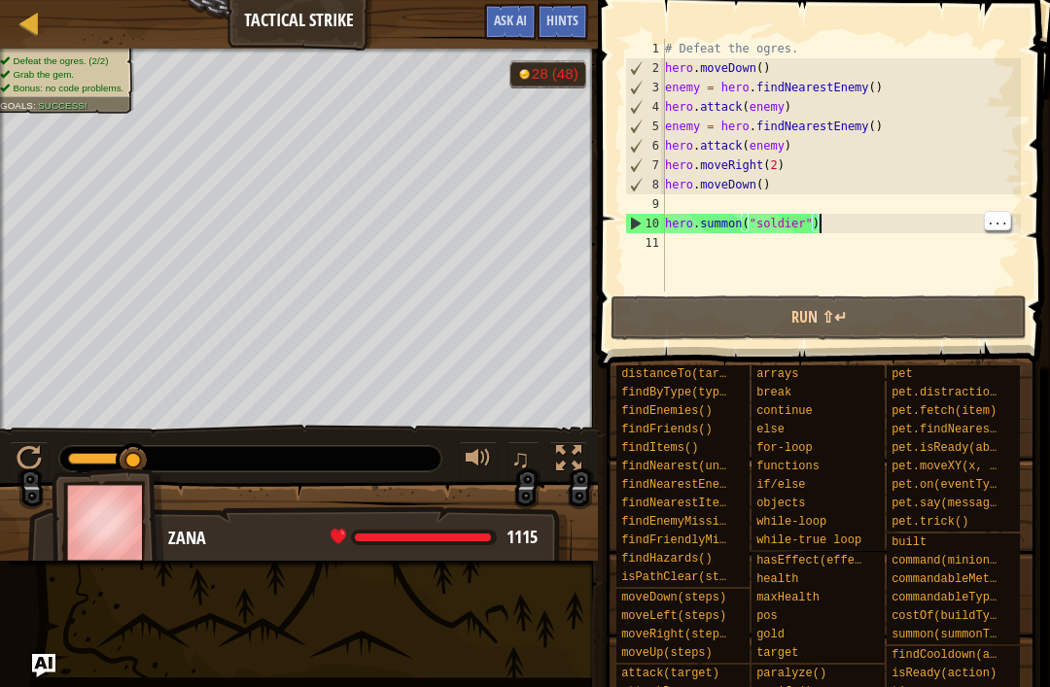
click at [883, 230] on div "# Defeat the ogres. hero . moveDown ( ) enemy = hero . findNearestEnemy ( ) her…" at bounding box center [841, 185] width 360 height 292
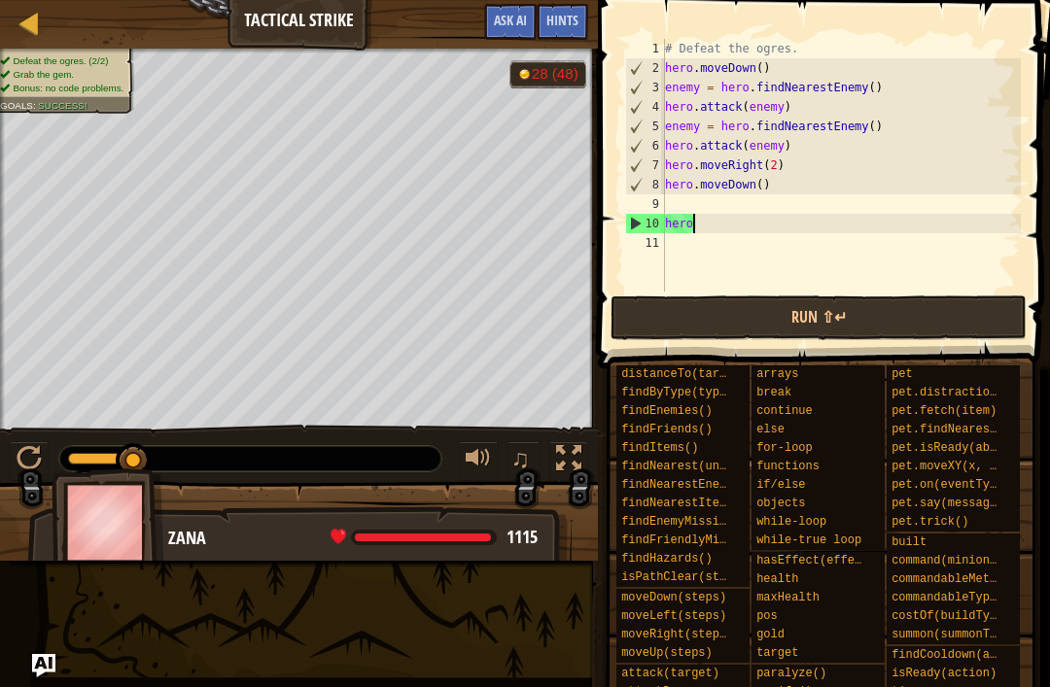
type textarea "h"
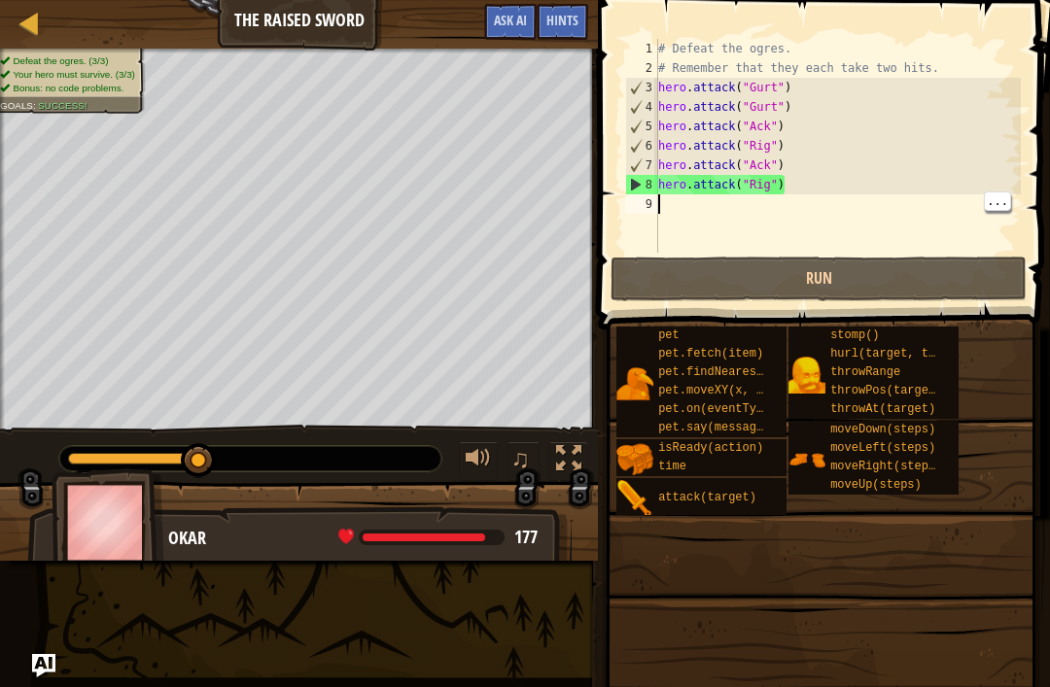
click at [970, 200] on div "# Defeat the ogres. # Remember that they each take two hits. hero . attack ( "G…" at bounding box center [837, 165] width 367 height 253
click at [950, 214] on div "# Defeat the ogres. # Remember that they each take two hits. hero . attack ( "G…" at bounding box center [837, 165] width 367 height 253
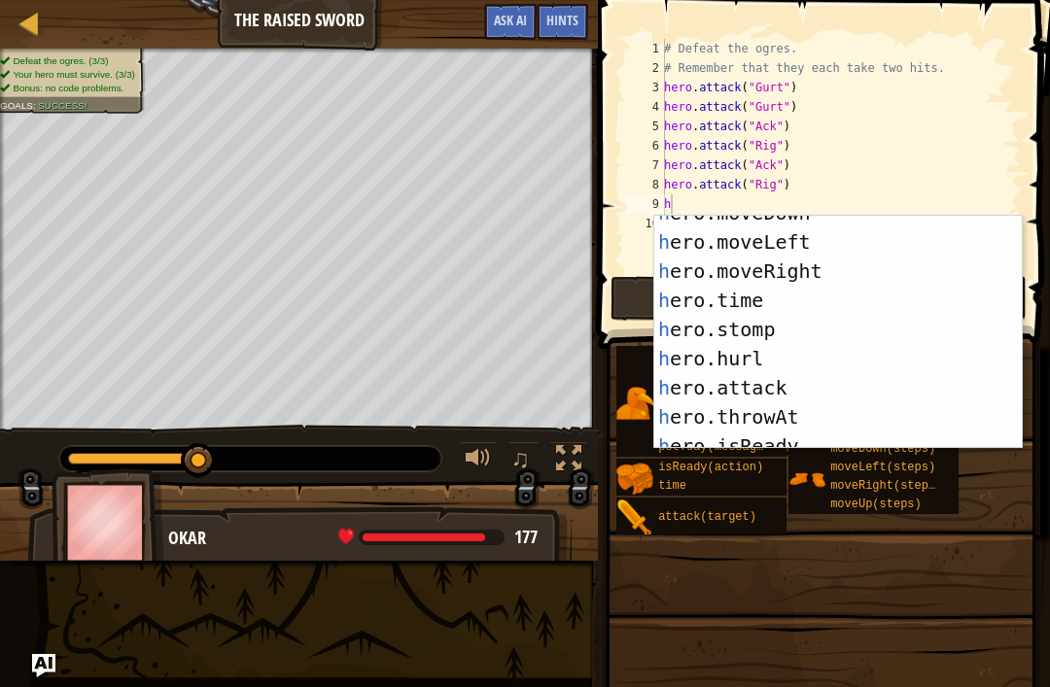
scroll to position [46, 0]
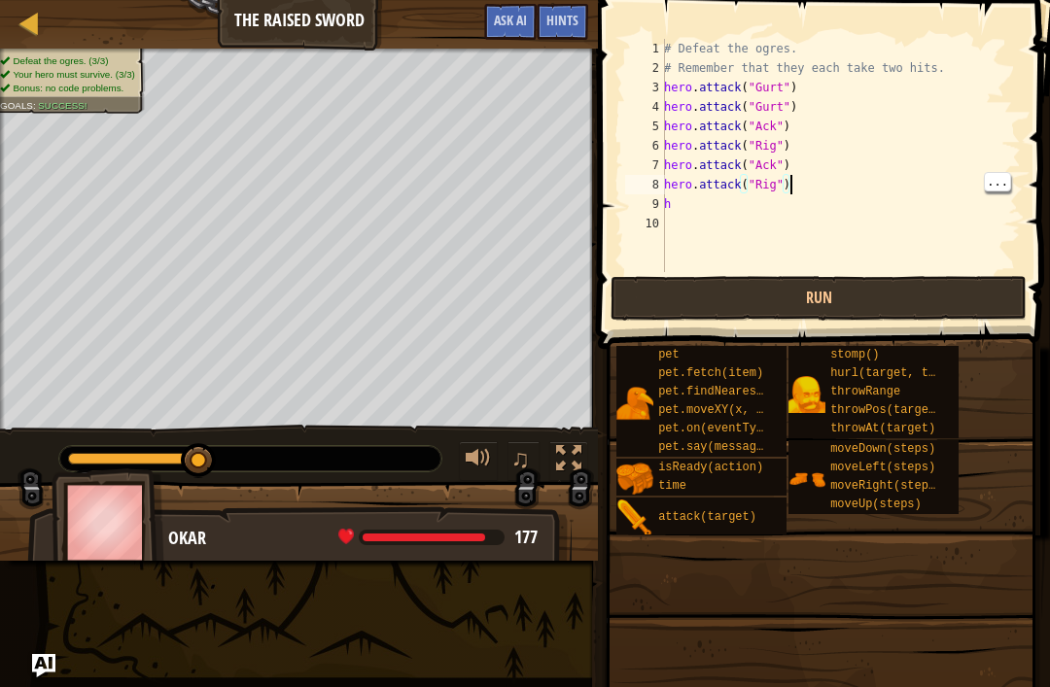
type textarea "h"
click at [695, 209] on div "# Defeat the ogres. # Remember that they each take two hits. hero . attack ( "G…" at bounding box center [840, 175] width 361 height 272
click at [705, 200] on div "# Defeat the ogres. # Remember that they each take two hits. hero . attack ( "G…" at bounding box center [840, 175] width 361 height 272
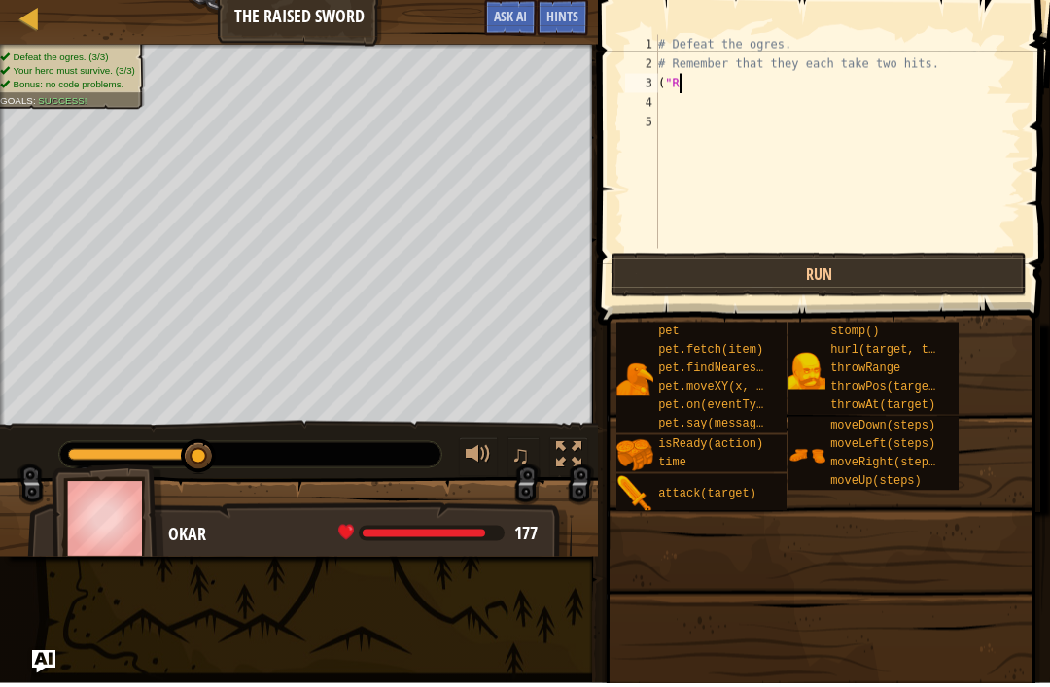
type textarea "("
type textarea "h"
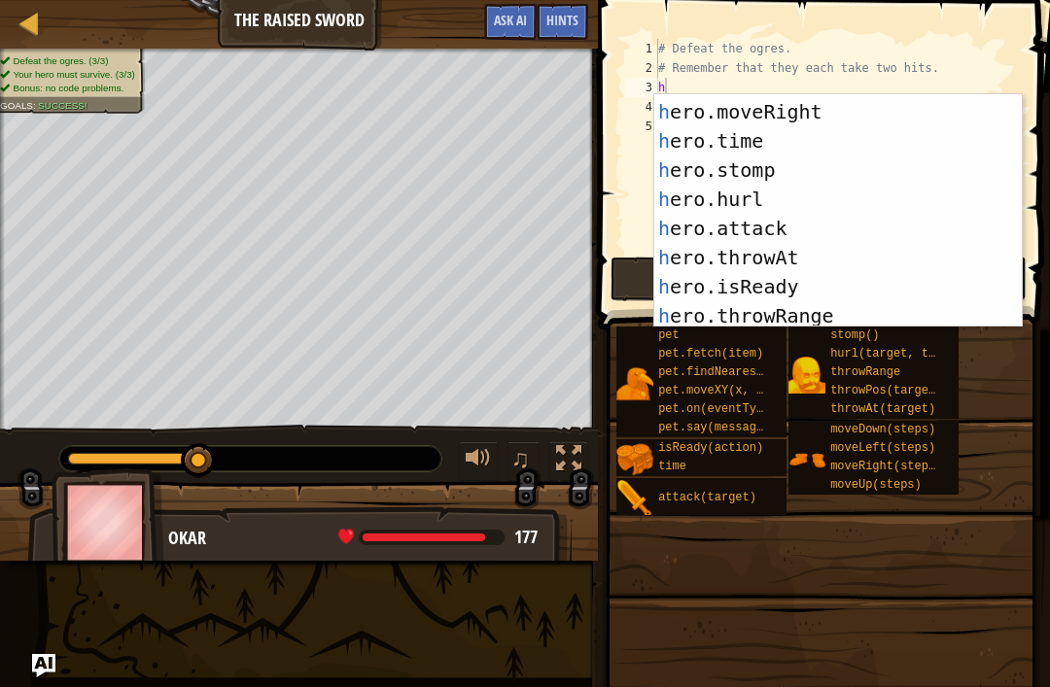
scroll to position [89, 0]
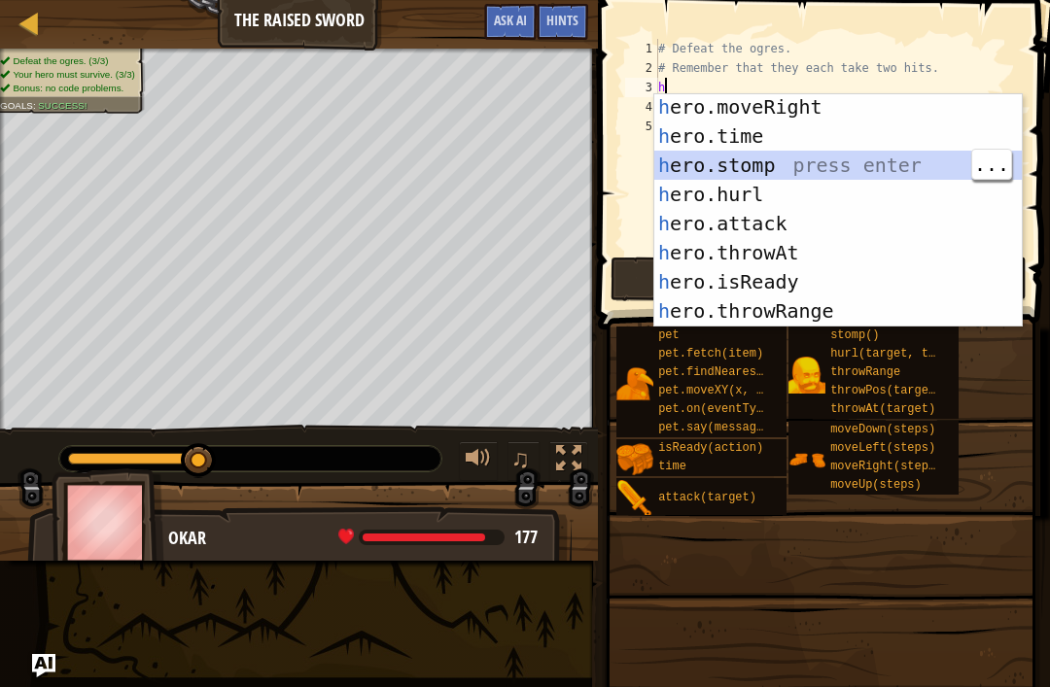
click at [820, 167] on div "h ero.moveRight press enter h ero.time press enter h ero.stomp press enter h er…" at bounding box center [837, 238] width 367 height 292
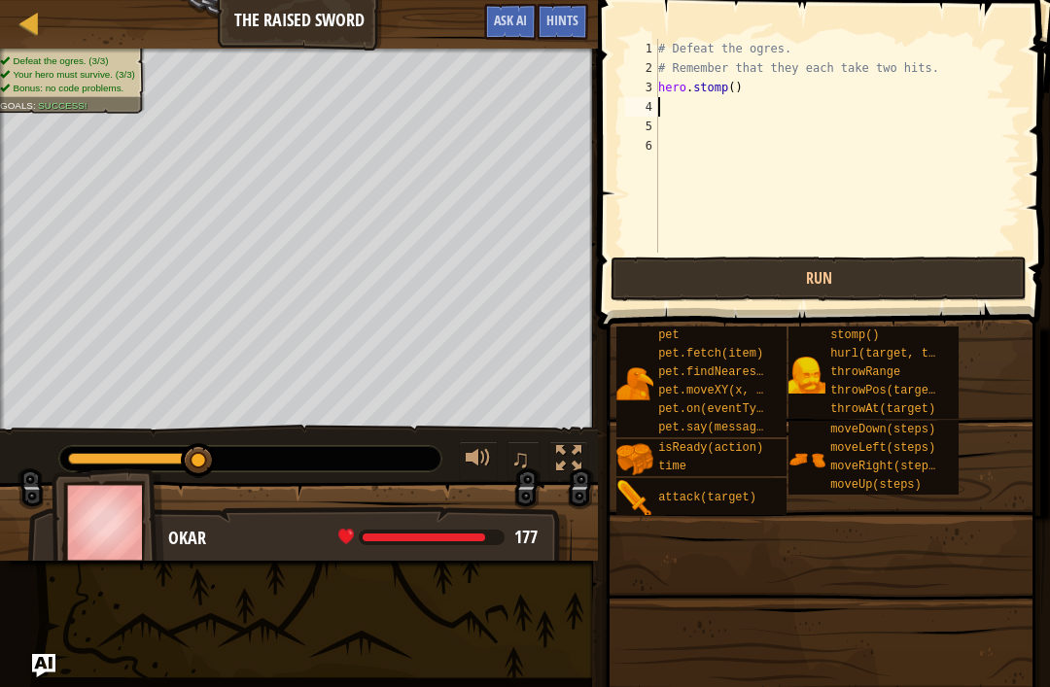
type textarea "h"
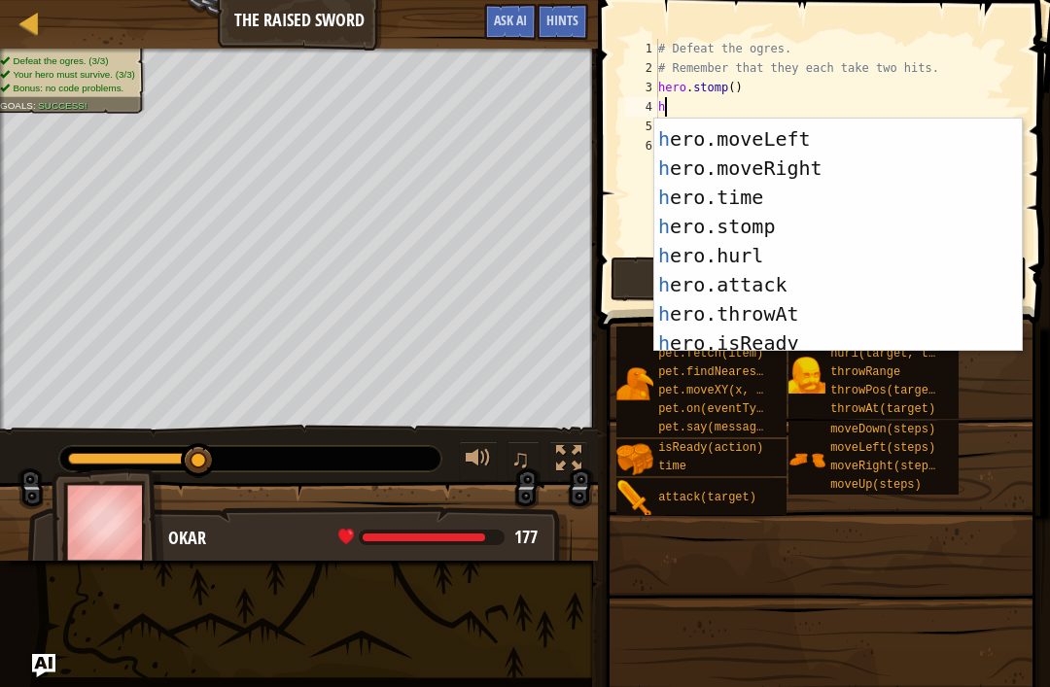
scroll to position [52, 0]
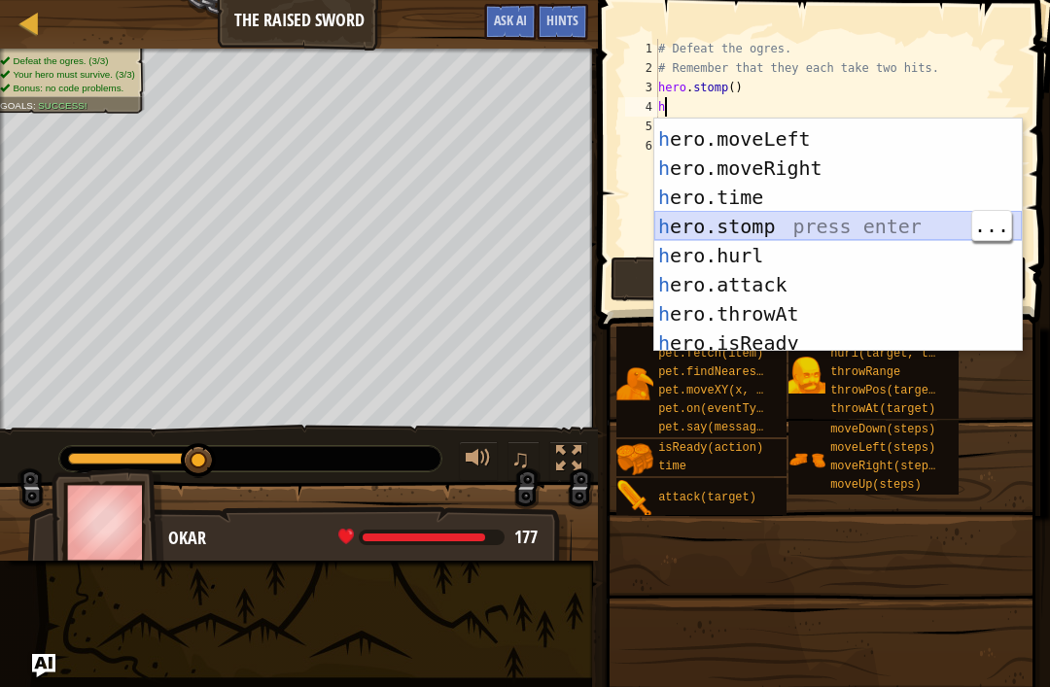
click at [803, 230] on div "h ero.moveDown press enter h ero.moveLeft press enter h ero.moveRight press ent…" at bounding box center [837, 241] width 367 height 292
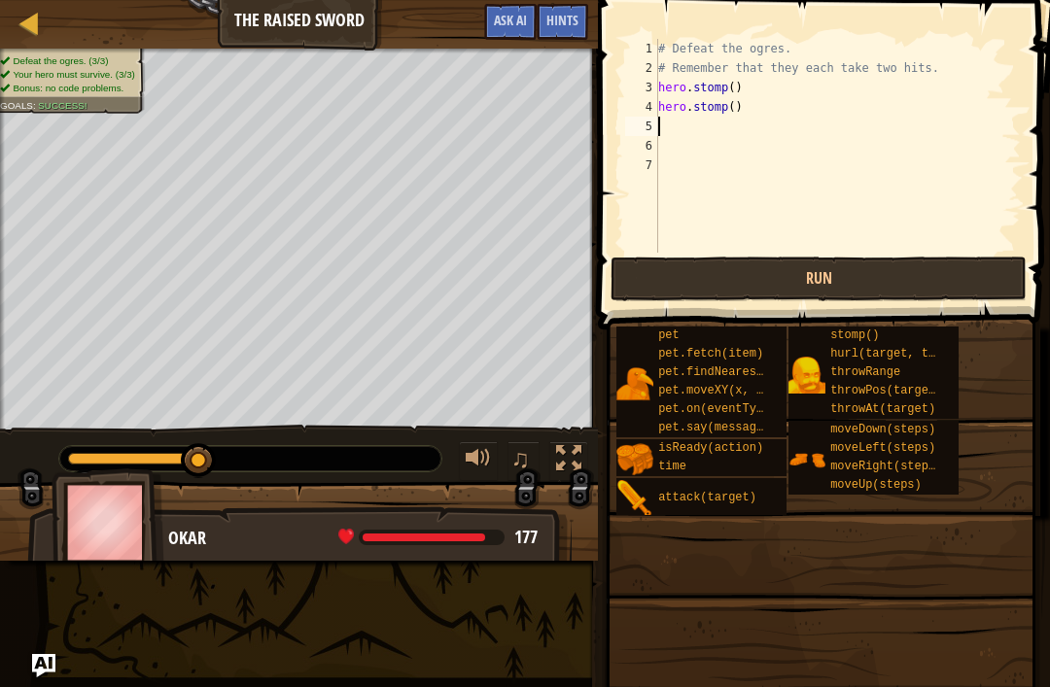
click at [727, 273] on button "Run" at bounding box center [819, 279] width 416 height 45
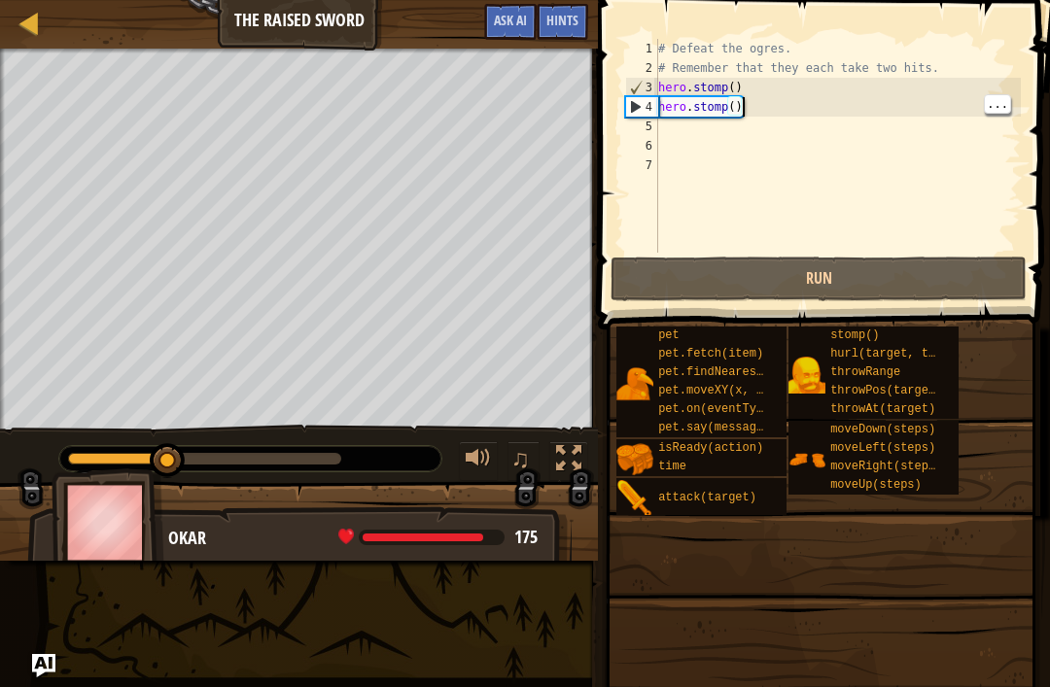
click at [752, 105] on div "# Defeat the ogres. # Remember that they each take two hits. hero . stomp ( ) h…" at bounding box center [837, 165] width 367 height 253
type textarea "hero.stomp() hero.stomp()"
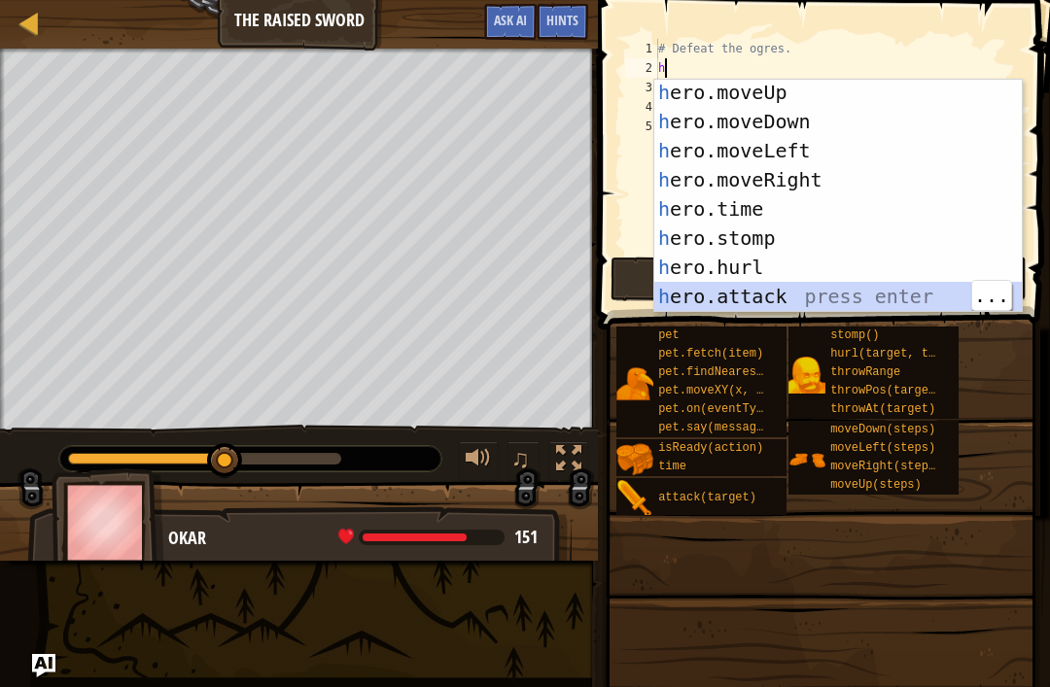
scroll to position [0, 0]
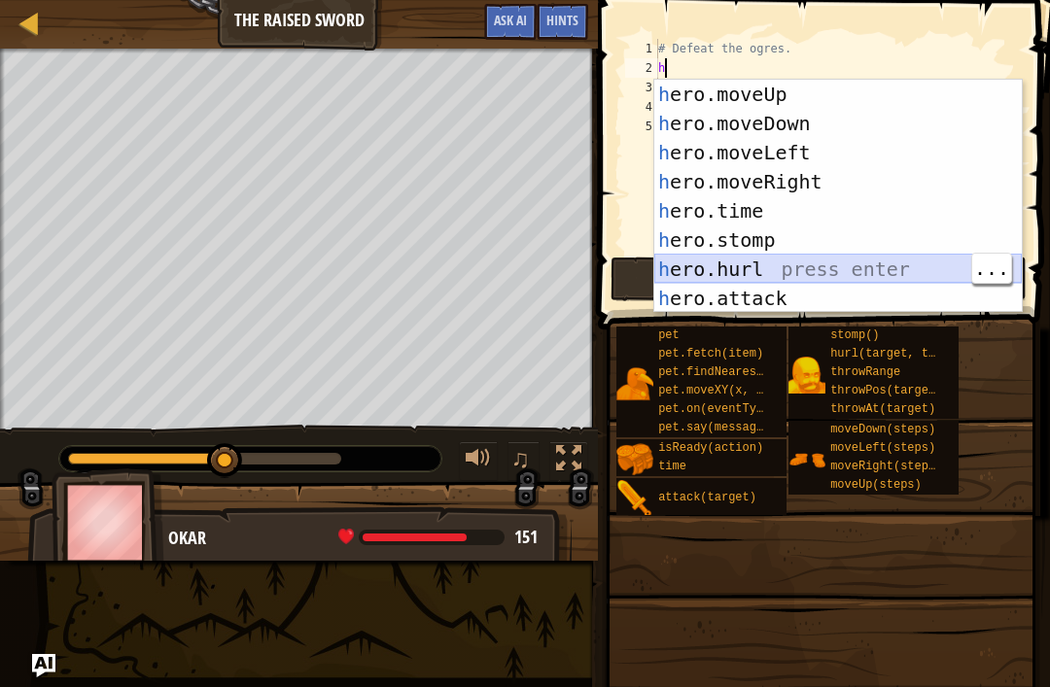
click at [797, 262] on div "h ero.moveUp press enter h ero.moveDown press enter h ero.moveLeft press enter …" at bounding box center [837, 226] width 367 height 292
type textarea "hero.hurl(target)"
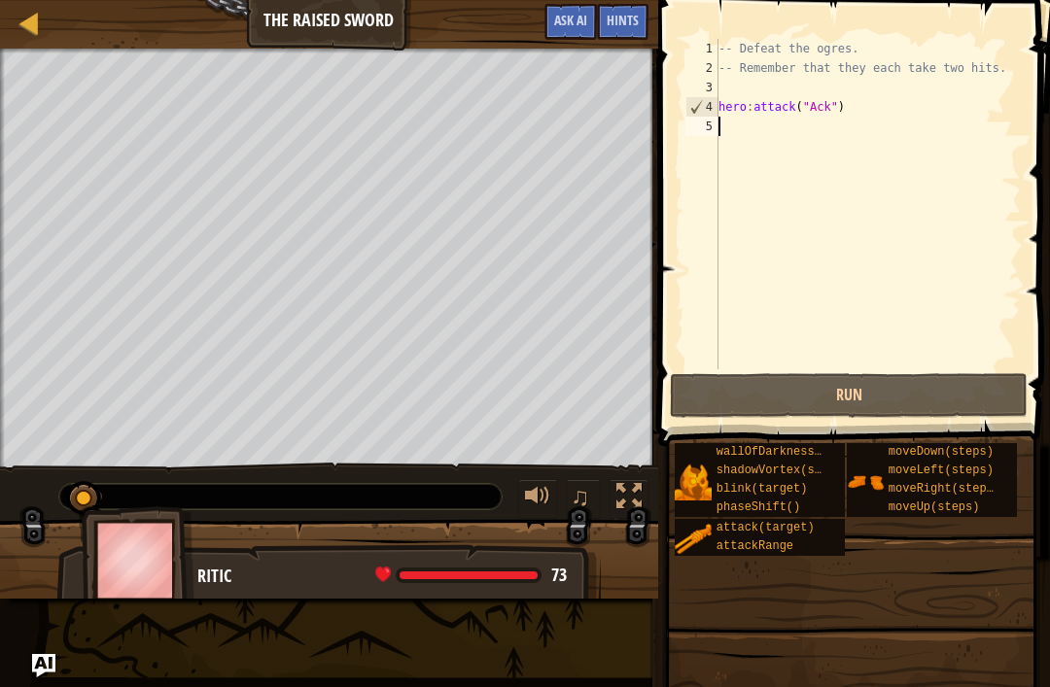
click at [915, 373] on button "Run" at bounding box center [849, 395] width 358 height 45
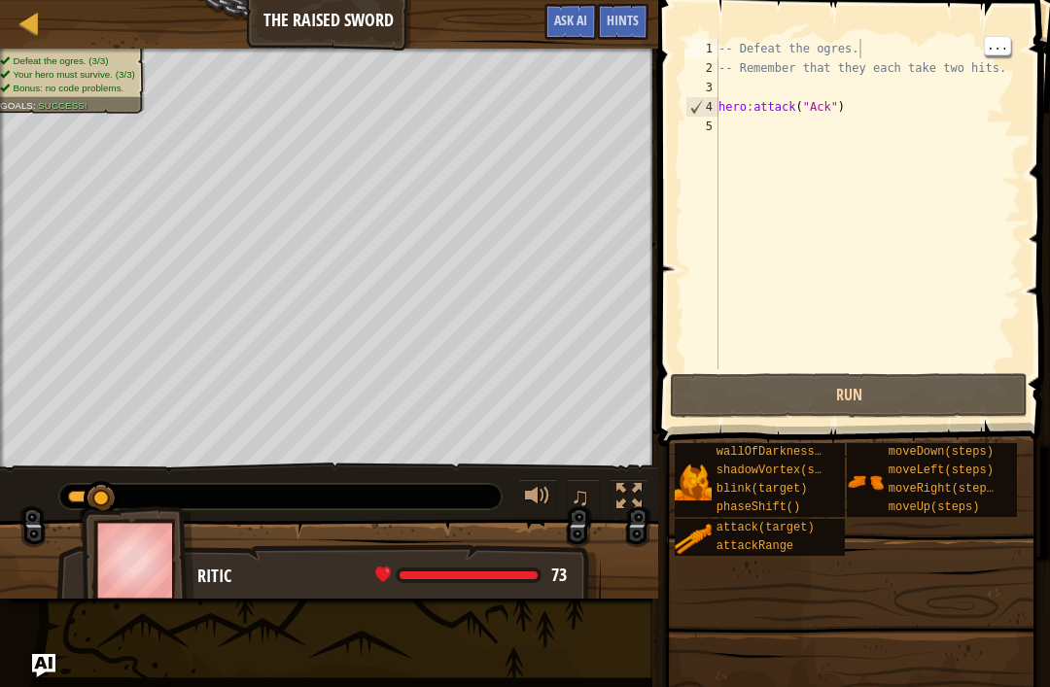
type textarea "-- Defeat the ogres."
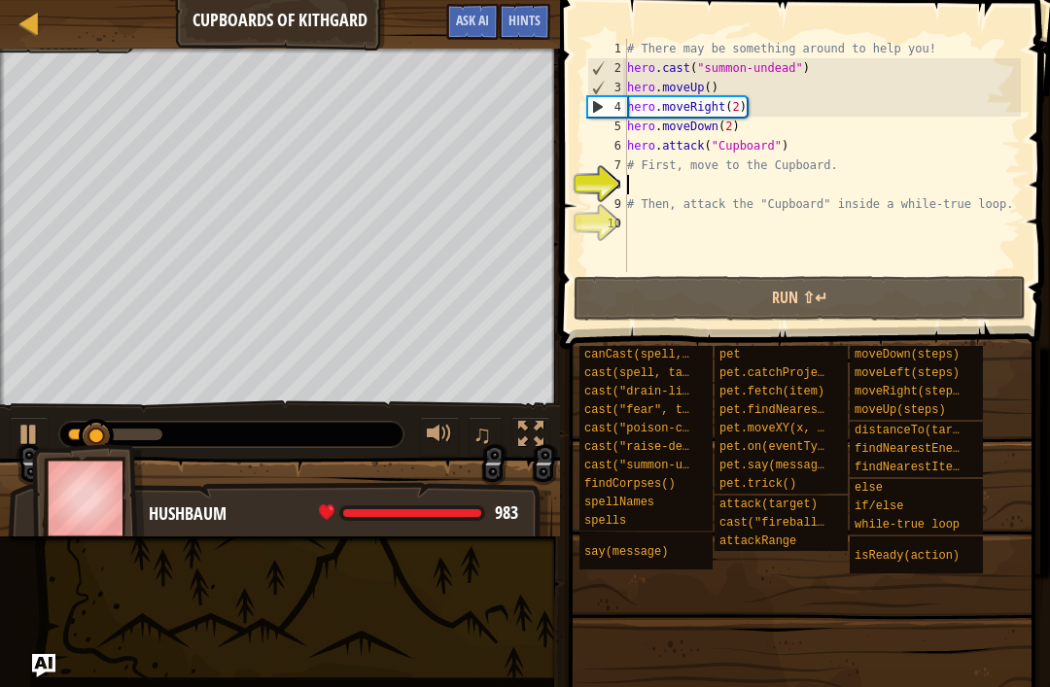
click at [921, 278] on button "Run ⇧↵" at bounding box center [800, 298] width 453 height 45
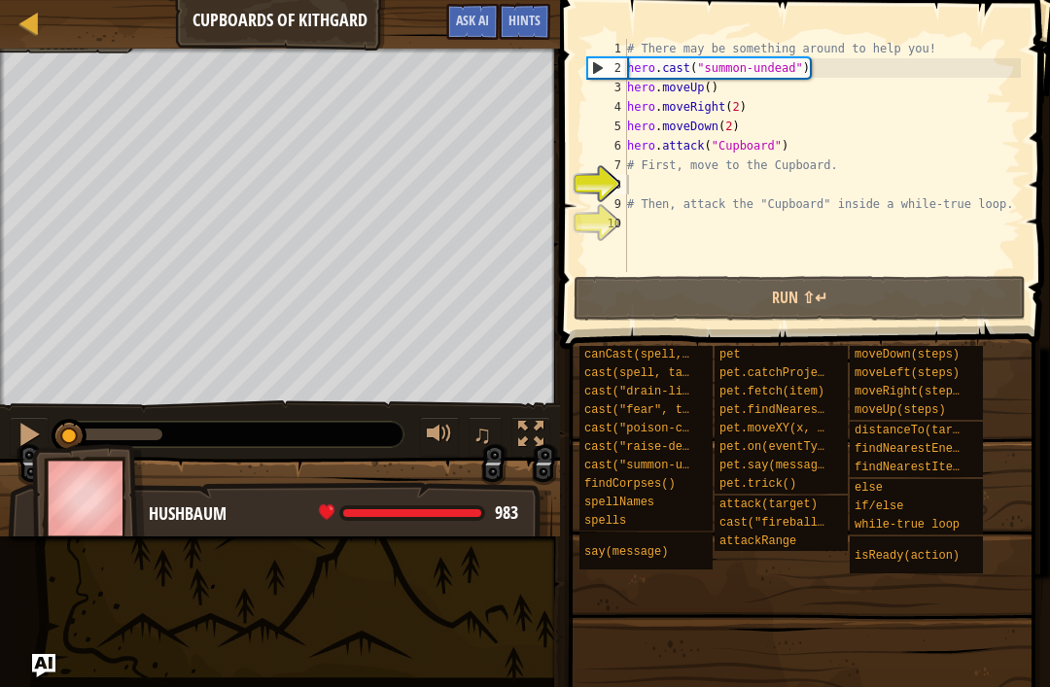
click at [937, 319] on button "Run ⇧↵" at bounding box center [800, 298] width 453 height 45
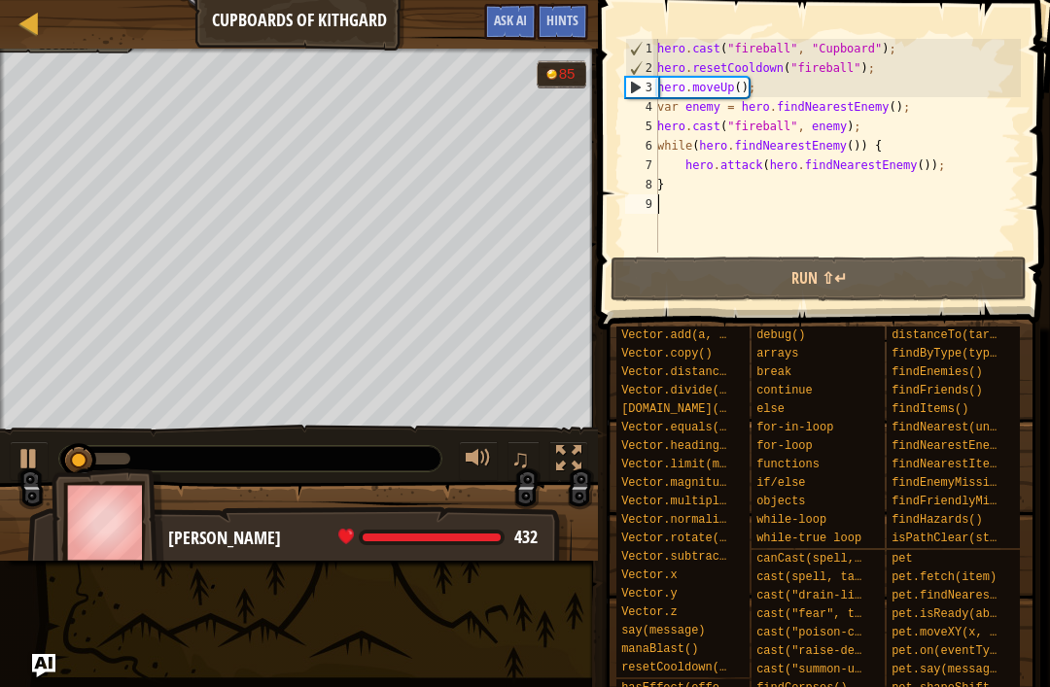
click at [933, 293] on button "Run ⇧↵" at bounding box center [819, 279] width 416 height 45
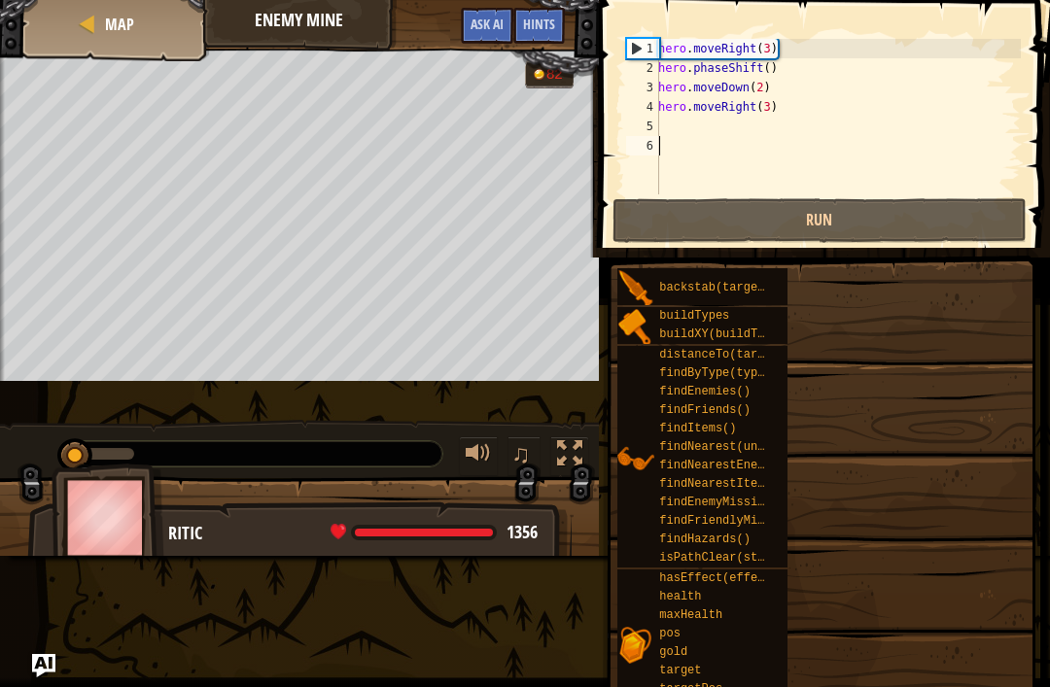
click at [905, 230] on button "Run" at bounding box center [819, 220] width 415 height 45
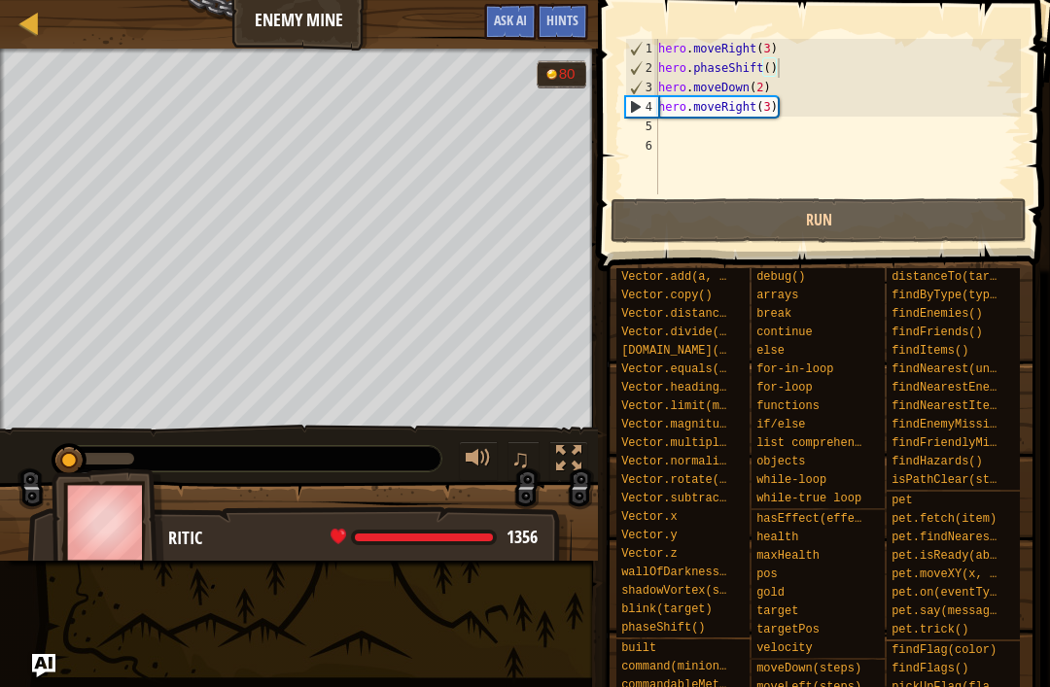
click at [788, 31] on span at bounding box center [826, 108] width 468 height 329
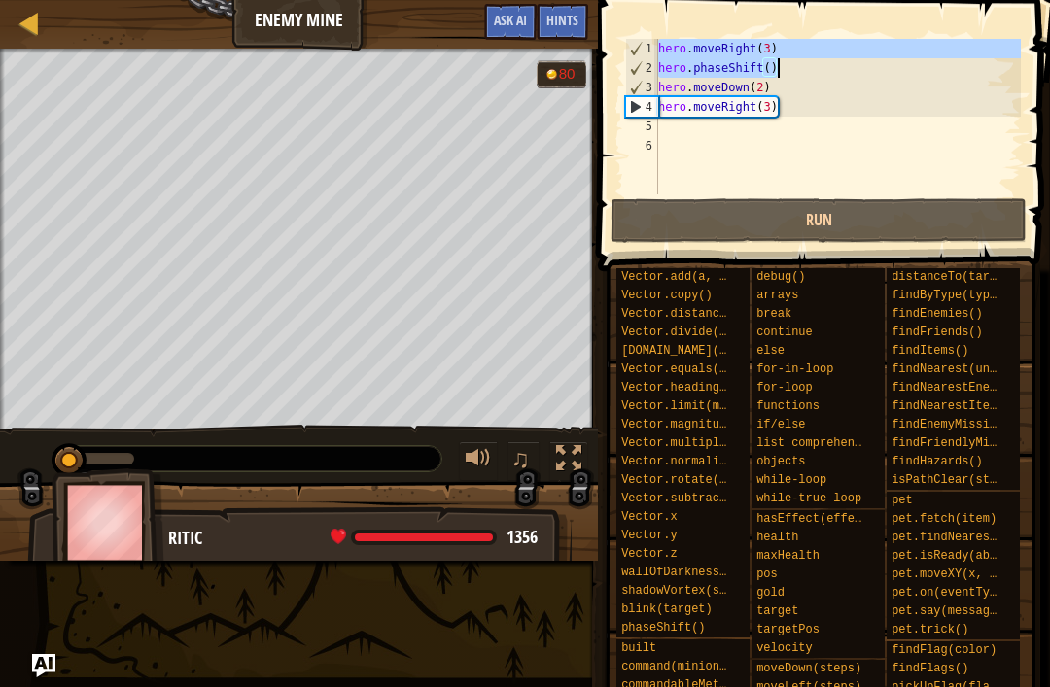
type textarea "hero.phaseShift()"
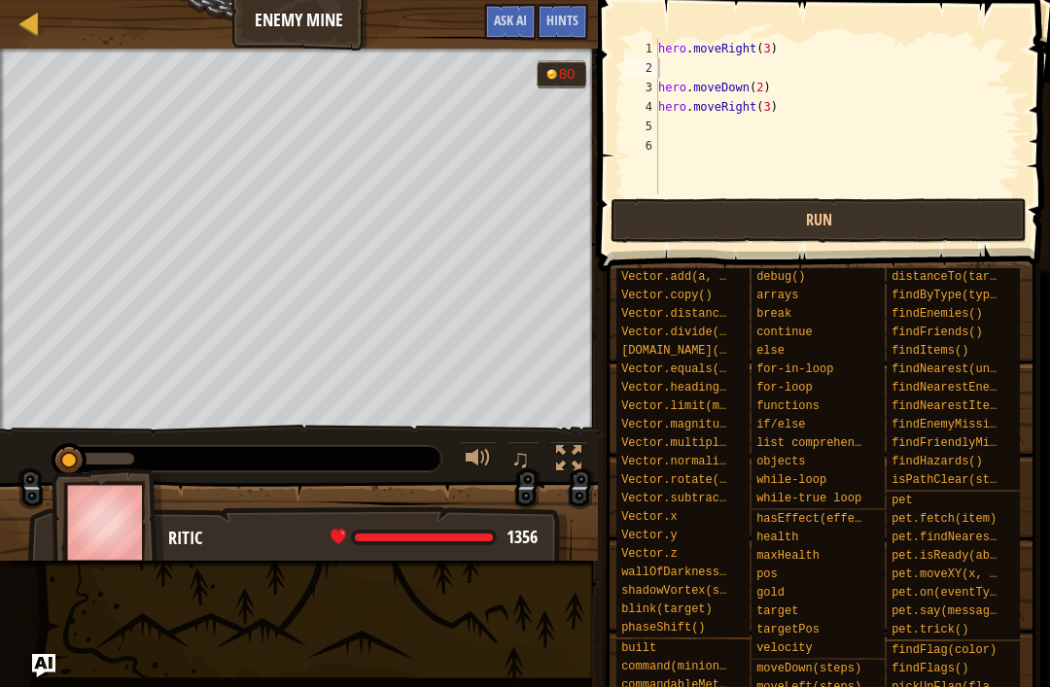
click at [930, 234] on button "Run" at bounding box center [819, 220] width 416 height 45
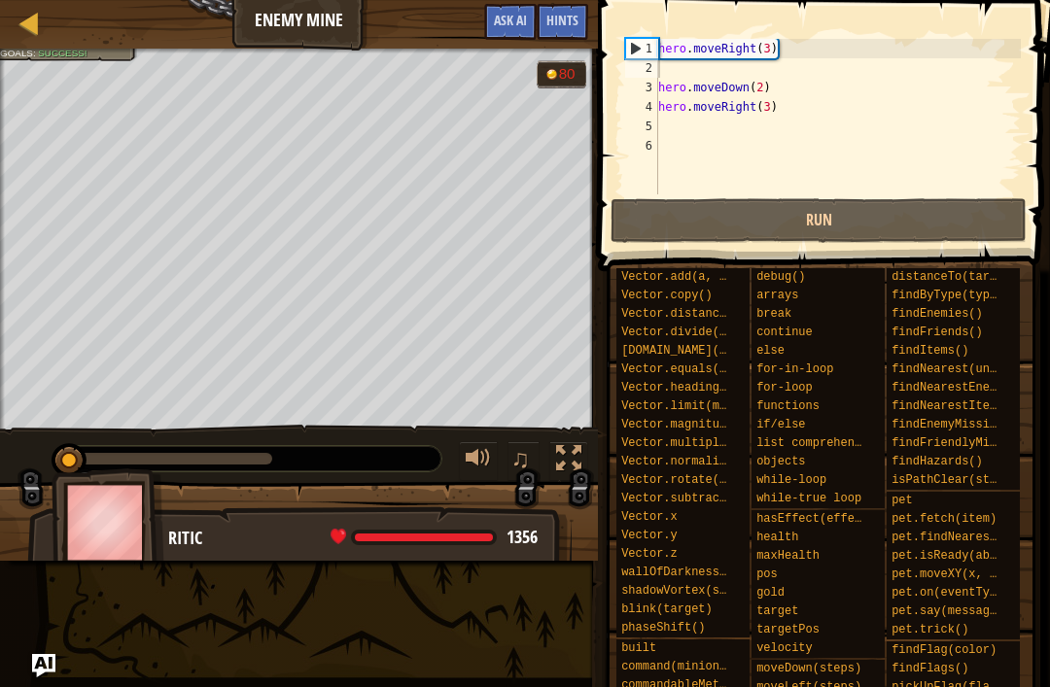
click at [943, 239] on button "Run" at bounding box center [819, 220] width 416 height 45
